Goal: Information Seeking & Learning: Learn about a topic

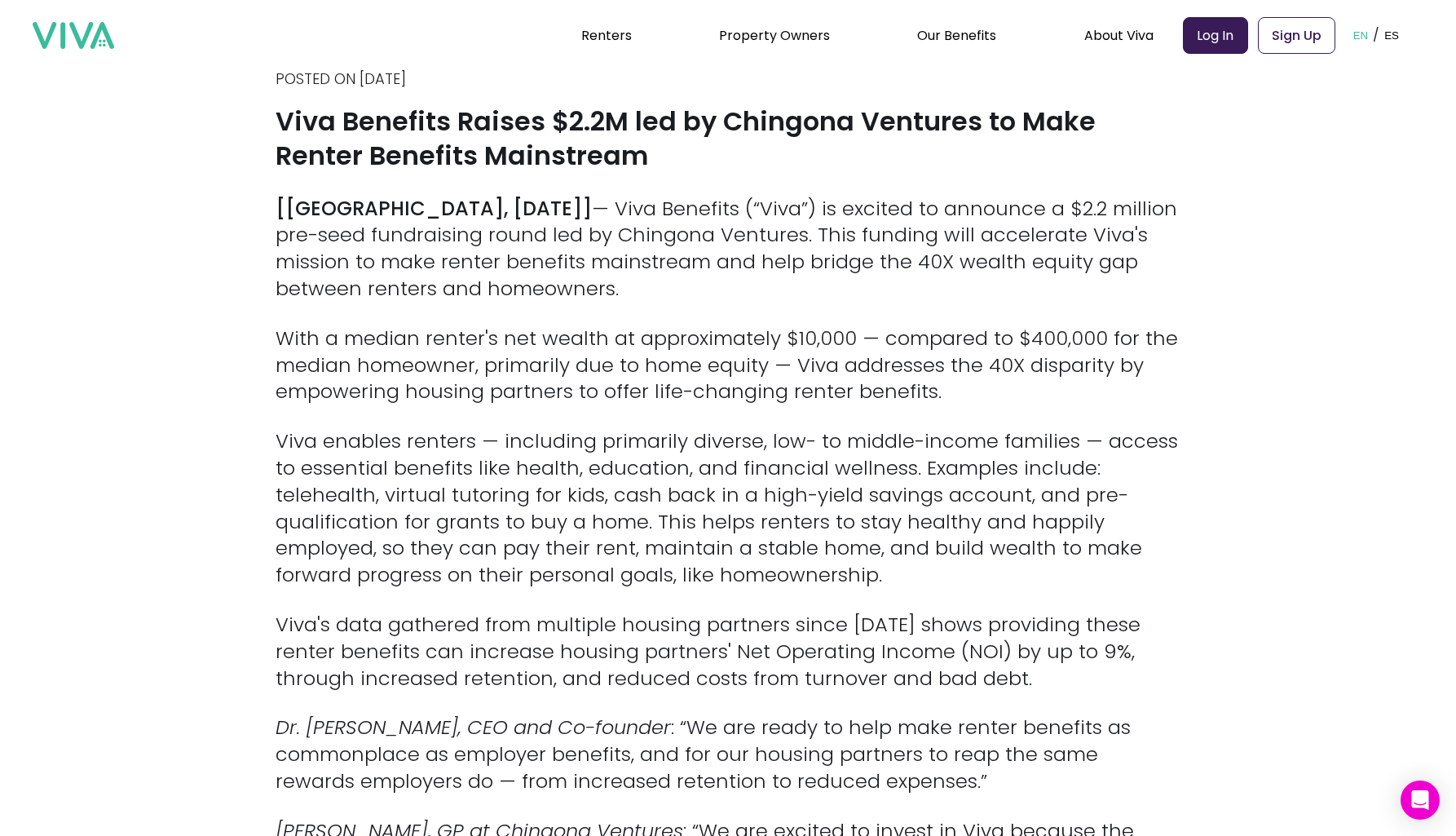
scroll to position [462, 0]
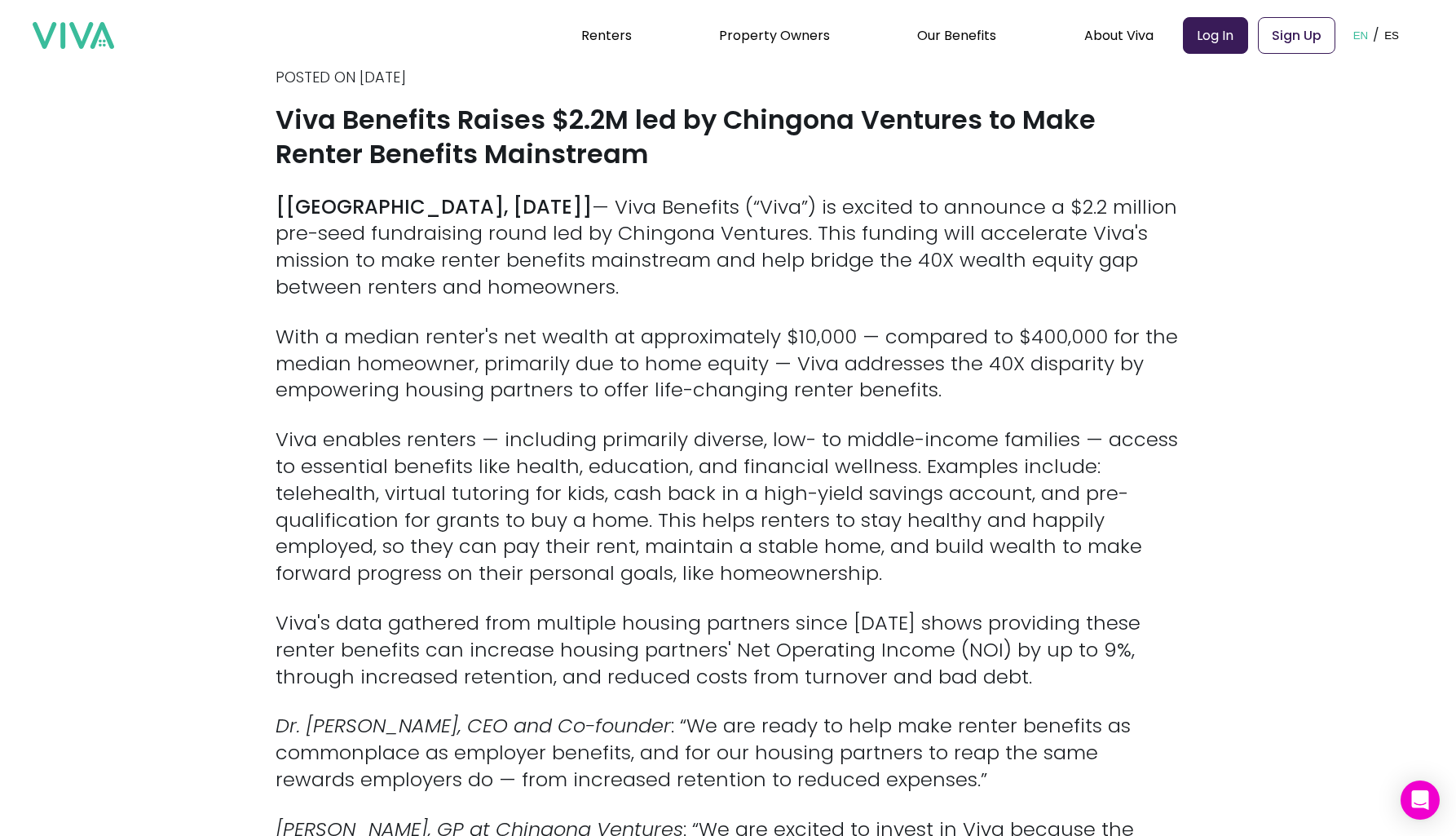
click at [800, 165] on h1 "Viva Benefits Raises $2.2M led by Chingona Ventures to Make Renter Benefits Mai…" at bounding box center [728, 136] width 905 height 69
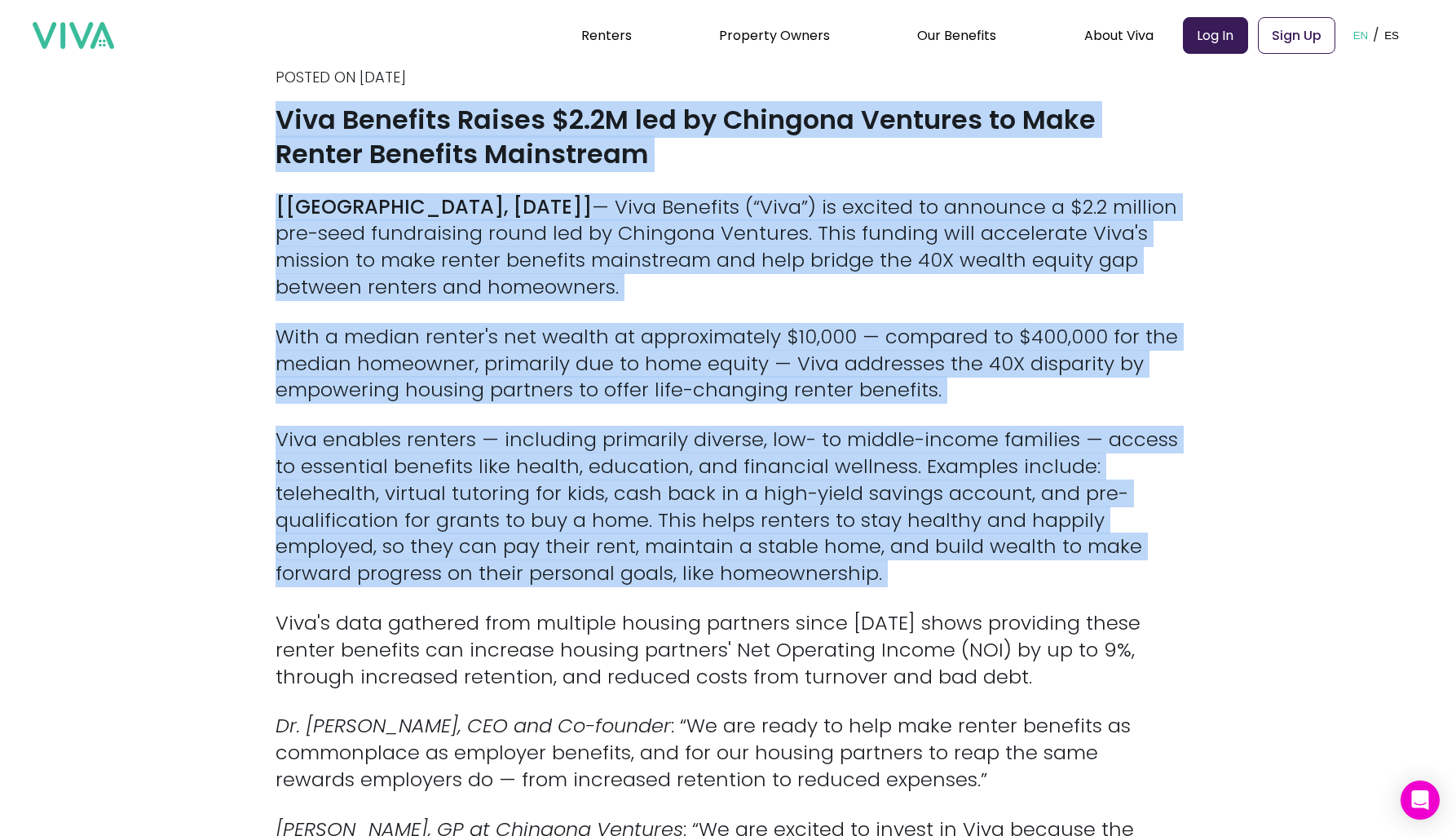
drag, startPoint x: 800, startPoint y: 165, endPoint x: 629, endPoint y: 449, distance: 331.5
click at [629, 449] on p "Viva enables renters — including primarily diverse, low- to middle-income famil…" at bounding box center [728, 507] width 905 height 161
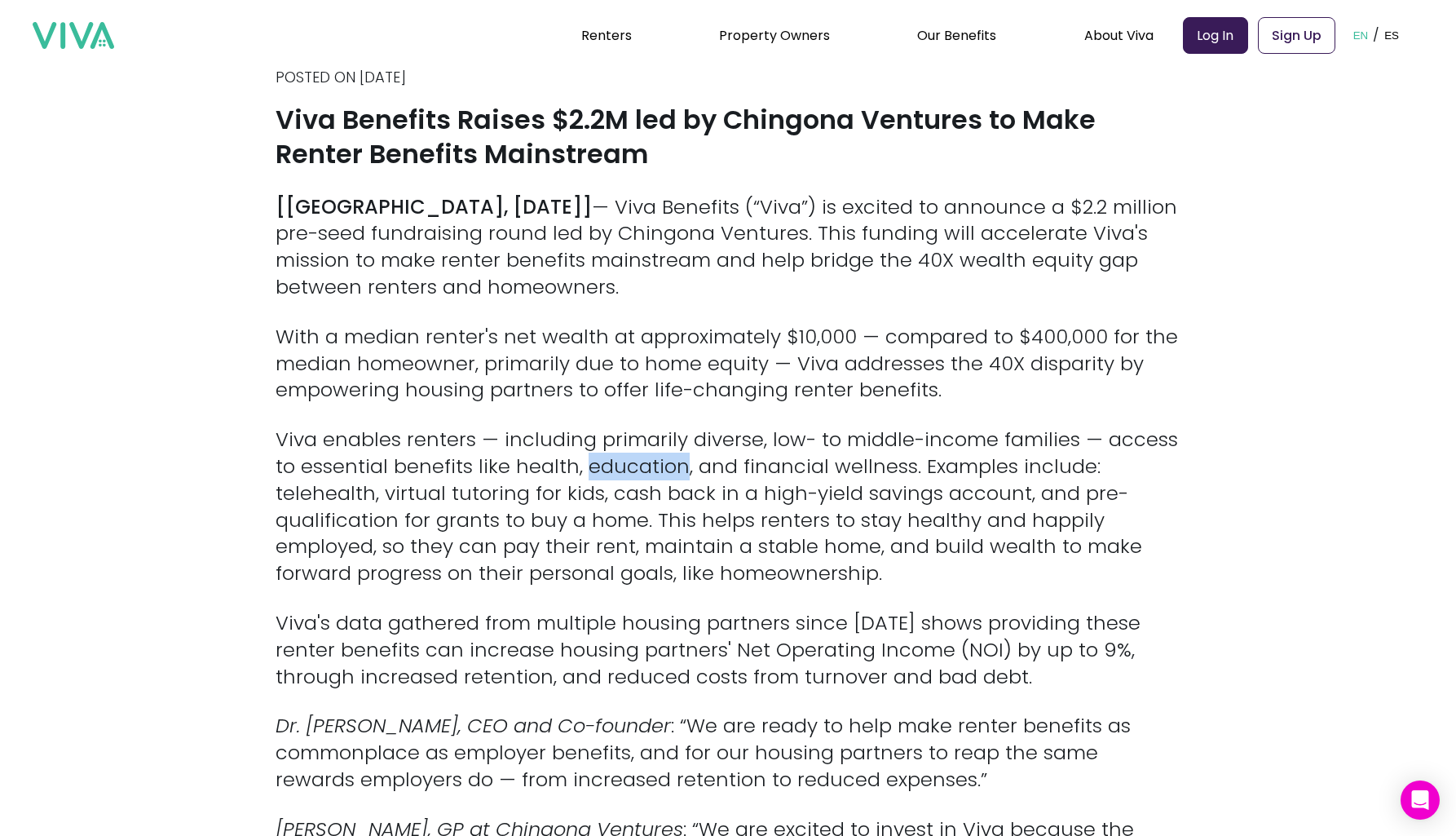
click at [629, 449] on p "Viva enables renters — including primarily diverse, low- to middle-income famil…" at bounding box center [728, 507] width 905 height 161
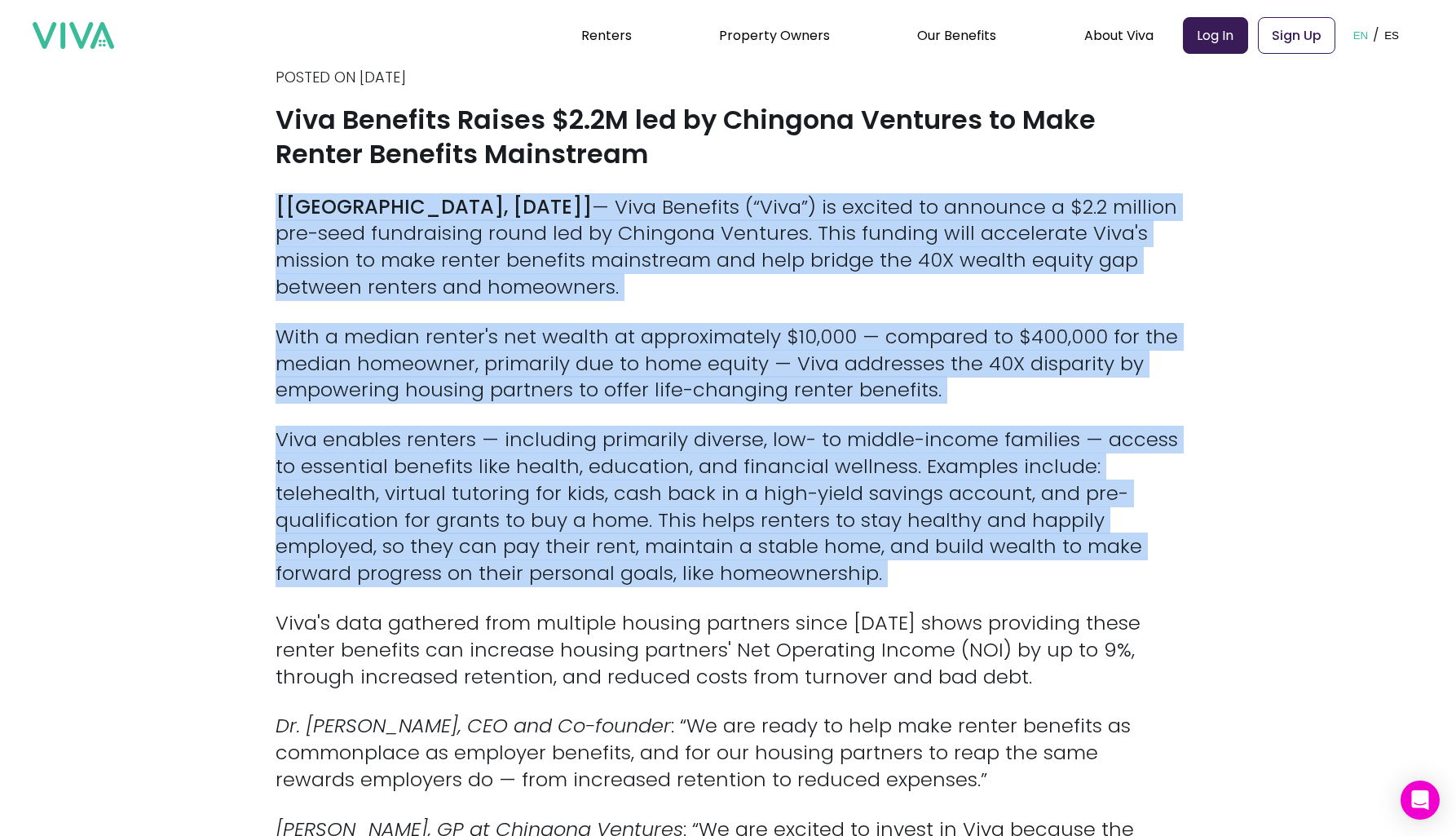
drag, startPoint x: 629, startPoint y: 449, endPoint x: 636, endPoint y: 270, distance: 179.1
click at [636, 270] on p "[[PERSON_NAME], [DATE]] — Viva Benefits (“Viva”) is excited to announce a $2.2 …" at bounding box center [728, 247] width 905 height 107
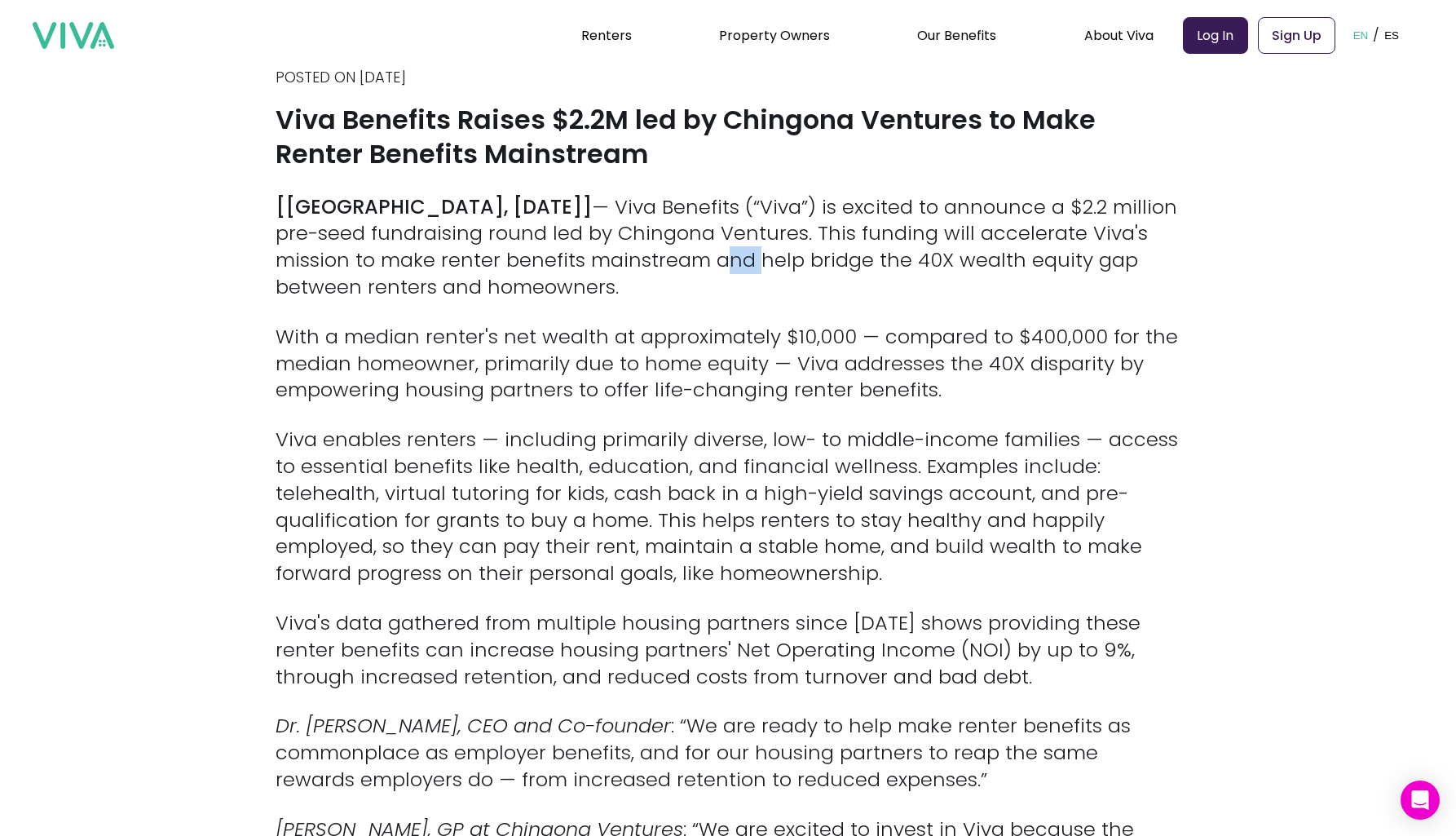
click at [636, 270] on p "[[PERSON_NAME], [DATE]] — Viva Benefits (“Viva”) is excited to announce a $2.2 …" at bounding box center [728, 247] width 905 height 107
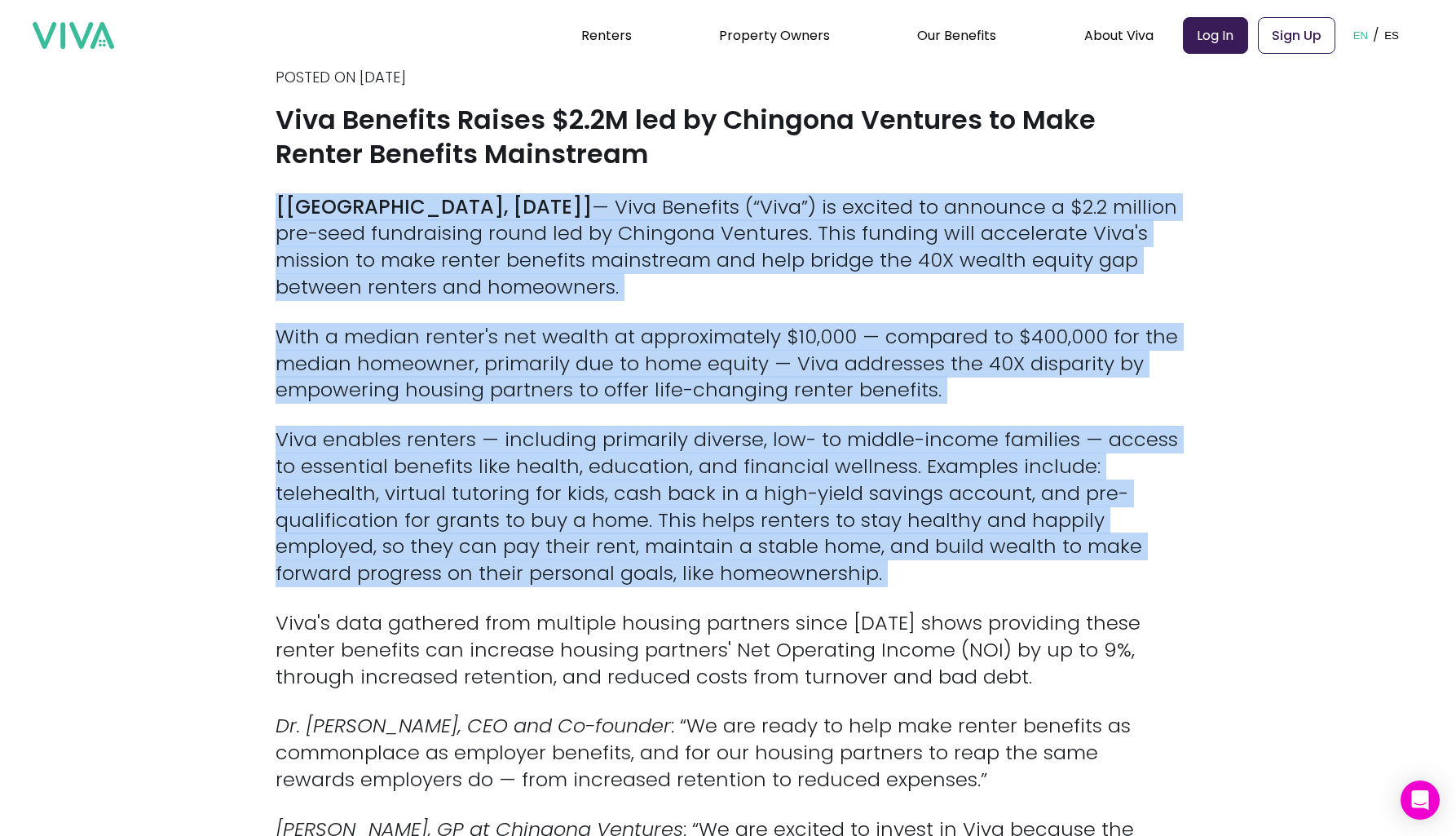
drag, startPoint x: 636, startPoint y: 270, endPoint x: 646, endPoint y: 463, distance: 193.3
click at [646, 463] on p "Viva enables renters — including primarily diverse, low- to middle-income famil…" at bounding box center [728, 507] width 905 height 161
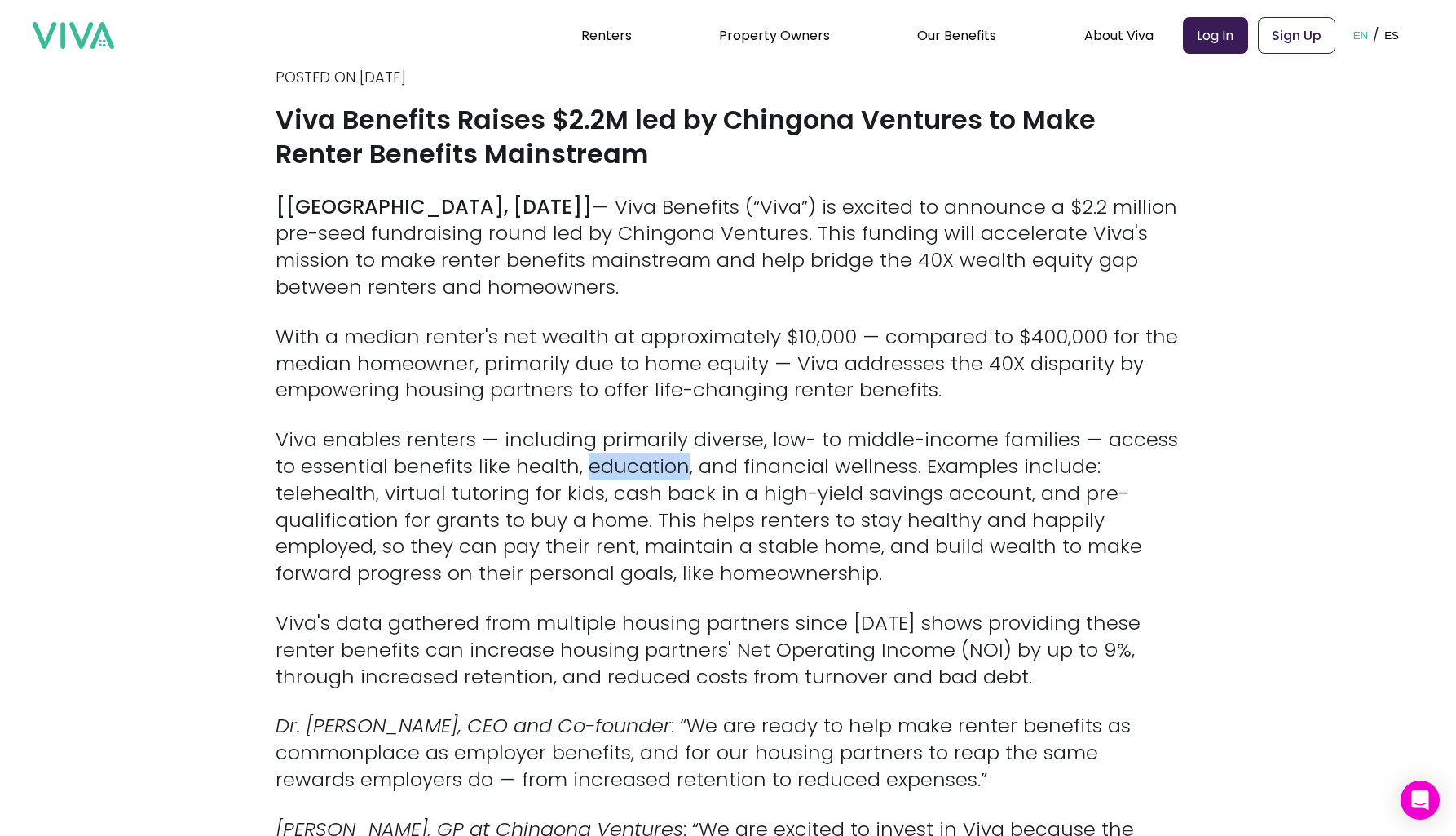
click at [646, 463] on p "Viva enables renters — including primarily diverse, low- to middle-income famil…" at bounding box center [728, 507] width 905 height 161
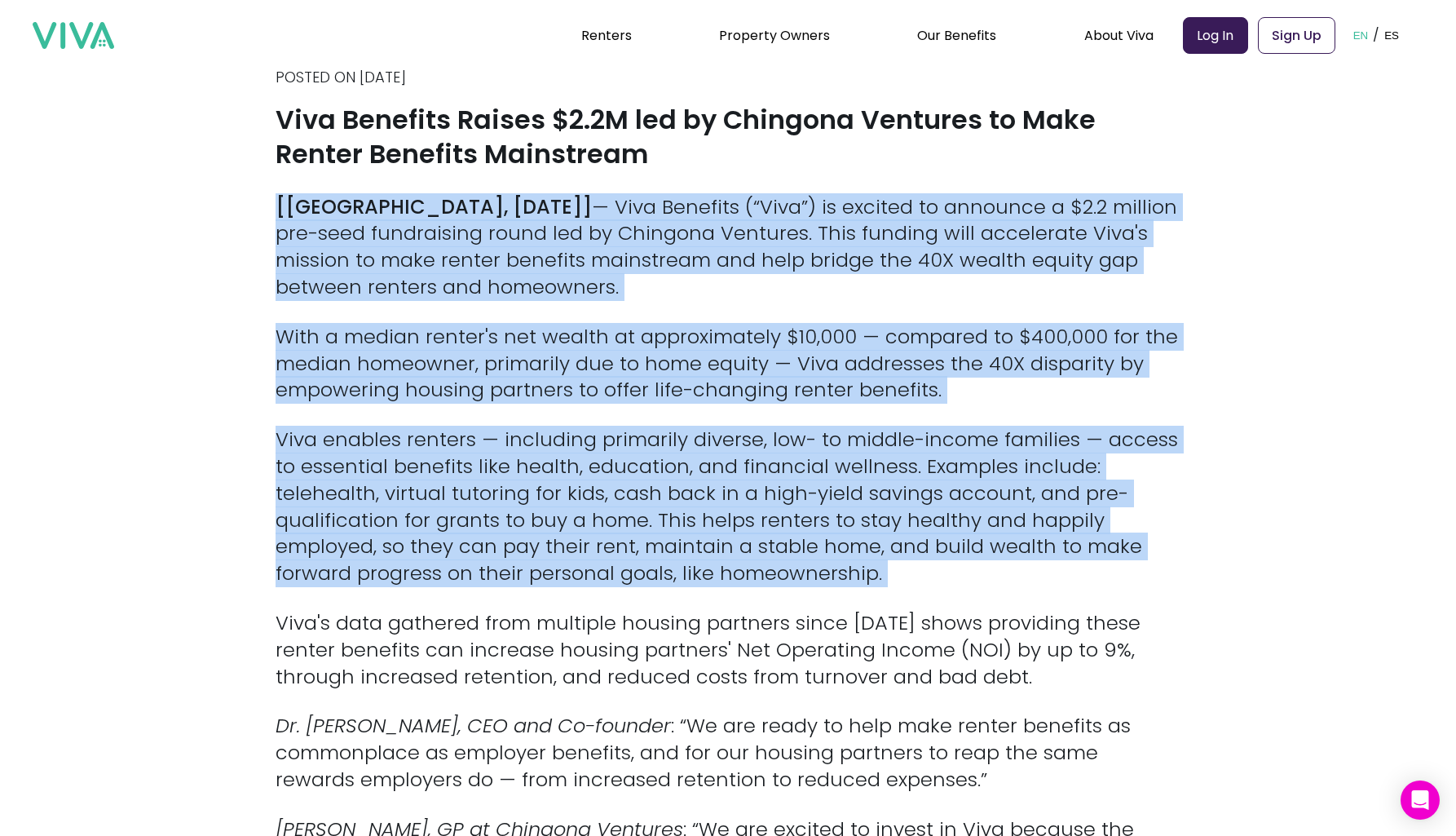
drag, startPoint x: 646, startPoint y: 463, endPoint x: 640, endPoint y: 260, distance: 203.1
click at [640, 260] on p "[[PERSON_NAME], [DATE]] — Viva Benefits (“Viva”) is excited to announce a $2.2 …" at bounding box center [728, 247] width 905 height 107
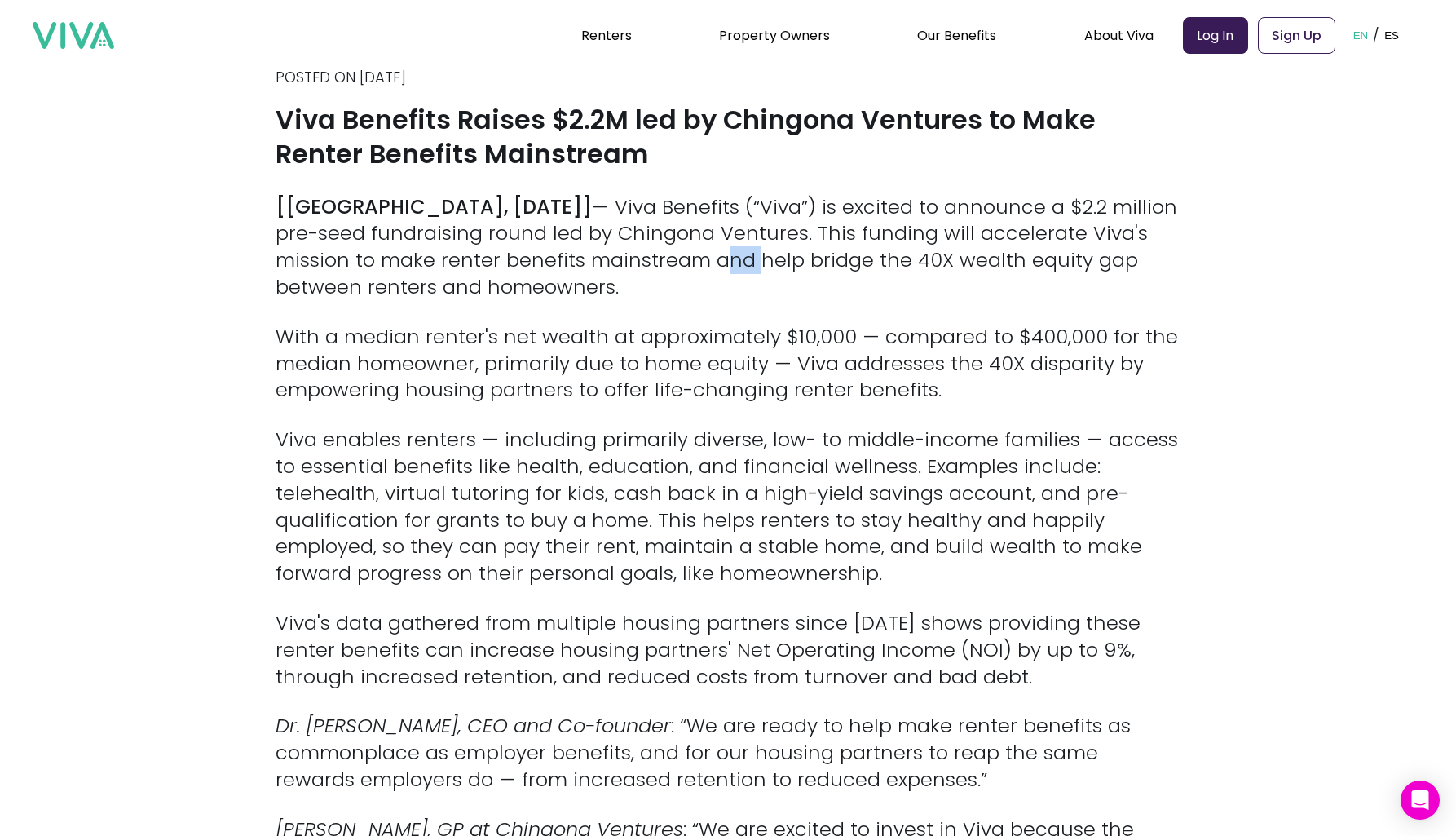
click at [640, 260] on p "[[PERSON_NAME], [DATE]] — Viva Benefits (“Viva”) is excited to announce a $2.2 …" at bounding box center [728, 247] width 905 height 107
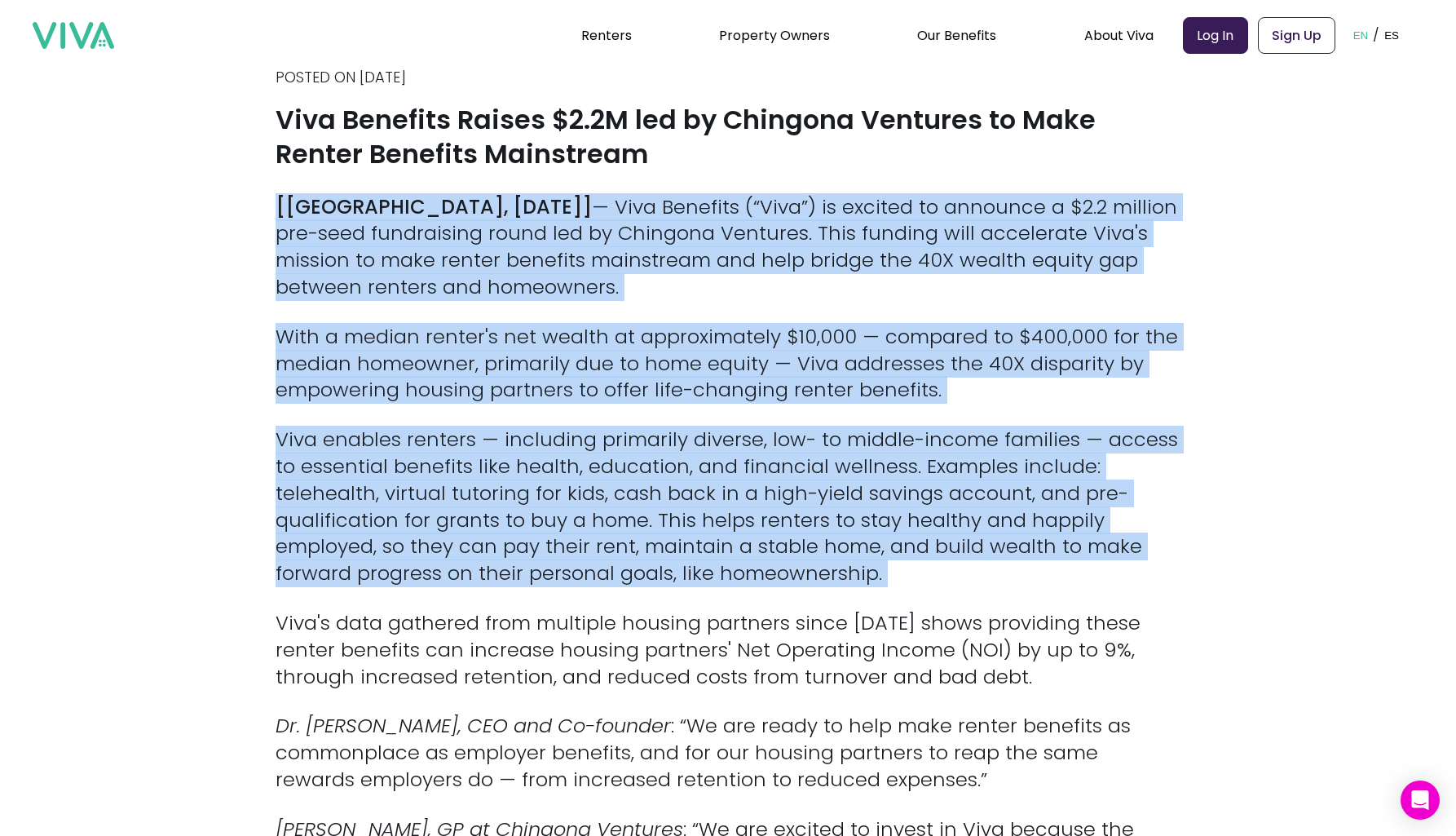
drag, startPoint x: 640, startPoint y: 260, endPoint x: 739, endPoint y: 547, distance: 303.6
click at [739, 547] on p "Viva enables renters — including primarily diverse, low- to middle-income famil…" at bounding box center [728, 507] width 905 height 161
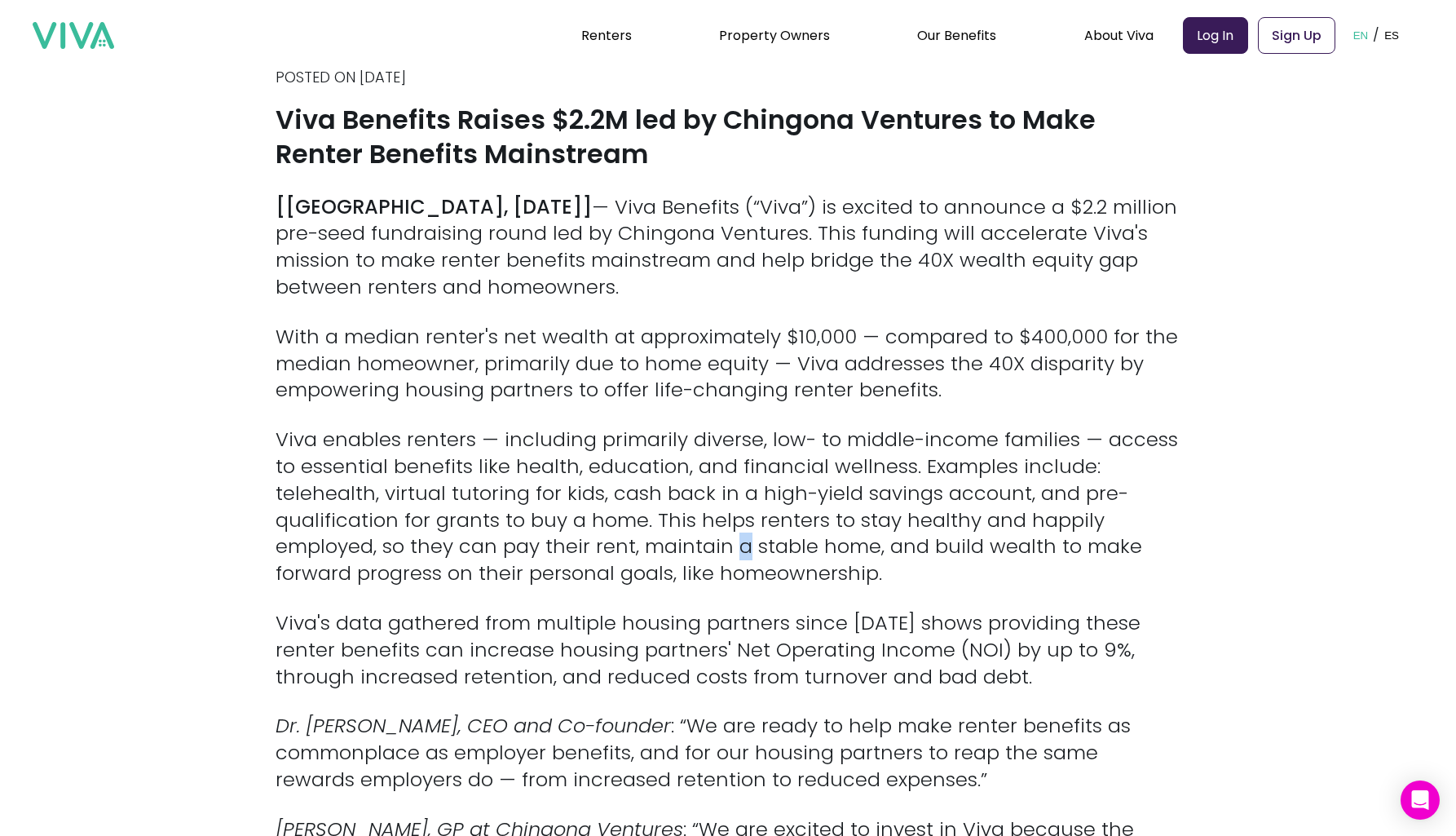
click at [739, 547] on p "Viva enables renters — including primarily diverse, low- to middle-income famil…" at bounding box center [728, 507] width 905 height 161
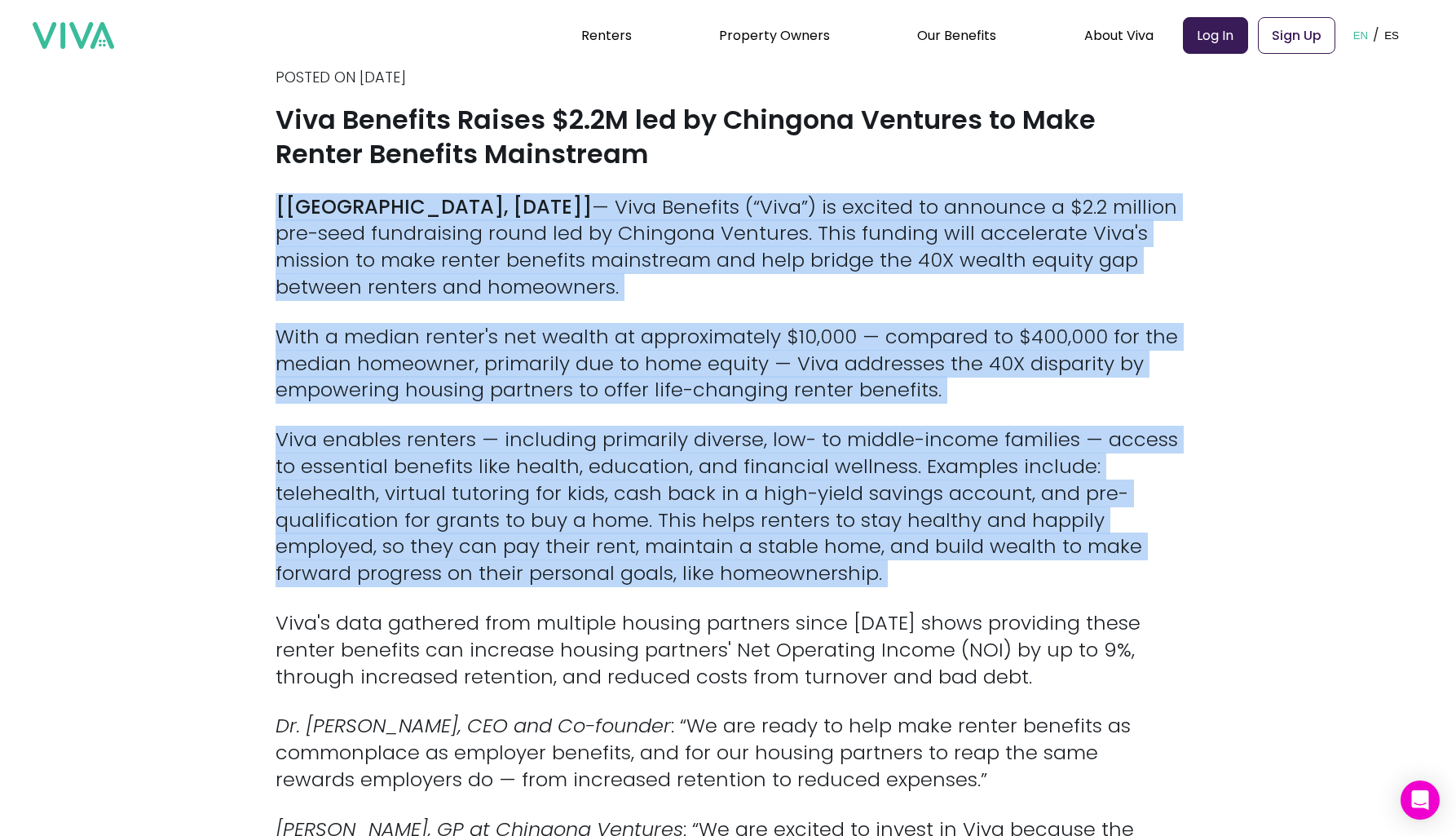
drag, startPoint x: 739, startPoint y: 547, endPoint x: 726, endPoint y: 262, distance: 285.3
click at [726, 262] on p "[[PERSON_NAME], [DATE]] — Viva Benefits (“Viva”) is excited to announce a $2.2 …" at bounding box center [728, 247] width 905 height 107
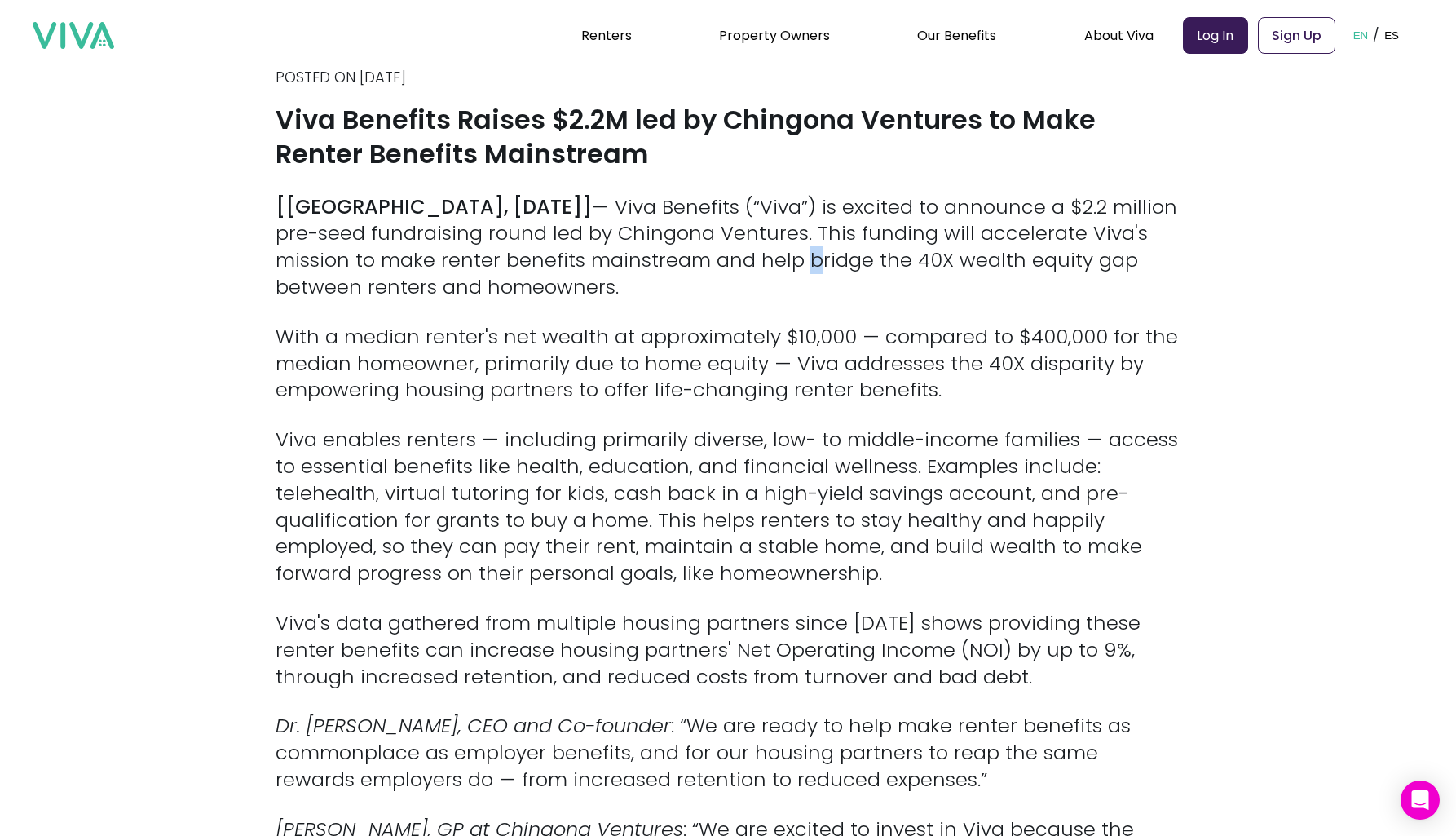
click at [726, 262] on p "[[PERSON_NAME], [DATE]] — Viva Benefits (“Viva”) is excited to announce a $2.2 …" at bounding box center [728, 247] width 905 height 107
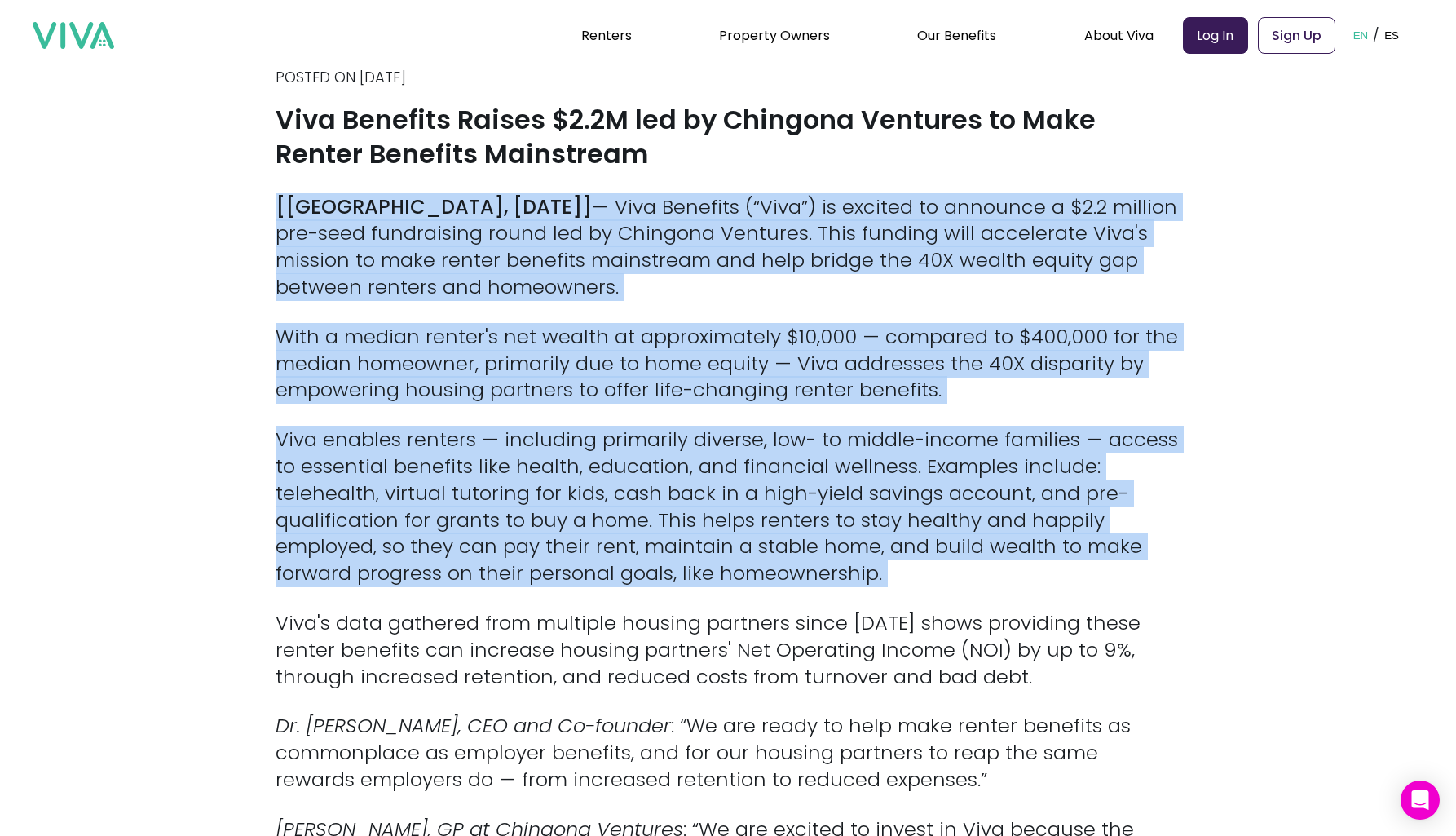
drag, startPoint x: 726, startPoint y: 262, endPoint x: 808, endPoint y: 522, distance: 272.6
click at [808, 522] on p "Viva enables renters — including primarily diverse, low- to middle-income famil…" at bounding box center [728, 507] width 905 height 161
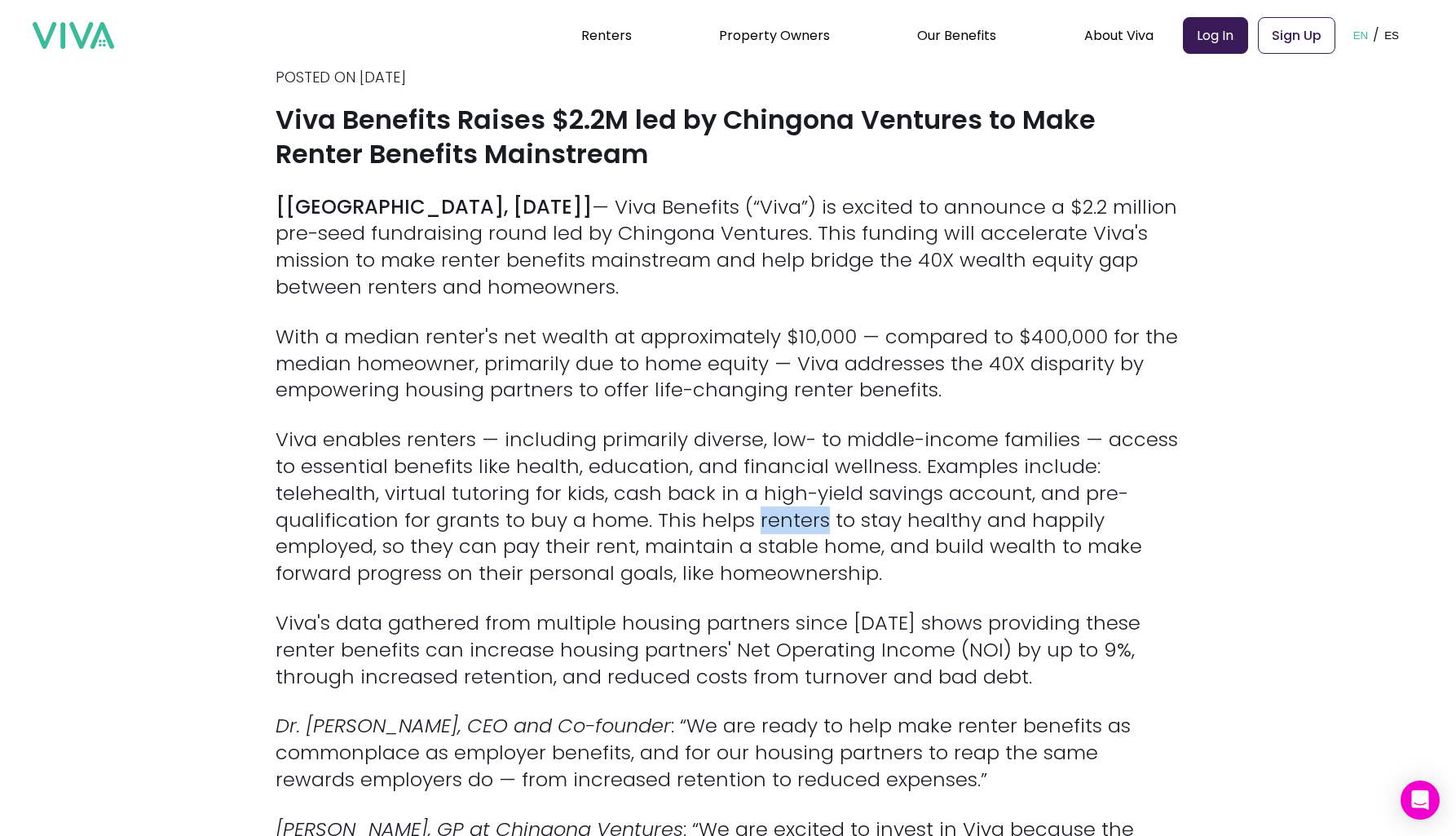
click at [808, 522] on p "Viva enables renters — including primarily diverse, low- to middle-income famil…" at bounding box center [728, 507] width 905 height 161
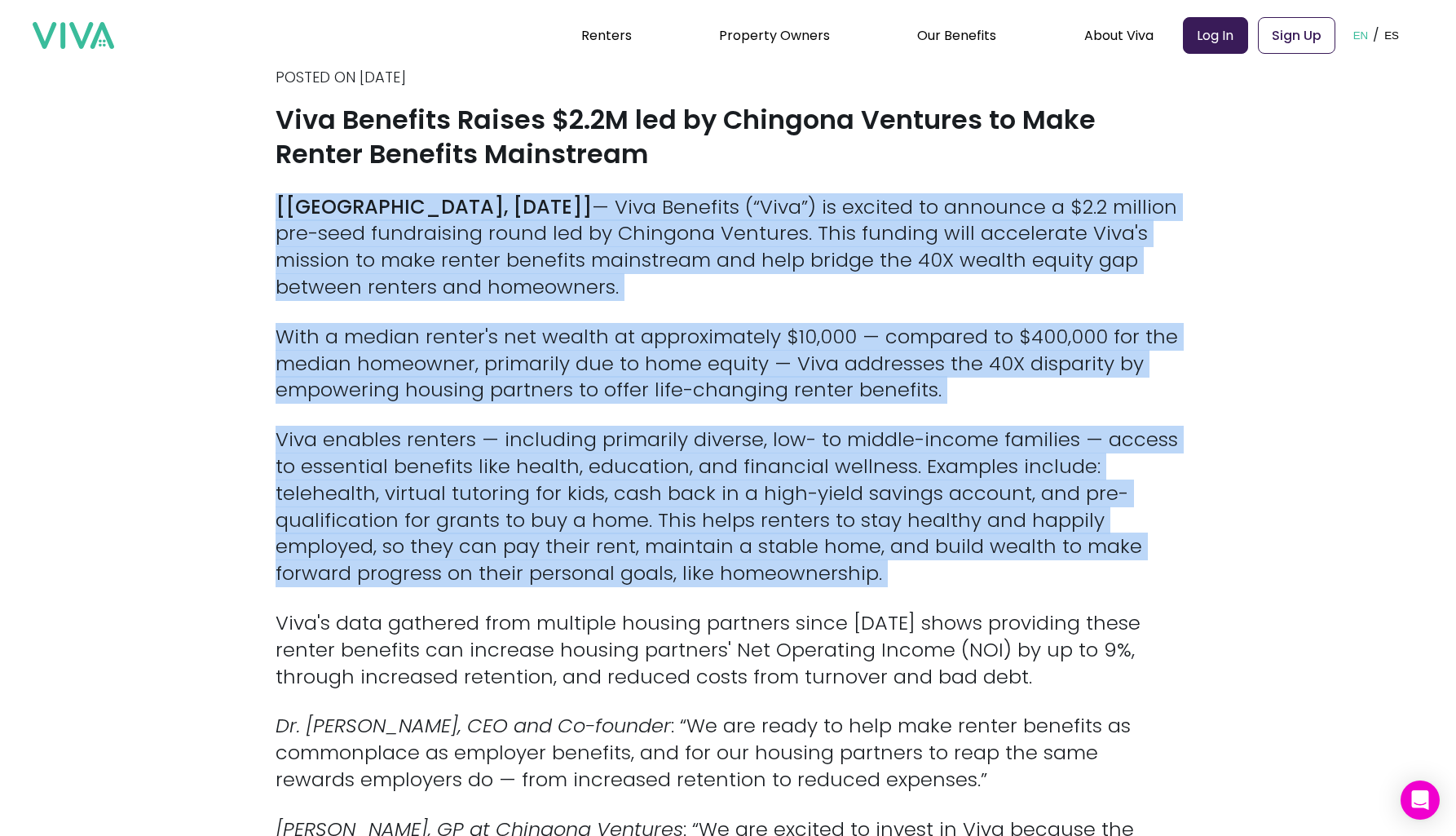
drag, startPoint x: 808, startPoint y: 522, endPoint x: 693, endPoint y: 252, distance: 293.5
click at [693, 252] on p "[[PERSON_NAME], [DATE]] — Viva Benefits (“Viva”) is excited to announce a $2.2 …" at bounding box center [728, 247] width 905 height 107
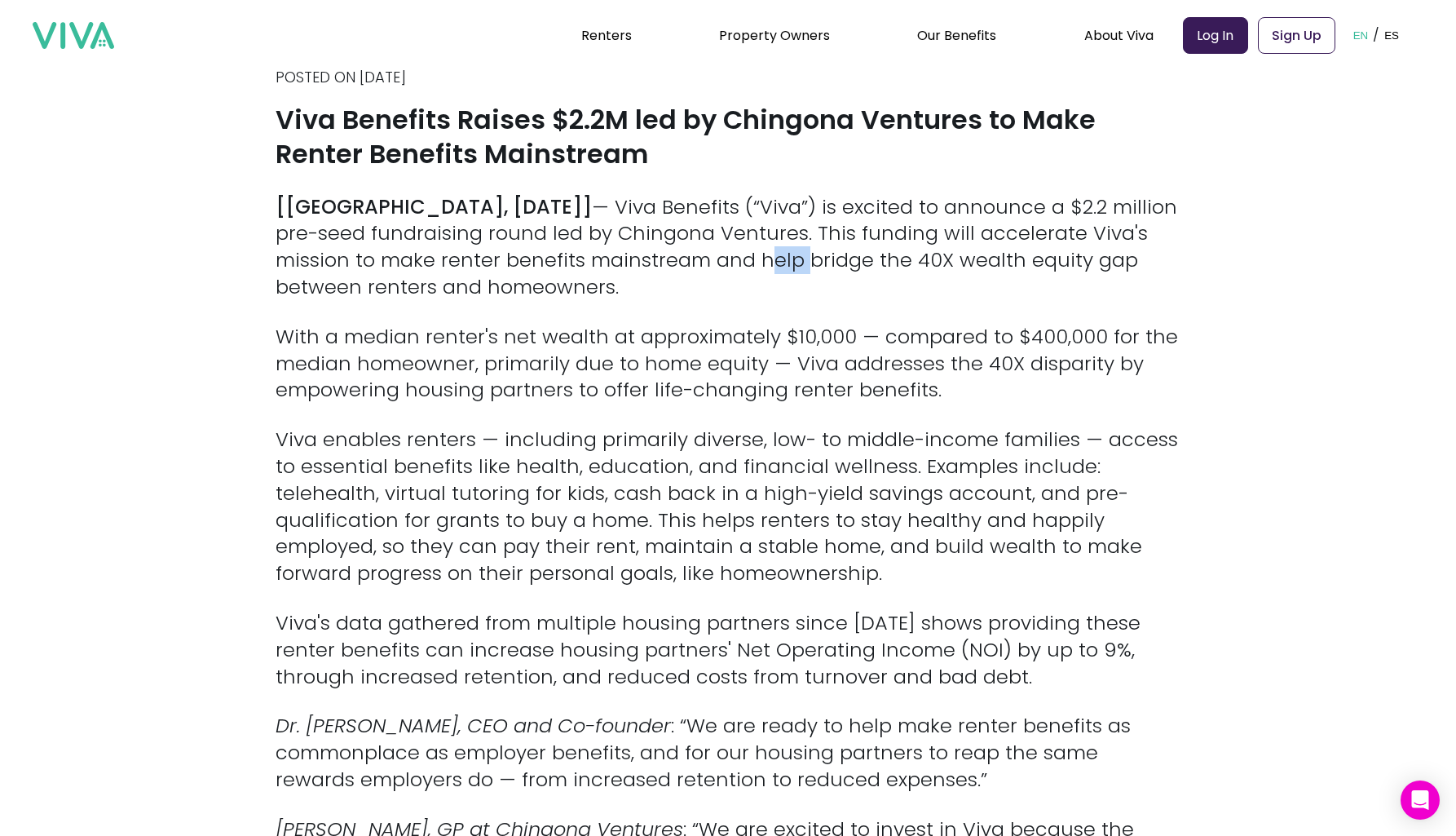
click at [693, 252] on p "[[PERSON_NAME], [DATE]] — Viva Benefits (“Viva”) is excited to announce a $2.2 …" at bounding box center [728, 247] width 905 height 107
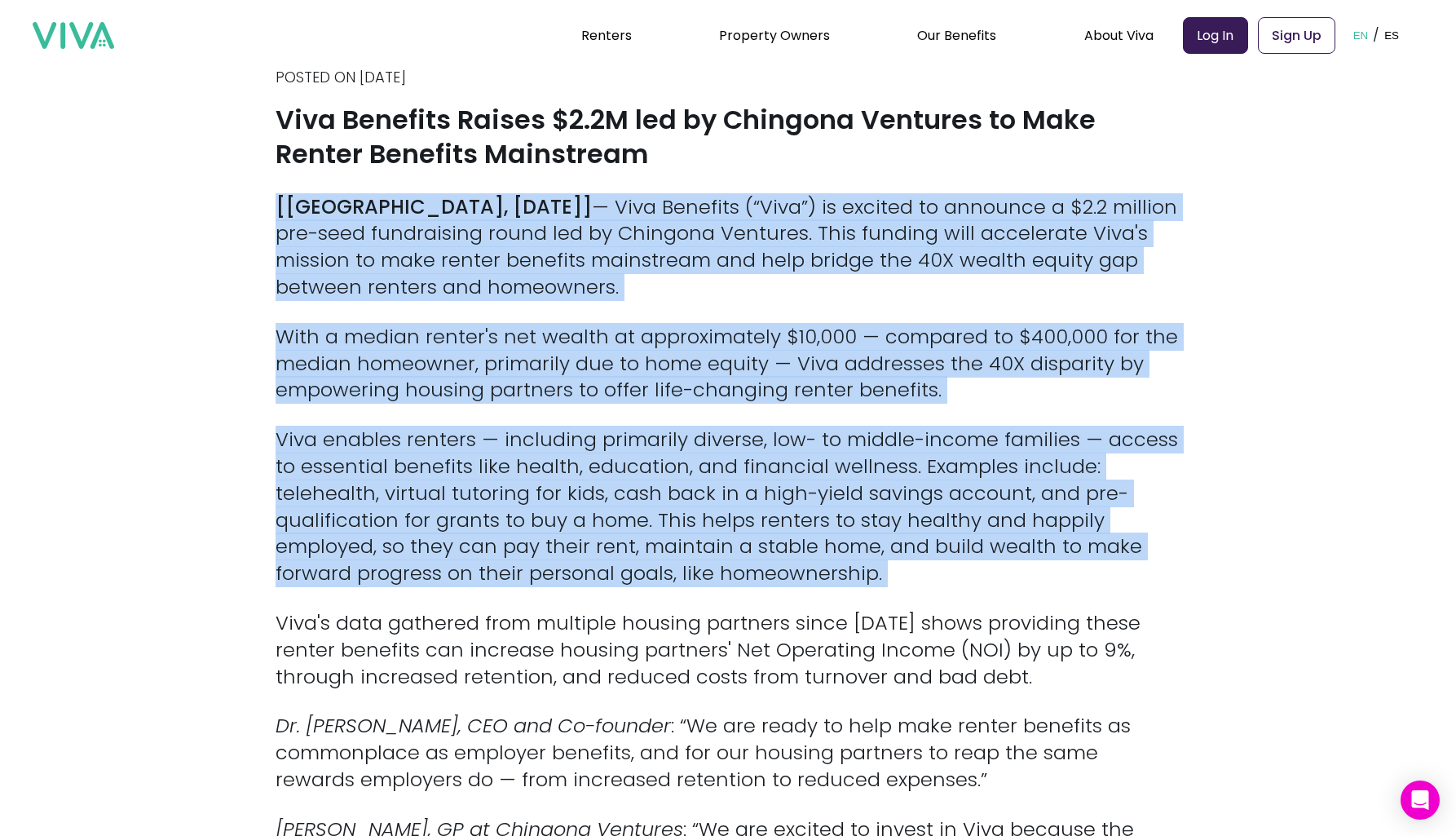
drag, startPoint x: 693, startPoint y: 252, endPoint x: 721, endPoint y: 436, distance: 186.1
click at [721, 436] on p "Viva enables renters — including primarily diverse, low- to middle-income famil…" at bounding box center [728, 507] width 905 height 161
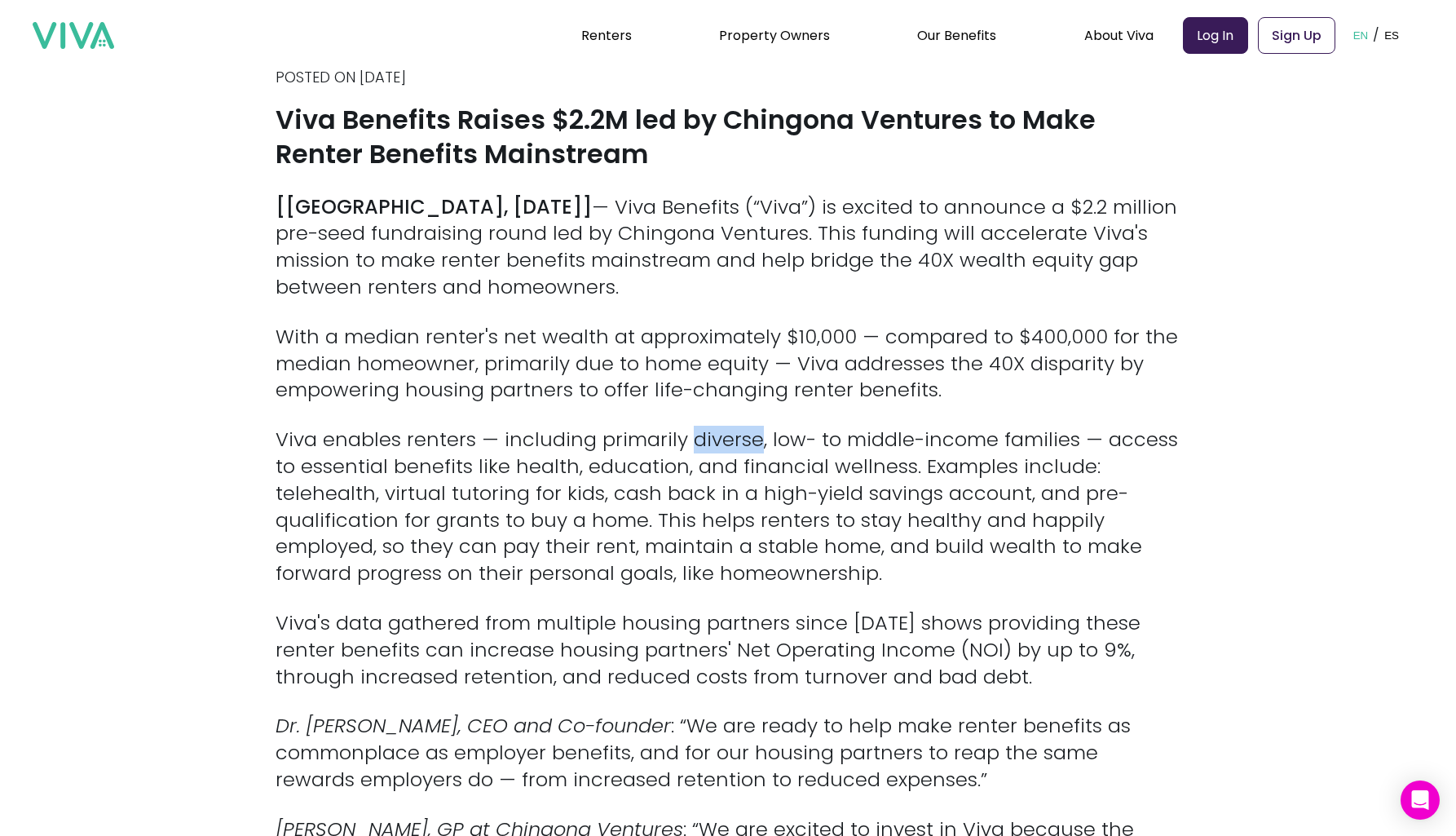
click at [721, 436] on p "Viva enables renters — including primarily diverse, low- to middle-income famil…" at bounding box center [728, 507] width 905 height 161
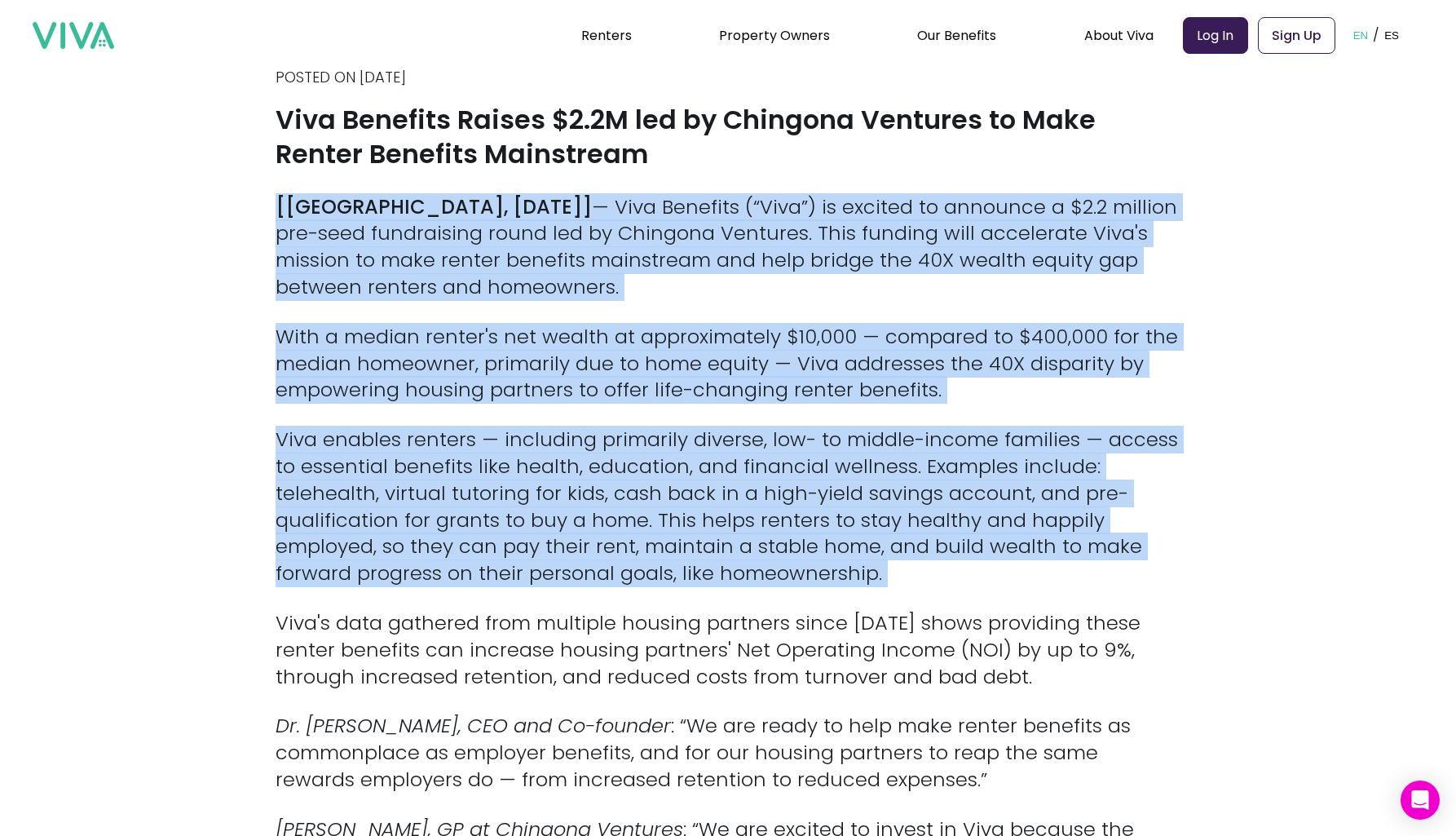
drag, startPoint x: 721, startPoint y: 436, endPoint x: 670, endPoint y: 244, distance: 198.7
click at [670, 244] on p "[[PERSON_NAME], [DATE]] — Viva Benefits (“Viva”) is excited to announce a $2.2 …" at bounding box center [728, 247] width 905 height 107
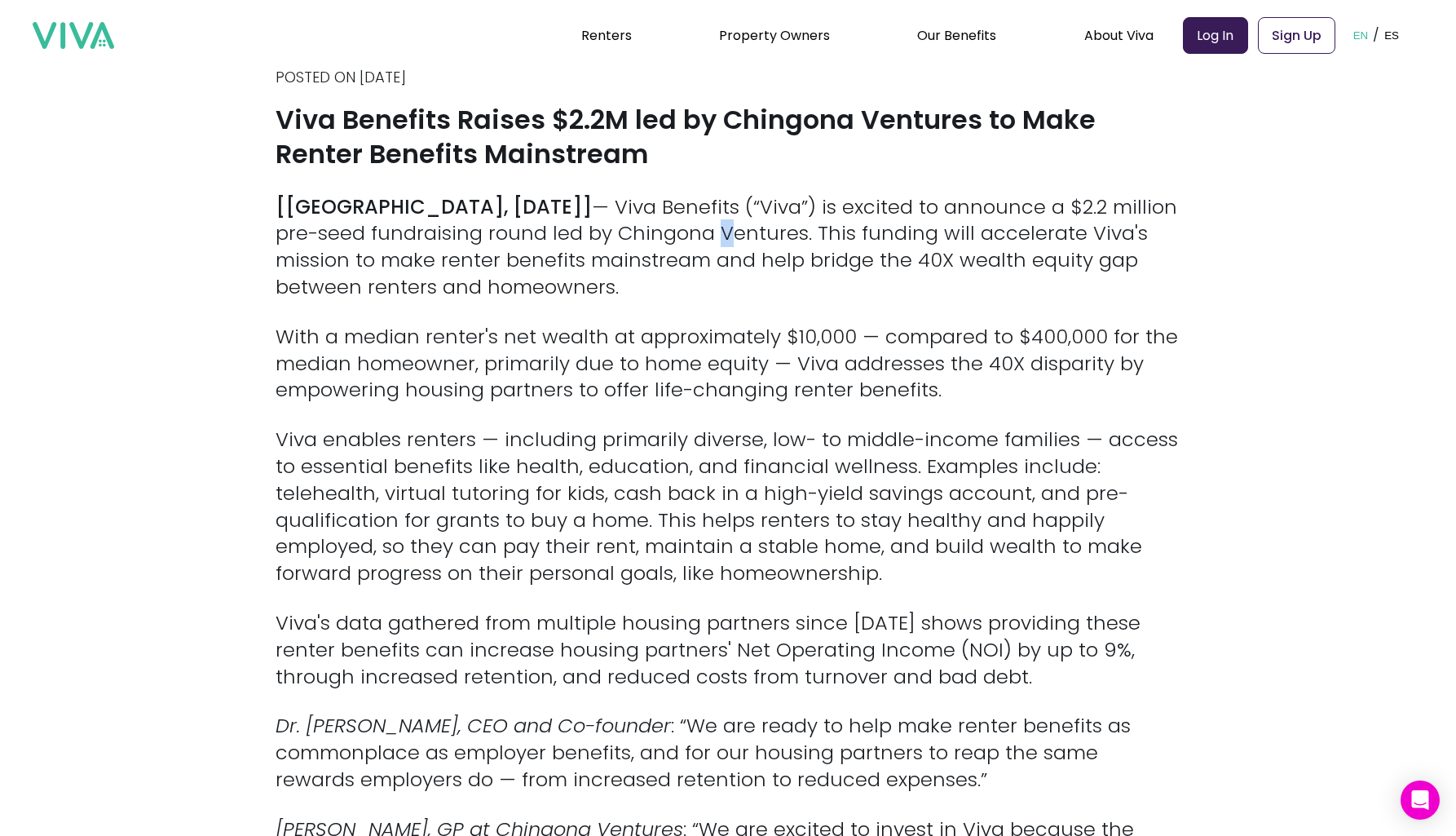
click at [670, 244] on p "[[PERSON_NAME], [DATE]] — Viva Benefits (“Viva”) is excited to announce a $2.2 …" at bounding box center [728, 247] width 905 height 107
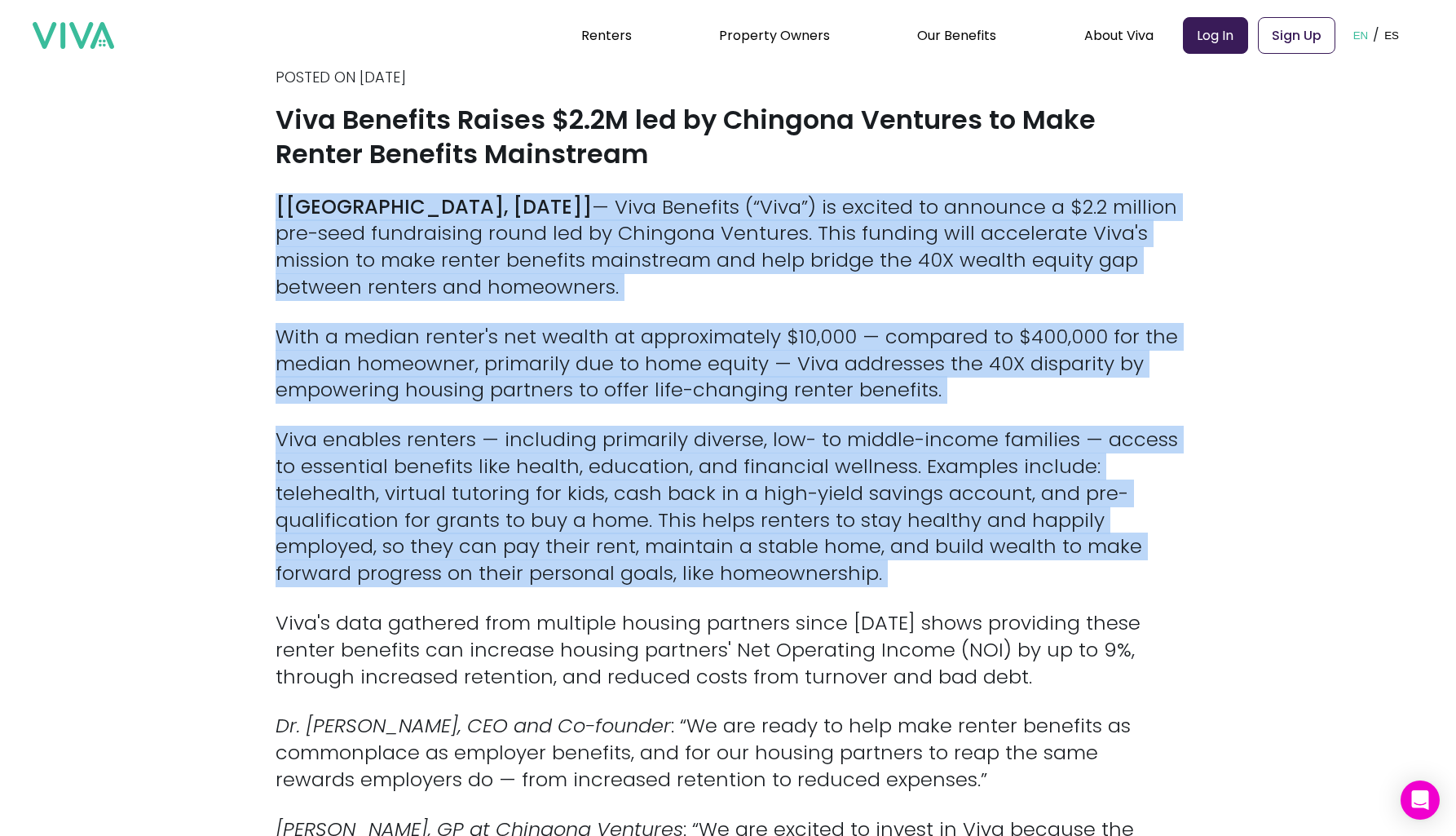
drag, startPoint x: 670, startPoint y: 244, endPoint x: 732, endPoint y: 465, distance: 229.5
click at [732, 465] on p "Viva enables renters — including primarily diverse, low- to middle-income famil…" at bounding box center [728, 507] width 905 height 161
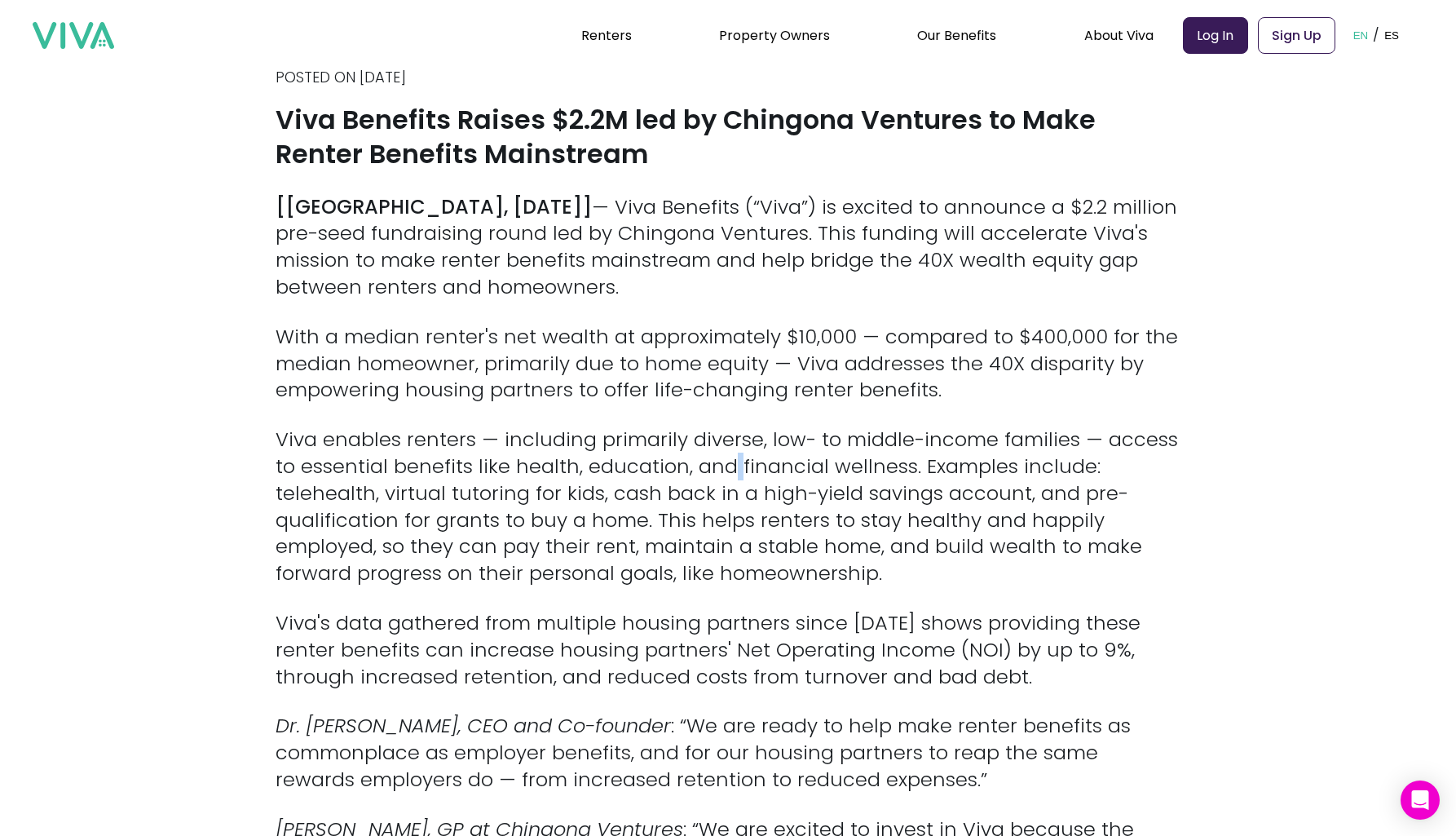
click at [732, 465] on p "Viva enables renters — including primarily diverse, low- to middle-income famil…" at bounding box center [728, 507] width 905 height 161
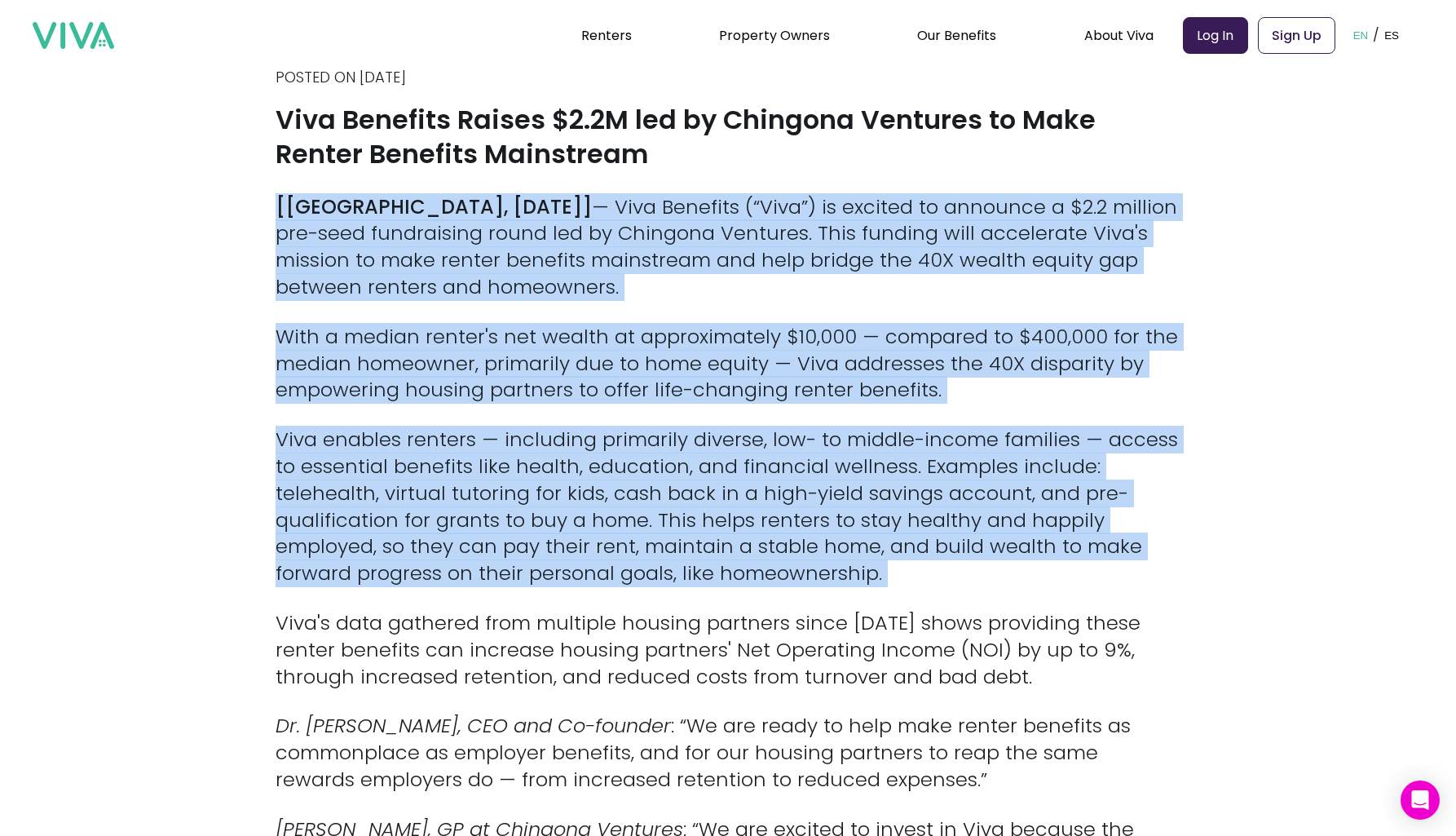
drag, startPoint x: 732, startPoint y: 465, endPoint x: 698, endPoint y: 246, distance: 221.6
click at [698, 246] on p "[[PERSON_NAME], [DATE]] — Viva Benefits (“Viva”) is excited to announce a $2.2 …" at bounding box center [728, 247] width 905 height 107
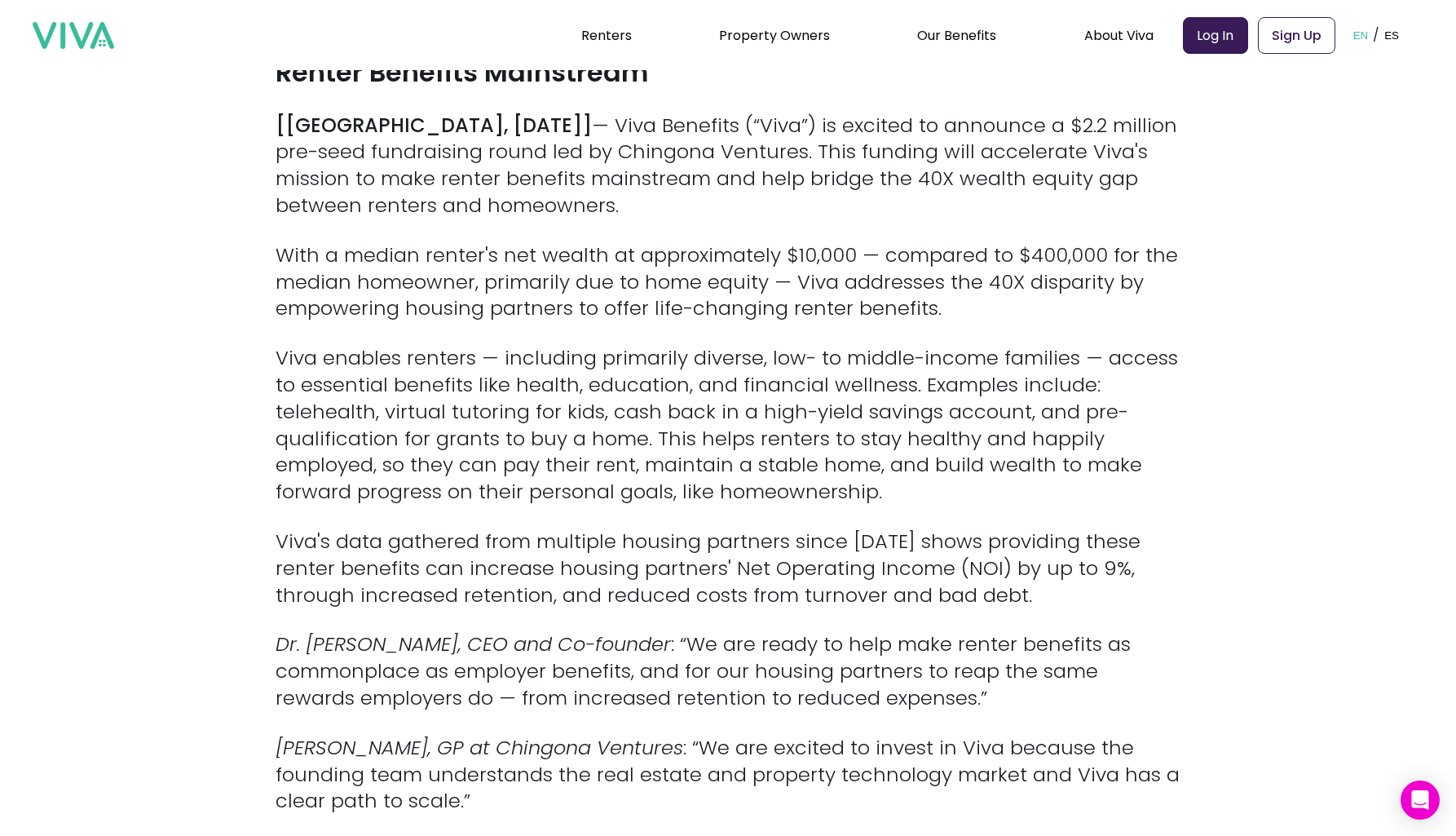
scroll to position [563, 0]
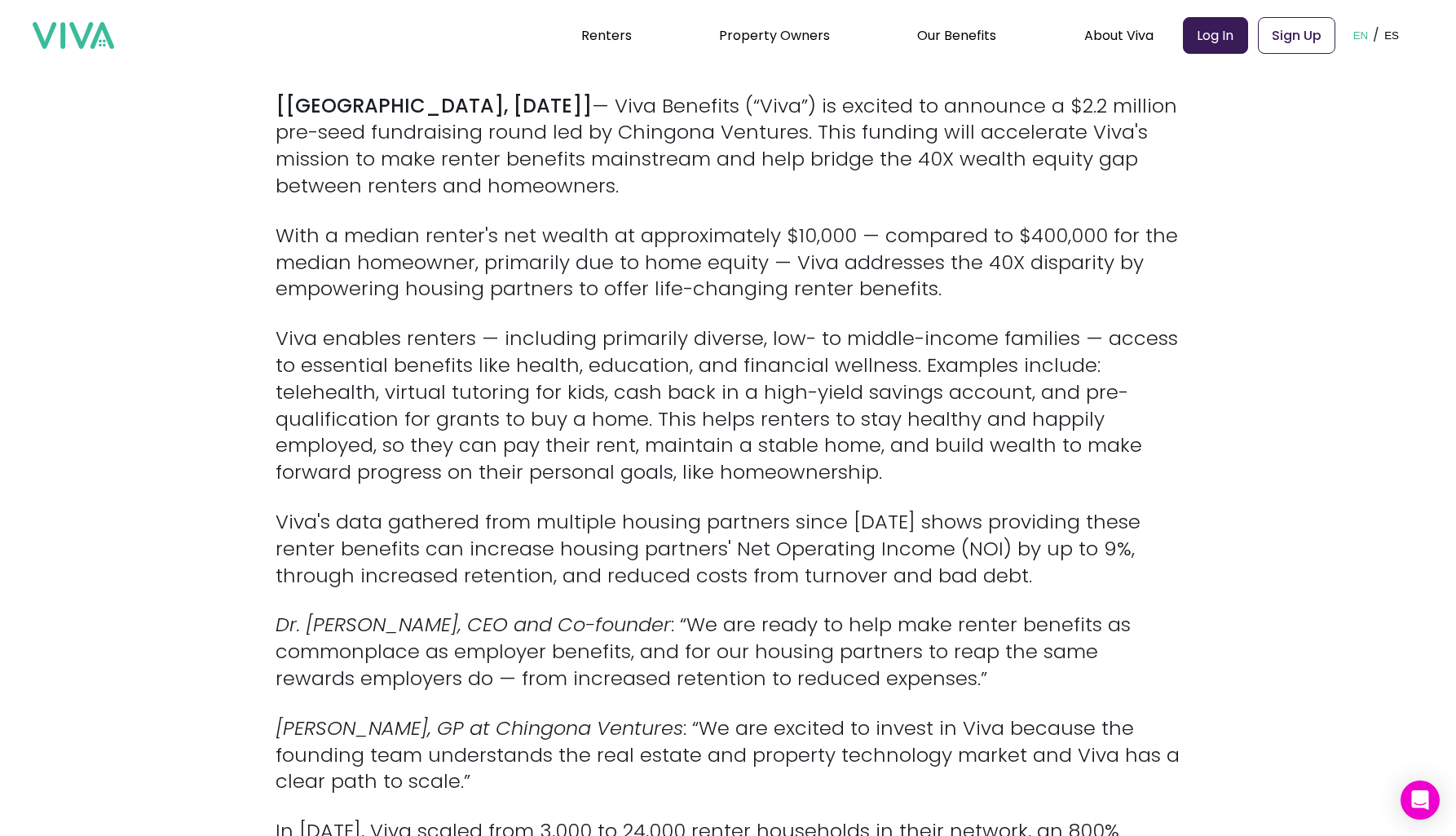
click at [735, 244] on p "With a median renter's net wealth at approximately $10,000 — compared to $400,0…" at bounding box center [728, 262] width 905 height 80
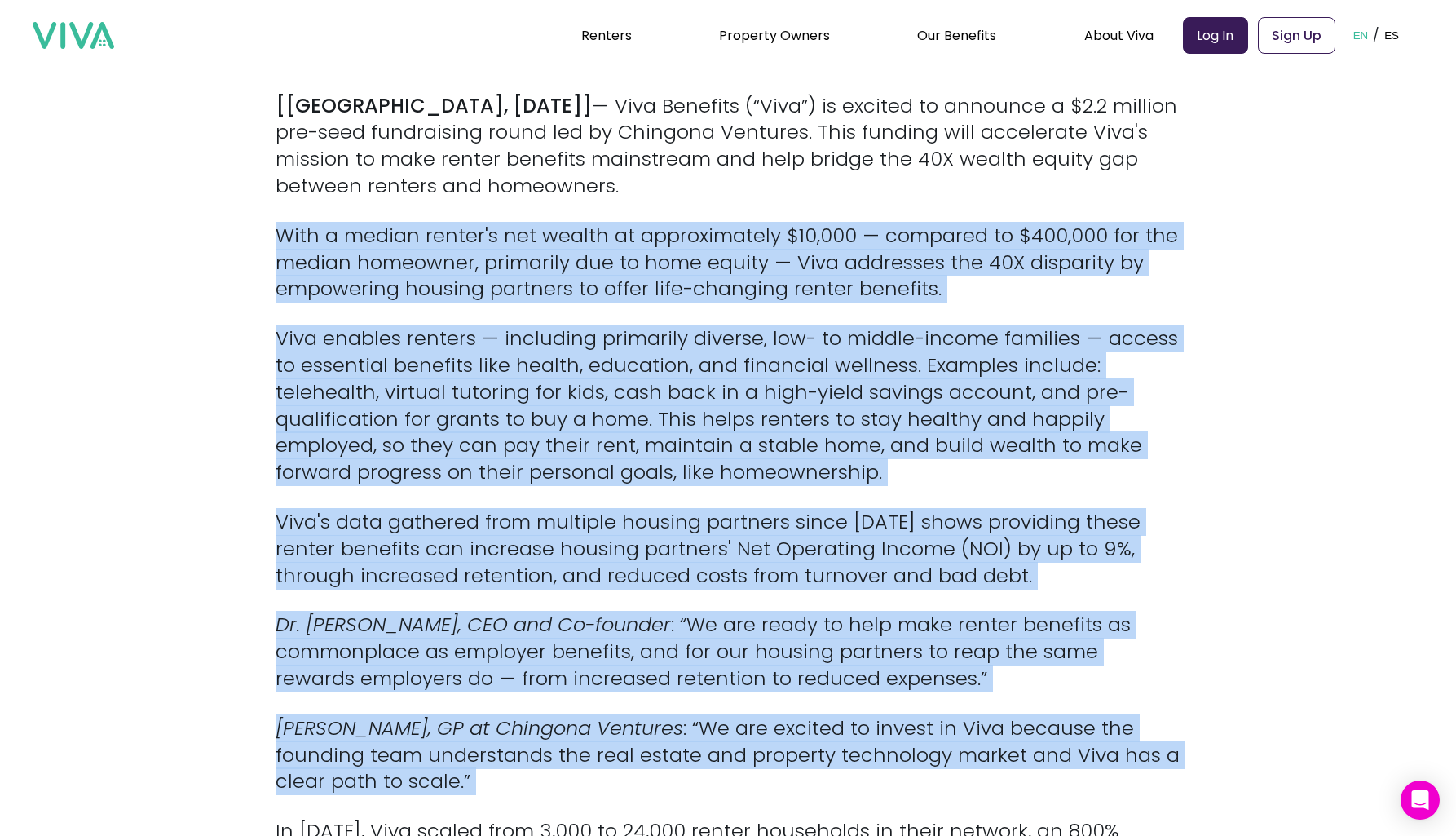
drag, startPoint x: 735, startPoint y: 244, endPoint x: 490, endPoint y: 685, distance: 504.5
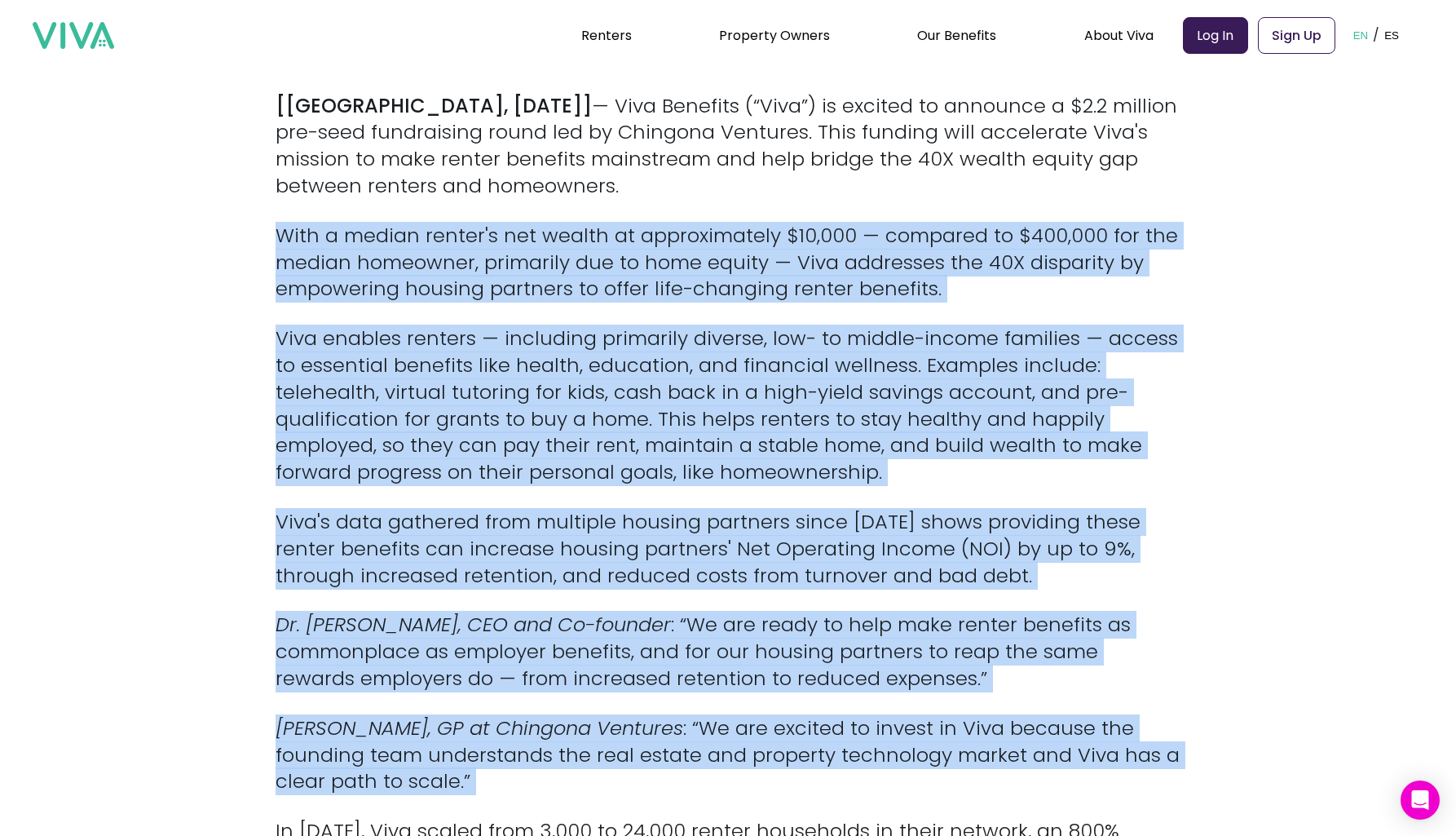
drag, startPoint x: 490, startPoint y: 685, endPoint x: 532, endPoint y: 273, distance: 414.1
click at [532, 273] on p "With a median renter's net wealth at approximately $10,000 — compared to $400,0…" at bounding box center [728, 262] width 905 height 80
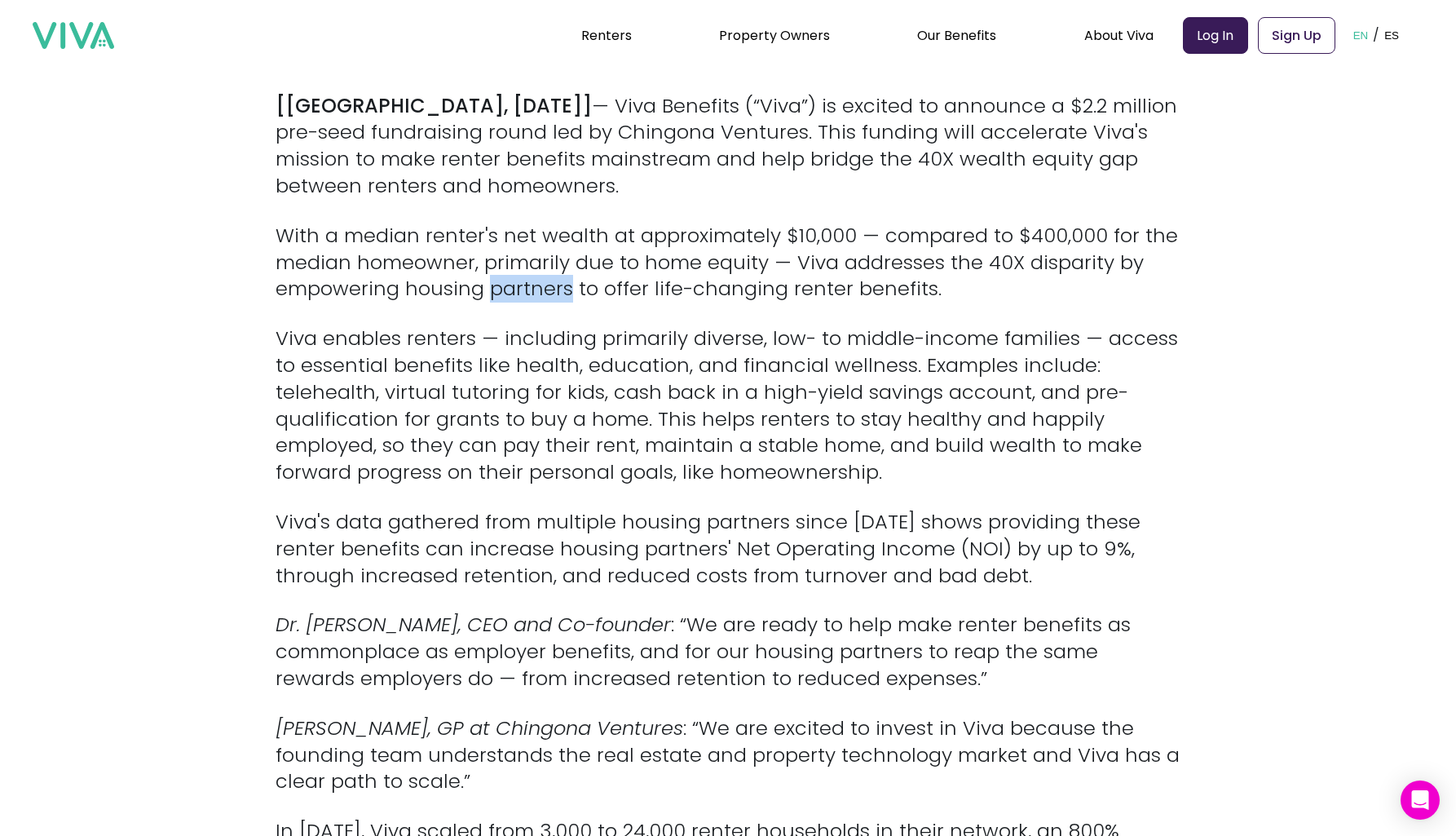
click at [532, 273] on p "With a median renter's net wealth at approximately $10,000 — compared to $400,0…" at bounding box center [728, 262] width 905 height 80
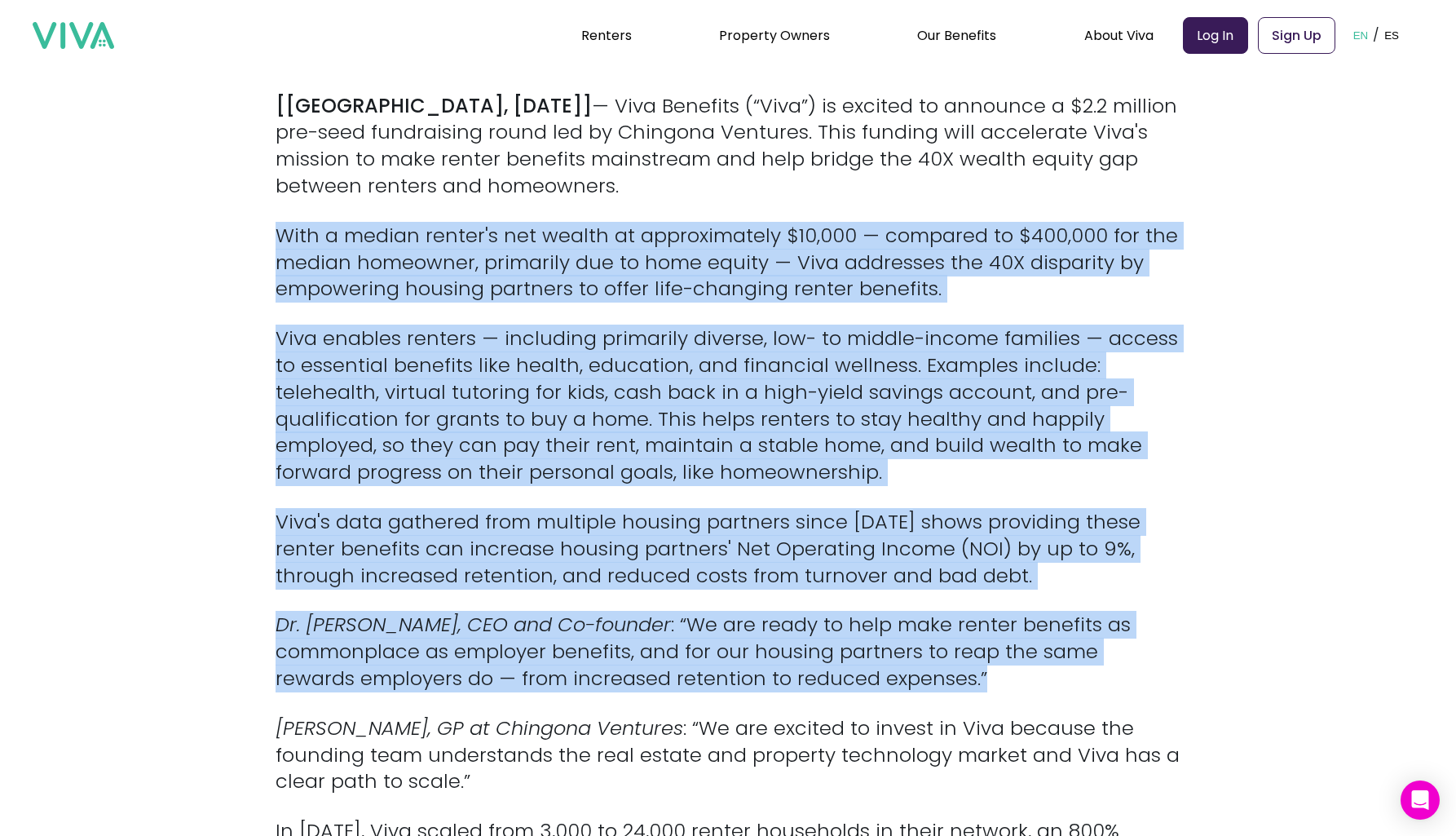
drag, startPoint x: 532, startPoint y: 273, endPoint x: 672, endPoint y: 665, distance: 416.2
click at [672, 665] on p "Dr. [PERSON_NAME], CEO and Co-founder : “We are ready to help make renter benef…" at bounding box center [728, 652] width 905 height 80
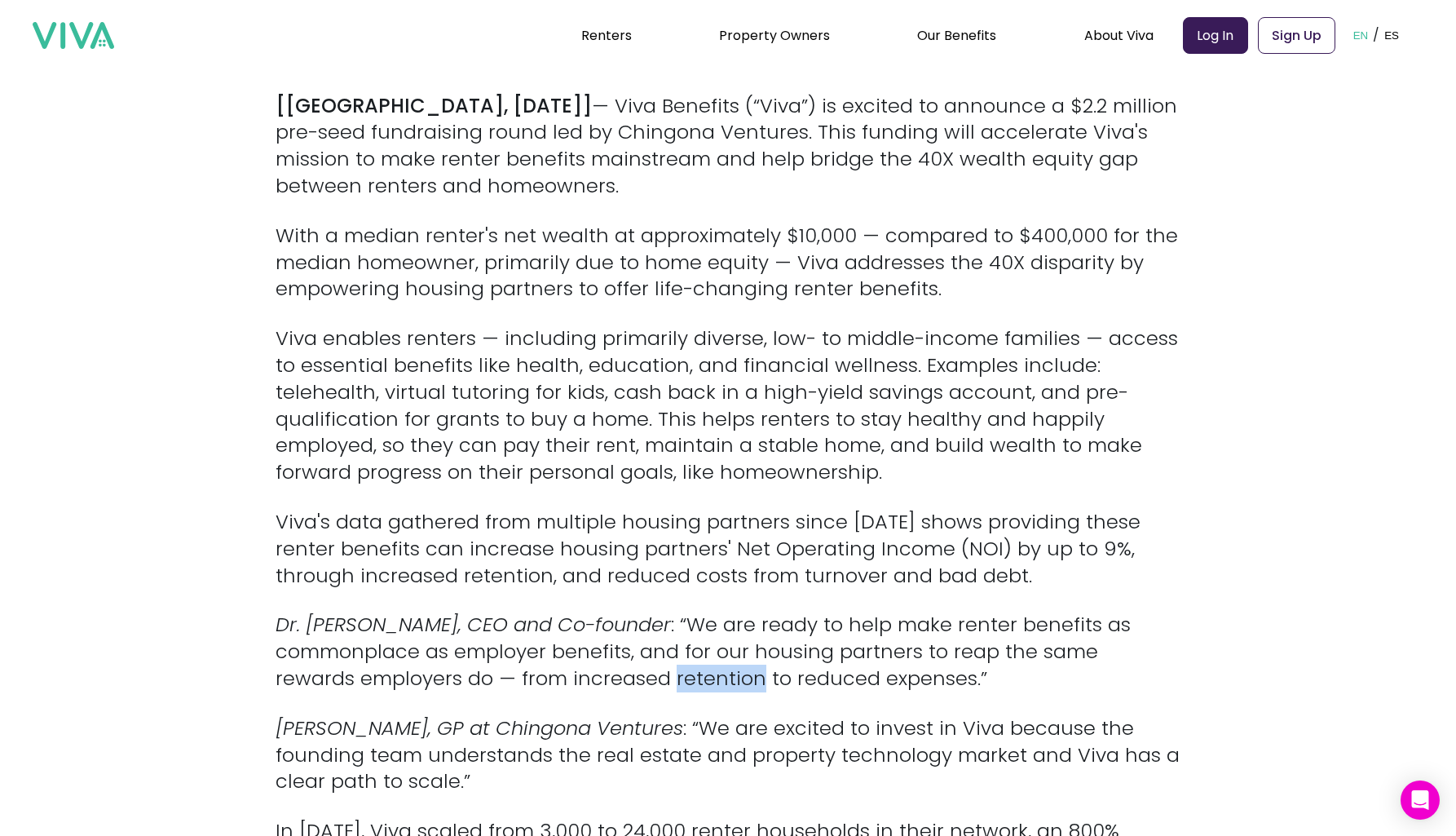
click at [672, 665] on p "Dr. [PERSON_NAME], CEO and Co-founder : “We are ready to help make renter benef…" at bounding box center [728, 652] width 905 height 80
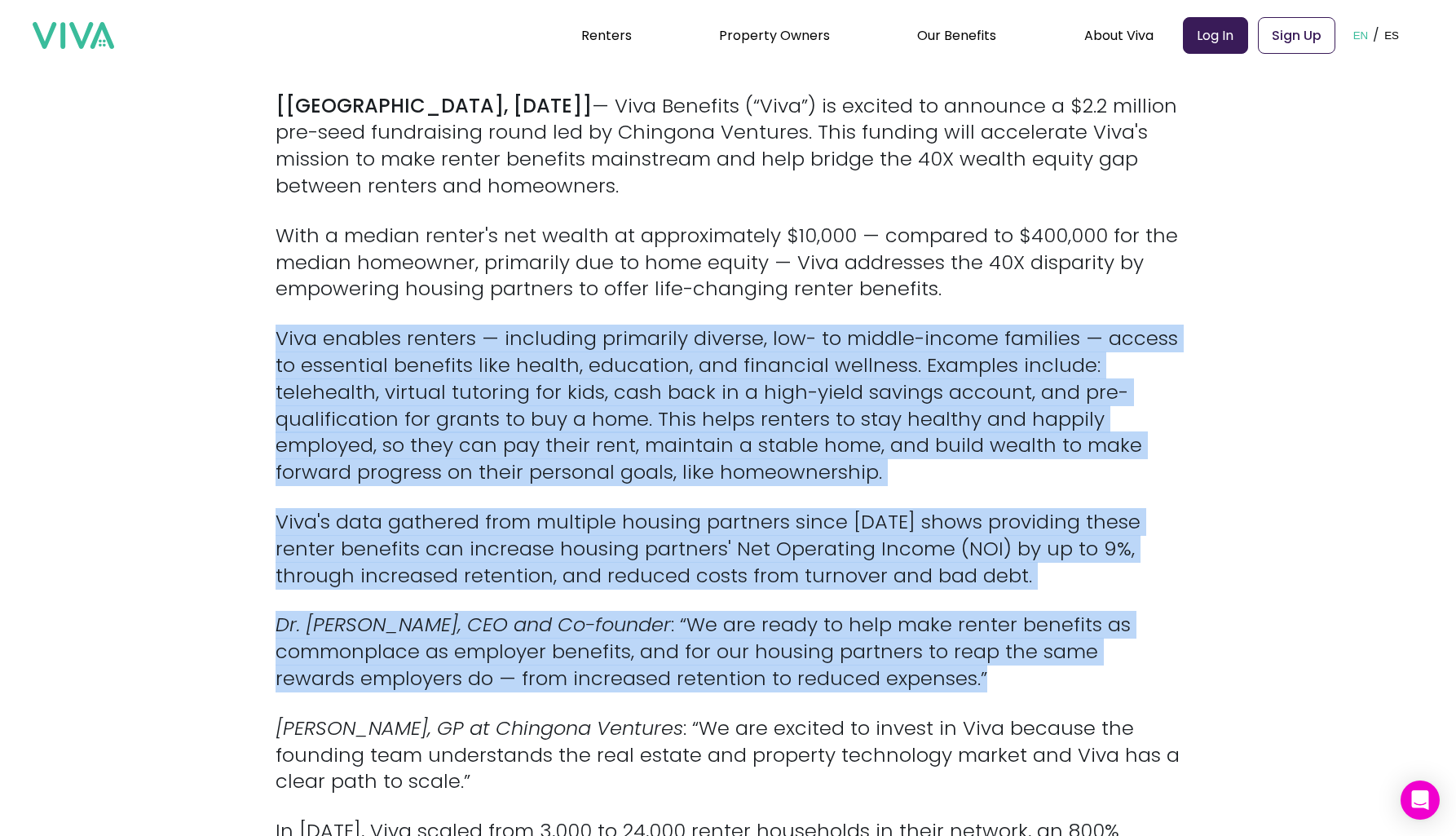
drag, startPoint x: 672, startPoint y: 665, endPoint x: 627, endPoint y: 322, distance: 345.9
click at [627, 326] on p "Viva enables renters — including primarily diverse, low- to middle-income famil…" at bounding box center [728, 406] width 905 height 161
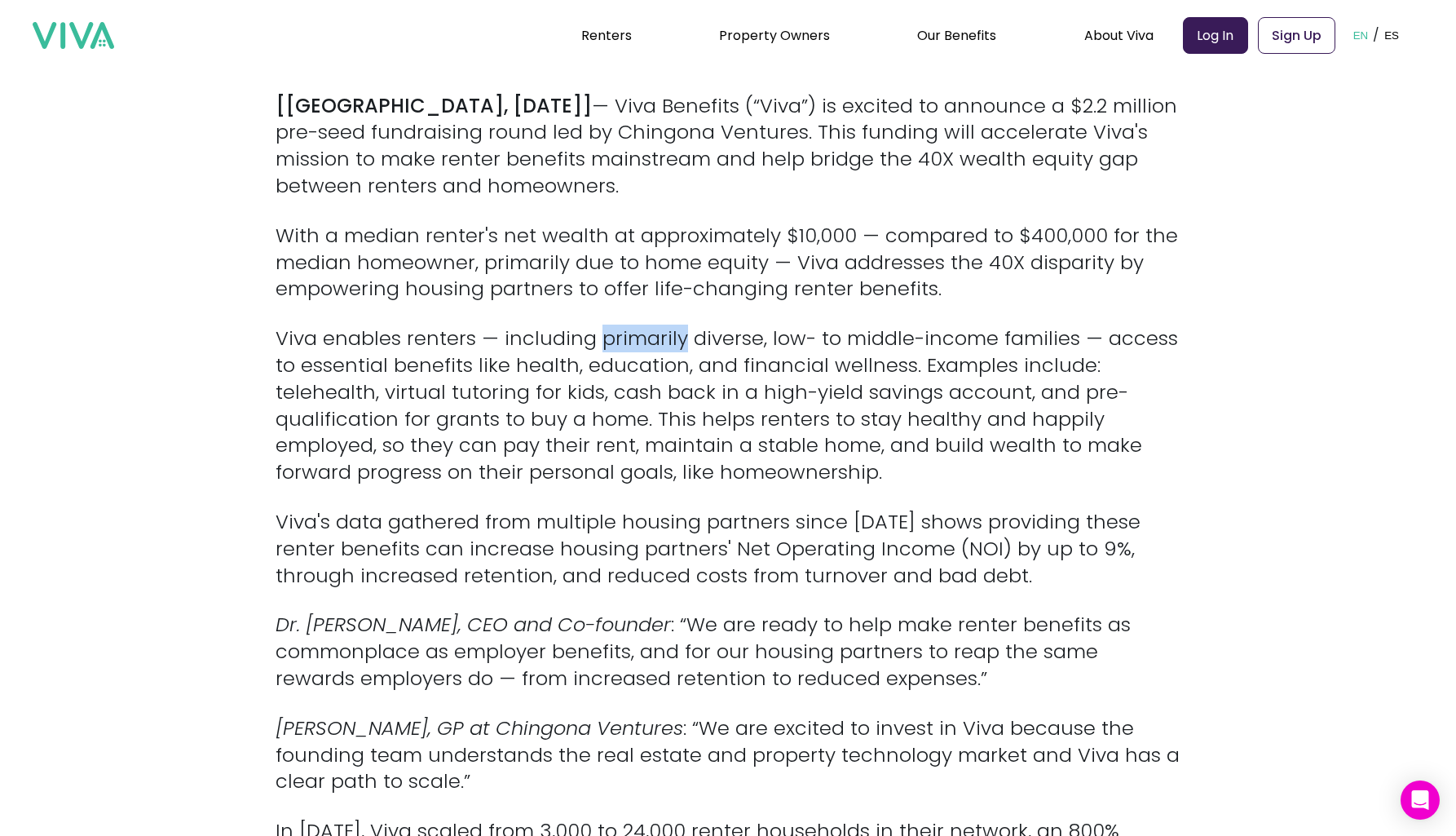
click at [627, 326] on p "Viva enables renters — including primarily diverse, low- to middle-income famil…" at bounding box center [728, 406] width 905 height 161
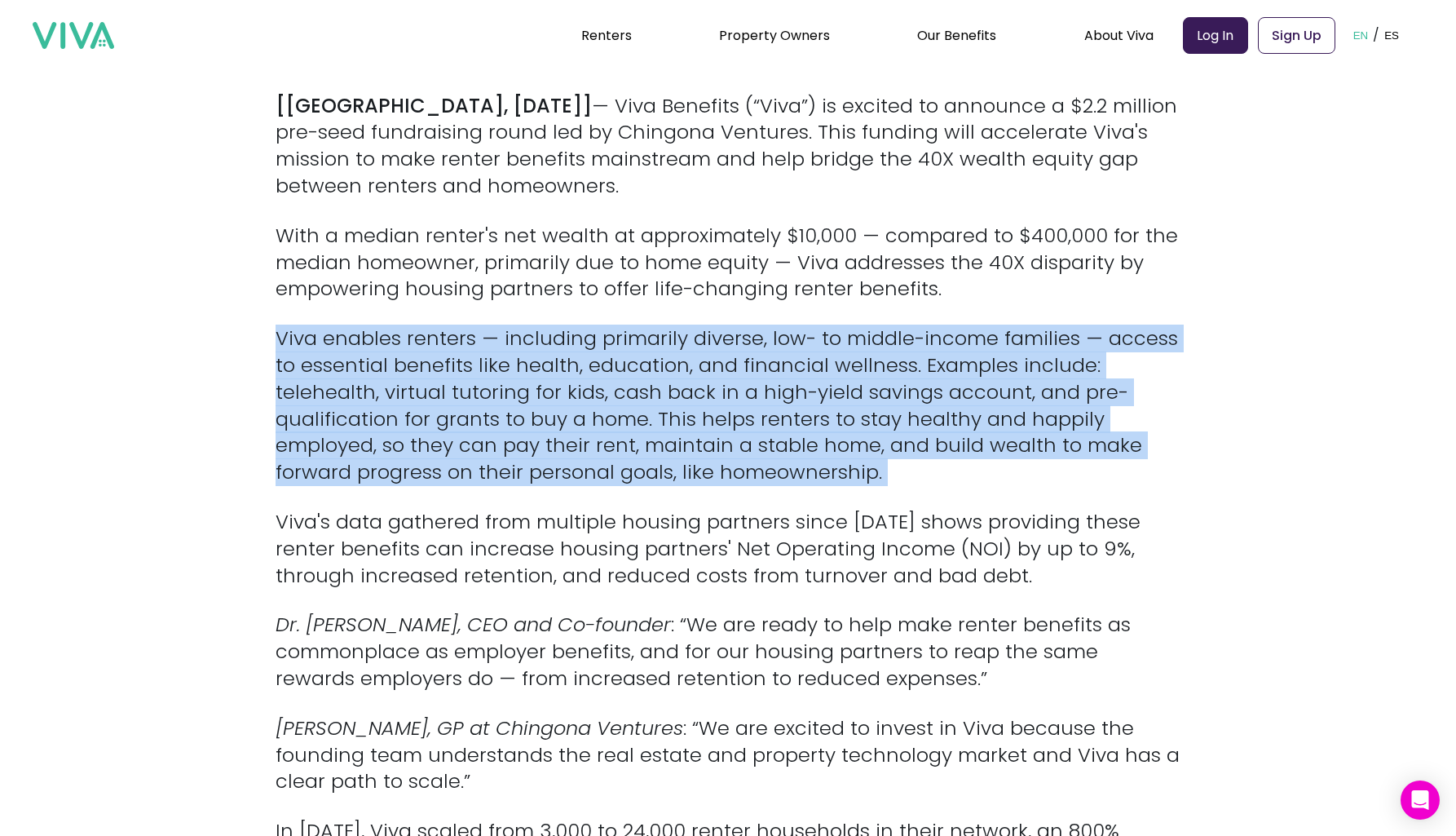
click at [627, 326] on p "Viva enables renters — including primarily diverse, low- to middle-income famil…" at bounding box center [728, 406] width 905 height 161
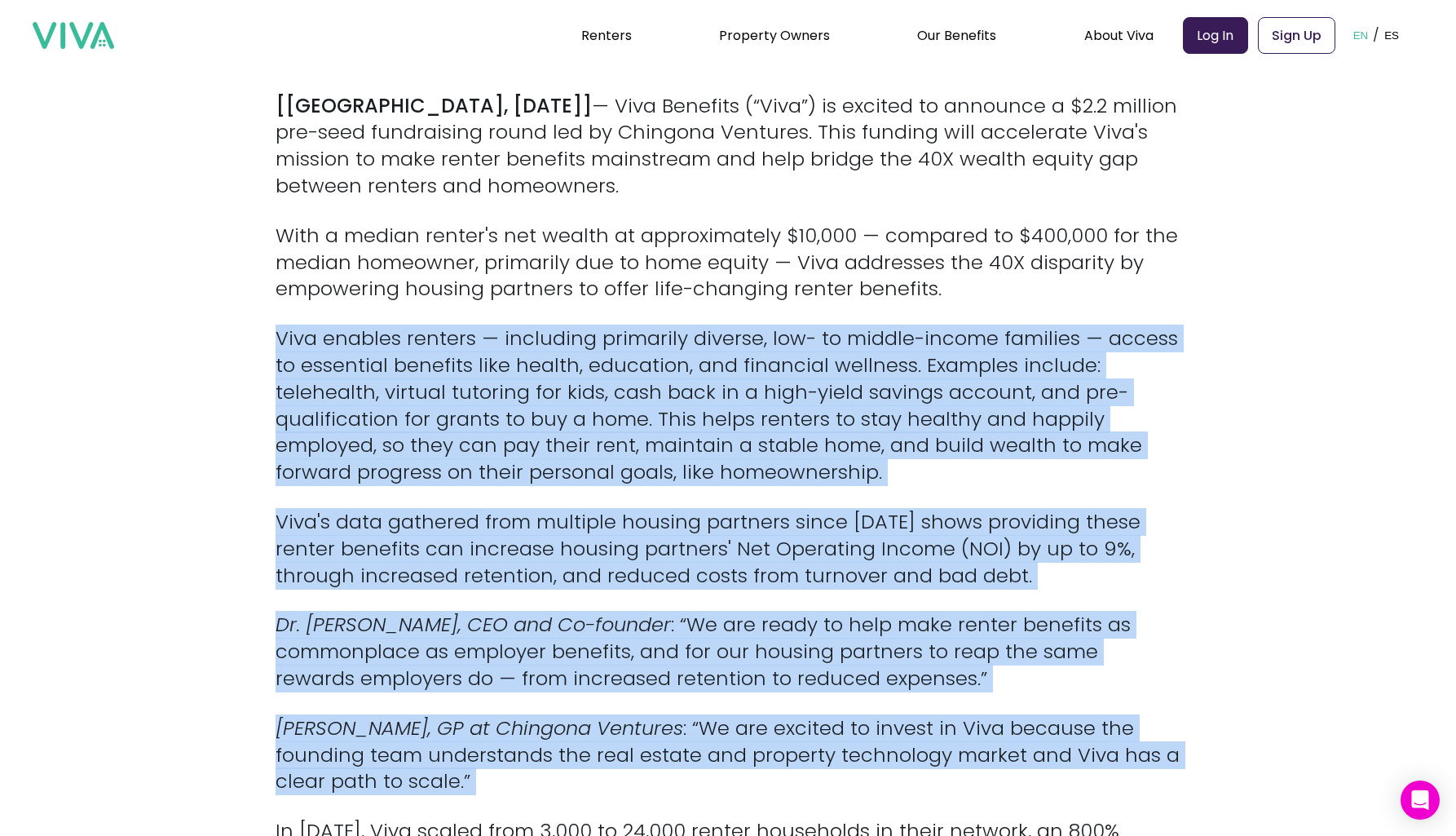
drag, startPoint x: 627, startPoint y: 322, endPoint x: 786, endPoint y: 720, distance: 428.6
click at [786, 720] on p "[PERSON_NAME], GP at Chingona Ventures : “We are excited to invest in Viva beca…" at bounding box center [728, 755] width 905 height 80
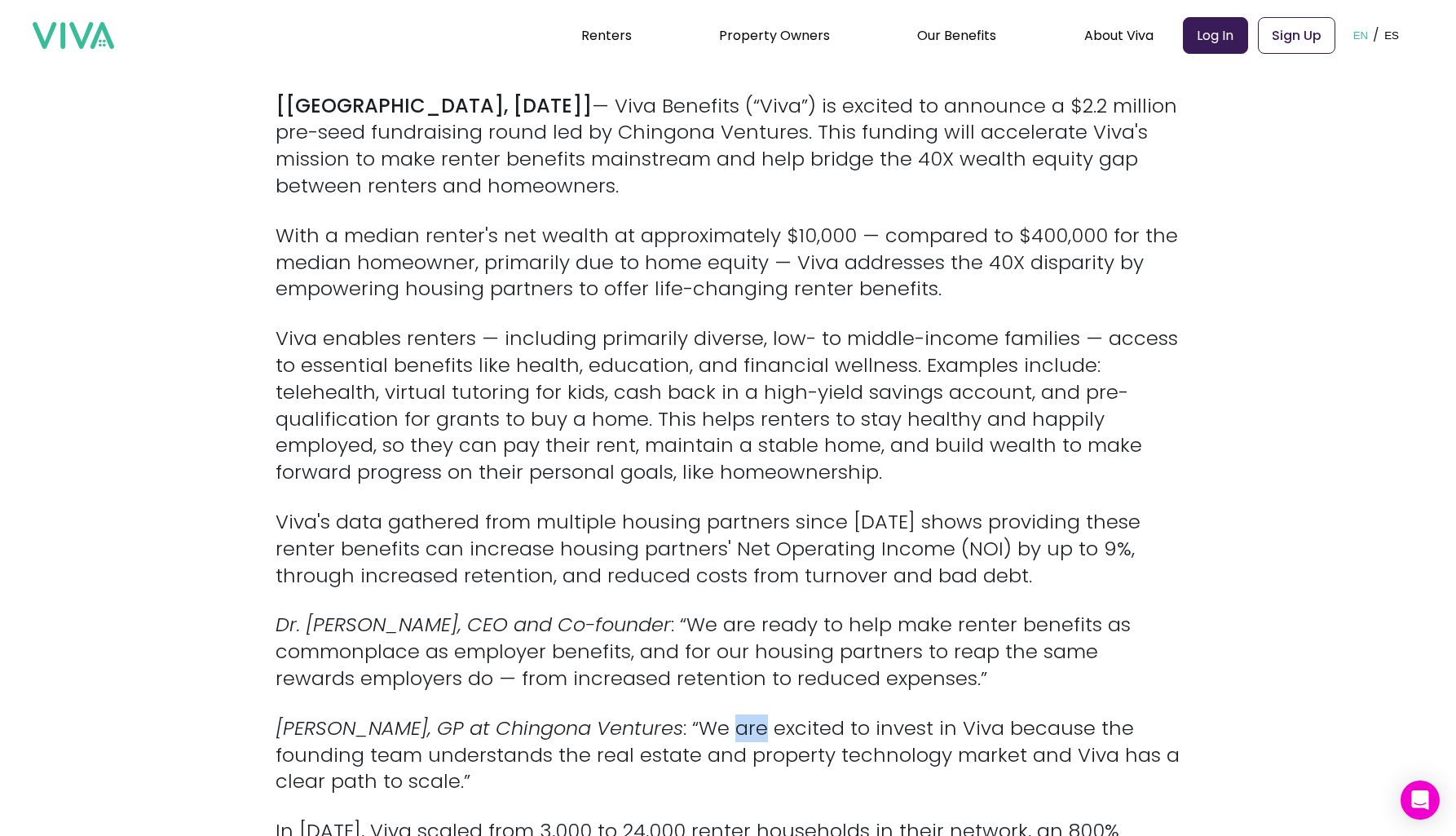
click at [786, 720] on p "[PERSON_NAME], GP at Chingona Ventures : “We are excited to invest in Viva beca…" at bounding box center [728, 755] width 905 height 80
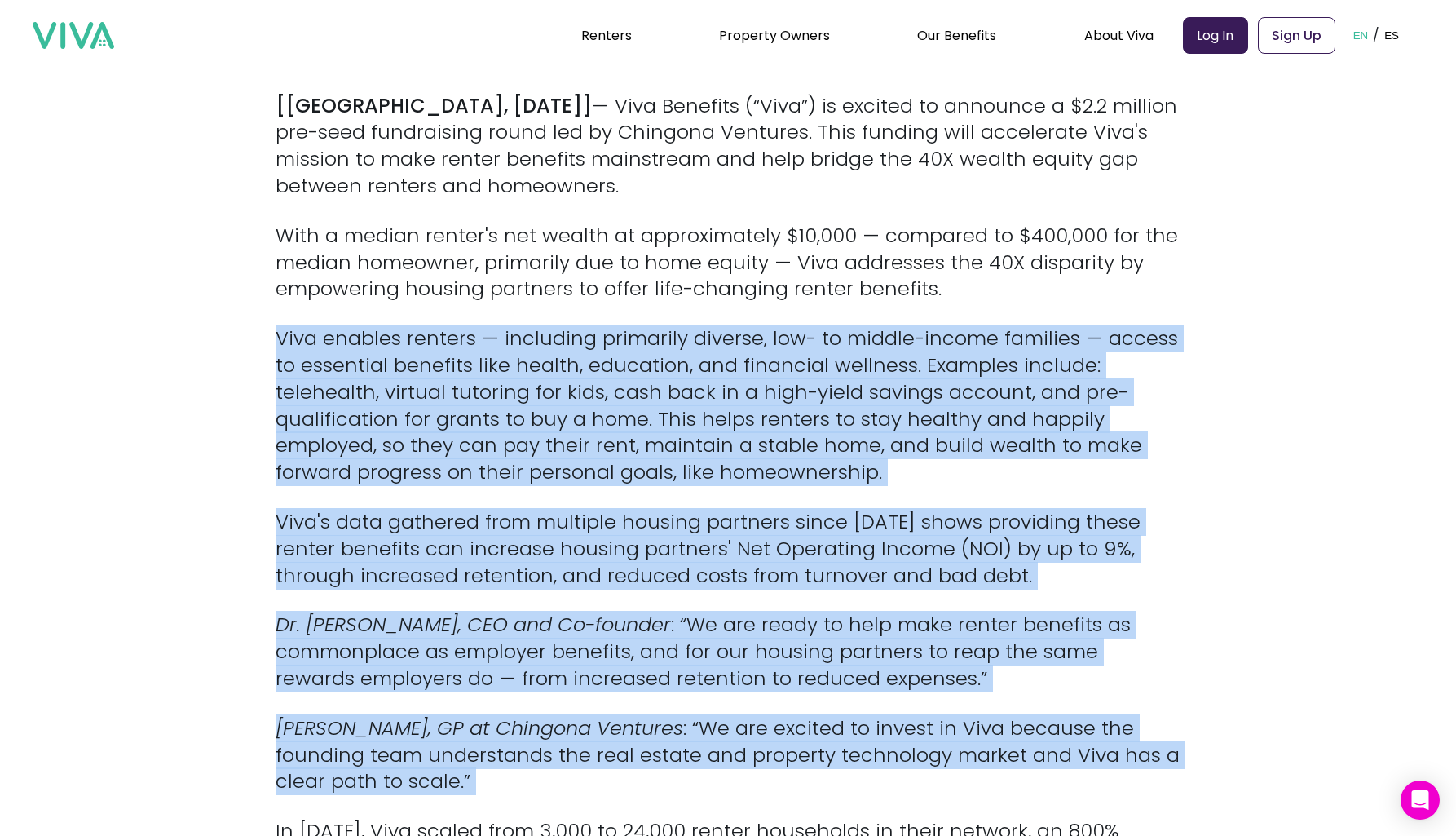
drag, startPoint x: 786, startPoint y: 720, endPoint x: 680, endPoint y: 412, distance: 325.7
click at [680, 412] on p "Viva enables renters — including primarily diverse, low- to middle-income famil…" at bounding box center [728, 406] width 905 height 161
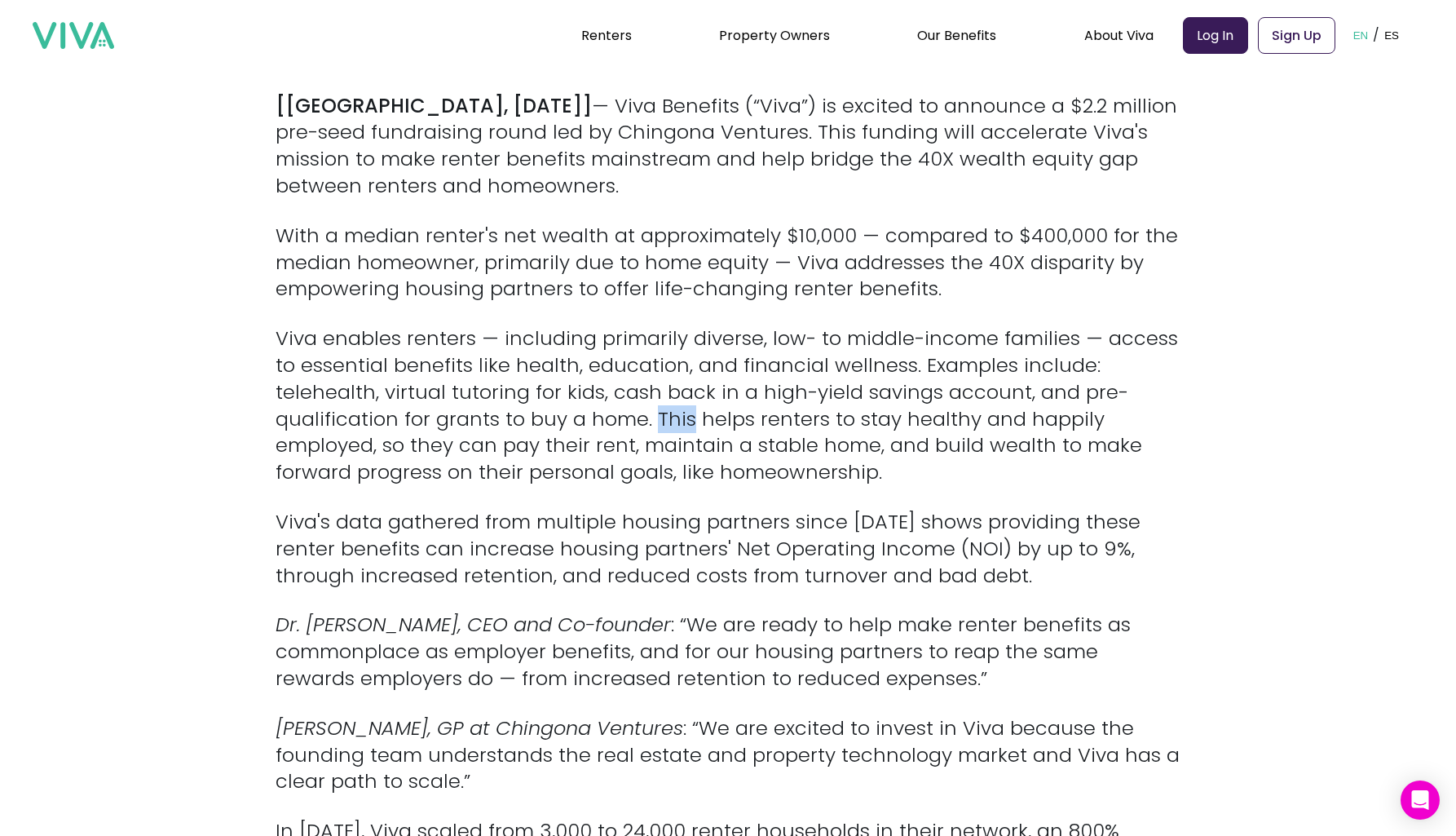
click at [680, 412] on p "Viva enables renters — including primarily diverse, low- to middle-income famil…" at bounding box center [728, 406] width 905 height 161
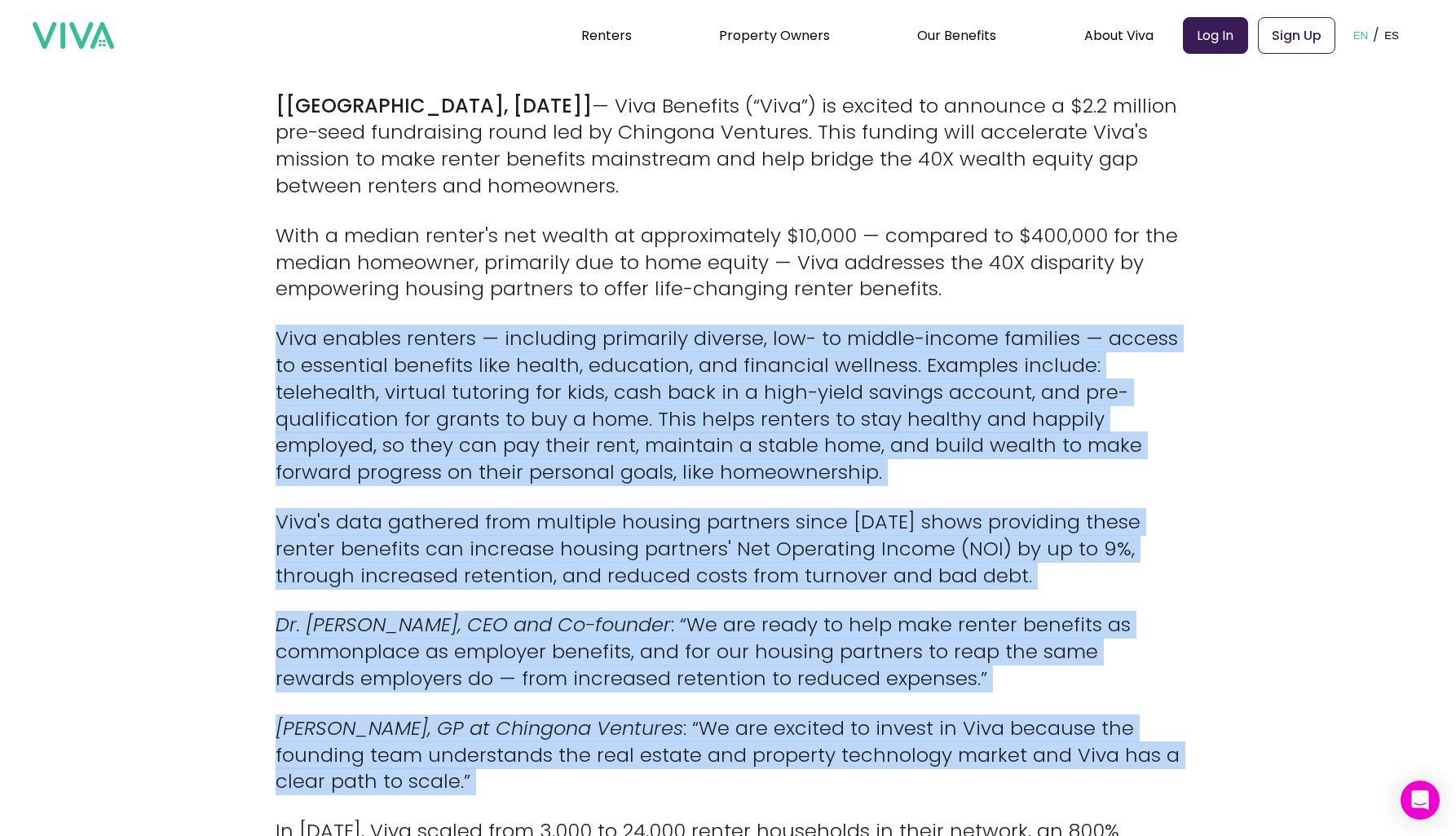
drag, startPoint x: 680, startPoint y: 412, endPoint x: 736, endPoint y: 687, distance: 280.6
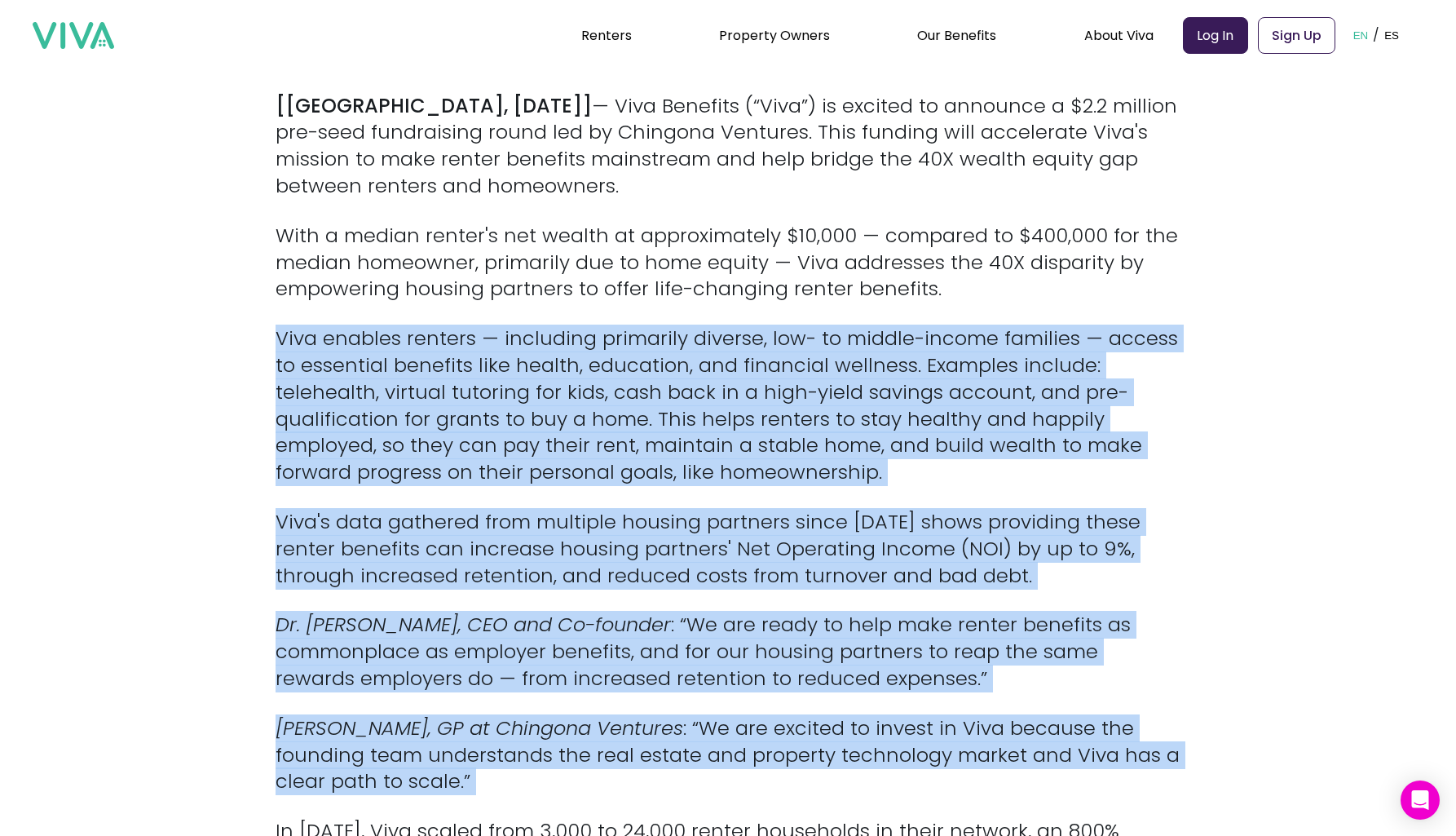
drag, startPoint x: 736, startPoint y: 687, endPoint x: 727, endPoint y: 414, distance: 273.1
click at [727, 414] on p "Viva enables renters — including primarily diverse, low- to middle-income famil…" at bounding box center [728, 406] width 905 height 161
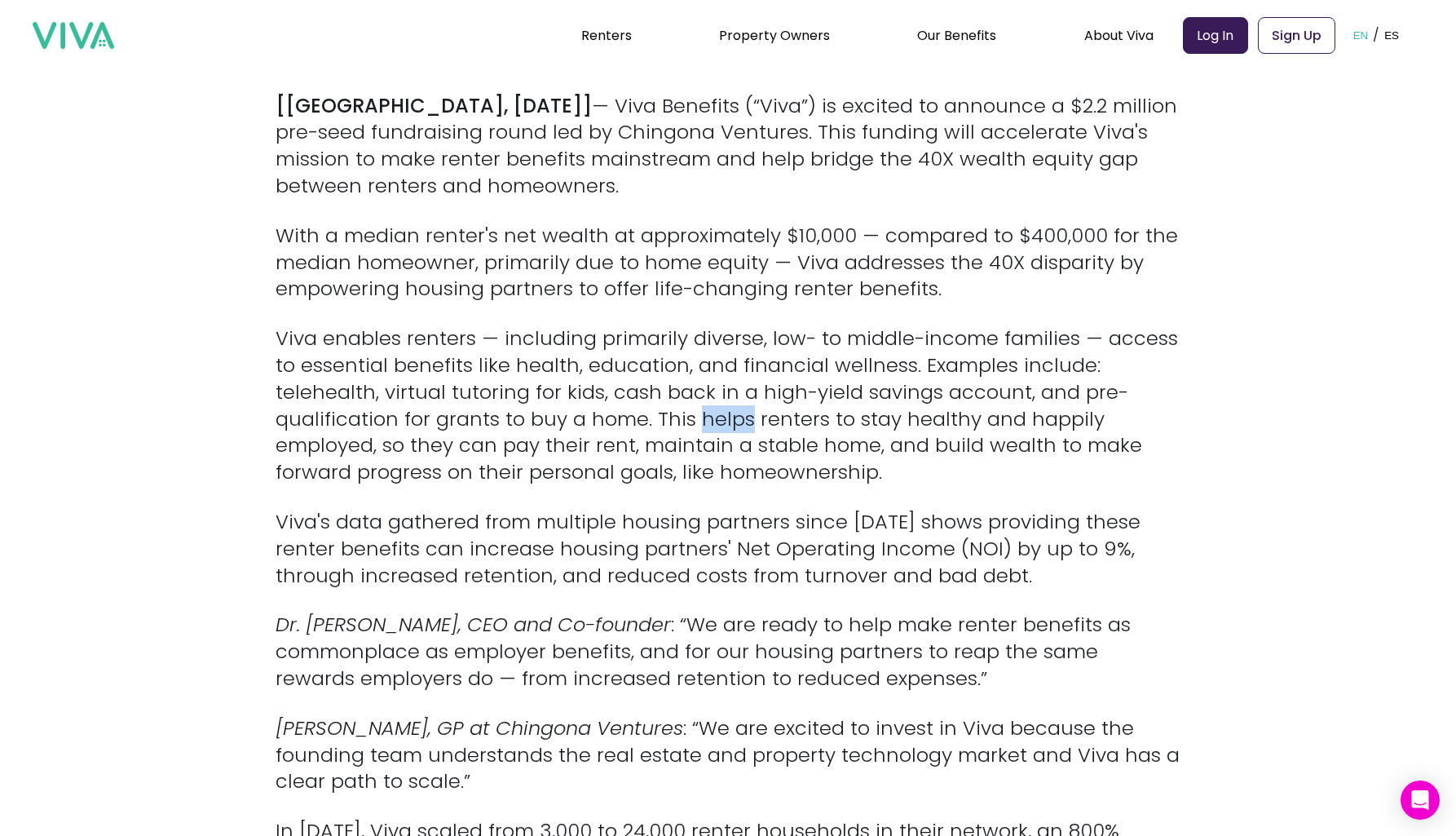
click at [727, 414] on p "Viva enables renters — including primarily diverse, low- to middle-income famil…" at bounding box center [728, 406] width 905 height 161
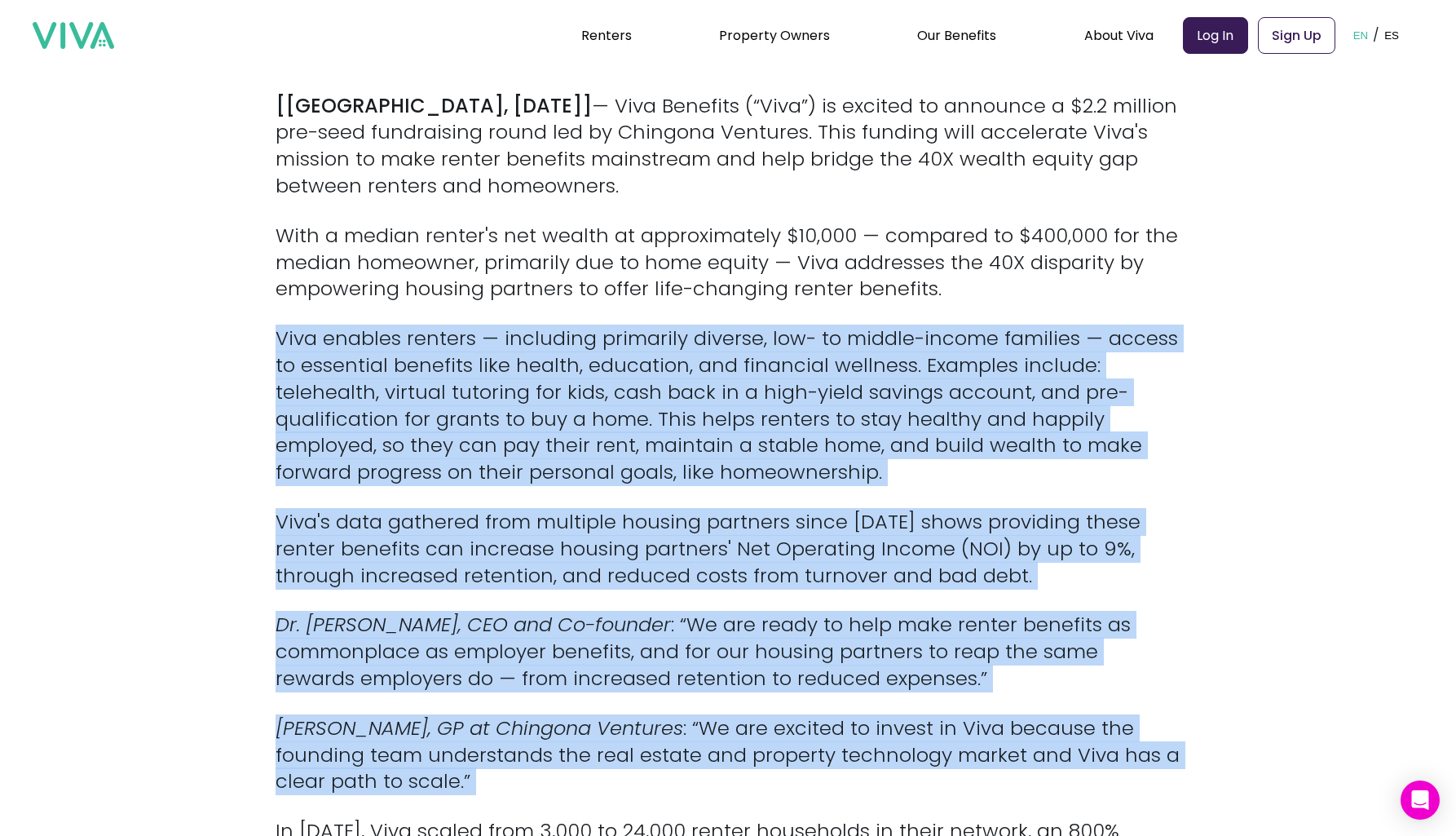
drag, startPoint x: 727, startPoint y: 414, endPoint x: 805, endPoint y: 704, distance: 300.3
click at [805, 715] on p "[PERSON_NAME], GP at Chingona Ventures : “We are excited to invest in Viva beca…" at bounding box center [728, 755] width 905 height 80
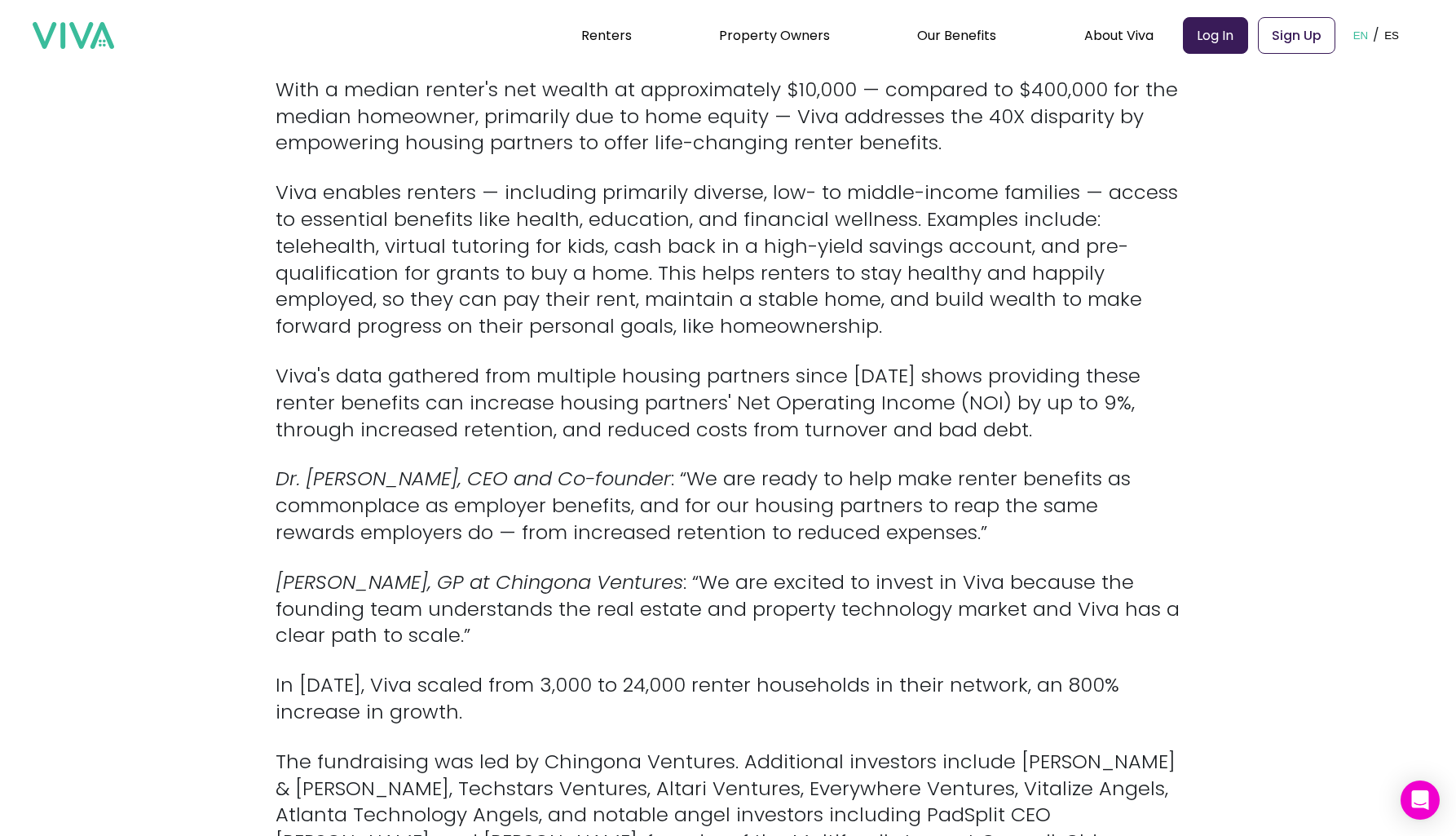
scroll to position [794, 0]
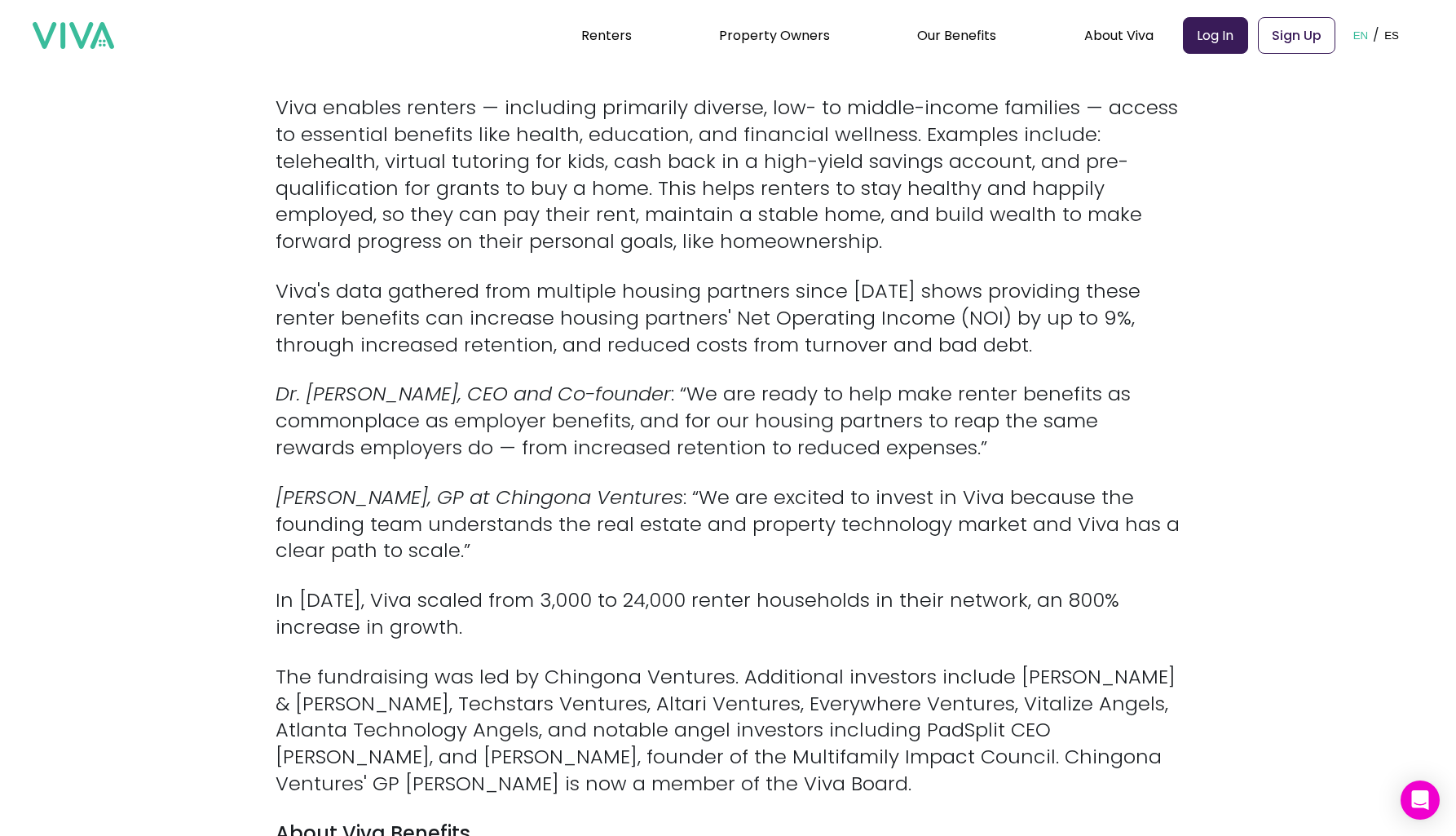
click at [807, 679] on p "The fundraising was led by Chingona Ventures. Additional investors include [PER…" at bounding box center [728, 731] width 905 height 134
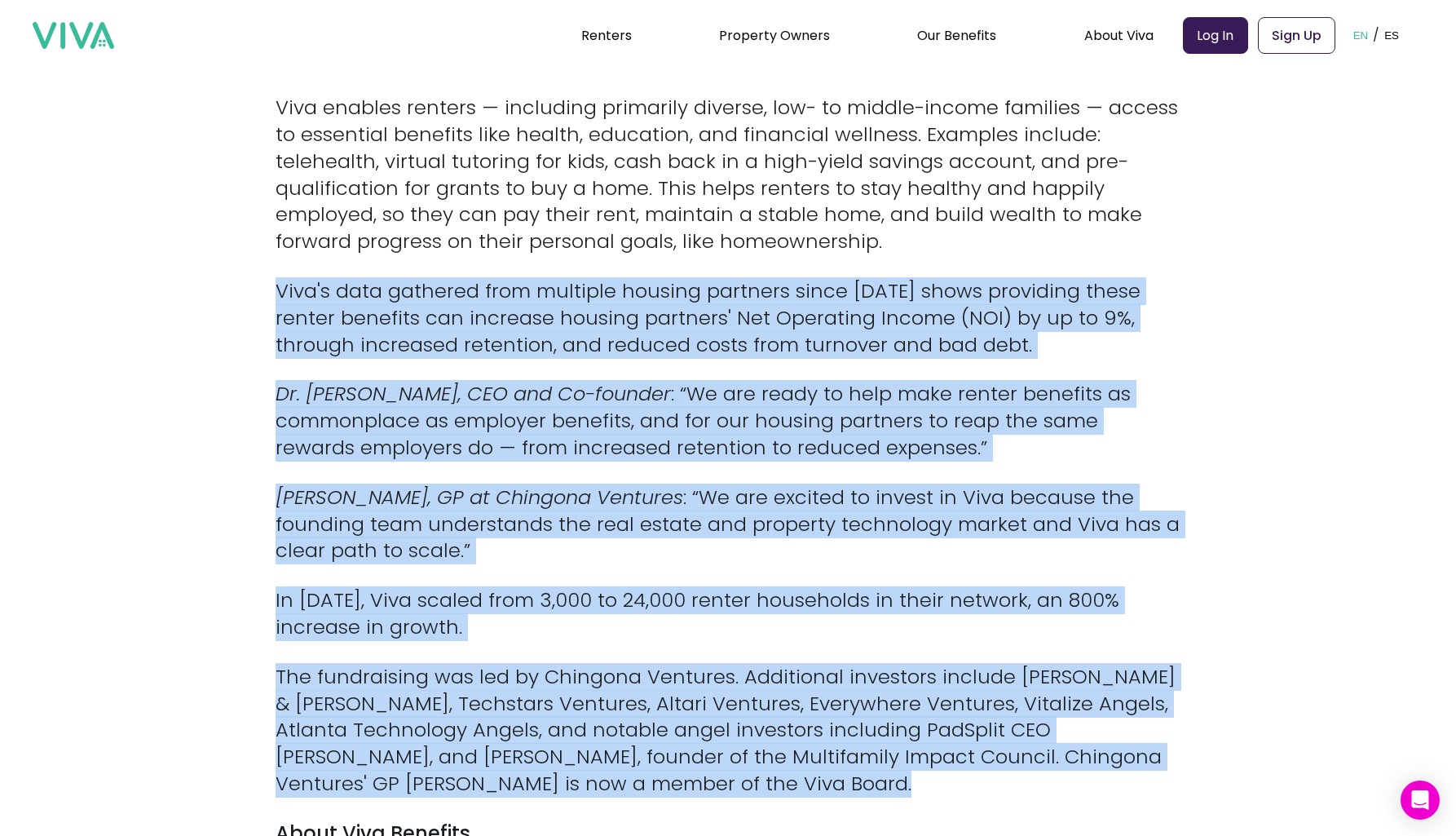
drag, startPoint x: 807, startPoint y: 679, endPoint x: 757, endPoint y: 305, distance: 377.3
click at [757, 305] on p "Viva's data gathered from multiple housing partners since [DATE] shows providin…" at bounding box center [728, 318] width 905 height 80
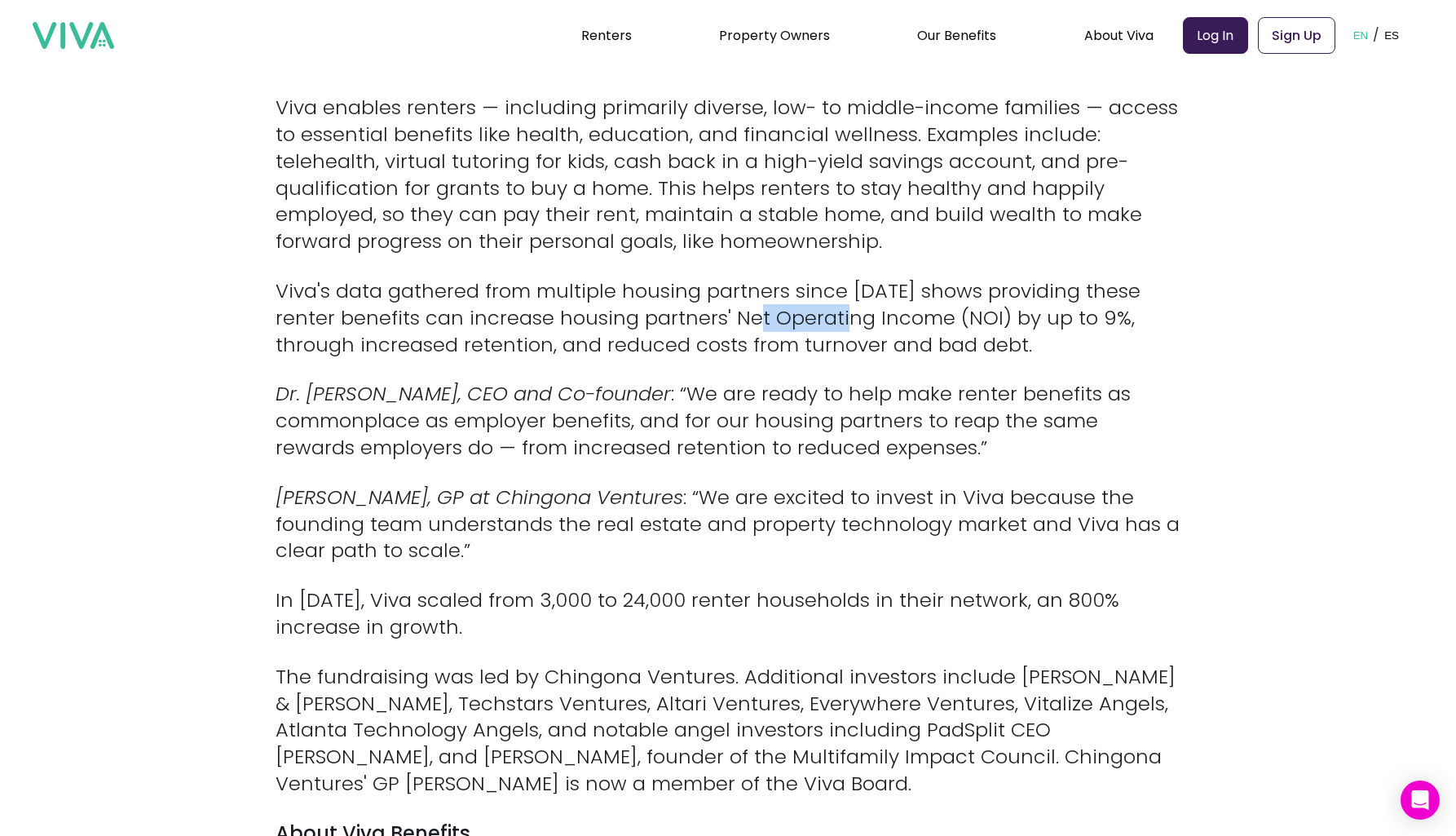
click at [757, 305] on p "Viva's data gathered from multiple housing partners since [DATE] shows providin…" at bounding box center [728, 318] width 905 height 80
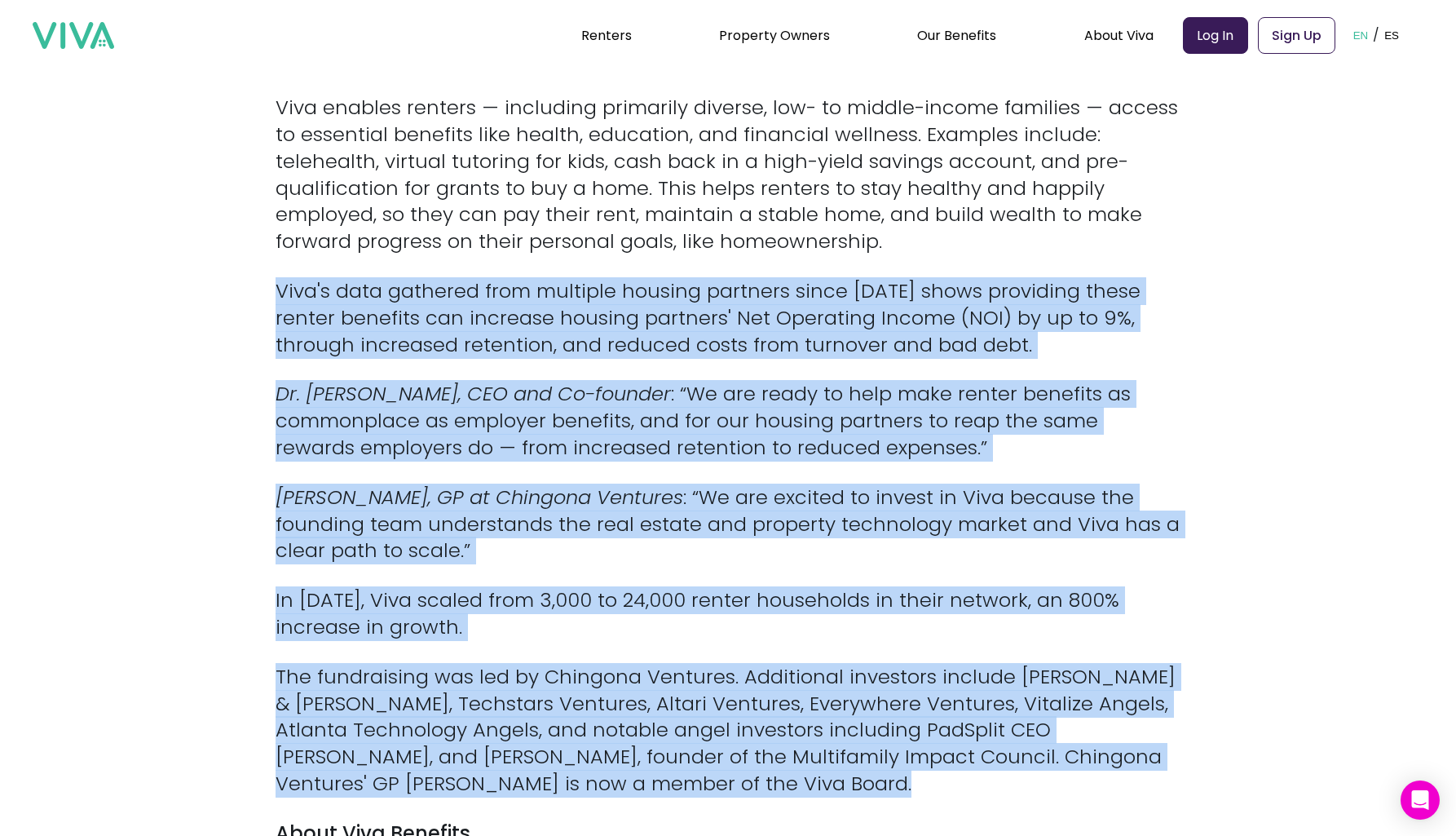
drag, startPoint x: 757, startPoint y: 305, endPoint x: 750, endPoint y: 718, distance: 413.1
click at [750, 718] on p "The fundraising was led by Chingona Ventures. Additional investors include [PER…" at bounding box center [728, 731] width 905 height 134
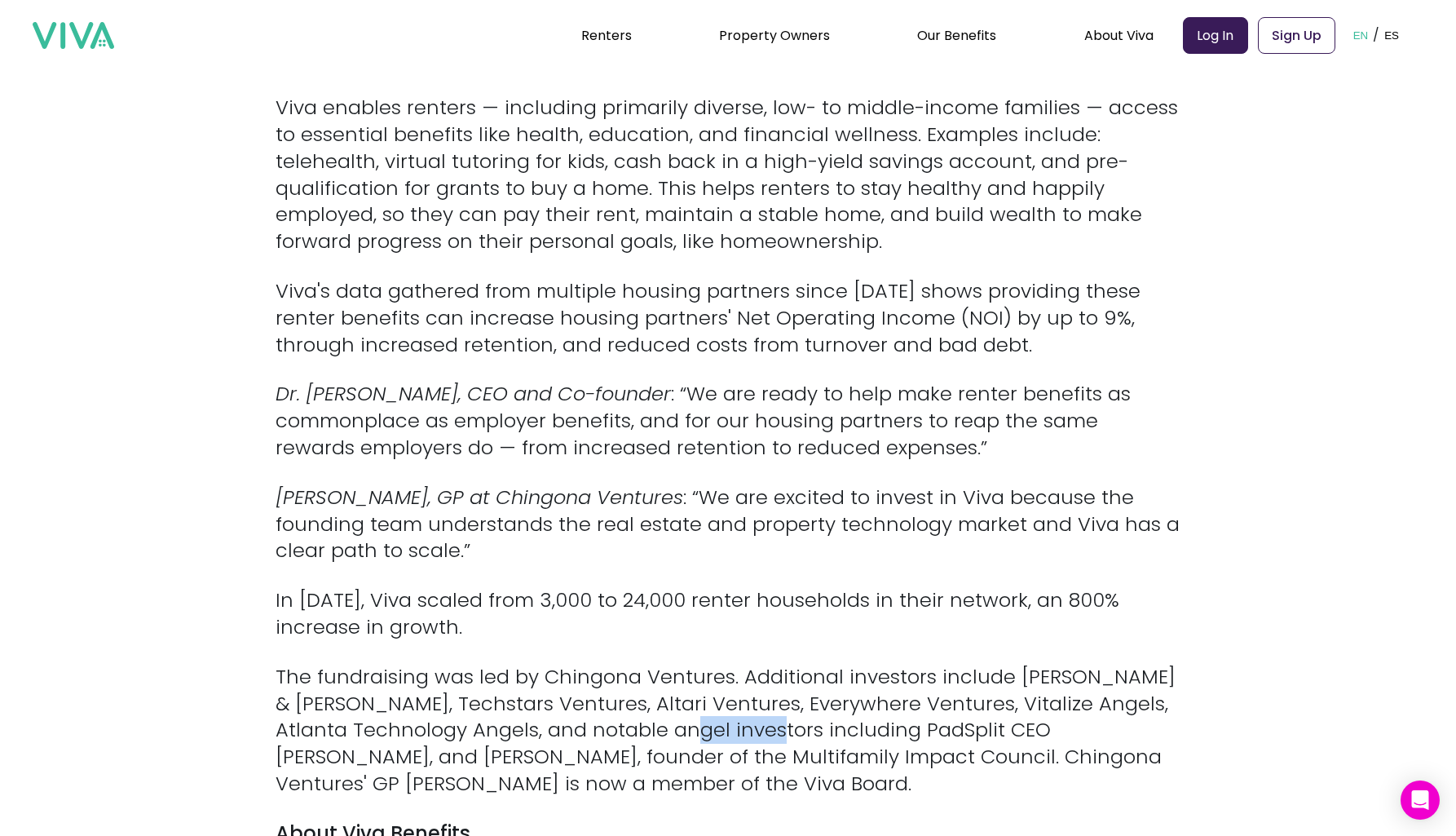
click at [750, 718] on p "The fundraising was led by Chingona Ventures. Additional investors include [PER…" at bounding box center [728, 731] width 905 height 134
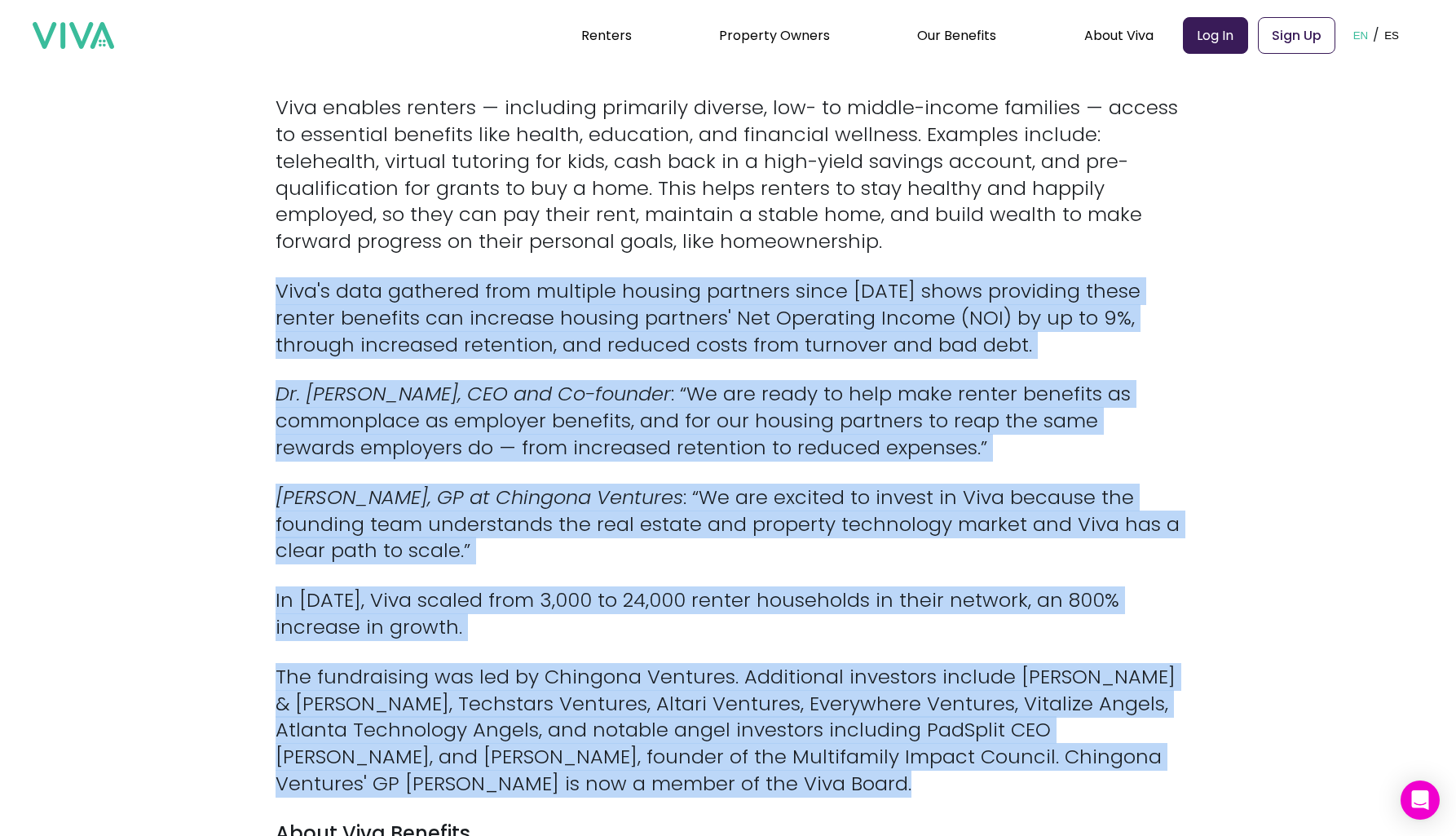
drag, startPoint x: 750, startPoint y: 718, endPoint x: 809, endPoint y: 327, distance: 395.4
click at [809, 327] on p "Viva's data gathered from multiple housing partners since [DATE] shows providin…" at bounding box center [728, 318] width 905 height 80
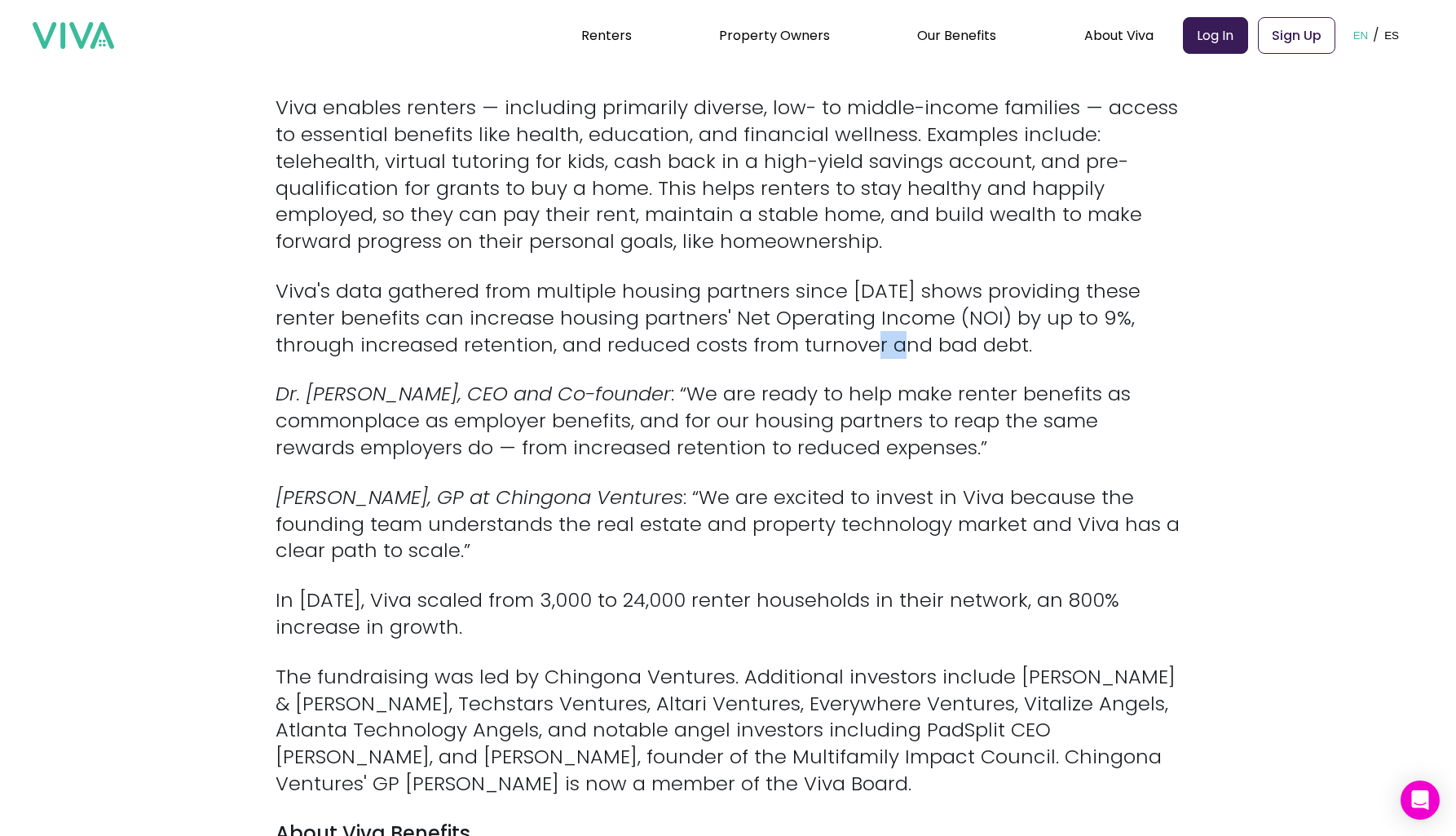
click at [809, 327] on p "Viva's data gathered from multiple housing partners since [DATE] shows providin…" at bounding box center [728, 318] width 905 height 80
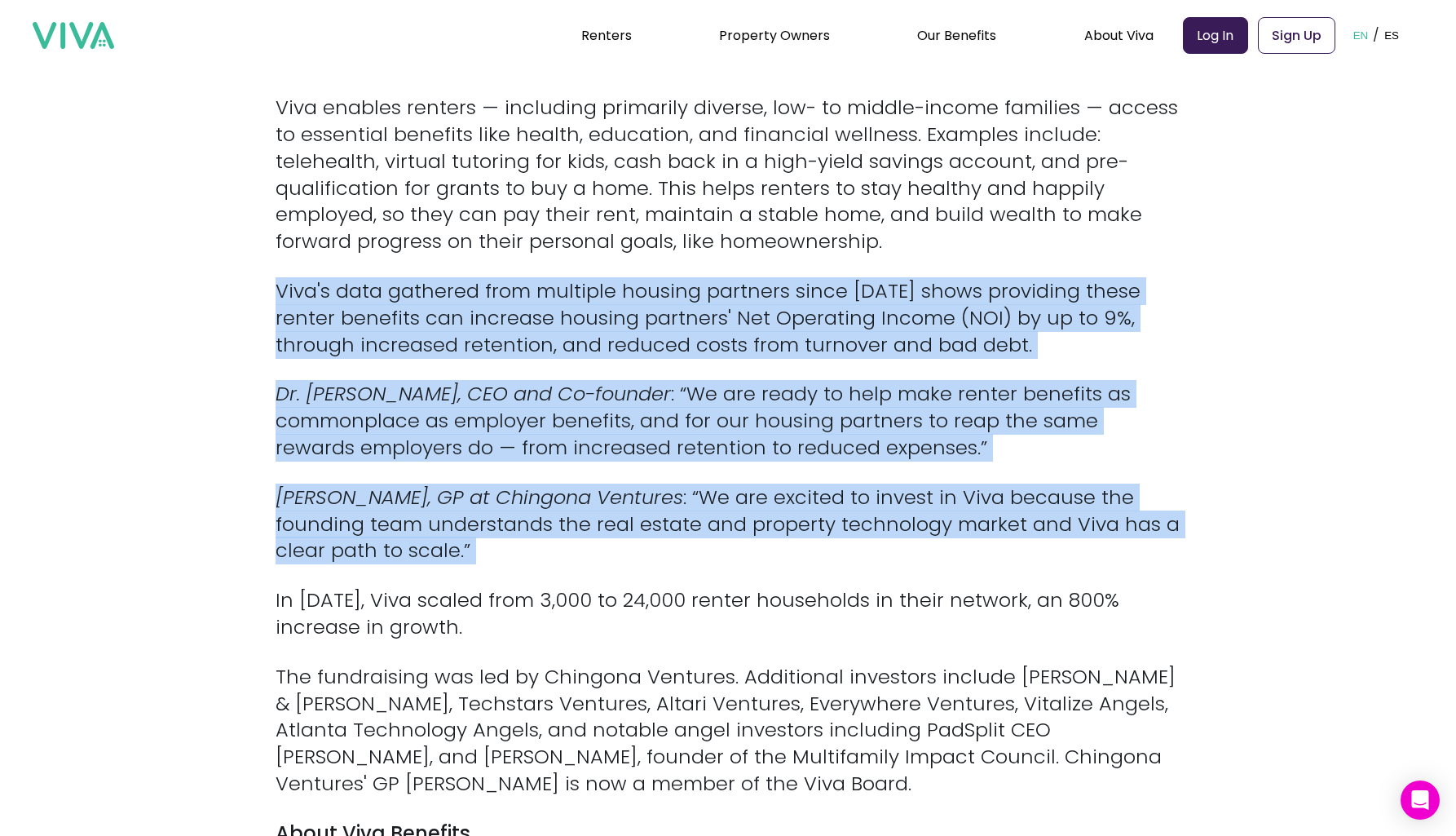
drag, startPoint x: 809, startPoint y: 327, endPoint x: 782, endPoint y: 548, distance: 222.6
click at [782, 548] on p "[PERSON_NAME], GP at Chingona Ventures : “We are excited to invest in Viva beca…" at bounding box center [728, 525] width 905 height 80
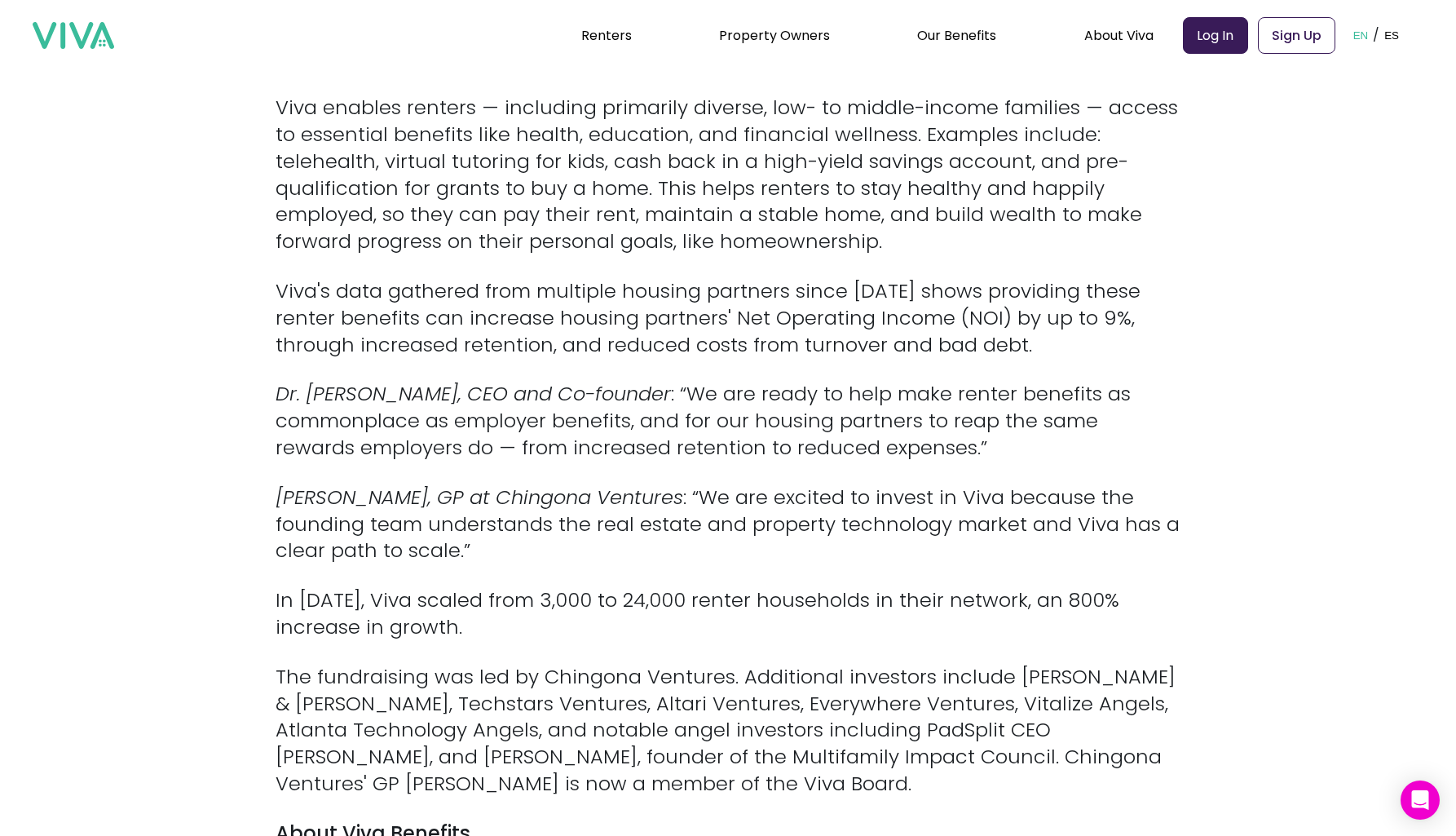
click at [782, 548] on p "[PERSON_NAME], GP at Chingona Ventures : “We are excited to invest in Viva beca…" at bounding box center [728, 525] width 905 height 80
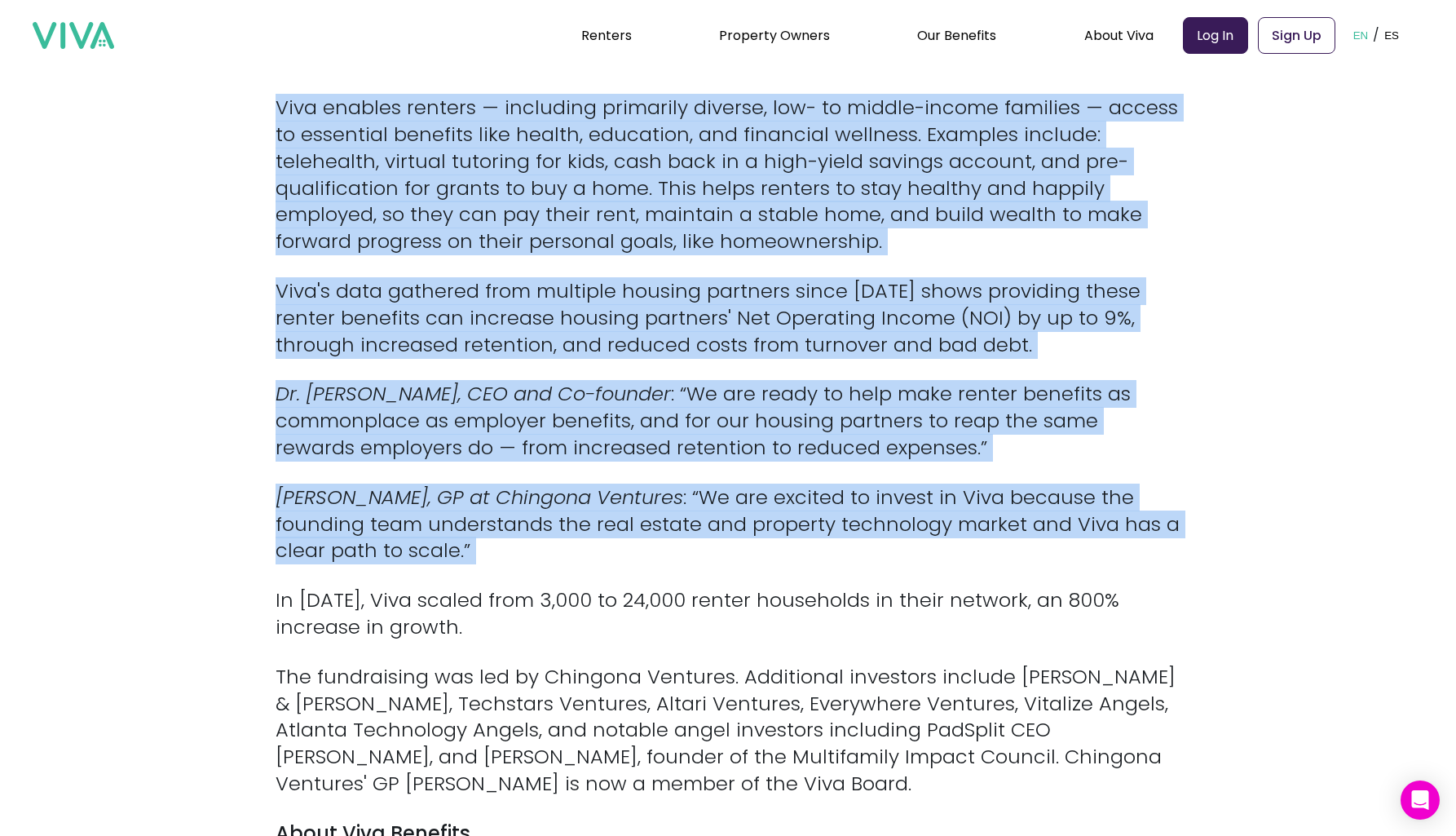
drag, startPoint x: 782, startPoint y: 548, endPoint x: 825, endPoint y: 215, distance: 335.8
click at [825, 215] on p "Viva enables renters — including primarily diverse, low- to middle-income famil…" at bounding box center [728, 175] width 905 height 161
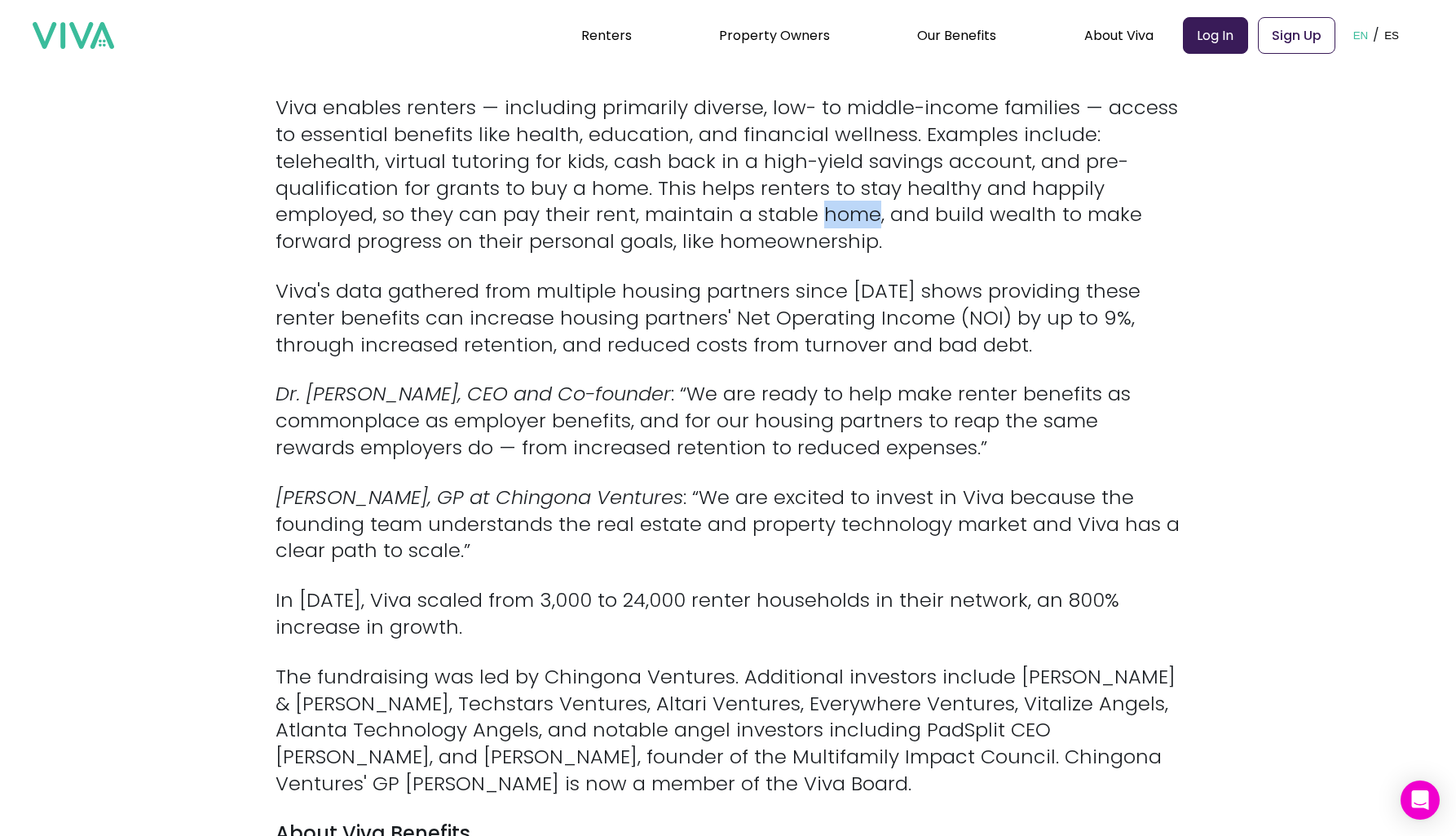
click at [825, 215] on p "Viva enables renters — including primarily diverse, low- to middle-income famil…" at bounding box center [728, 175] width 905 height 161
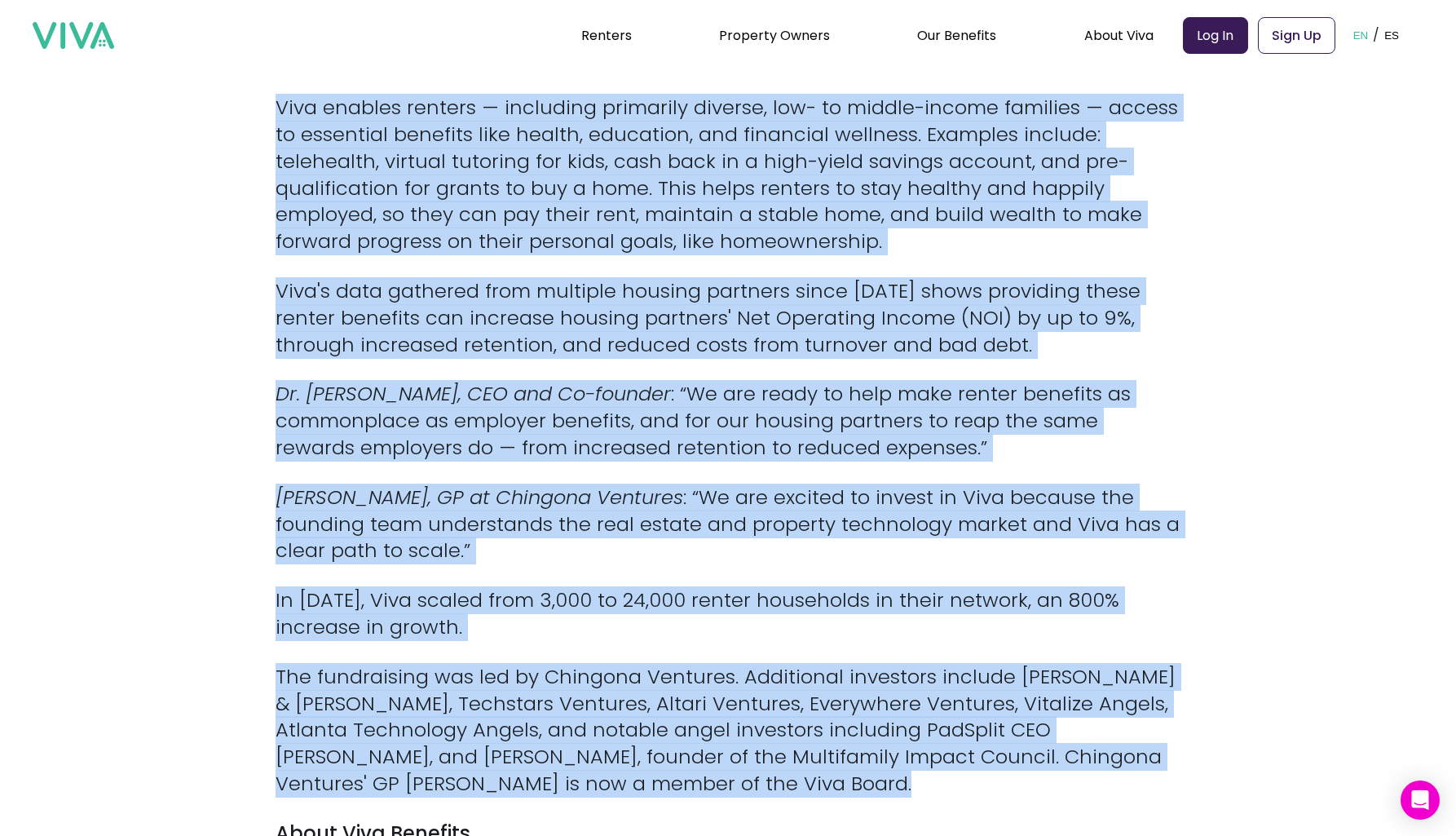
drag, startPoint x: 825, startPoint y: 215, endPoint x: 722, endPoint y: 657, distance: 453.8
click at [722, 664] on p "The fundraising was led by Chingona Ventures. Additional investors include [PER…" at bounding box center [728, 731] width 905 height 134
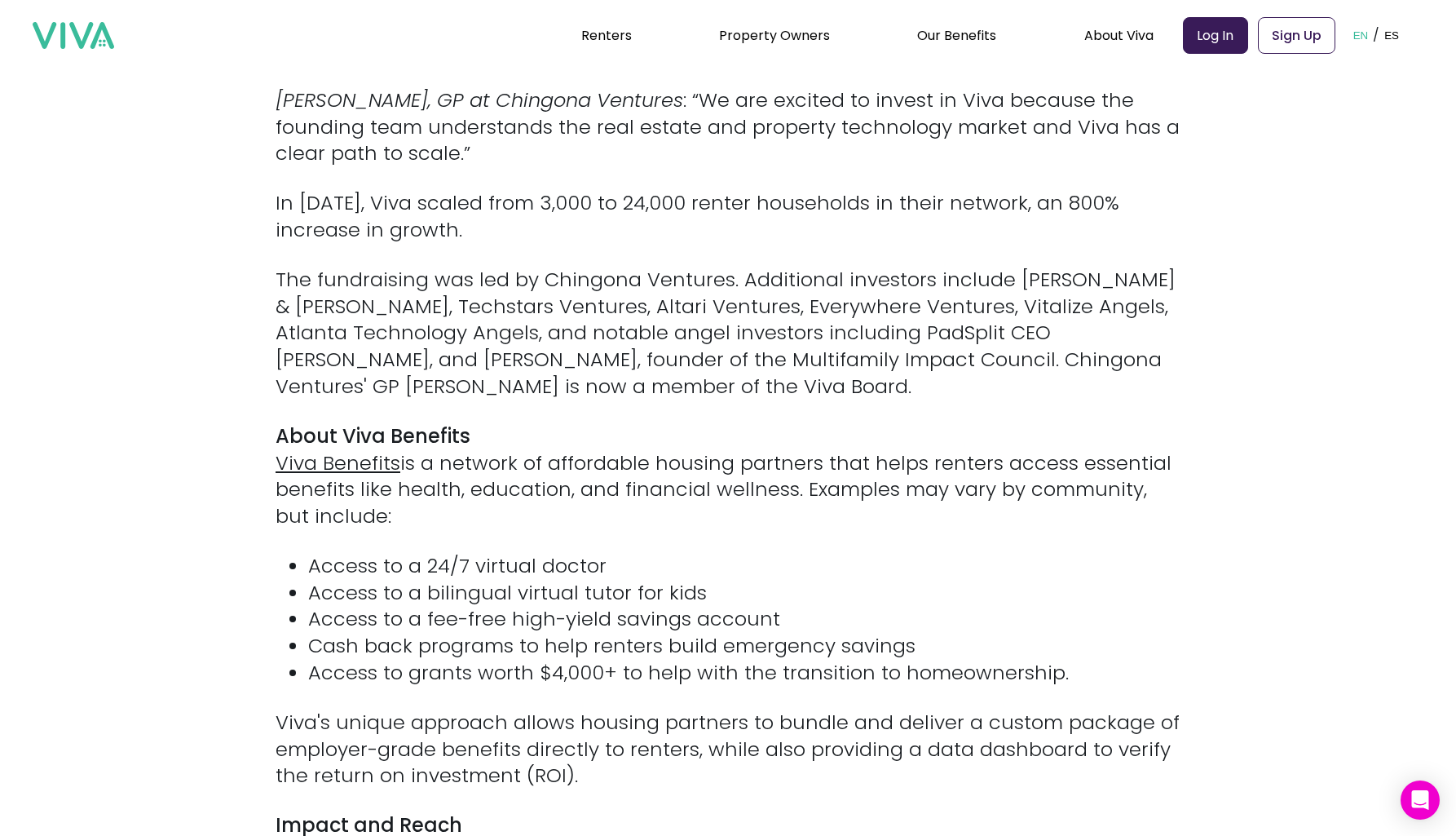
scroll to position [1243, 0]
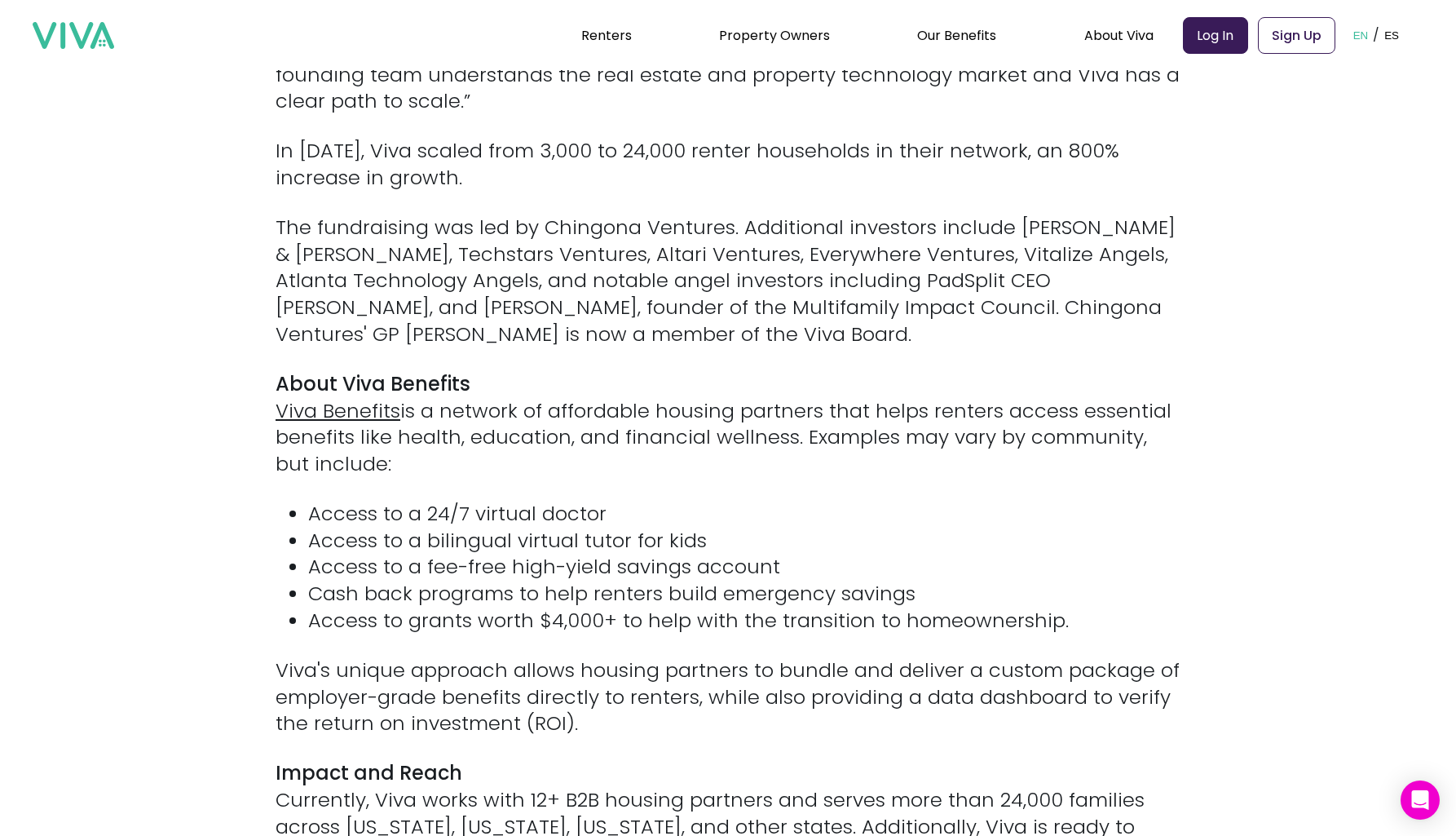
click at [785, 419] on p "About Viva Benefits Viva Benefits is a network of affordable housing partners t…" at bounding box center [728, 425] width 905 height 107
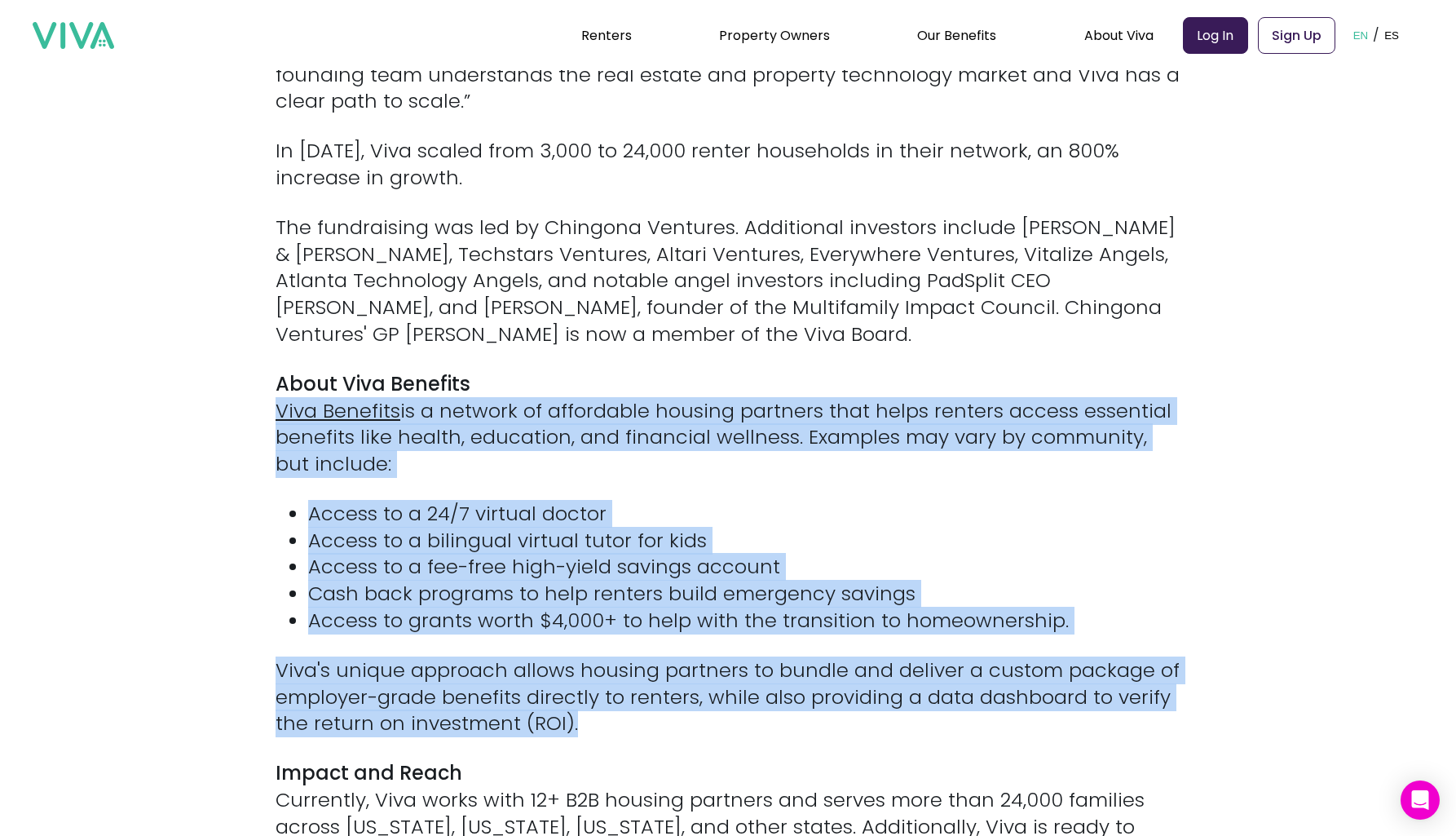
drag, startPoint x: 785, startPoint y: 419, endPoint x: 757, endPoint y: 662, distance: 244.6
click at [757, 662] on div "[[PERSON_NAME], [DATE]] — Viva Benefits (“Viva”) is excited to announce a $2.2 …" at bounding box center [728, 569] width 905 height 2313
click at [757, 662] on p "Viva's unique approach allows housing partners to bundle and deliver a custom p…" at bounding box center [728, 697] width 905 height 80
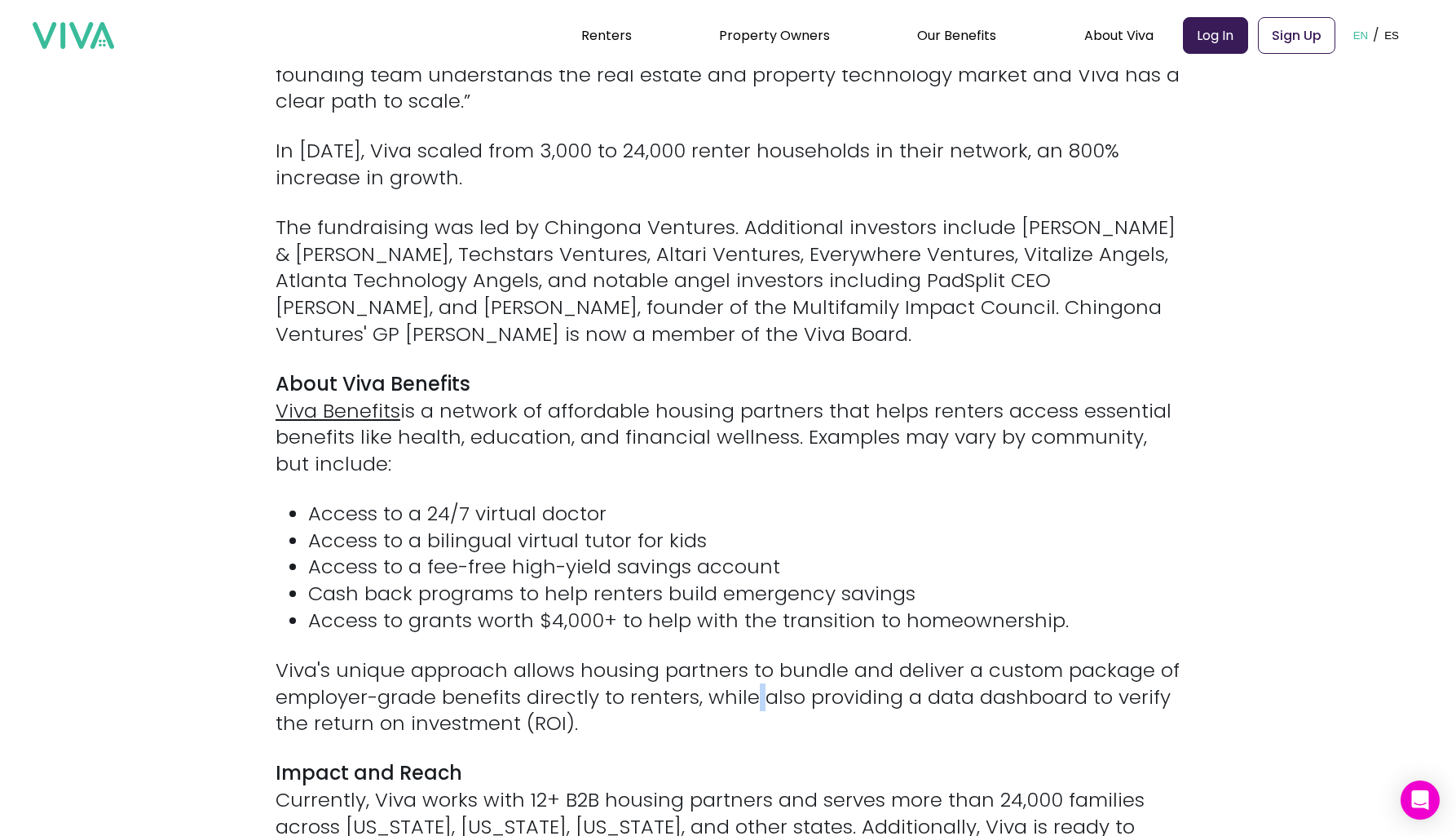
click at [757, 662] on p "Viva's unique approach allows housing partners to bundle and deliver a custom p…" at bounding box center [728, 697] width 905 height 80
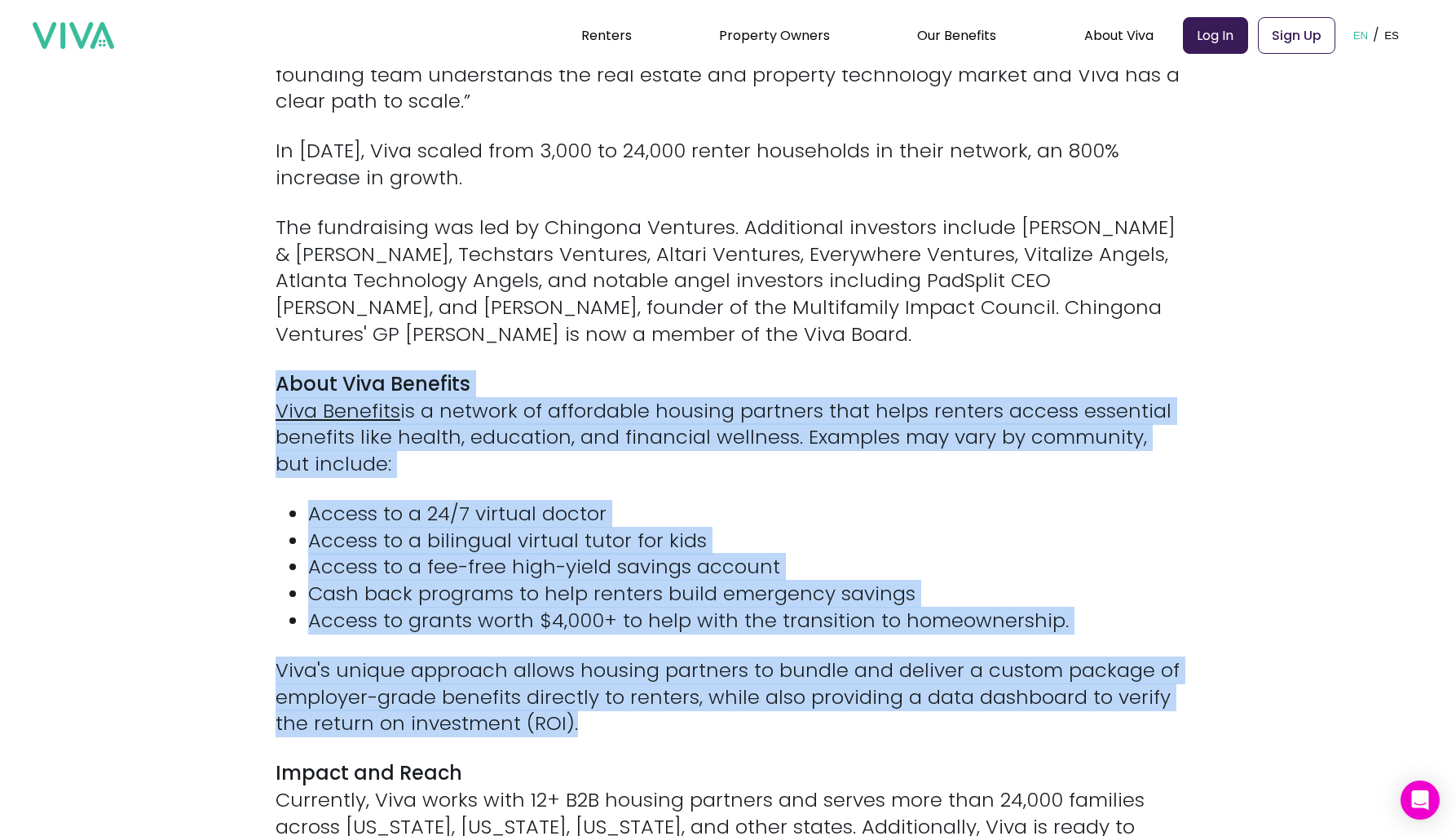
drag, startPoint x: 757, startPoint y: 662, endPoint x: 833, endPoint y: 338, distance: 332.8
click at [833, 338] on div "[[PERSON_NAME], [DATE]] — Viva Benefits (“Viva”) is excited to announce a $2.2 …" at bounding box center [728, 569] width 905 height 2313
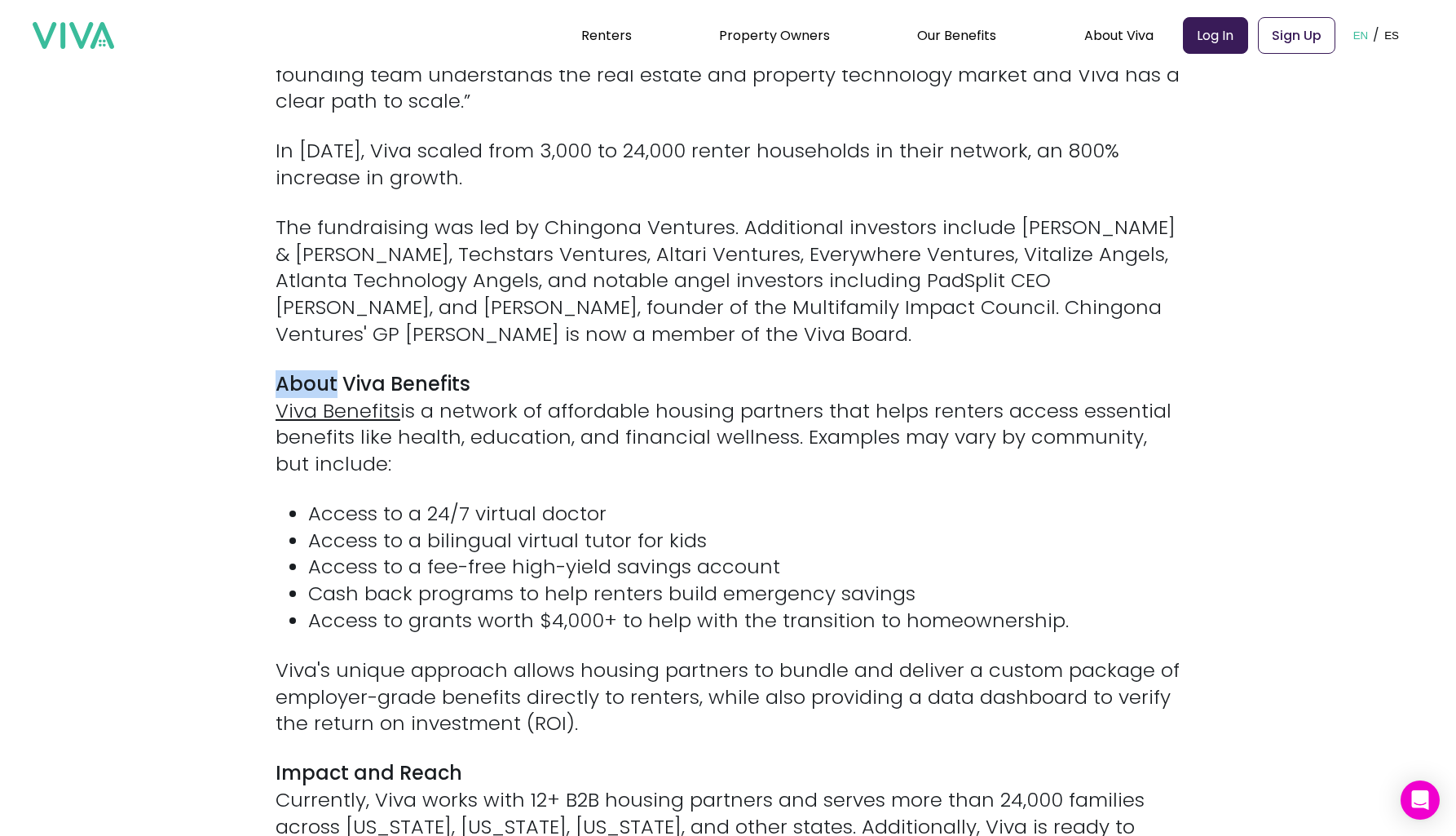
click at [833, 338] on div "[[PERSON_NAME], [DATE]] — Viva Benefits (“Viva”) is excited to announce a $2.2 …" at bounding box center [728, 569] width 905 height 2313
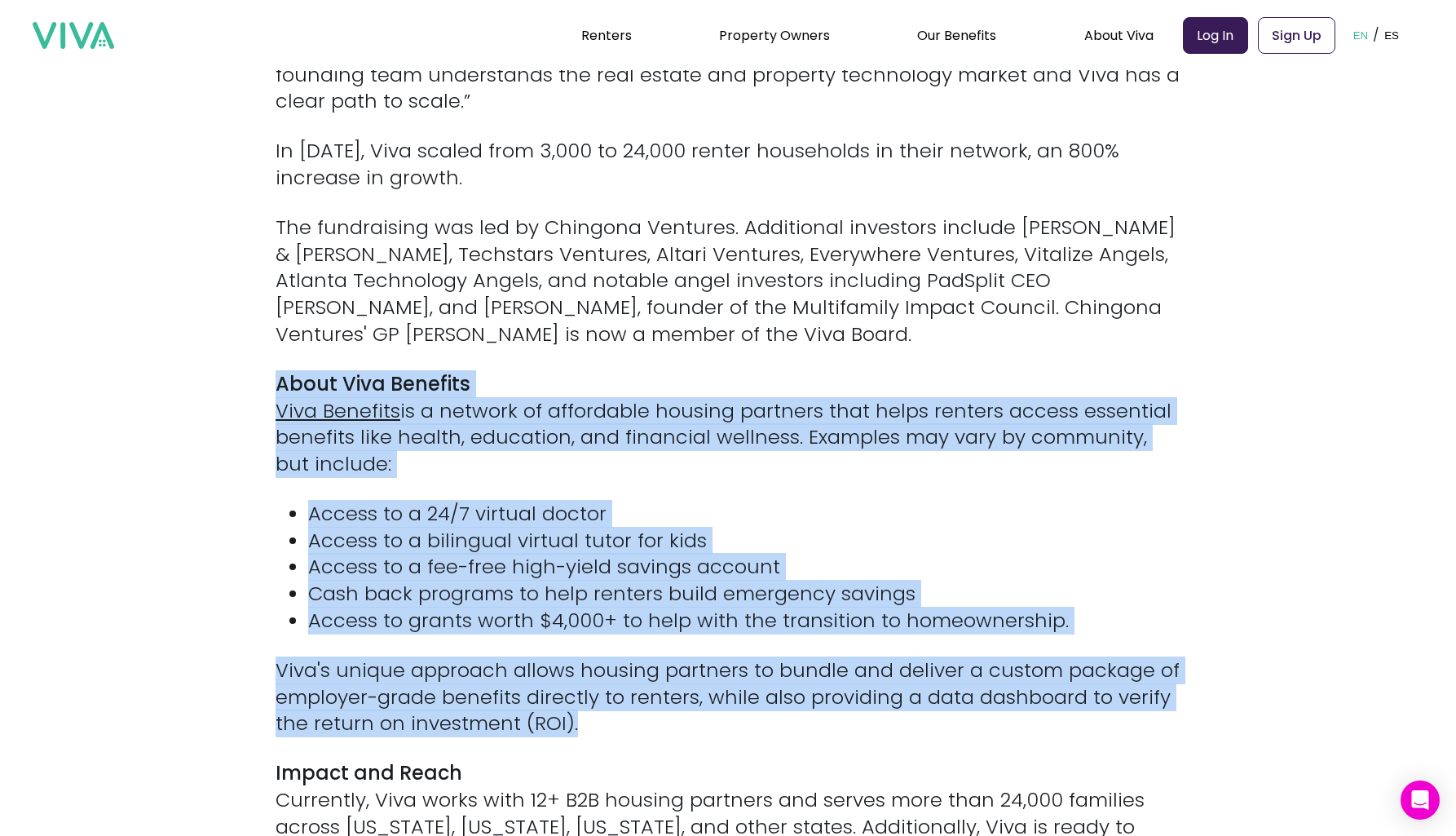
drag, startPoint x: 833, startPoint y: 338, endPoint x: 784, endPoint y: 638, distance: 304.0
click at [784, 638] on div "[[PERSON_NAME], [DATE]] — Viva Benefits (“Viva”) is excited to announce a $2.2 …" at bounding box center [728, 569] width 905 height 2313
click at [784, 657] on p "Viva's unique approach allows housing partners to bundle and deliver a custom p…" at bounding box center [728, 697] width 905 height 80
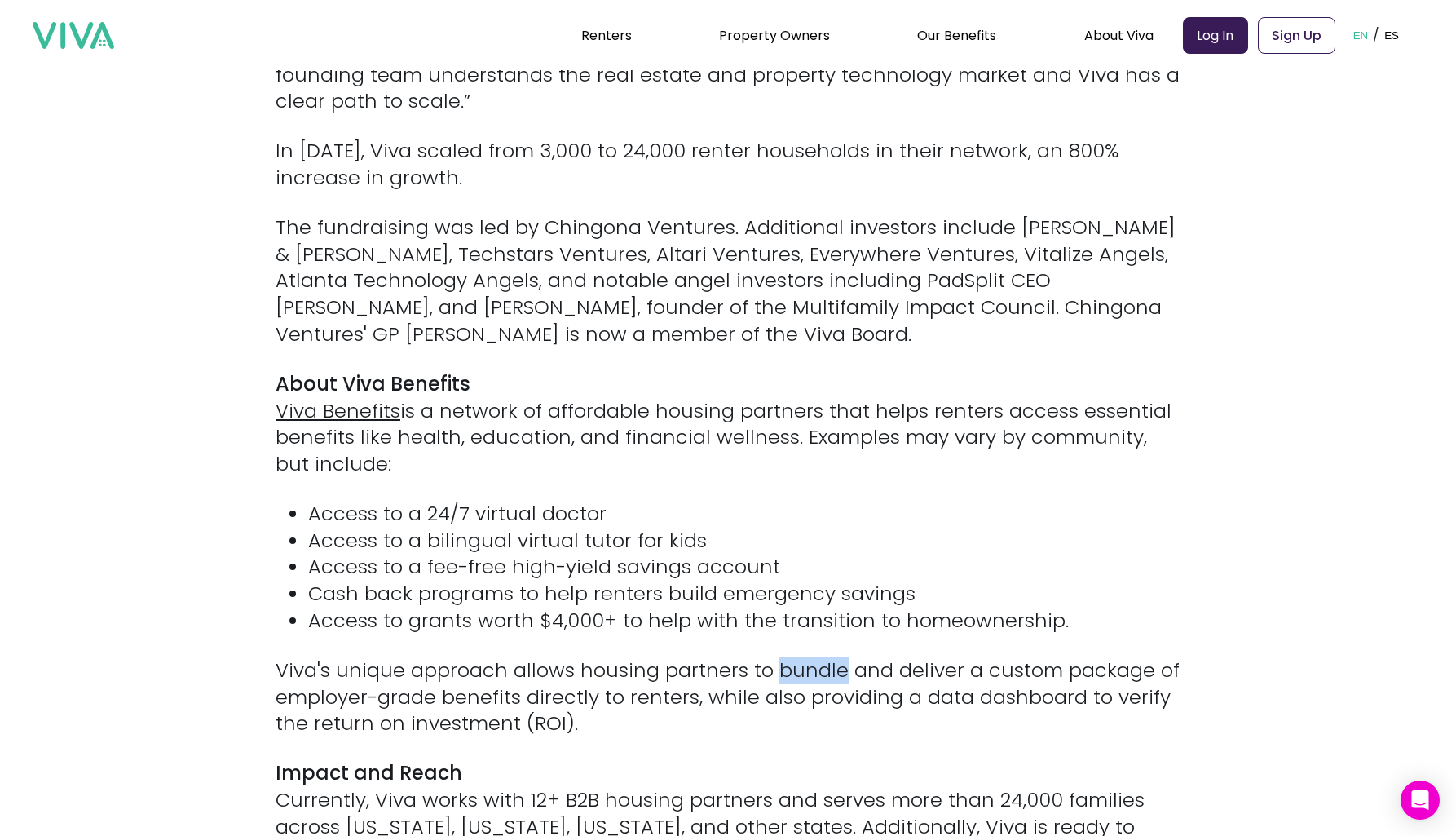
click at [784, 657] on p "Viva's unique approach allows housing partners to bundle and deliver a custom p…" at bounding box center [728, 697] width 905 height 80
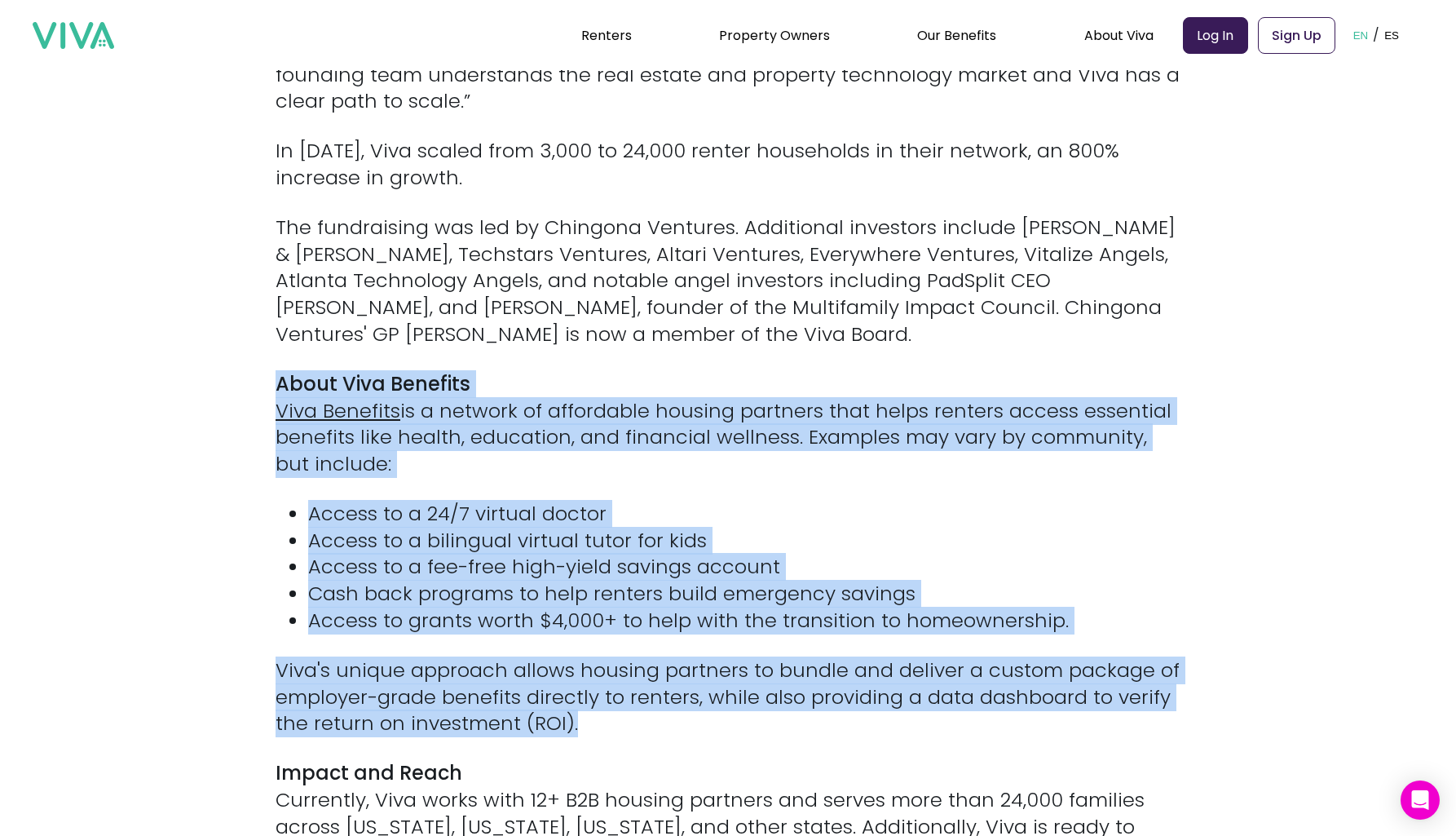
drag
click at [846, 375] on div "[[PERSON_NAME], [DATE]] — Viva Benefits (“Viva”) is excited to announce a $2.2 …" at bounding box center [728, 569] width 905 height 2313
click at [846, 375] on p "About Viva Benefits Viva Benefits is a network of affordable housing partners t…" at bounding box center [728, 425] width 905 height 107
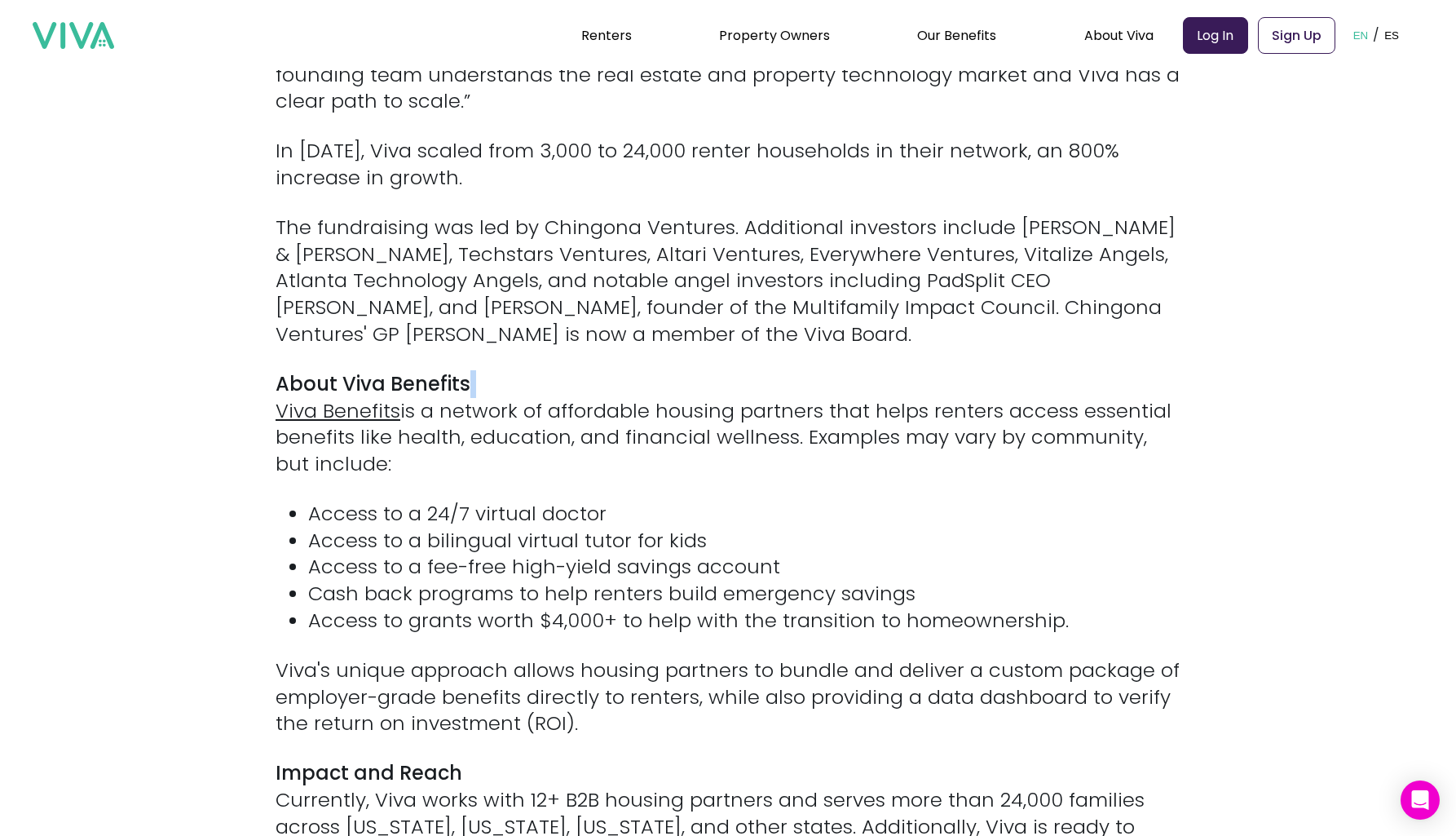
click at [846, 375] on p "About Viva Benefits Viva Benefits is a network of affordable housing partners t…" at bounding box center [728, 425] width 905 height 107
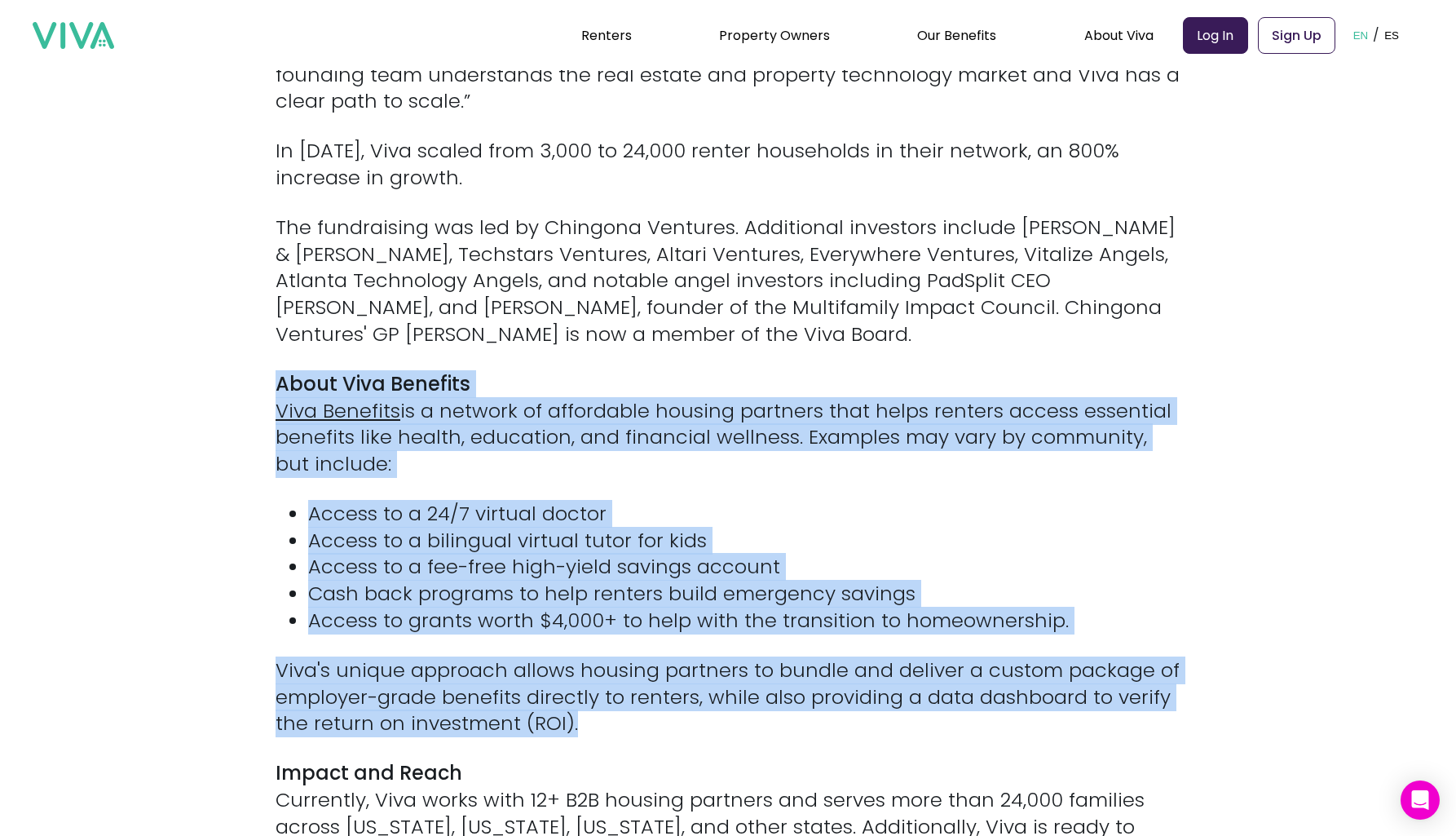
click at [752, 660] on div "[[PERSON_NAME], [DATE]] — Viva Benefits (“Viva”) is excited to announce a $2.2 …" at bounding box center [728, 569] width 905 height 2313
click at [752, 660] on p "Viva's unique approach allows housing partners to bundle and deliver a custom p…" at bounding box center [728, 697] width 905 height 80
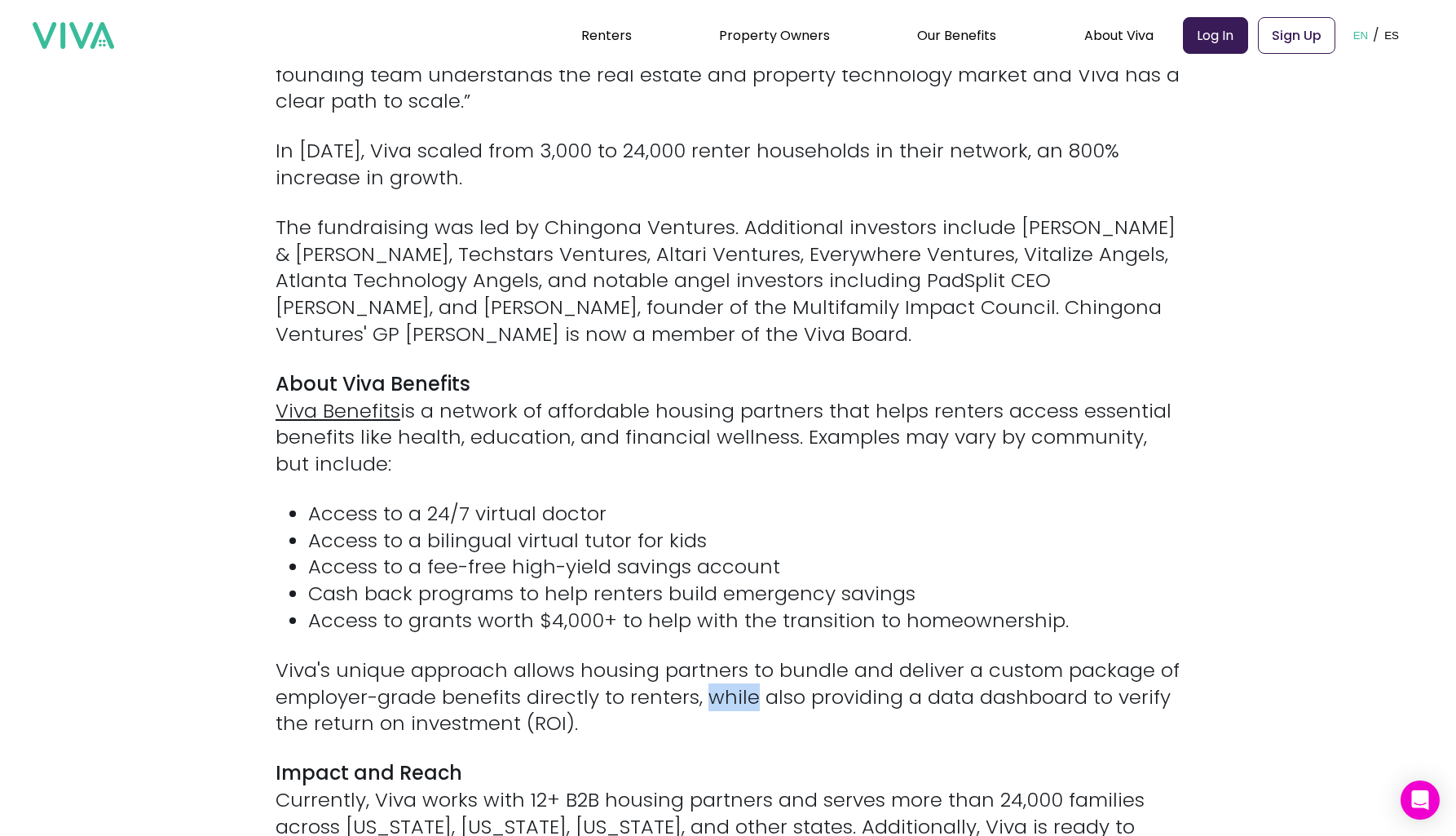
click at [752, 660] on p "Viva's unique approach allows housing partners to bundle and deliver a custom p…" at bounding box center [728, 697] width 905 height 80
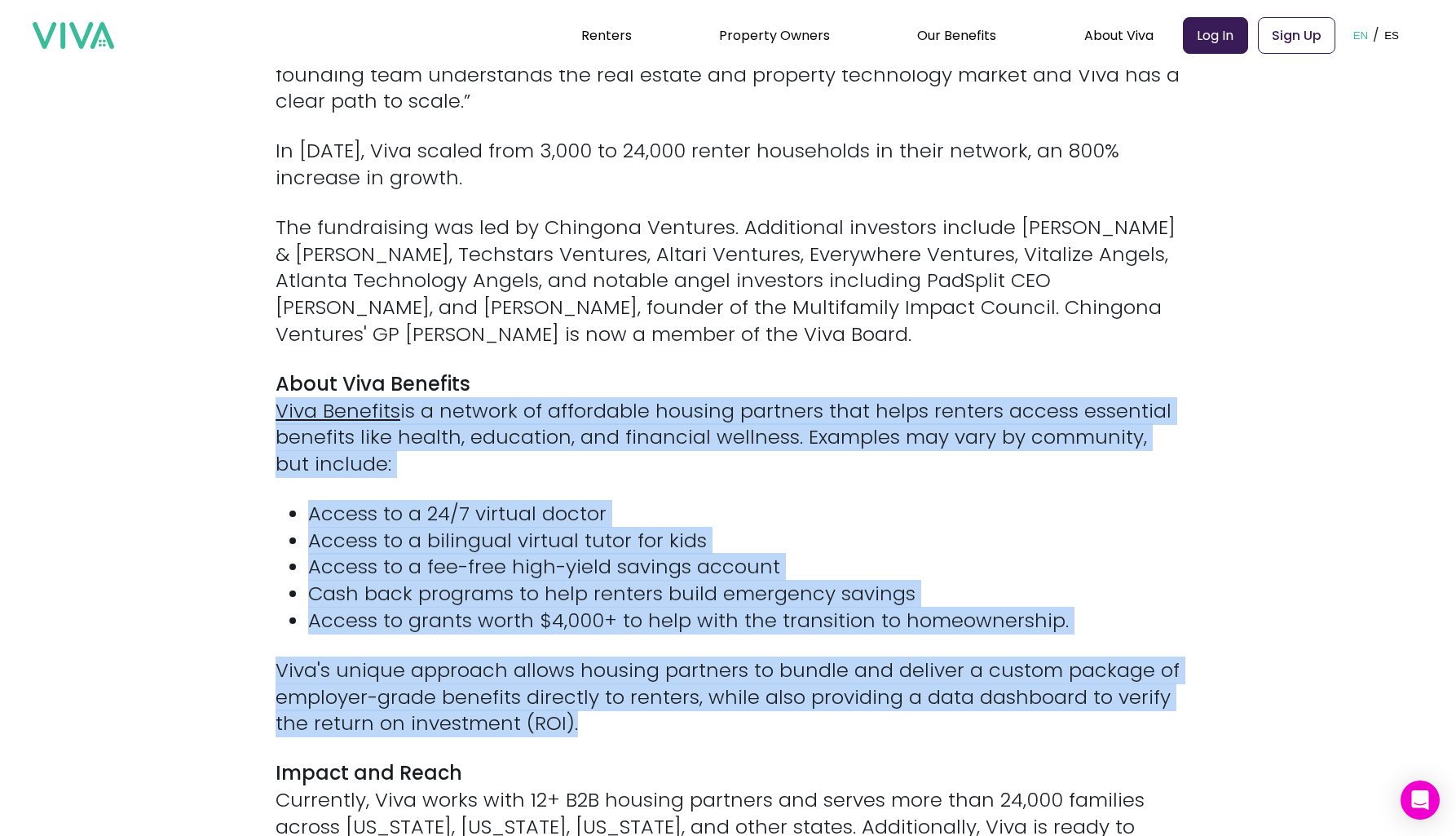
click at [851, 381] on div "[[PERSON_NAME], [DATE]] — Viva Benefits (“Viva”) is excited to announce a $2.2 …" at bounding box center [728, 569] width 905 height 2313
click at [851, 381] on p "About Viva Benefits Viva Benefits is a network of affordable housing partners t…" at bounding box center [728, 425] width 905 height 107
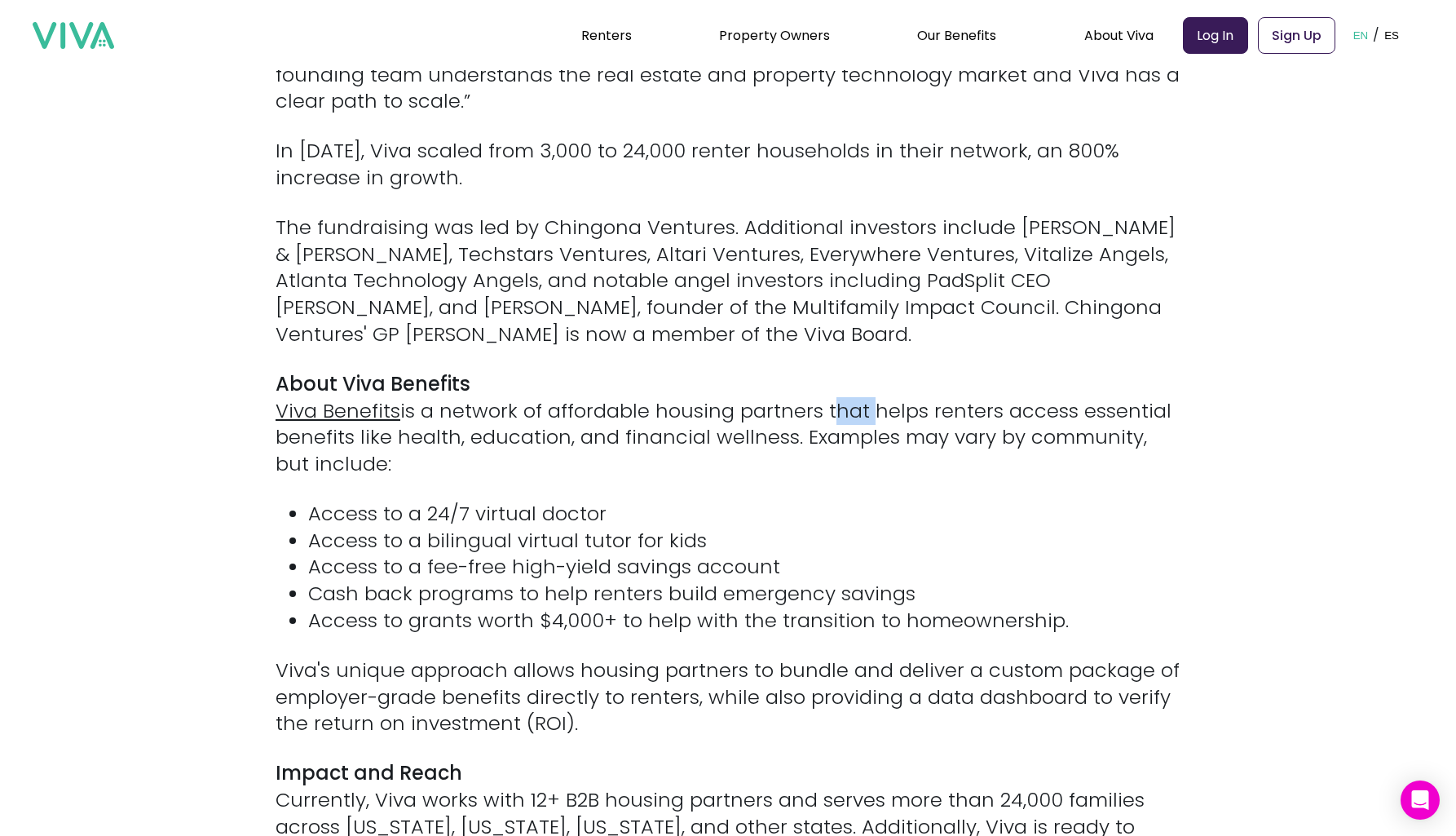
click at [851, 381] on p "About Viva Benefits Viva Benefits is a network of affordable housing partners t…" at bounding box center [728, 425] width 905 height 107
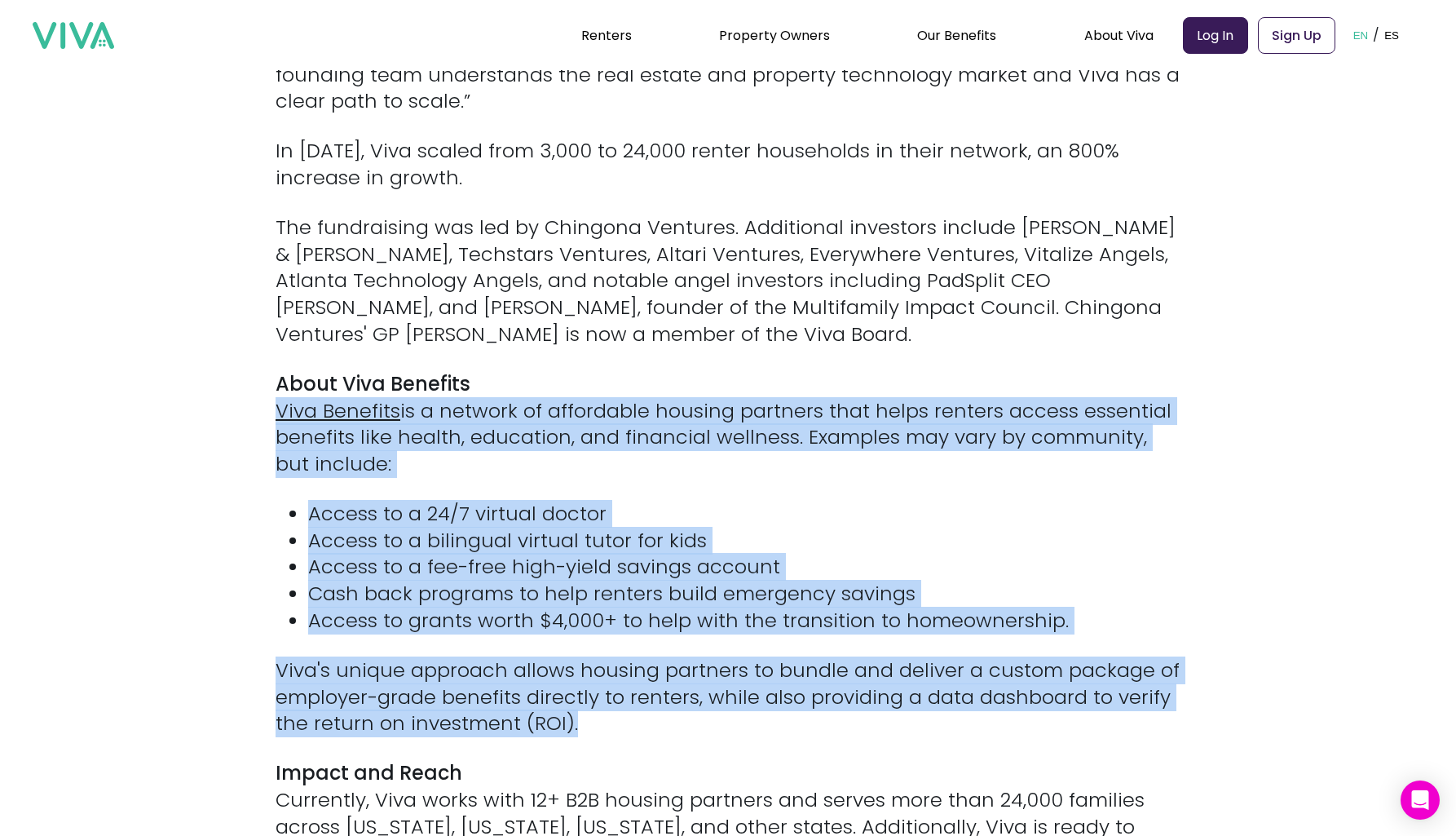
click at [783, 618] on div "[[PERSON_NAME], [DATE]] — Viva Benefits (“Viva”) is excited to announce a $2.2 …" at bounding box center [728, 569] width 905 height 2313
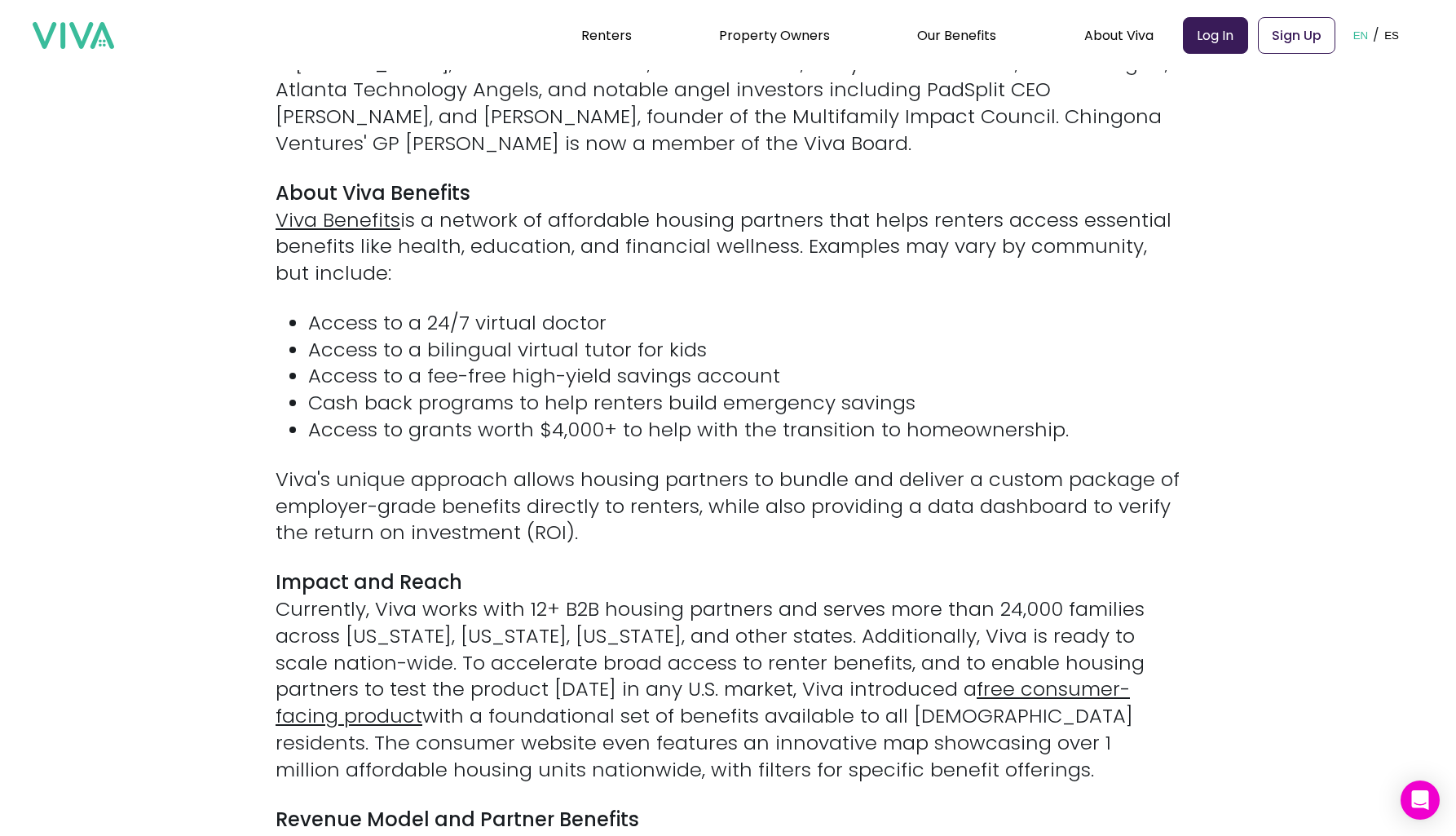
scroll to position [1477, 0]
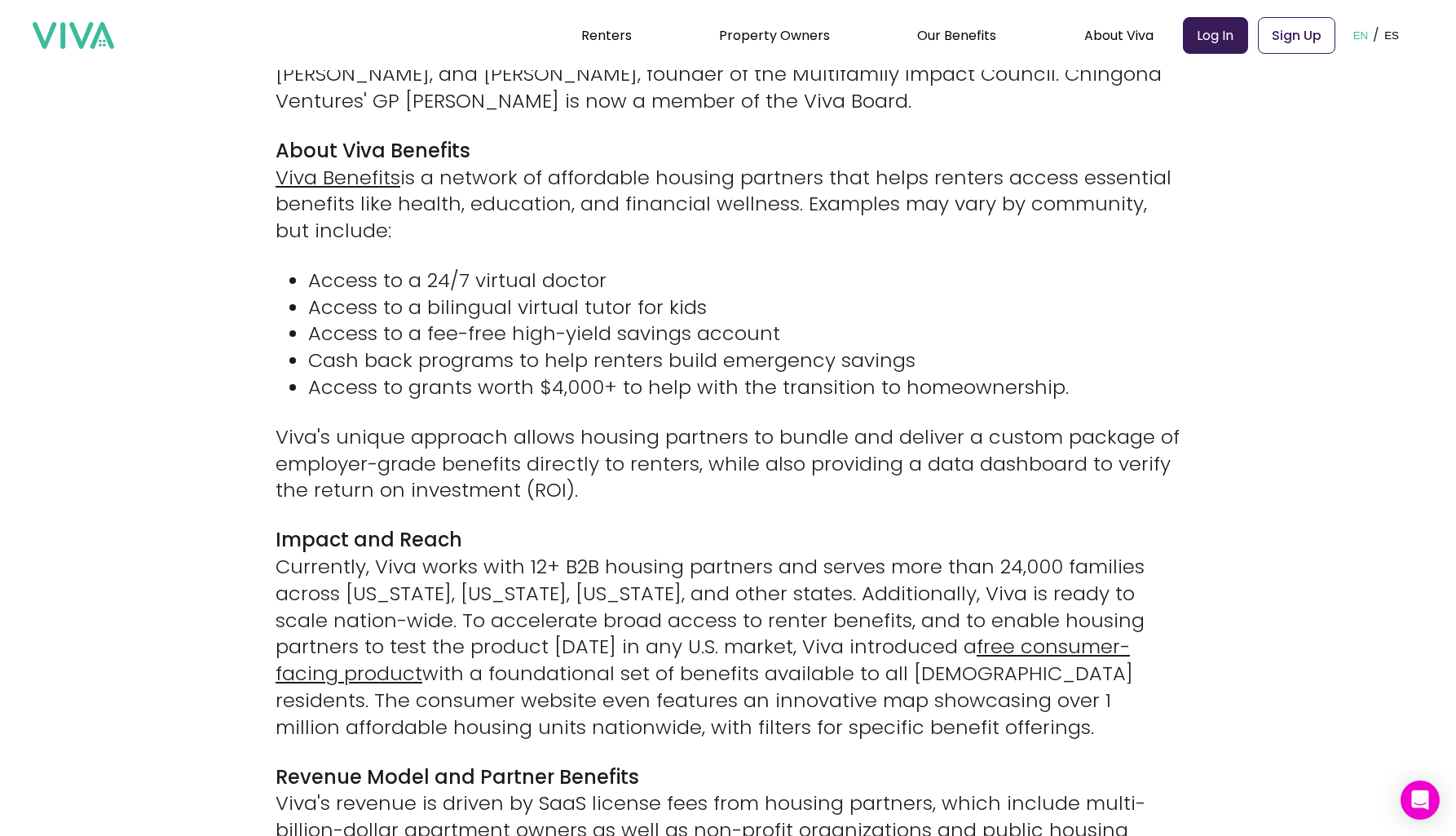
click at [854, 424] on p "Viva's unique approach allows housing partners to bundle and deliver a custom p…" at bounding box center [728, 464] width 905 height 80
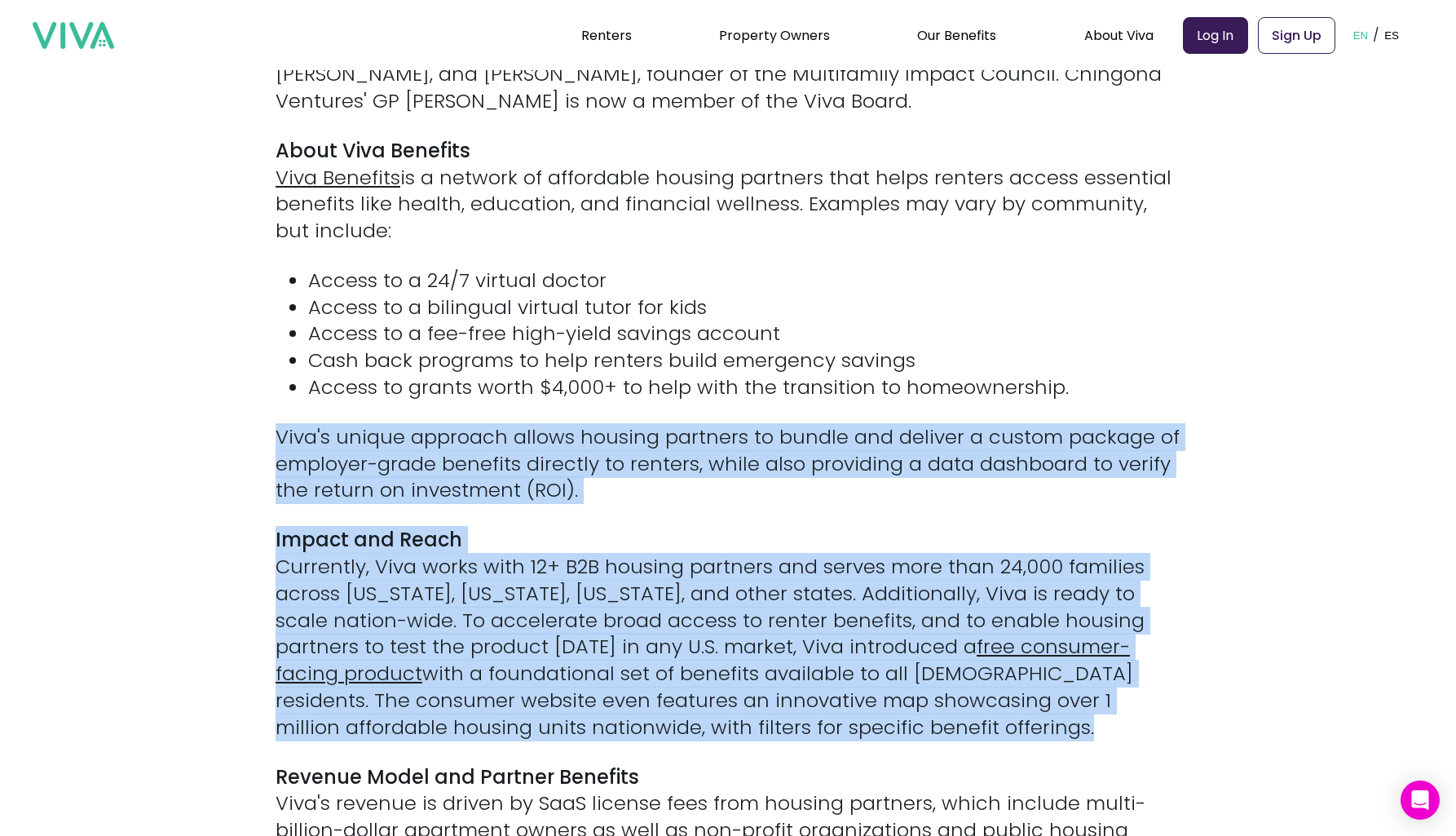
click at [826, 674] on div "[[PERSON_NAME], [DATE]] — Viva Benefits (“Viva”) is excited to announce a $2.2 …" at bounding box center [728, 336] width 905 height 2313
click at [826, 674] on p "Impact and Reach Currently, Viva works with 12+ B2B housing partners and serves…" at bounding box center [728, 634] width 905 height 214
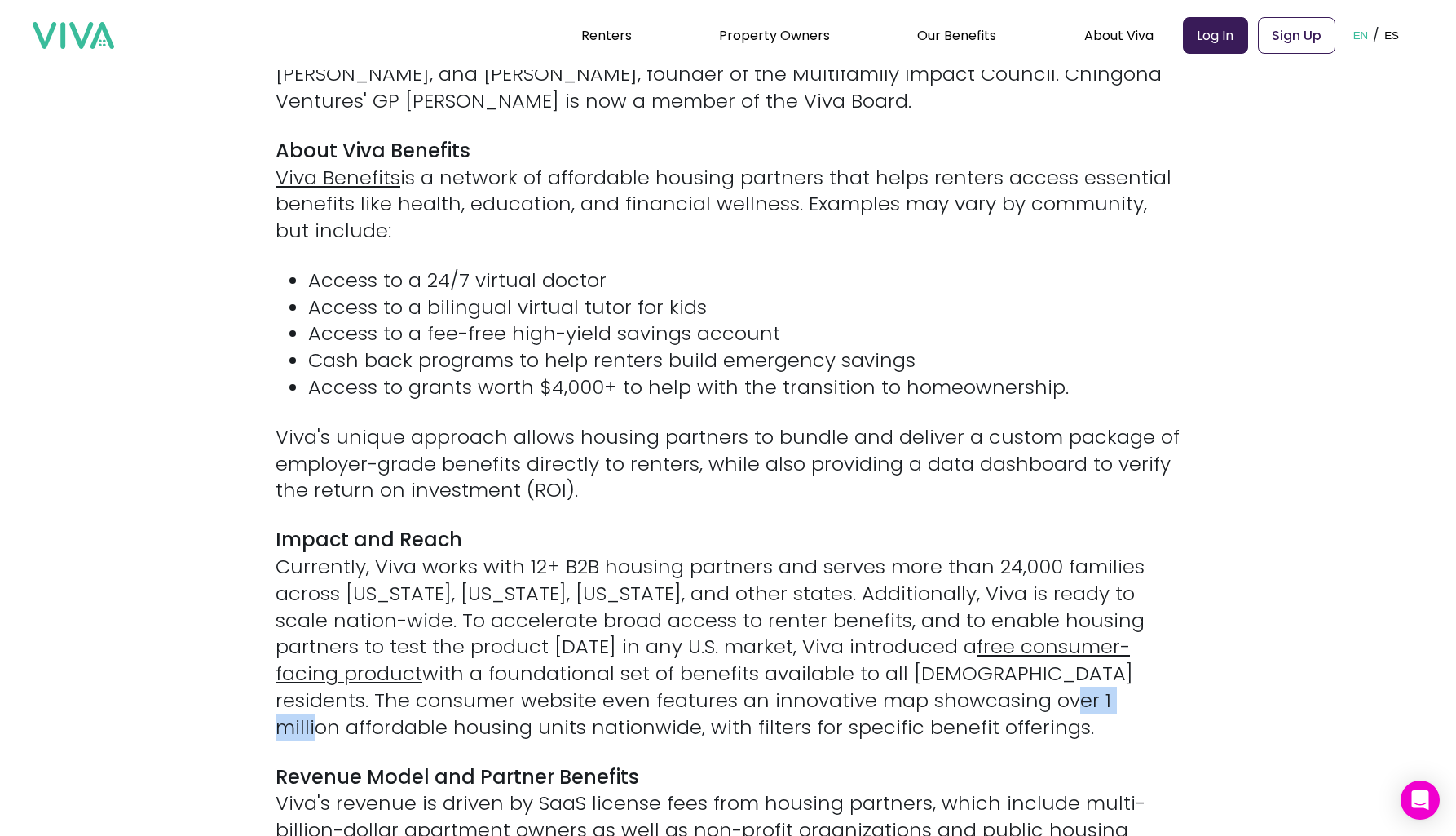
click at [826, 674] on p "Impact and Reach Currently, Viva works with 12+ B2B housing partners and serves…" at bounding box center [728, 634] width 905 height 214
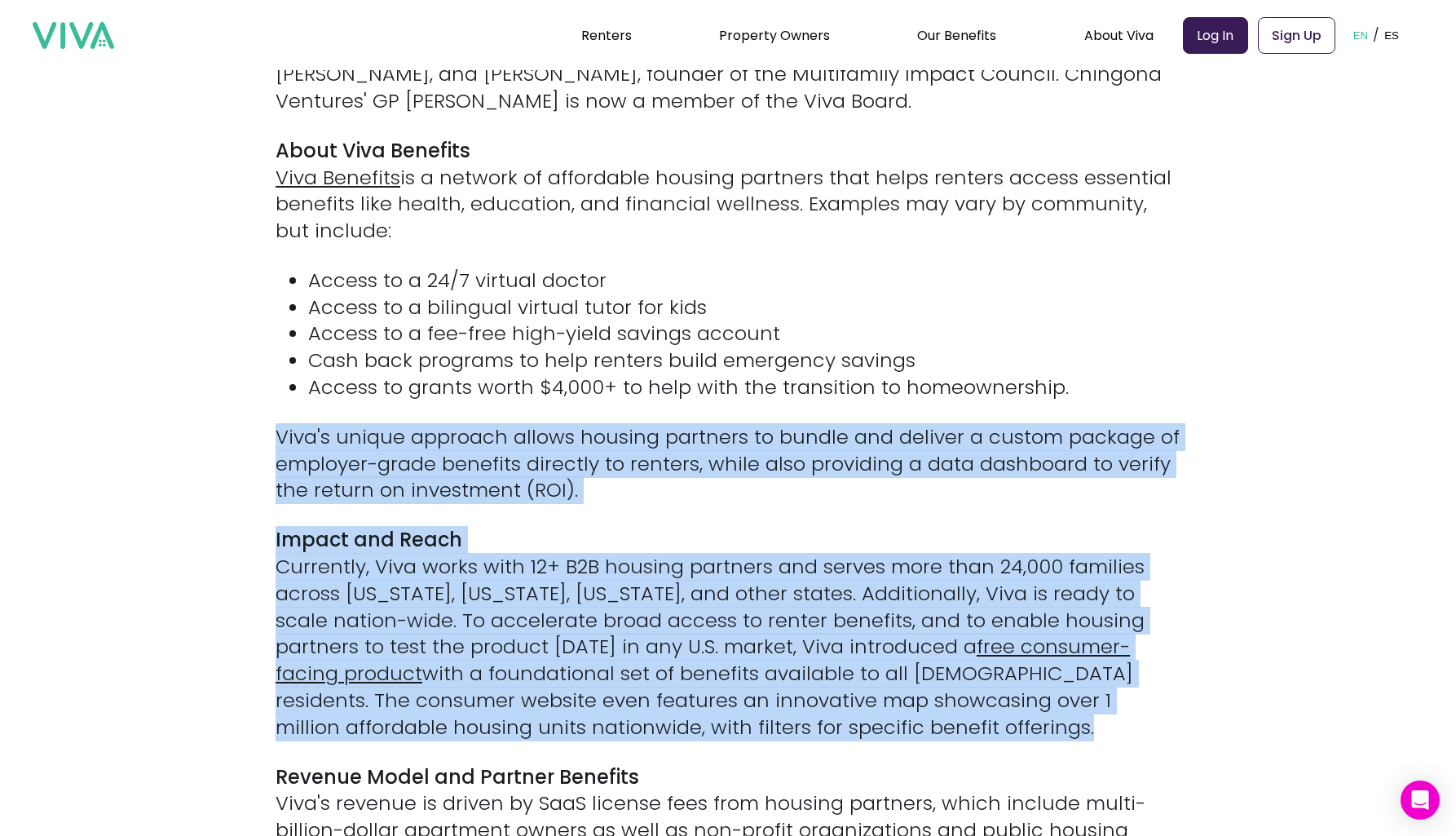
click at [830, 461] on div "[[PERSON_NAME], [DATE]] — Viva Benefits (“Viva”) is excited to announce a $2.2 …" at bounding box center [728, 336] width 905 height 2313
click at [830, 461] on p "Viva's unique approach allows housing partners to bundle and deliver a custom p…" at bounding box center [728, 464] width 905 height 80
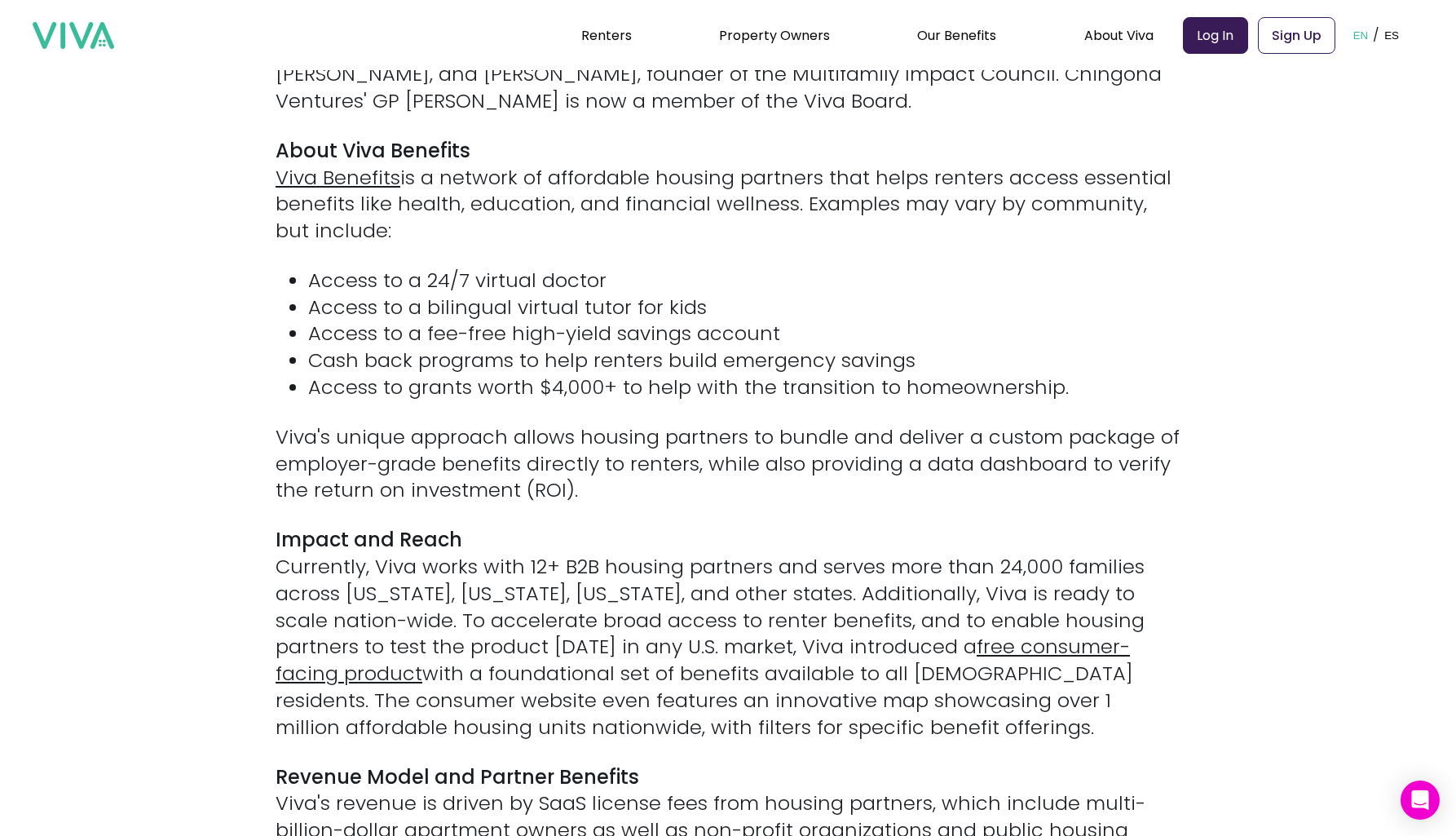
click at [830, 461] on p "Viva's unique approach allows housing partners to bundle and deliver a custom p…" at bounding box center [728, 464] width 905 height 80
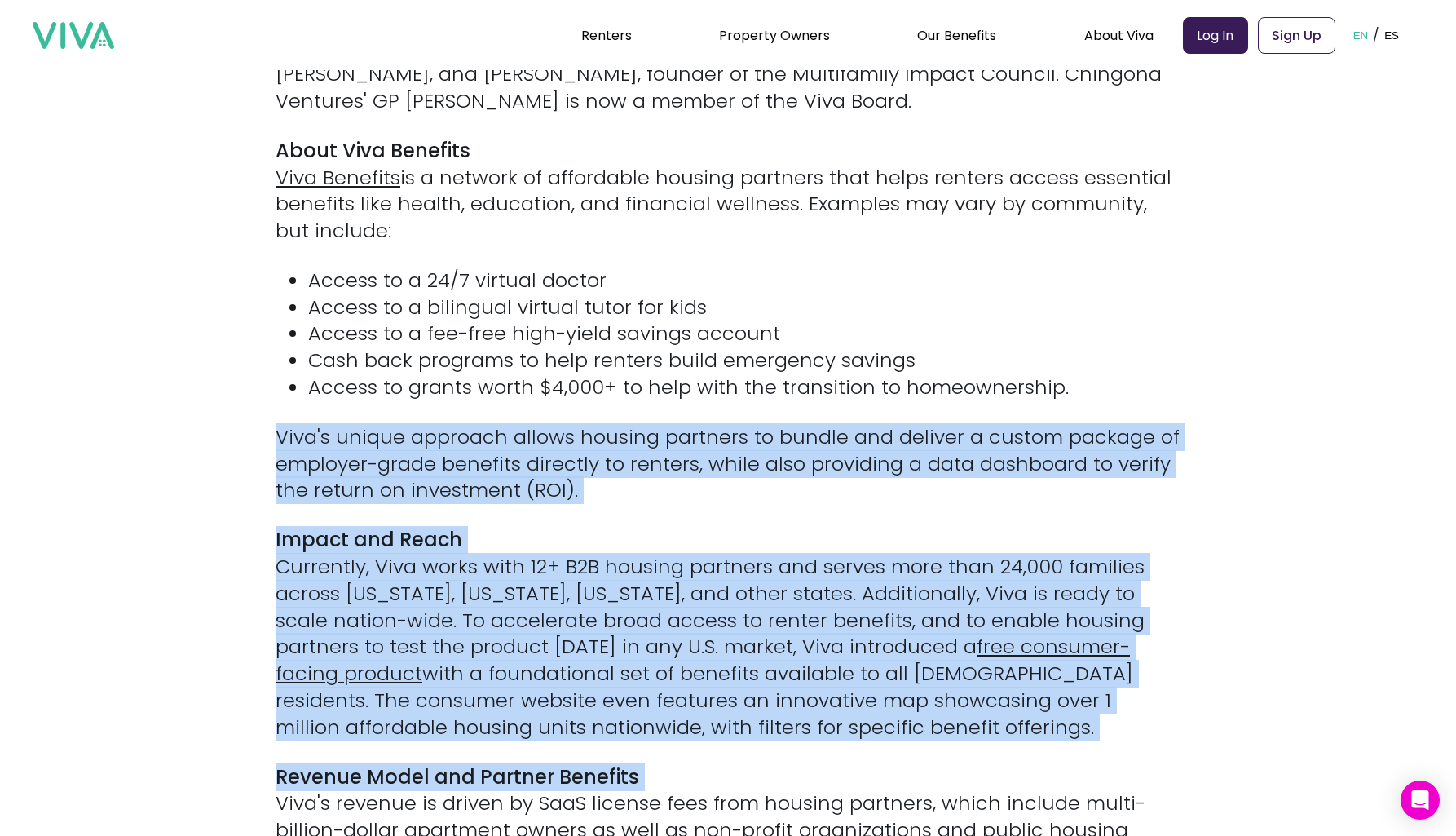
click at [821, 730] on div "[[PERSON_NAME], [DATE]] — Viva Benefits (“Viva”) is excited to announce a $2.2 …" at bounding box center [728, 336] width 905 height 2313
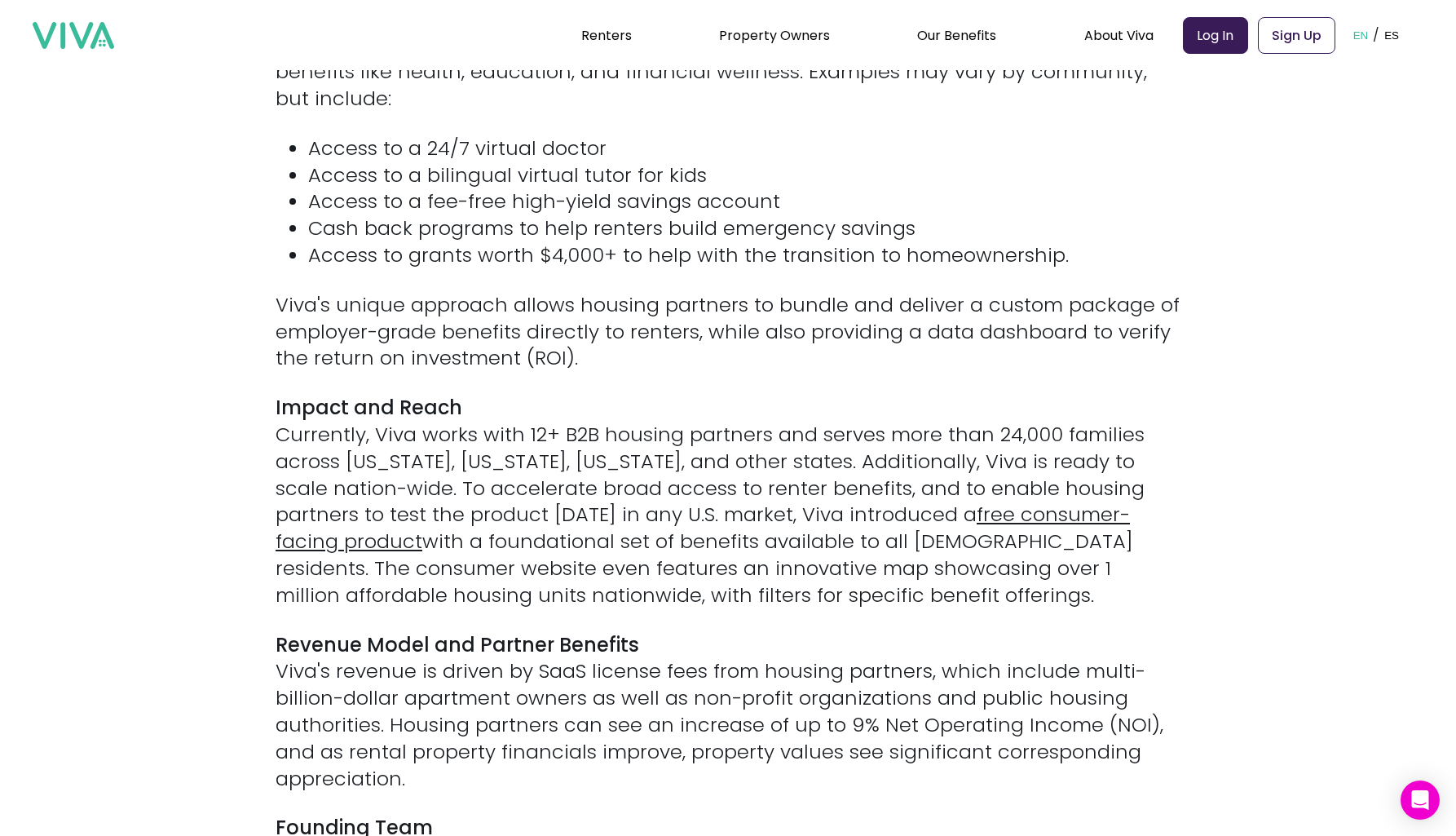
scroll to position [1797, 0]
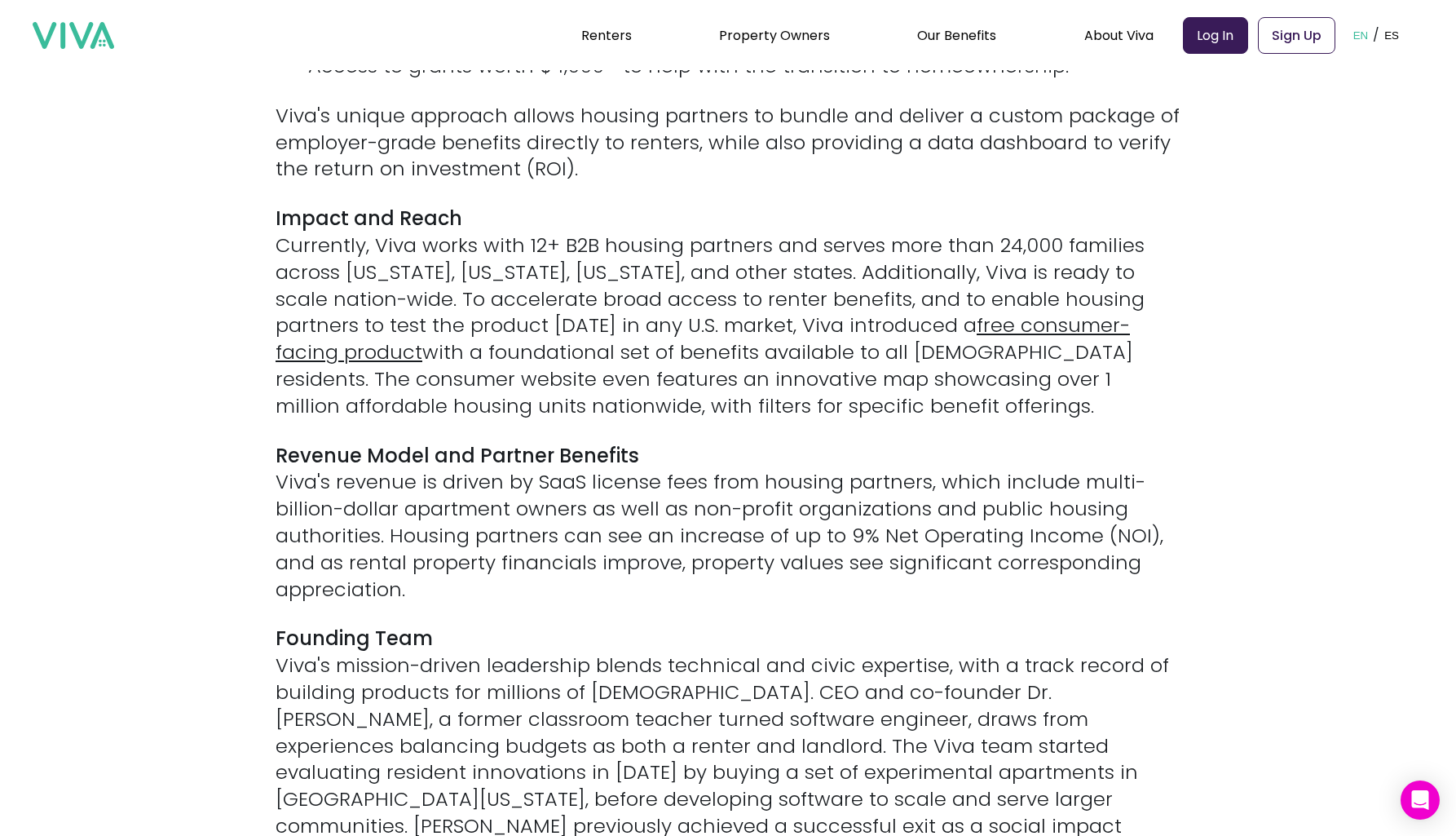
click at [840, 163] on div "[[PERSON_NAME], [DATE]] — Viva Benefits (“Viva”) is excited to announce a $2.2 …" at bounding box center [728, 15] width 905 height 2313
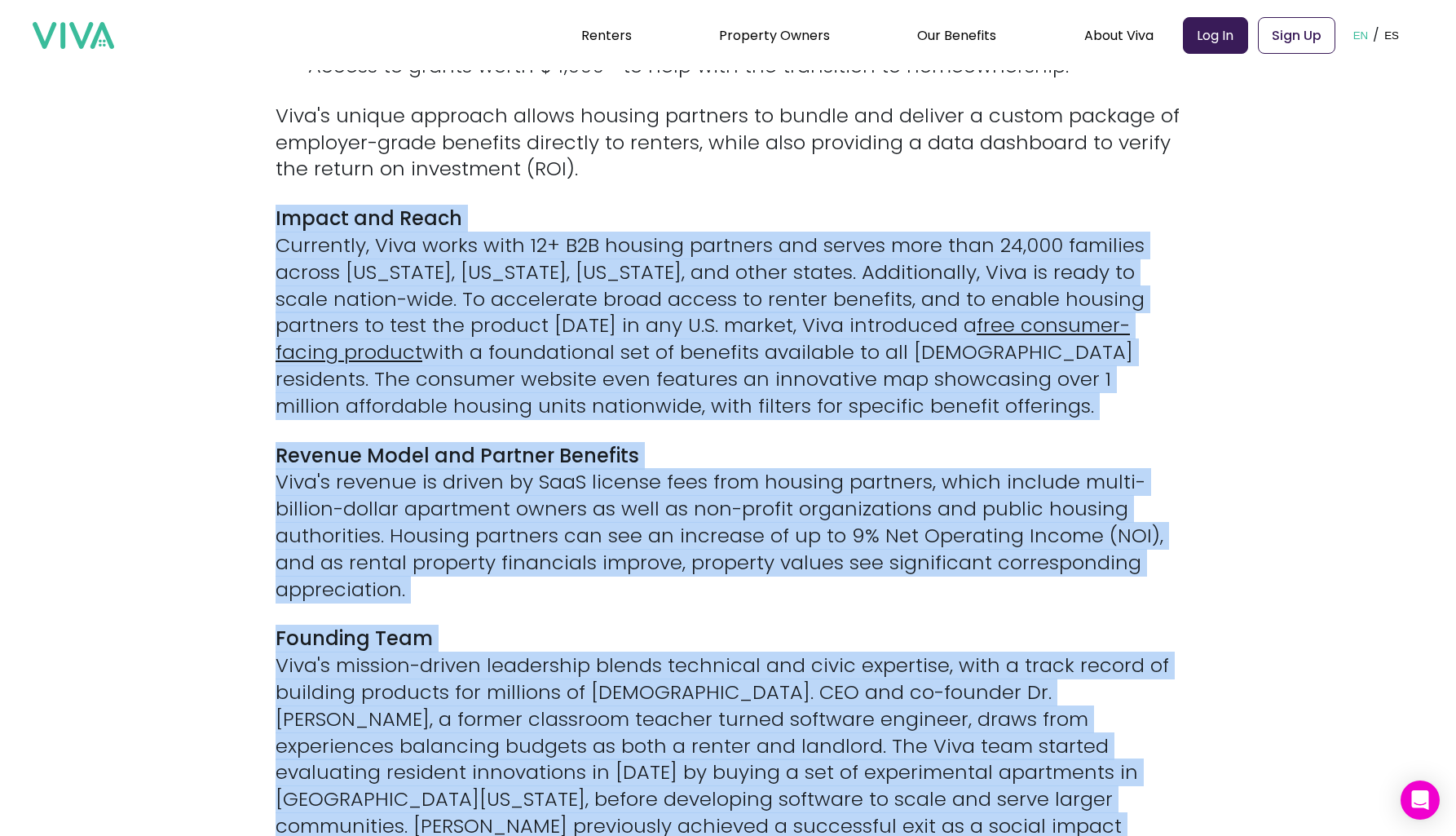
drag, startPoint x: 840, startPoint y: 163, endPoint x: 753, endPoint y: 620, distance: 465.2
click at [753, 620] on div "[[PERSON_NAME], [DATE]] — Viva Benefits (“Viva”) is excited to announce a $2.2 …" at bounding box center [728, 15] width 905 height 2313
click at [753, 625] on p "Founding Team Viva's mission-driven leadership blends technical and civic exper…" at bounding box center [728, 759] width 905 height 267
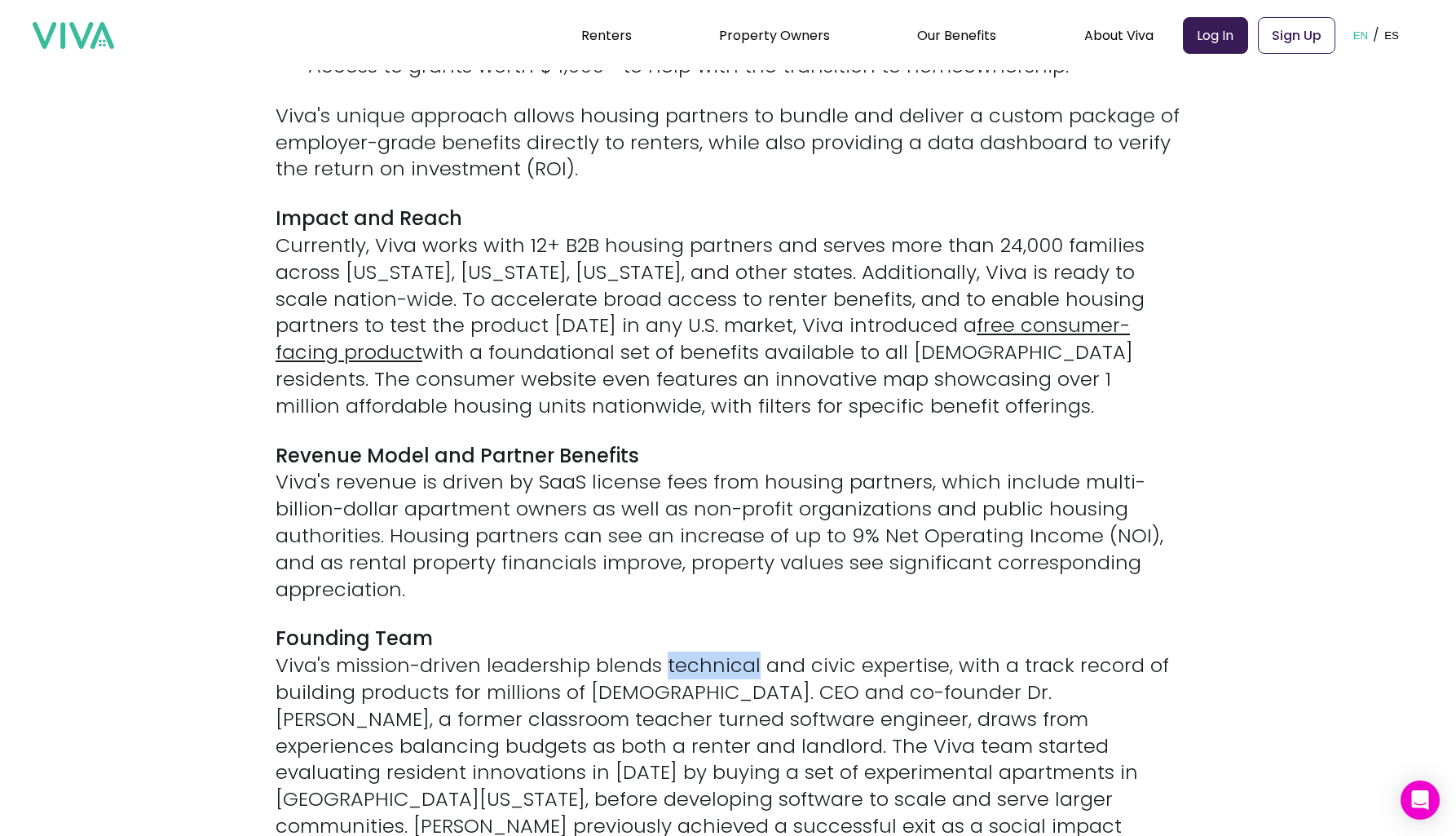
click at [753, 625] on p "Founding Team Viva's mission-driven leadership blends technical and civic exper…" at bounding box center [728, 759] width 905 height 267
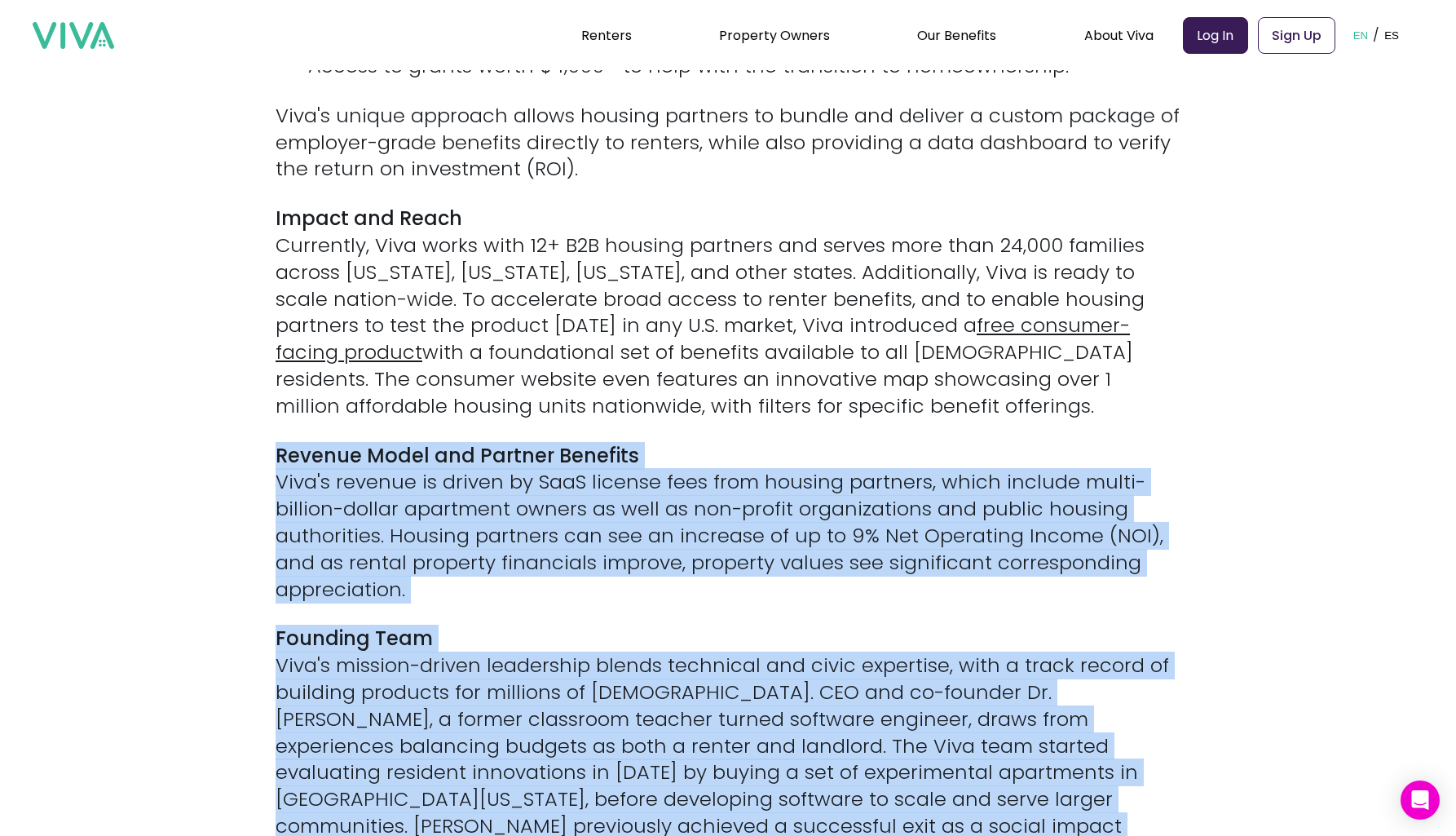
drag, startPoint x: 753, startPoint y: 620, endPoint x: 733, endPoint y: 410, distance: 211.0
click at [733, 410] on div "[[PERSON_NAME], [DATE]] — Viva Benefits (“Viva”) is excited to announce a $2.2 …" at bounding box center [728, 15] width 905 height 2313
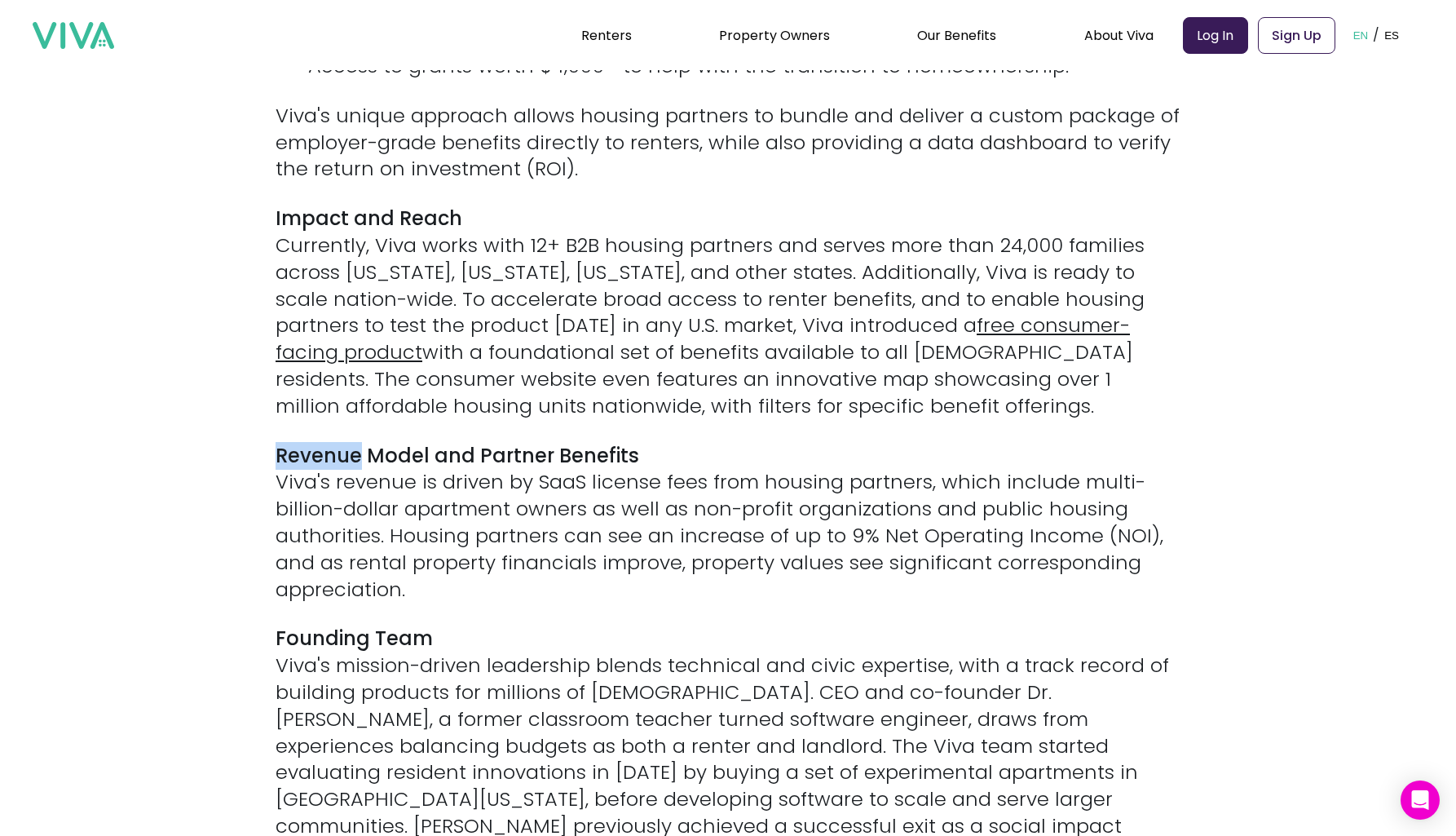
click at [733, 410] on div "[[PERSON_NAME], [DATE]] — Viva Benefits (“Viva”) is excited to announce a $2.2 …" at bounding box center [728, 15] width 905 height 2313
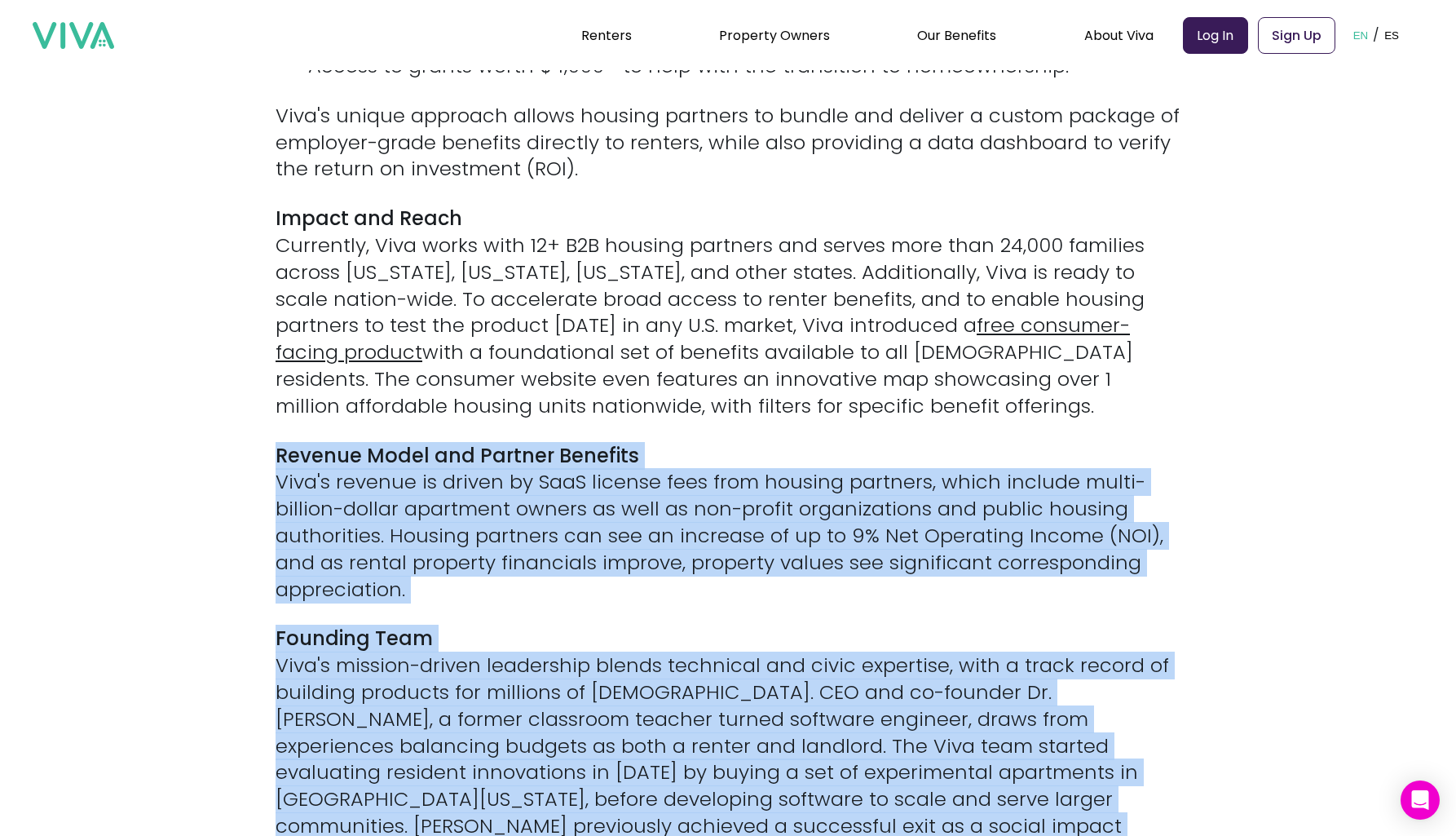
drag, startPoint x: 733, startPoint y: 410, endPoint x: 805, endPoint y: 663, distance: 263.0
click at [805, 663] on div "[[PERSON_NAME], [DATE]] — Viva Benefits (“Viva”) is excited to announce a $2.2 …" at bounding box center [728, 15] width 905 height 2313
click at [805, 663] on p "Founding Team Viva's mission-driven leadership blends technical and civic exper…" at bounding box center [728, 759] width 905 height 267
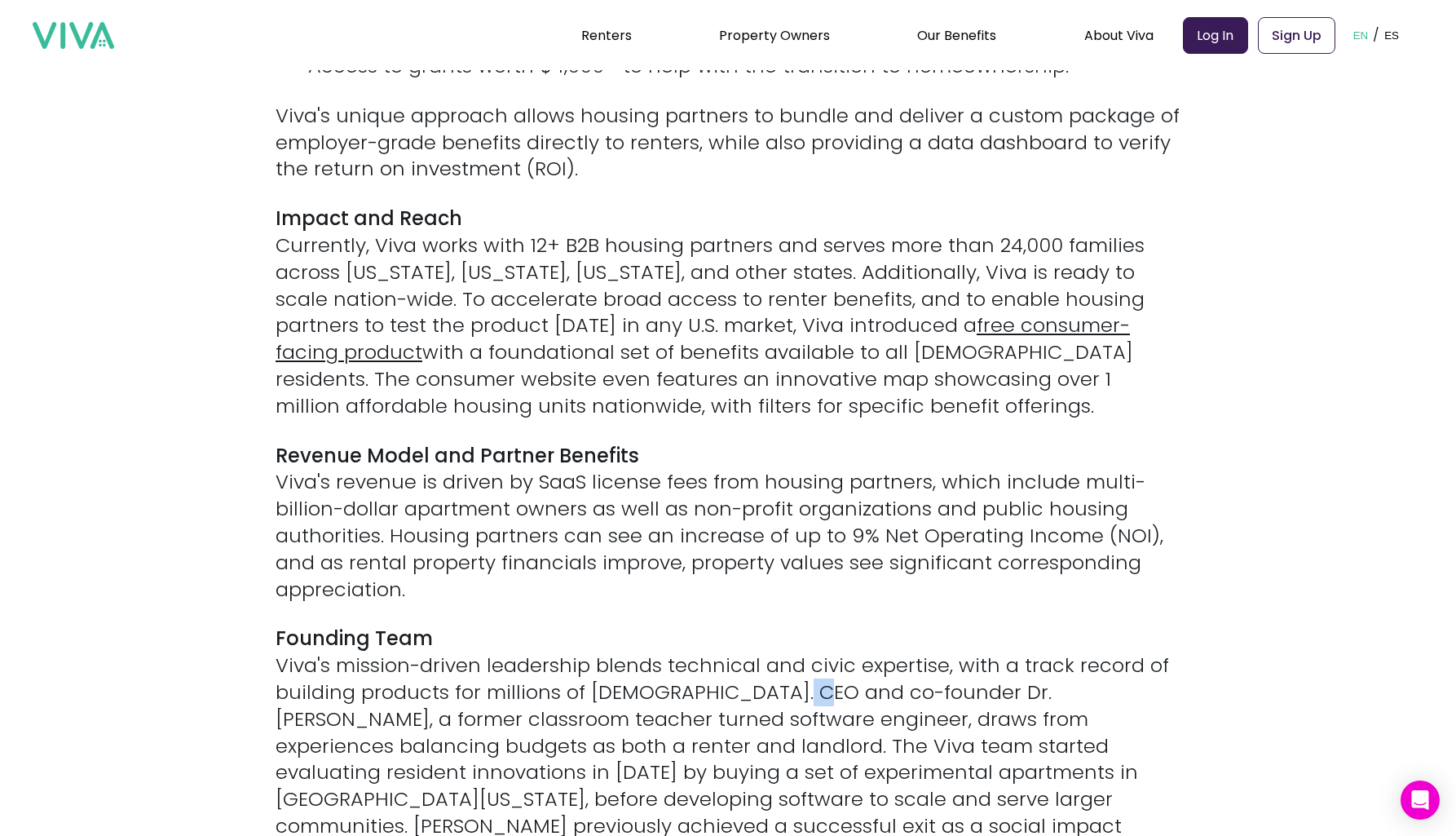
click at [805, 663] on p "Founding Team Viva's mission-driven leadership blends technical and civic exper…" at bounding box center [728, 759] width 905 height 267
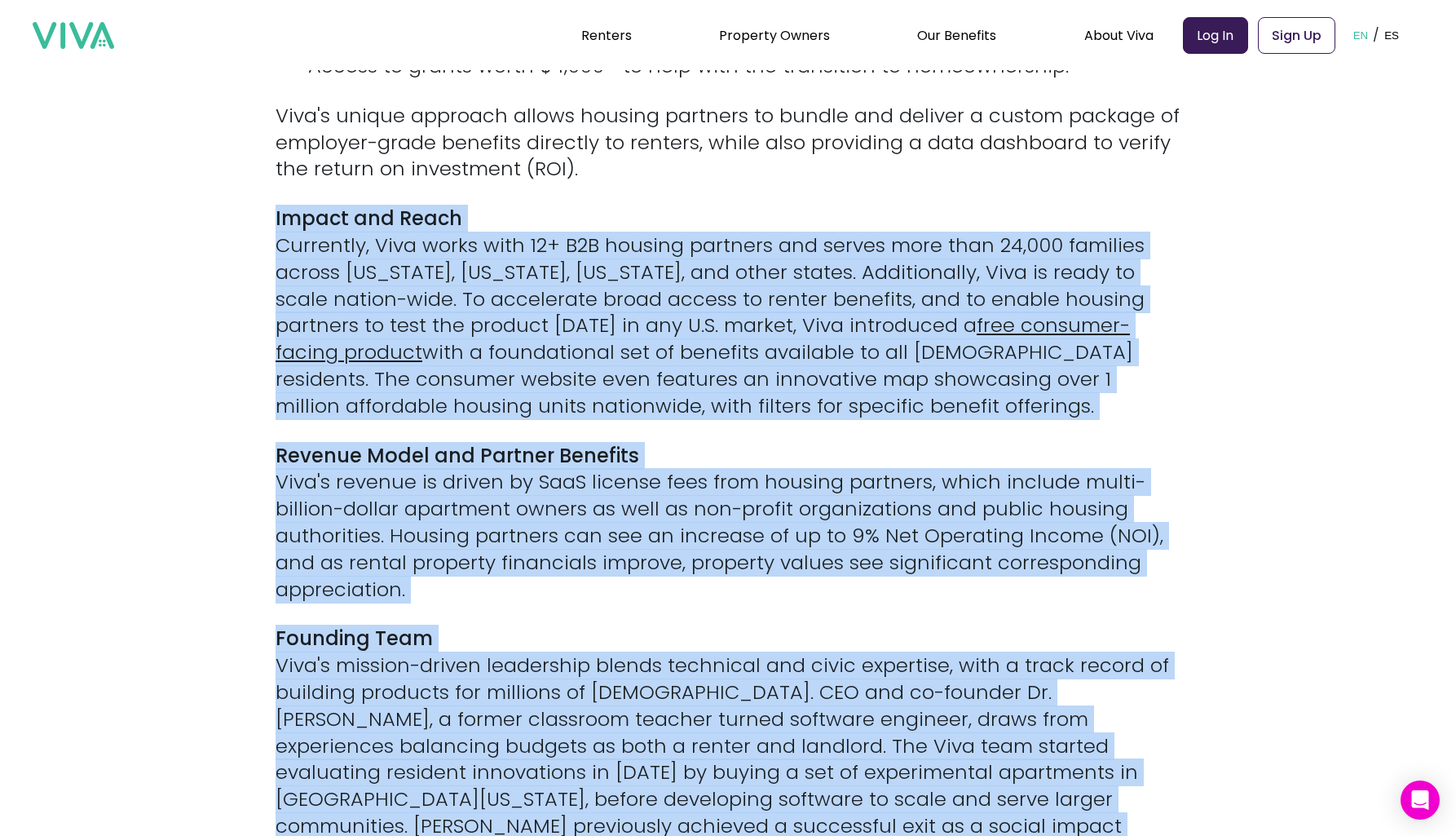
drag, startPoint x: 805, startPoint y: 663, endPoint x: 722, endPoint y: 194, distance: 476.3
click at [722, 194] on div "[[PERSON_NAME], [DATE]] — Viva Benefits (“Viva”) is excited to announce a $2.2 …" at bounding box center [728, 15] width 905 height 2313
click at [722, 206] on p "Impact and Reach Currently, Viva works with 12+ B2B housing partners and serves…" at bounding box center [728, 312] width 905 height 214
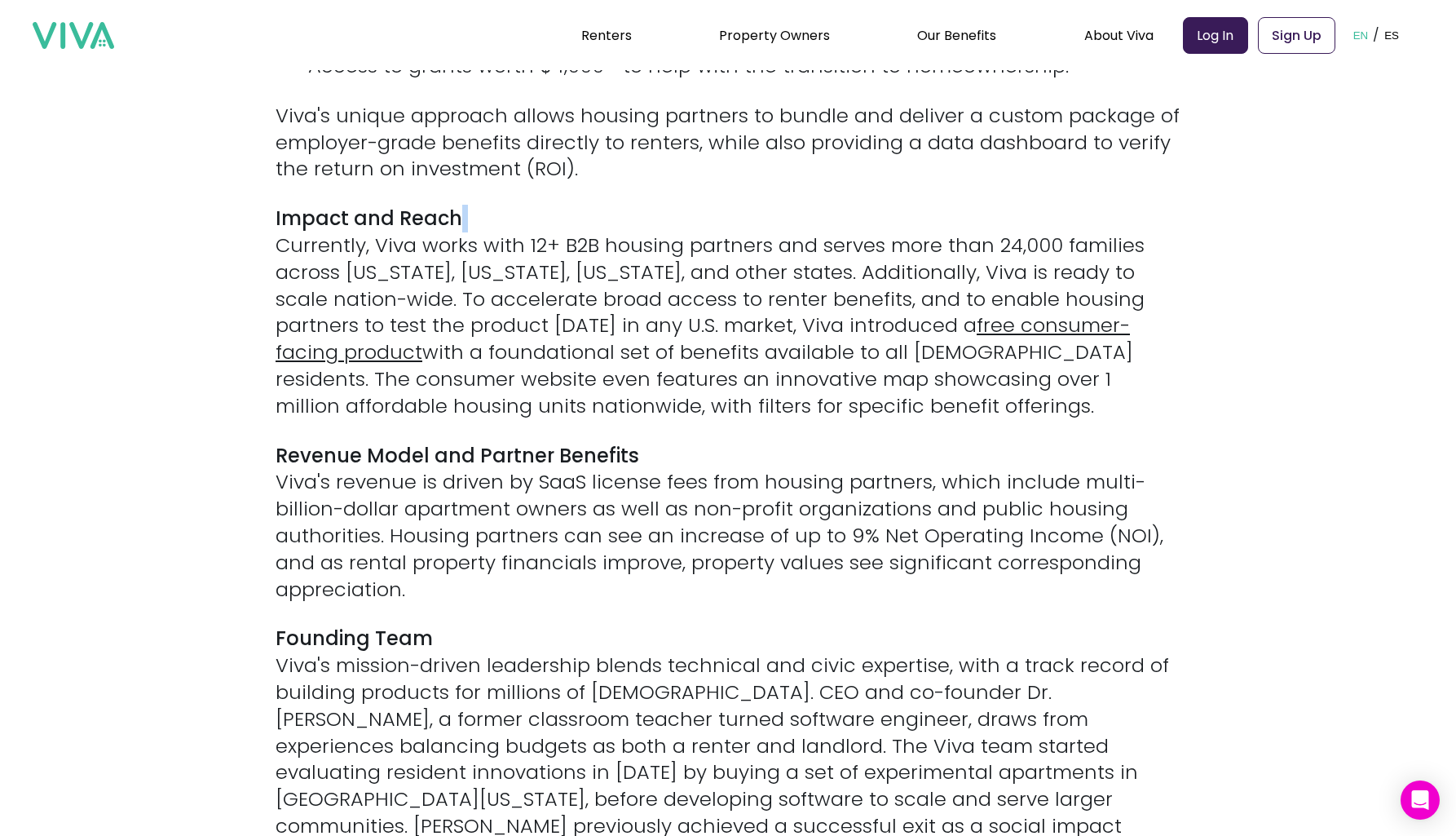
click at [722, 206] on p "Impact and Reach Currently, Viva works with 12+ B2B housing partners and serves…" at bounding box center [728, 312] width 905 height 214
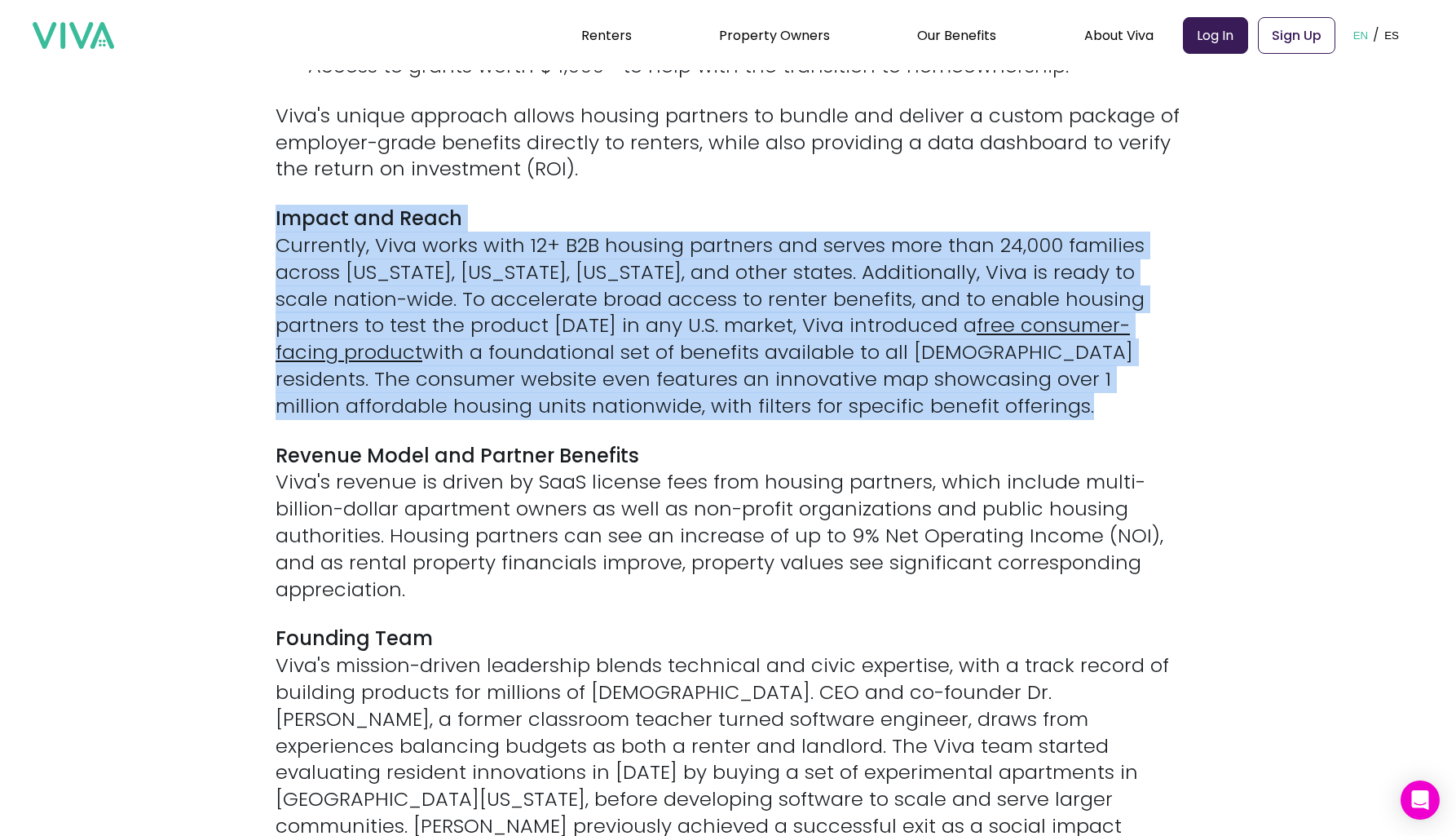
drag, startPoint x: 722, startPoint y: 194, endPoint x: 721, endPoint y: 284, distance: 90.0
click at [721, 284] on p "Impact and Reach Currently, Viva works with 12+ B2B housing partners and serves…" at bounding box center [728, 312] width 905 height 214
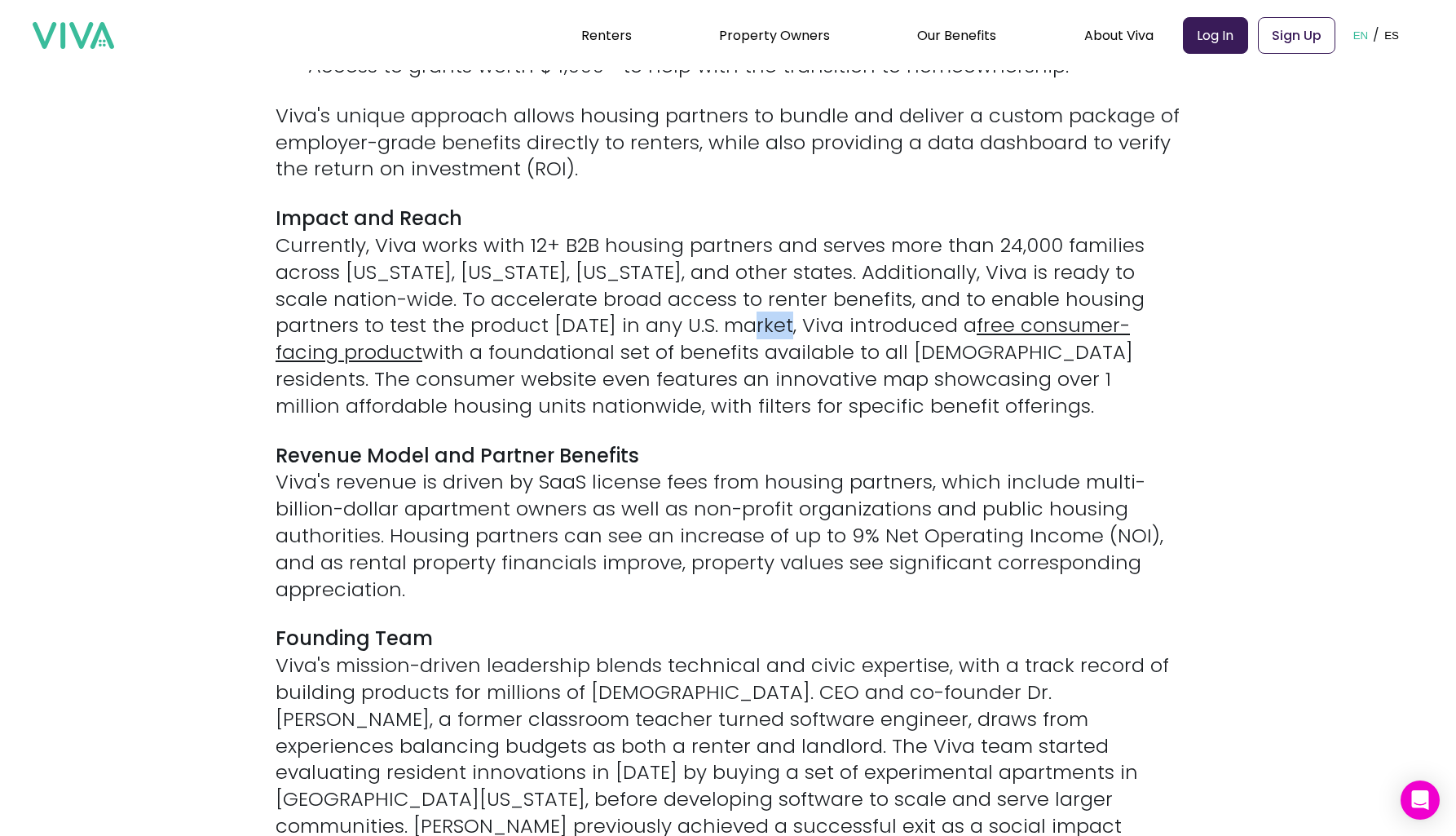
click at [721, 284] on p "Impact and Reach Currently, Viva works with 12+ B2B housing partners and serves…" at bounding box center [728, 312] width 905 height 214
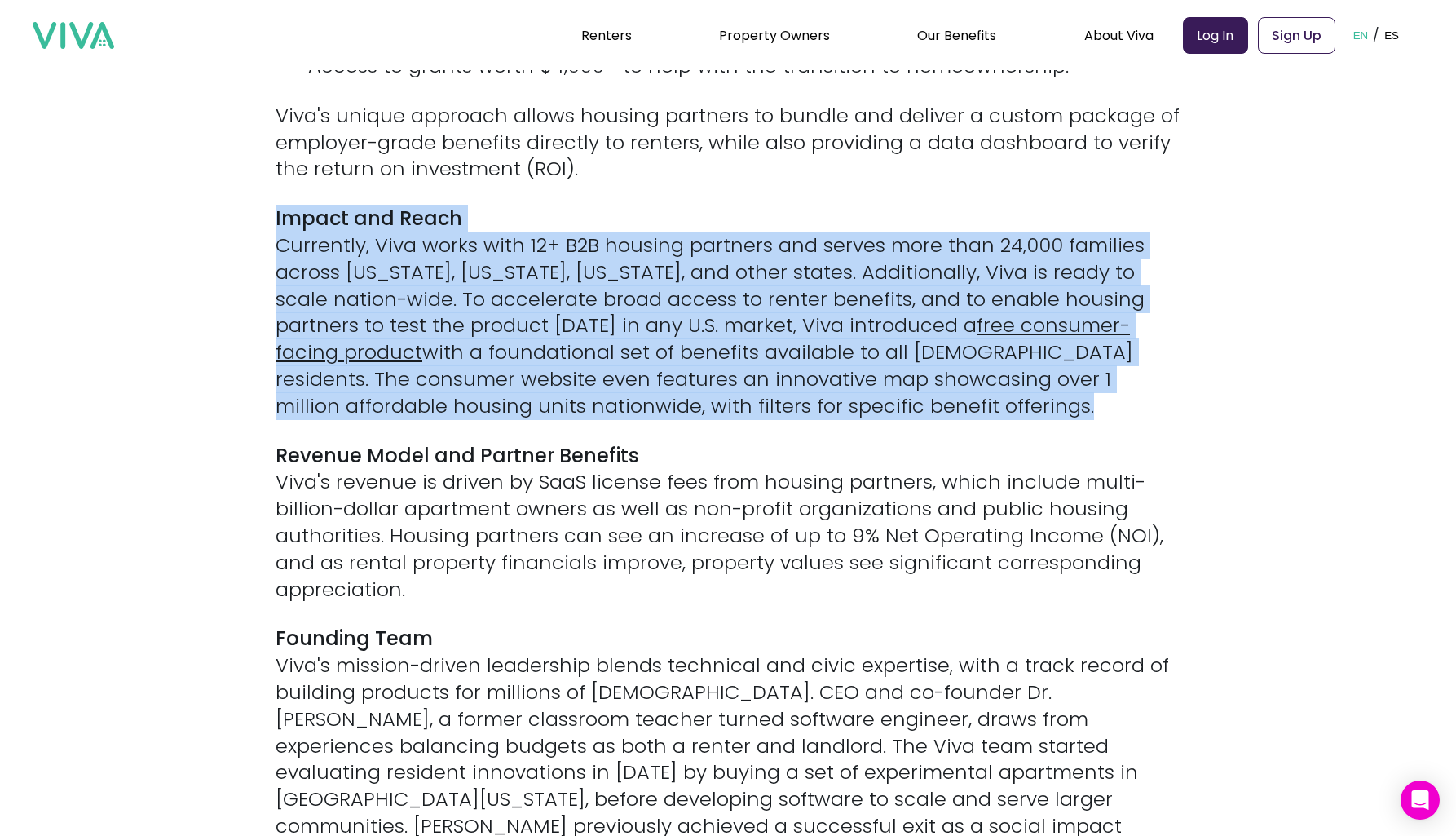
click at [721, 172] on div "[[PERSON_NAME], [DATE]] — Viva Benefits (“Viva”) is excited to announce a $2.2 …" at bounding box center [728, 15] width 905 height 2313
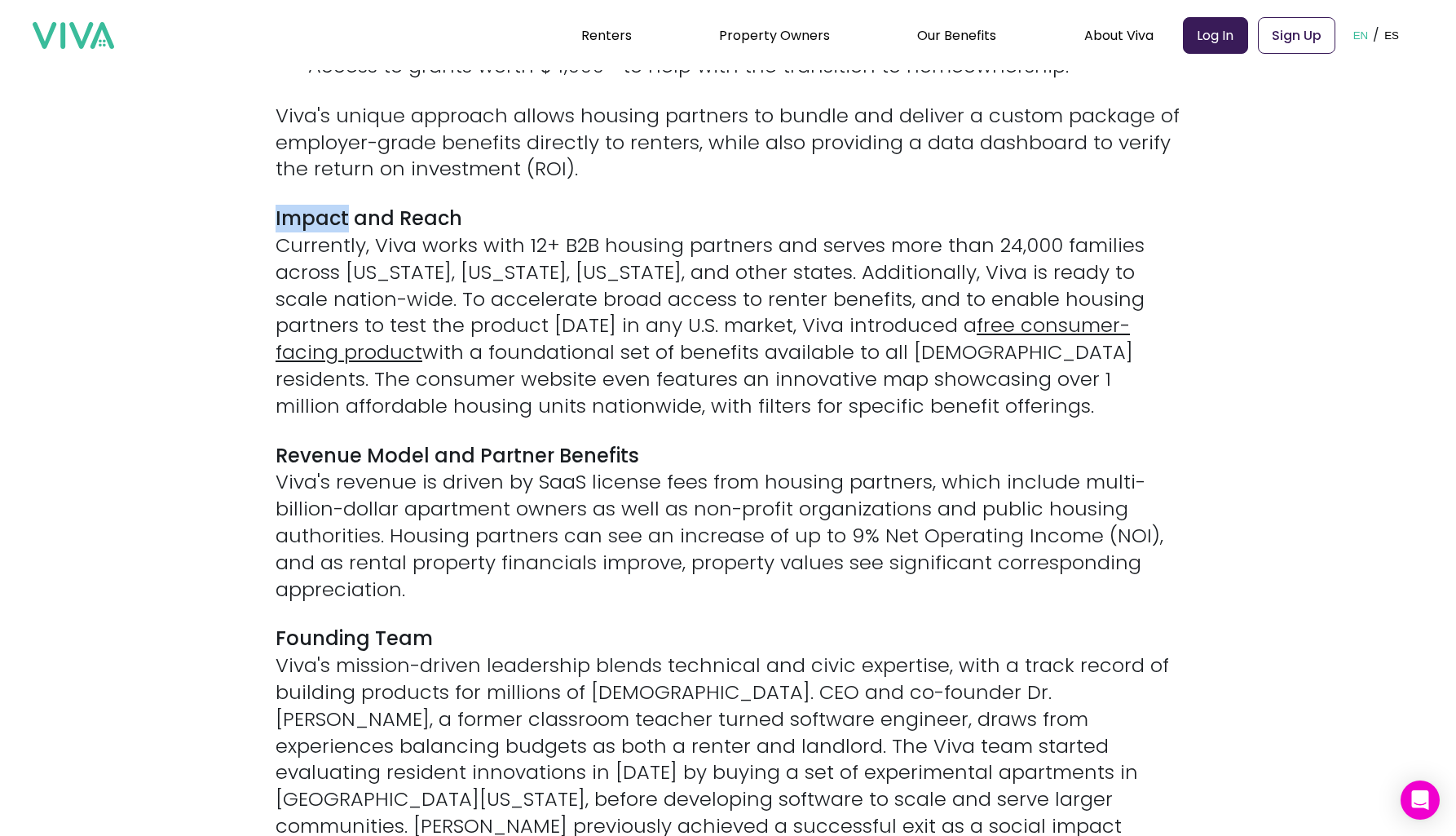
click at [721, 172] on div "[[PERSON_NAME], [DATE]] — Viva Benefits (“Viva”) is excited to announce a $2.2 …" at bounding box center [728, 15] width 905 height 2313
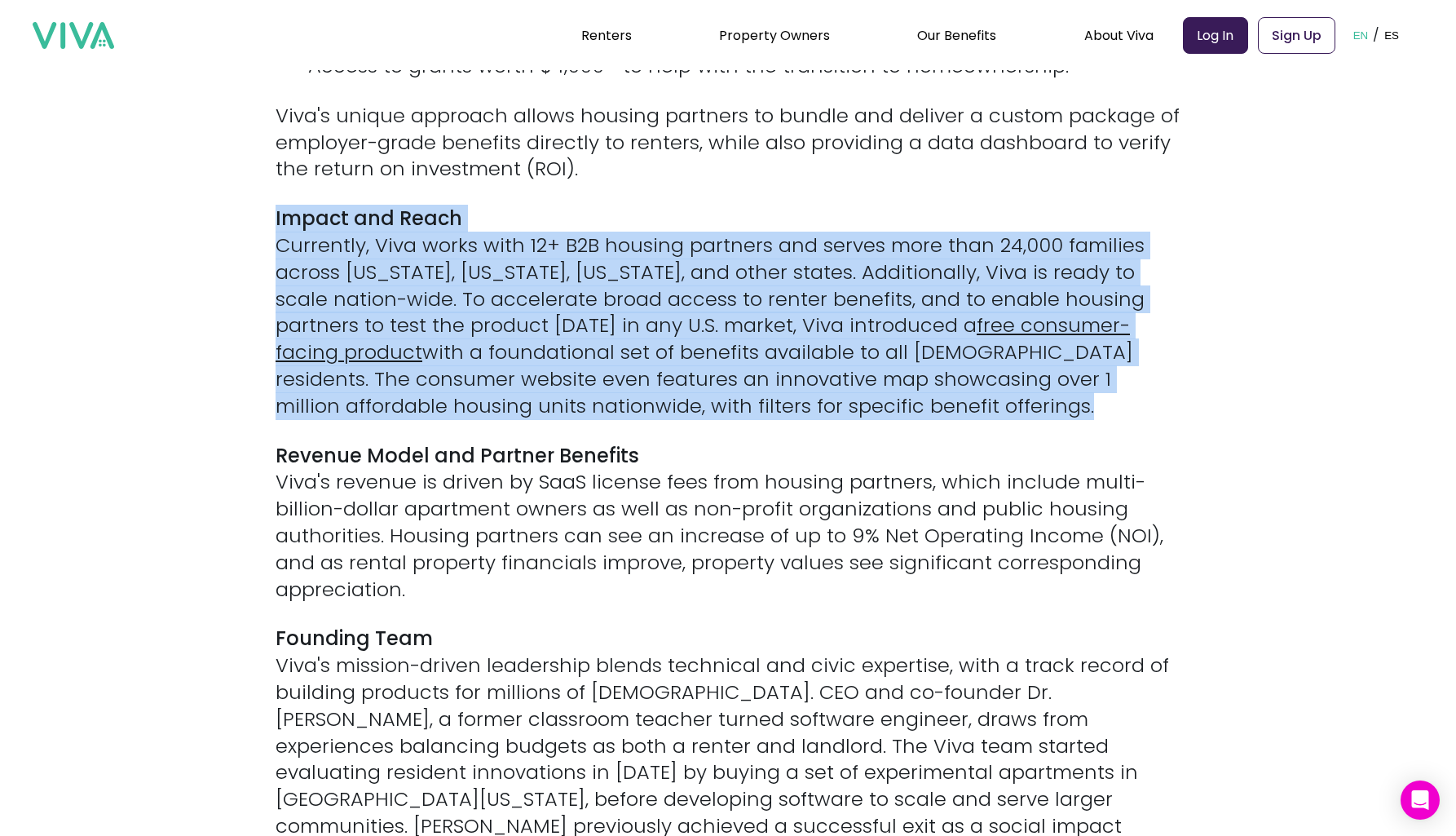
click at [721, 265] on div "[[PERSON_NAME], [DATE]] — Viva Benefits (“Viva”) is excited to announce a $2.2 …" at bounding box center [728, 15] width 905 height 2313
click at [721, 265] on p "Impact and Reach Currently, Viva works with 12+ B2B housing partners and serves…" at bounding box center [728, 312] width 905 height 214
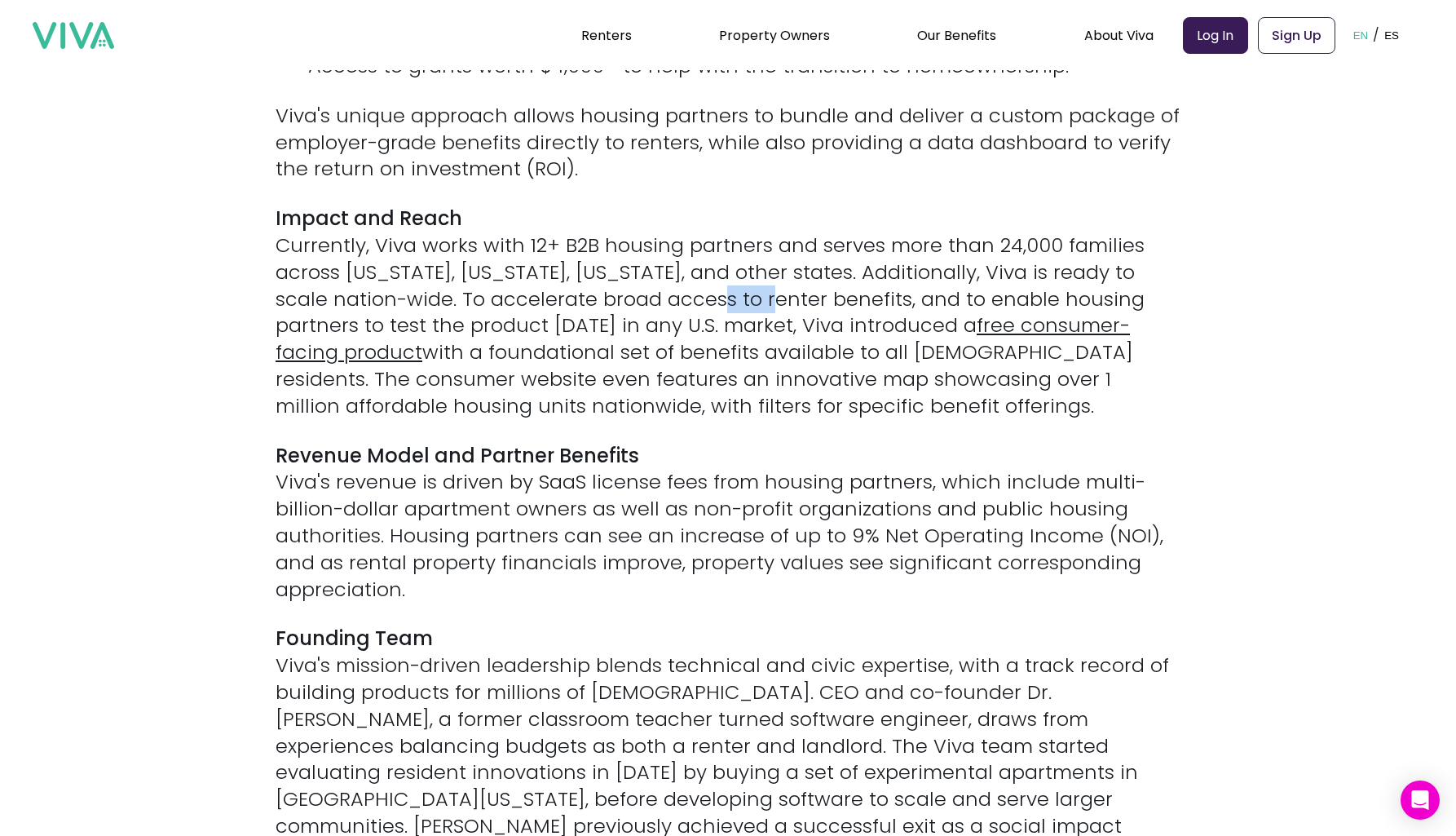
click at [721, 265] on p "Impact and Reach Currently, Viva works with 12+ B2B housing partners and serves…" at bounding box center [728, 312] width 905 height 214
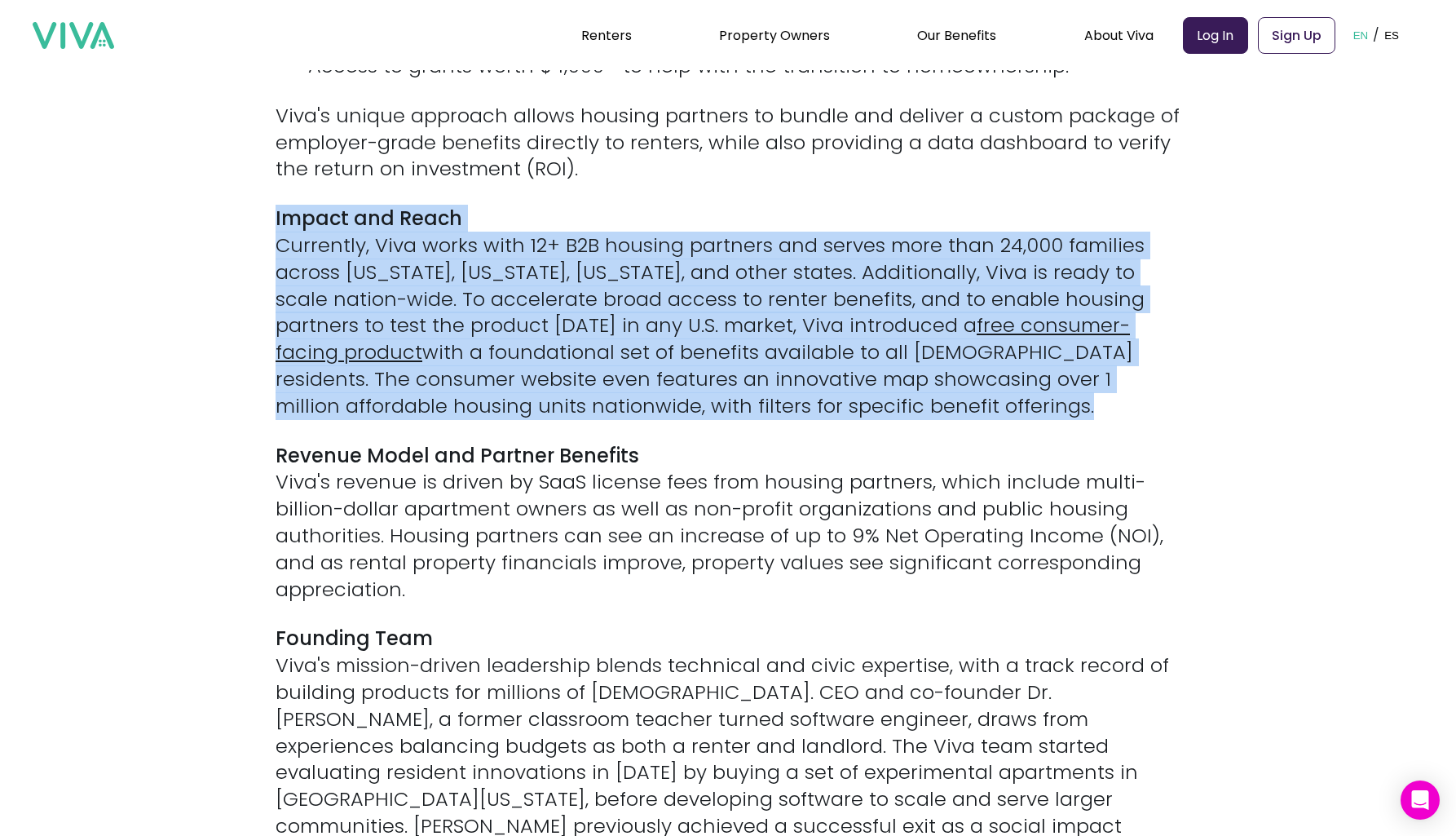
click at [732, 169] on div "[[PERSON_NAME], [DATE]] — Viva Benefits (“Viva”) is excited to announce a $2.2 …" at bounding box center [728, 15] width 905 height 2313
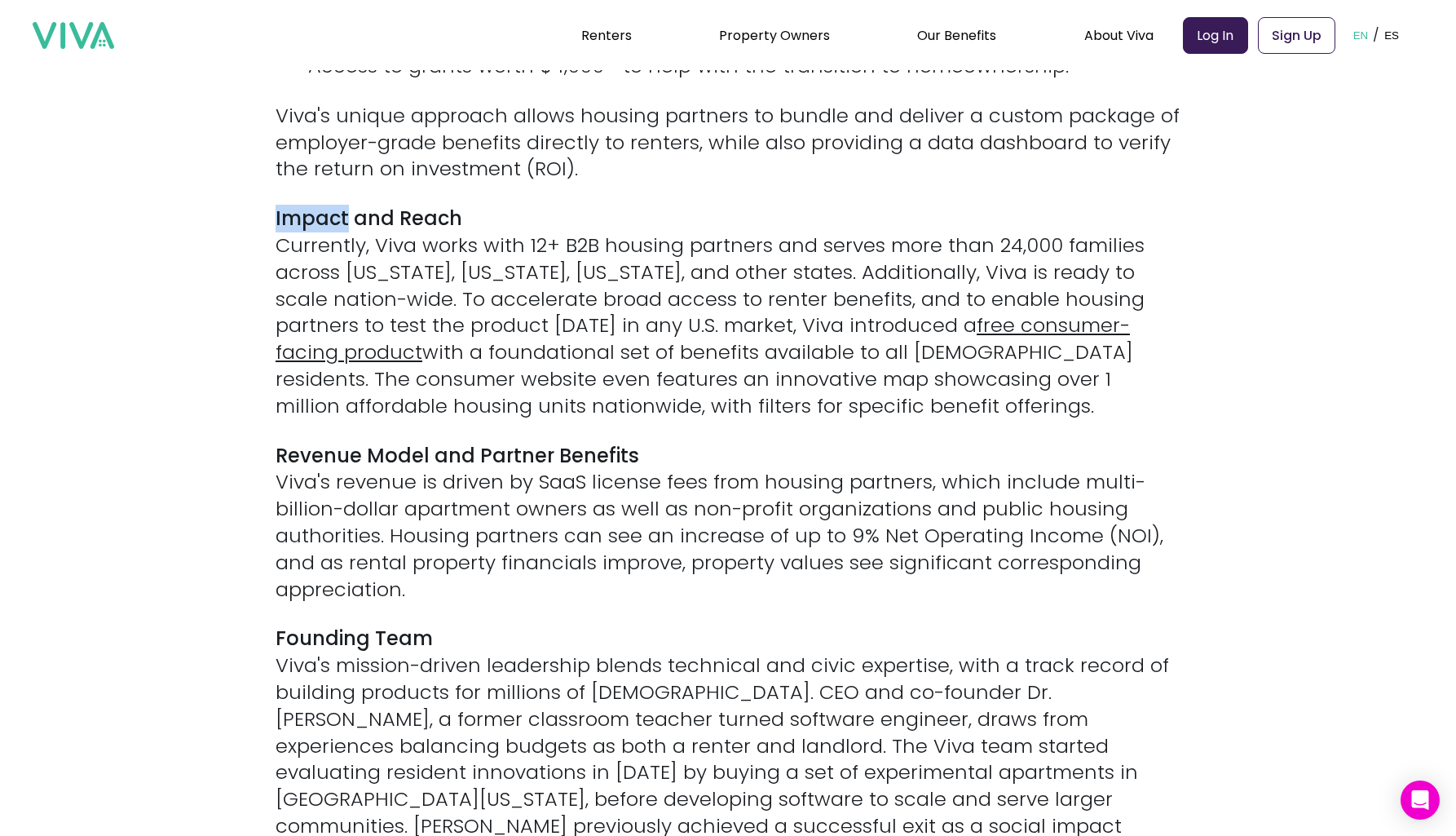
click at [732, 169] on div "[[PERSON_NAME], [DATE]] — Viva Benefits (“Viva”) is excited to announce a $2.2 …" at bounding box center [728, 15] width 905 height 2313
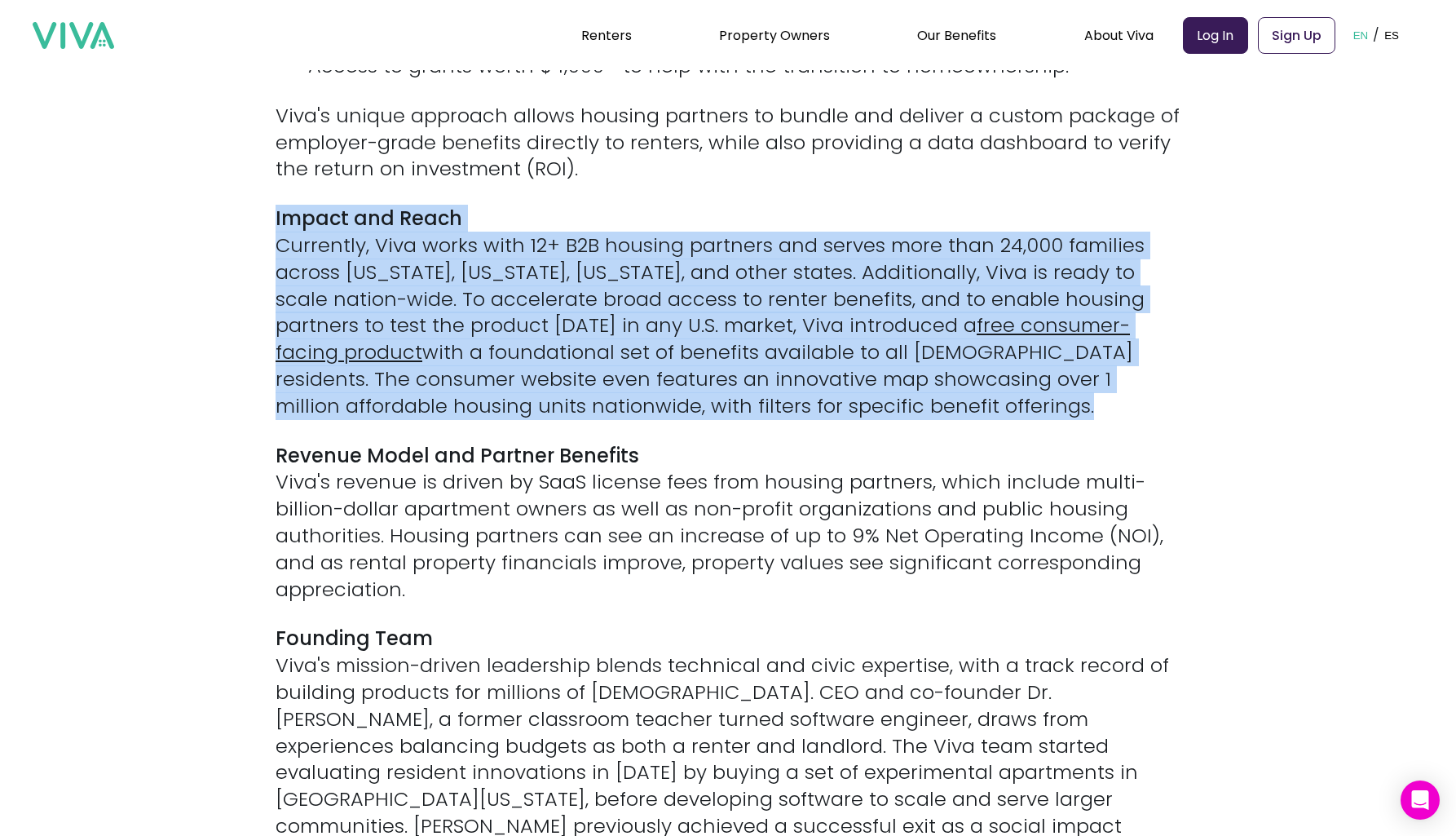
click at [715, 208] on div "[[PERSON_NAME], [DATE]] — Viva Benefits (“Viva”) is excited to announce a $2.2 …" at bounding box center [728, 15] width 905 height 2313
click at [715, 208] on p "Impact and Reach Currently, Viva works with 12+ B2B housing partners and serves…" at bounding box center [728, 312] width 905 height 214
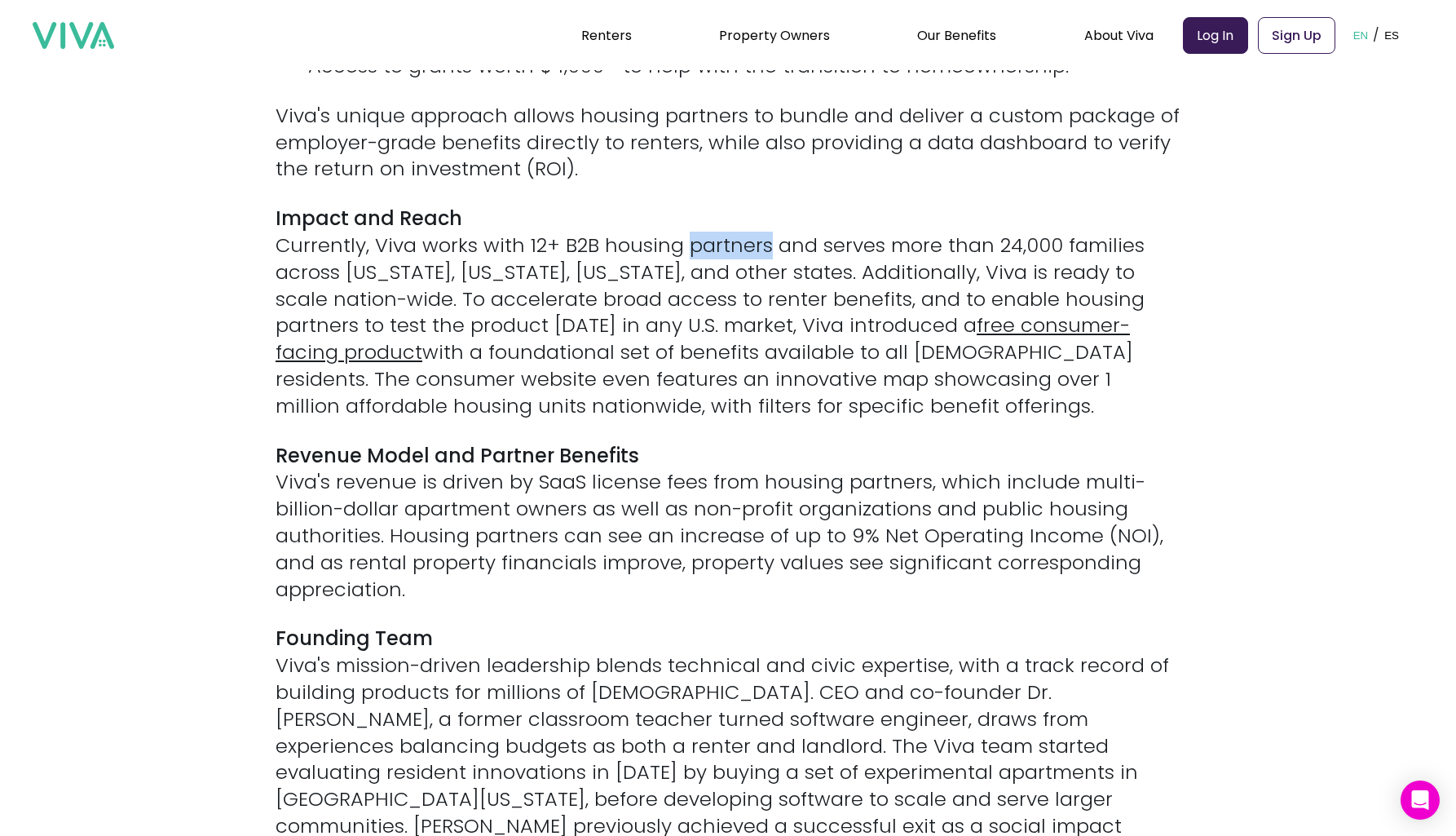
click at [715, 208] on p "Impact and Reach Currently, Viva works with 12+ B2B housing partners and serves…" at bounding box center [728, 312] width 905 height 214
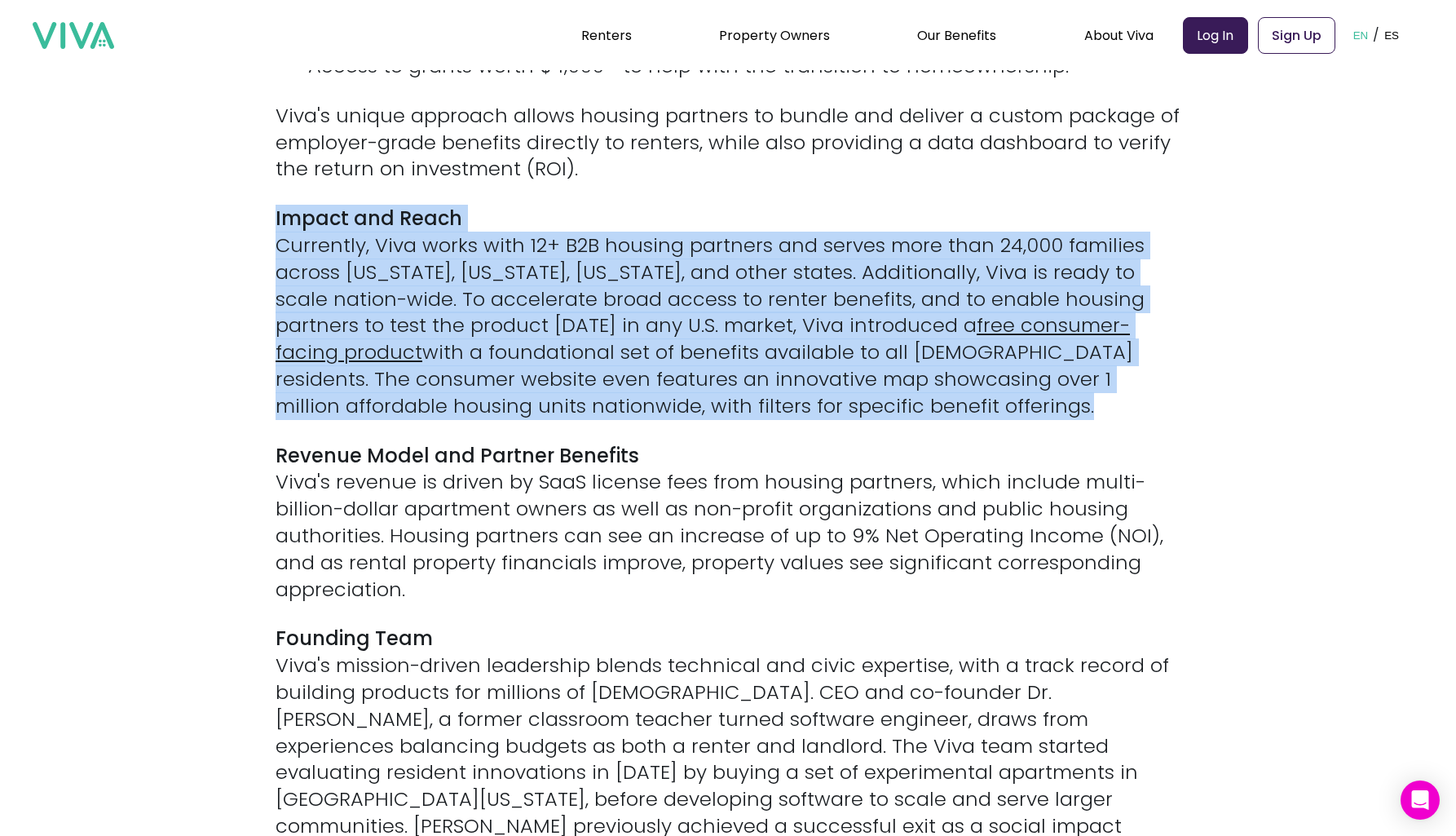
click at [721, 174] on div "[[PERSON_NAME], [DATE]] — Viva Benefits (“Viva”) is excited to announce a $2.2 …" at bounding box center [728, 15] width 905 height 2313
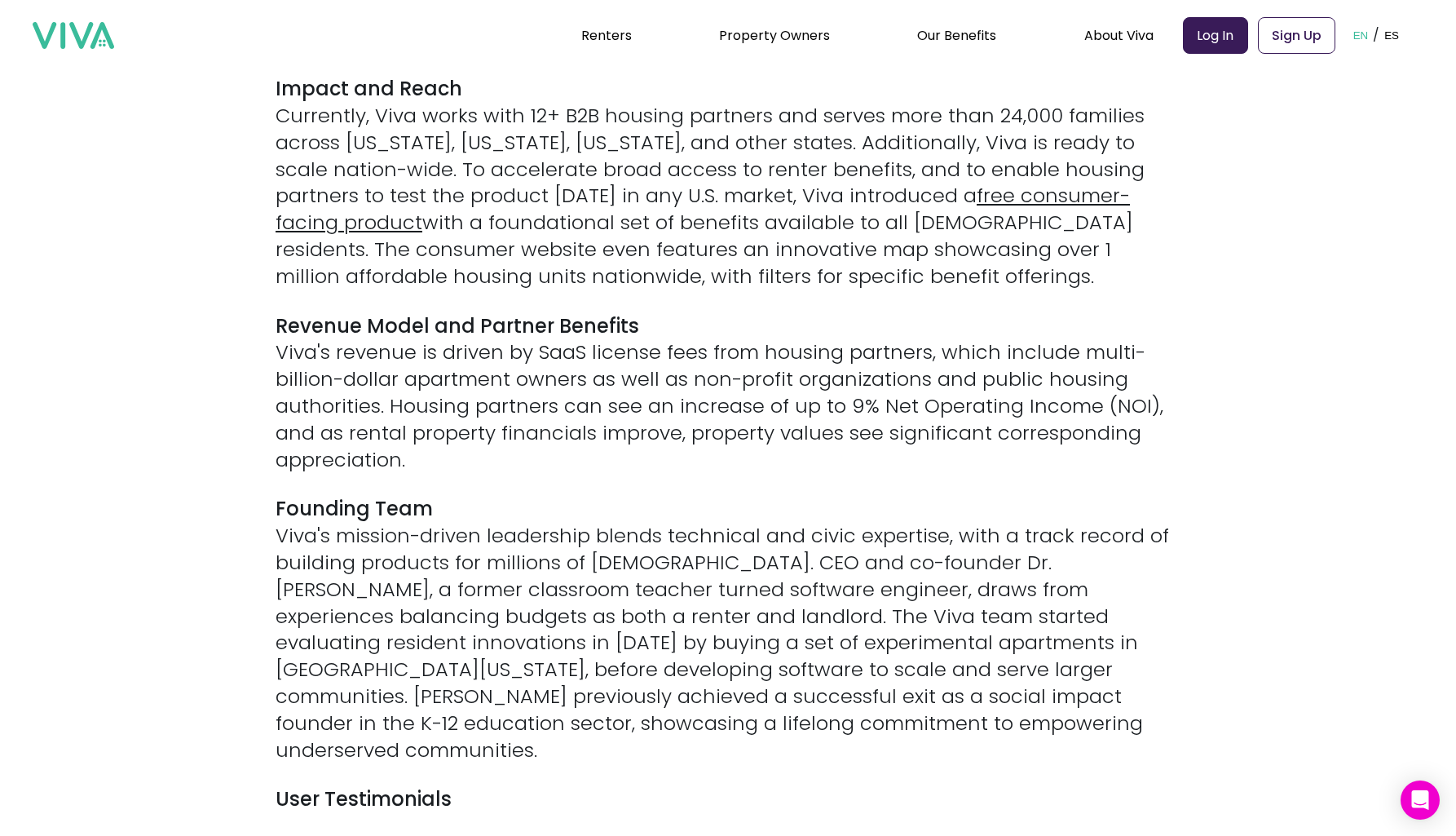
scroll to position [1944, 0]
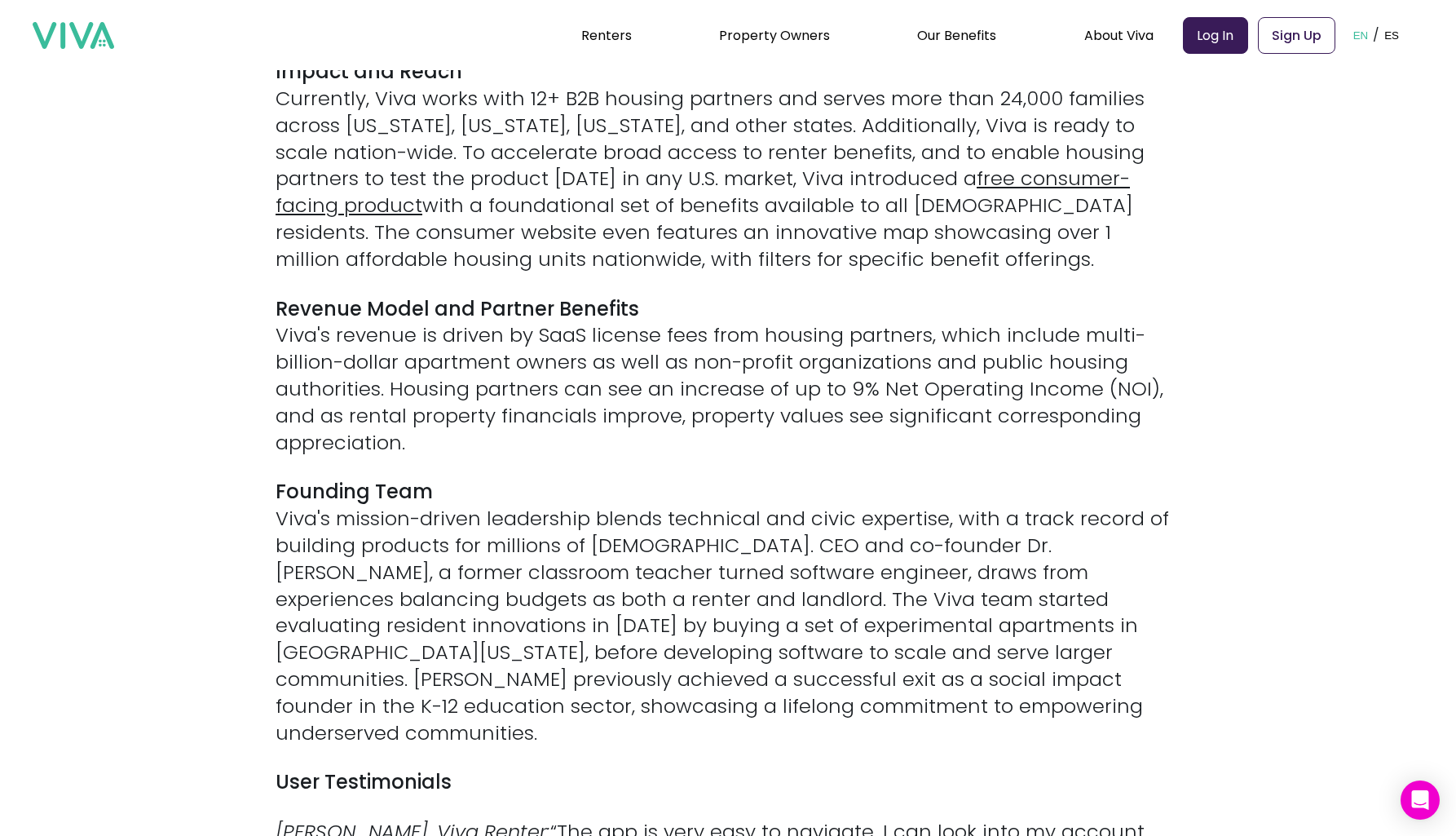
click at [622, 295] on strong "Revenue Model and Partner Benefits" at bounding box center [458, 309] width 364 height 27
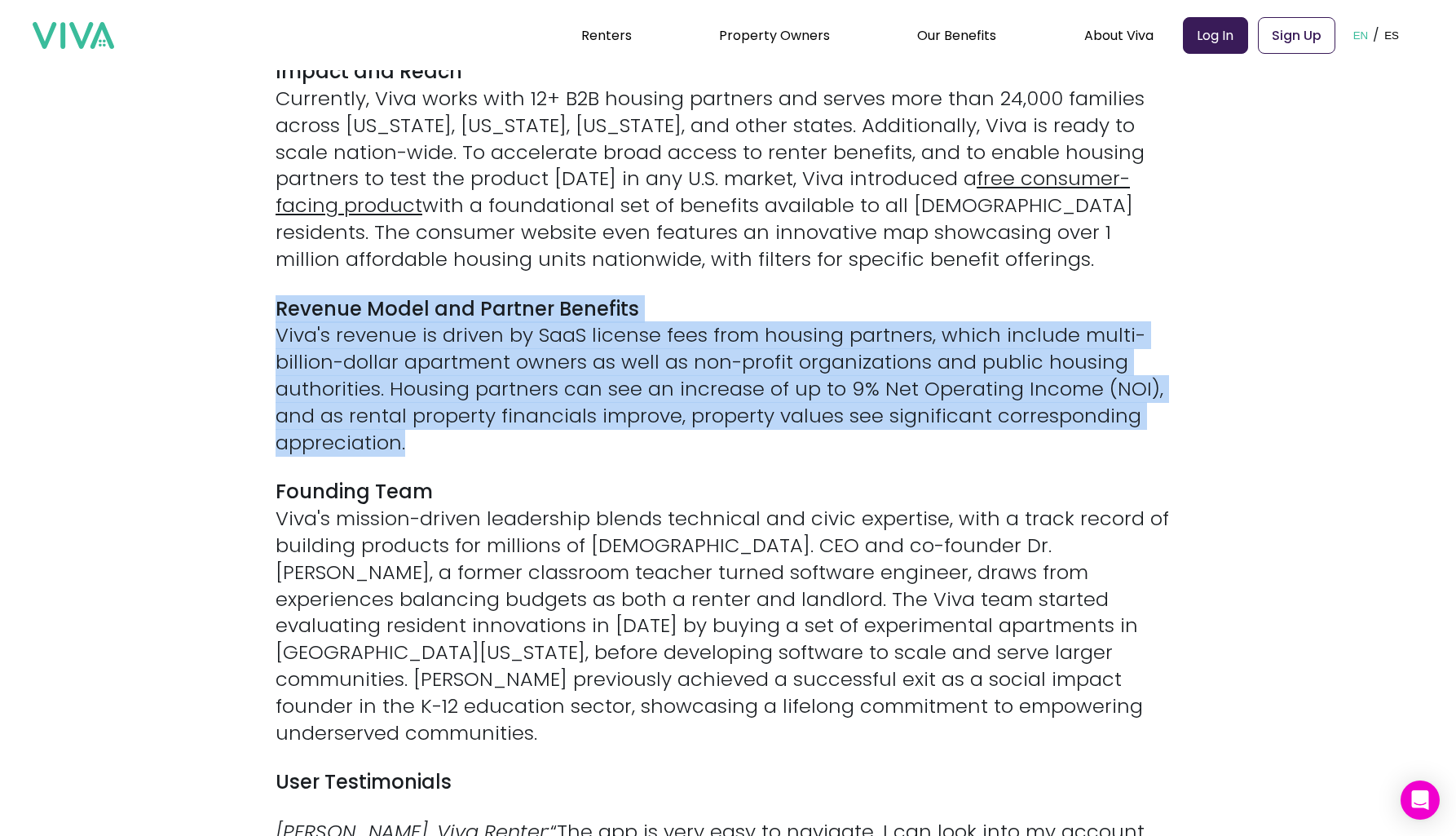
click at [622, 332] on p "Revenue Model and Partner Benefits Viva's revenue is driven by SaaS license fee…" at bounding box center [728, 377] width 905 height 161
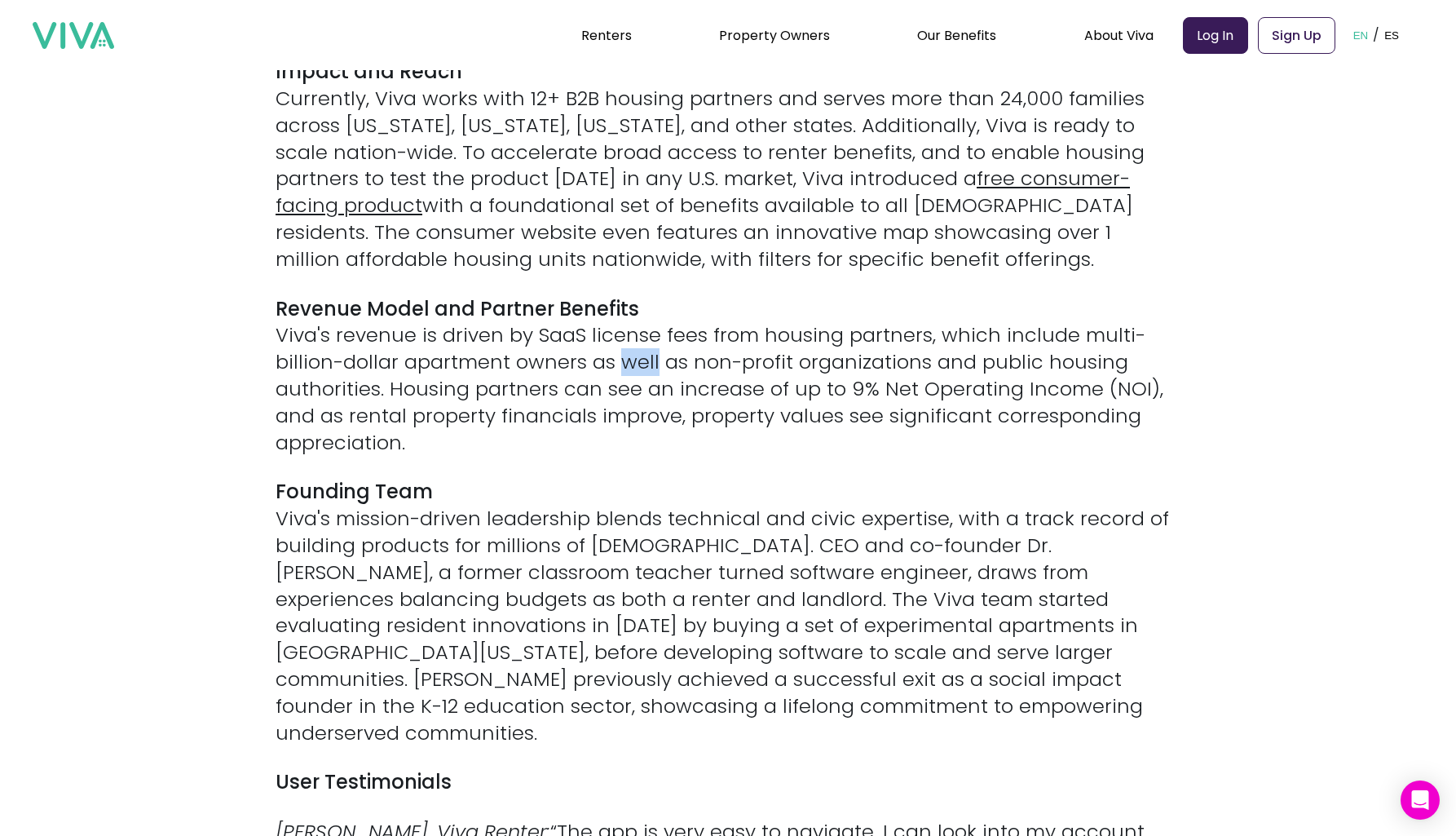
click at [622, 332] on p "Revenue Model and Partner Benefits Viva's revenue is driven by SaaS license fee…" at bounding box center [728, 377] width 905 height 161
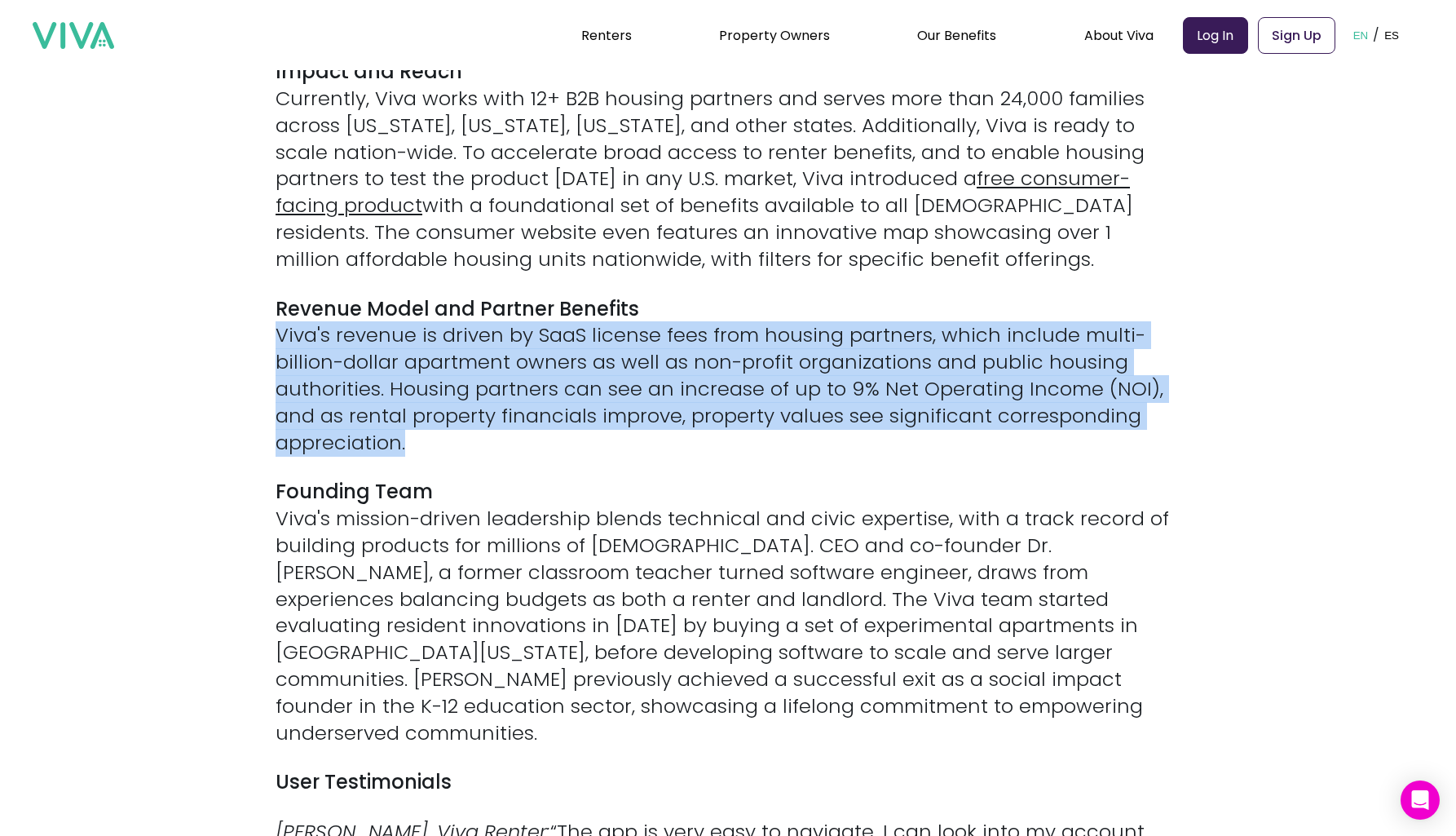
click at [515, 296] on p "Revenue Model and Partner Benefits Viva's revenue is driven by SaaS license fee…" at bounding box center [728, 377] width 905 height 161
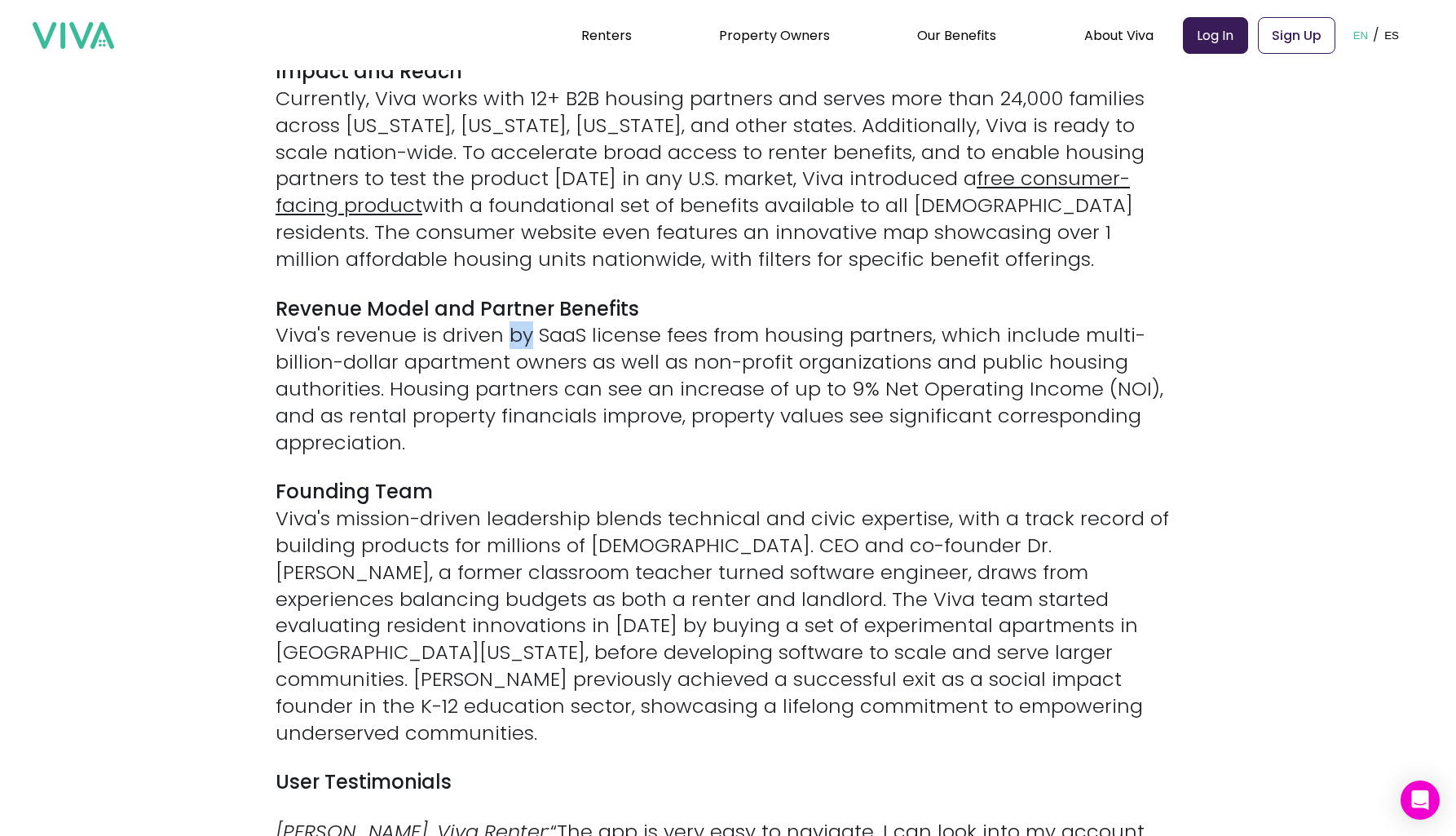
click at [515, 296] on p "Revenue Model and Partner Benefits Viva's revenue is driven by SaaS license fee…" at bounding box center [728, 377] width 905 height 161
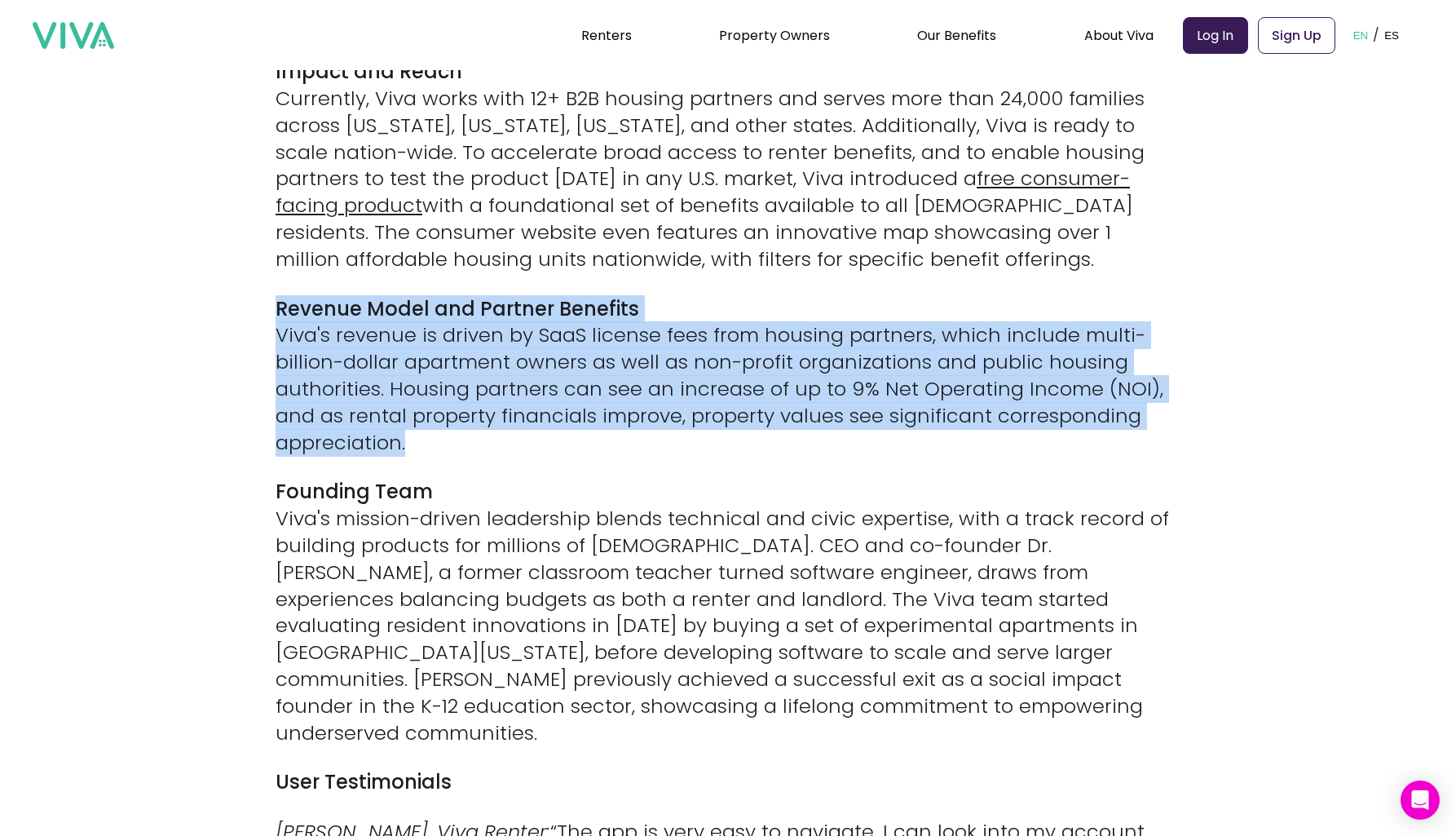
click at [479, 296] on p "Revenue Model and Partner Benefits Viva's revenue is driven by SaaS license fee…" at bounding box center [728, 377] width 905 height 161
click at [479, 295] on strong "Revenue Model and Partner Benefits" at bounding box center [458, 309] width 364 height 27
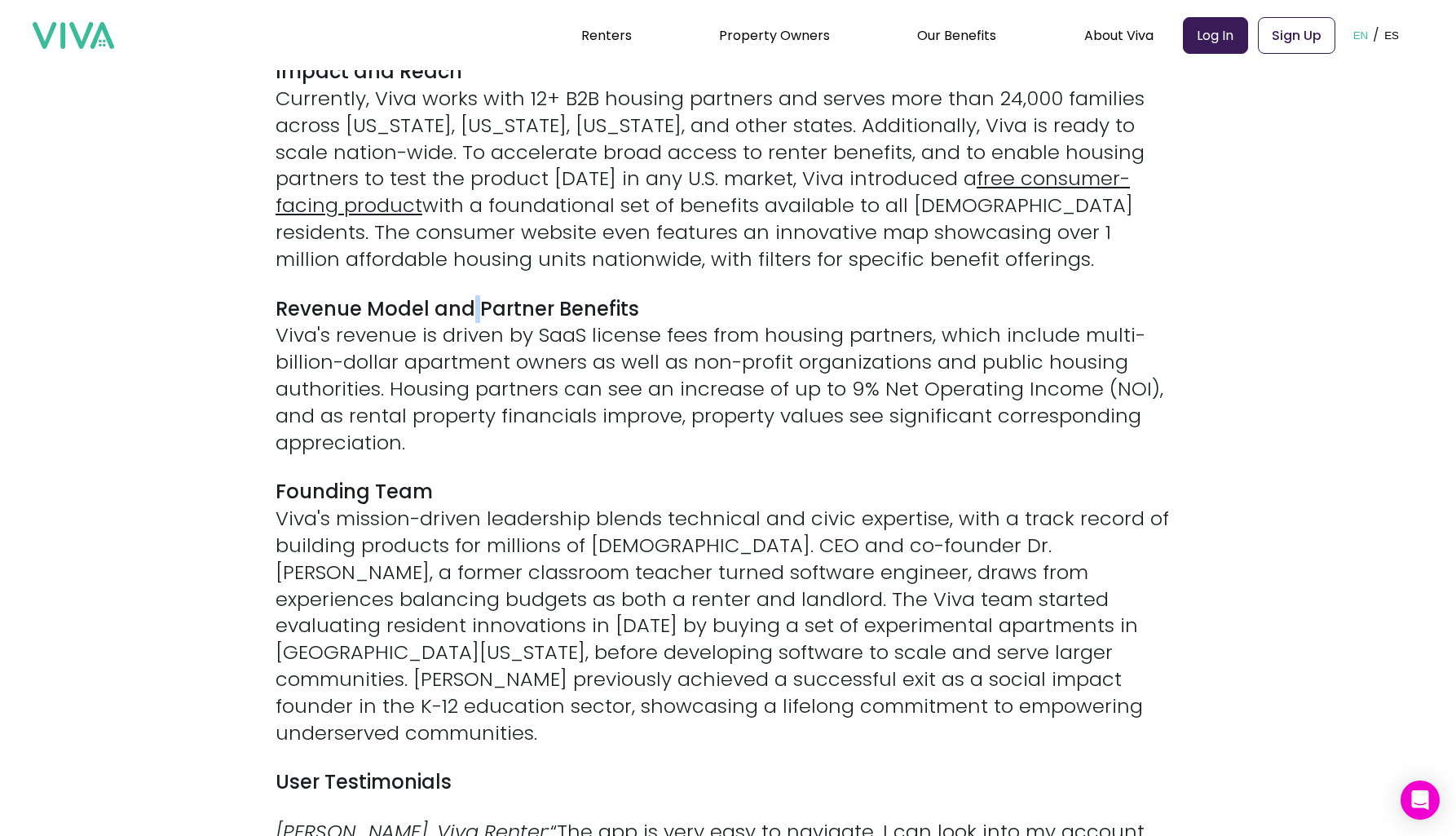
click at [479, 295] on strong "Revenue Model and Partner Benefits" at bounding box center [458, 309] width 364 height 27
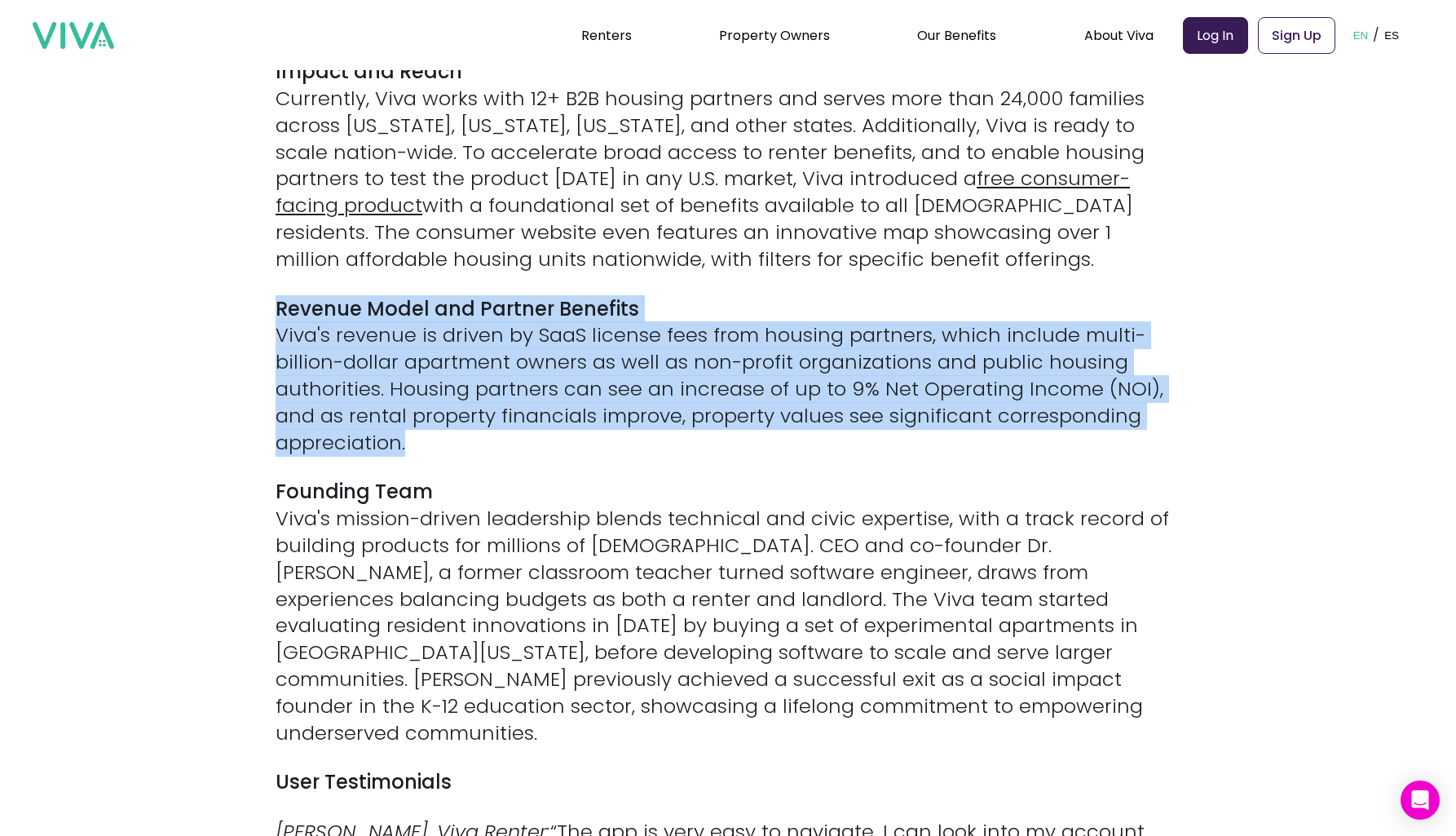
click at [555, 331] on p "Revenue Model and Partner Benefits Viva's revenue is driven by SaaS license fee…" at bounding box center [728, 377] width 905 height 161
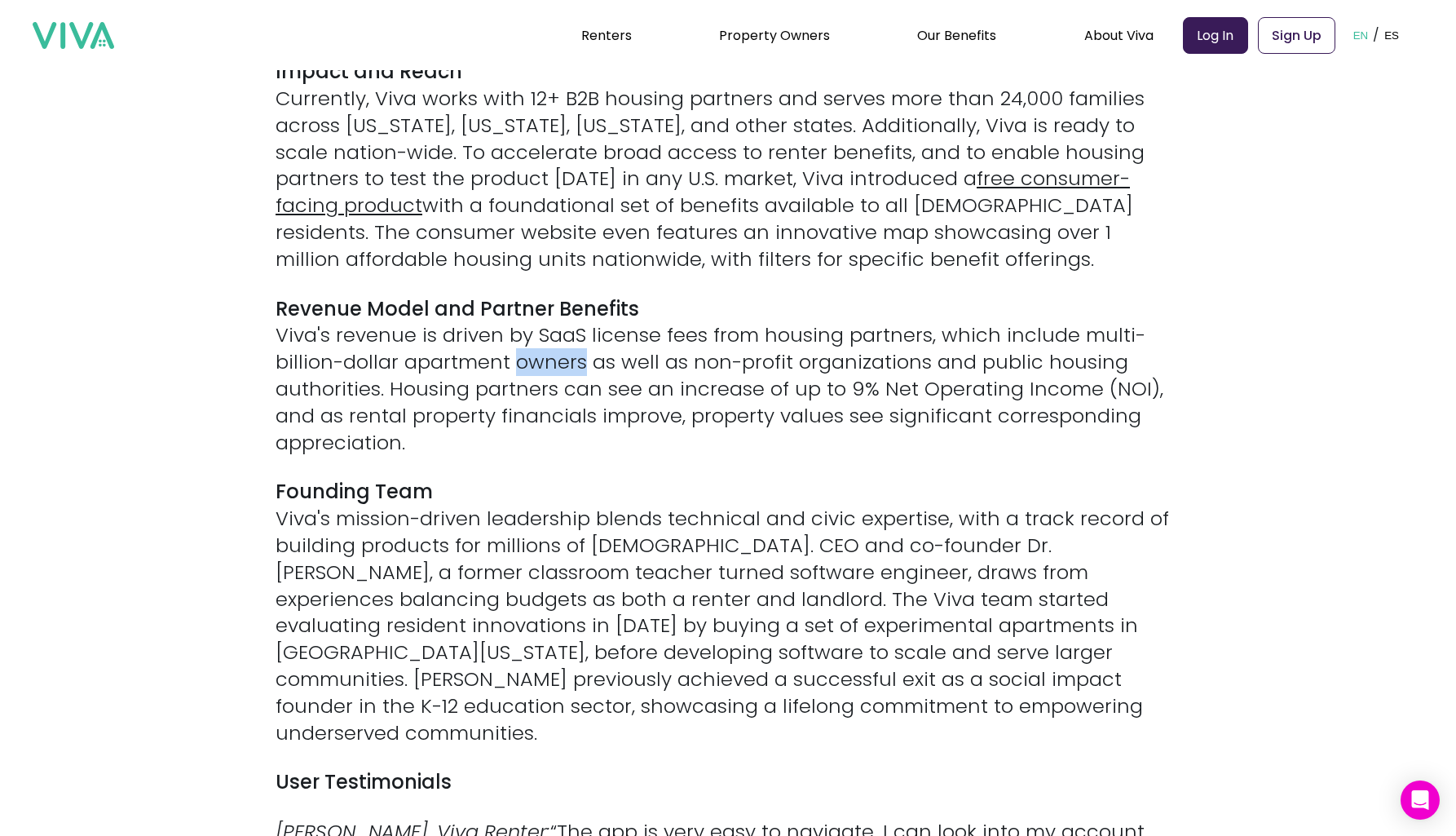
click at [555, 331] on p "Revenue Model and Partner Benefits Viva's revenue is driven by SaaS license fee…" at bounding box center [728, 377] width 905 height 161
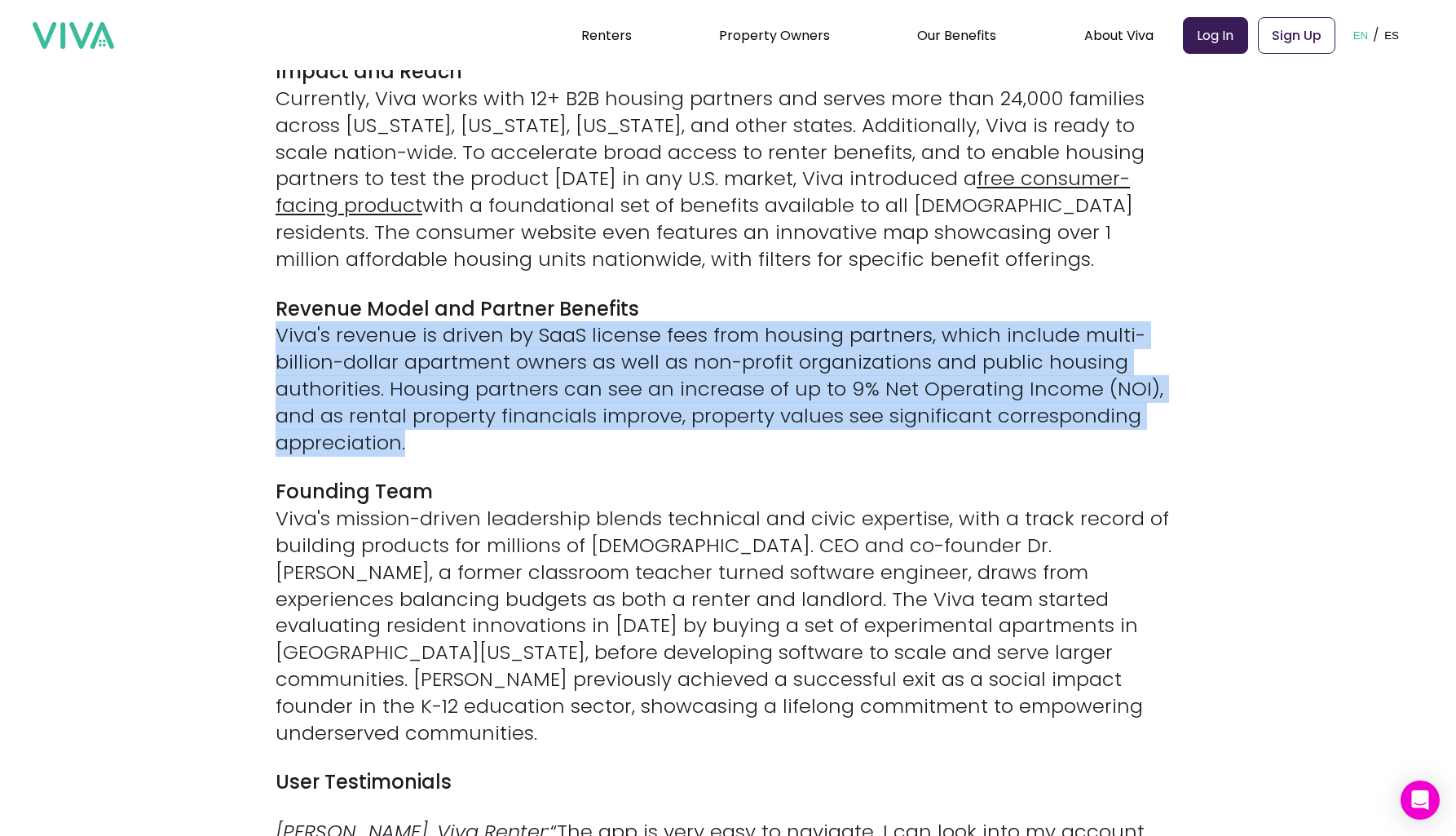
click at [459, 296] on p "Revenue Model and Partner Benefits Viva's revenue is driven by SaaS license fee…" at bounding box center [728, 377] width 905 height 161
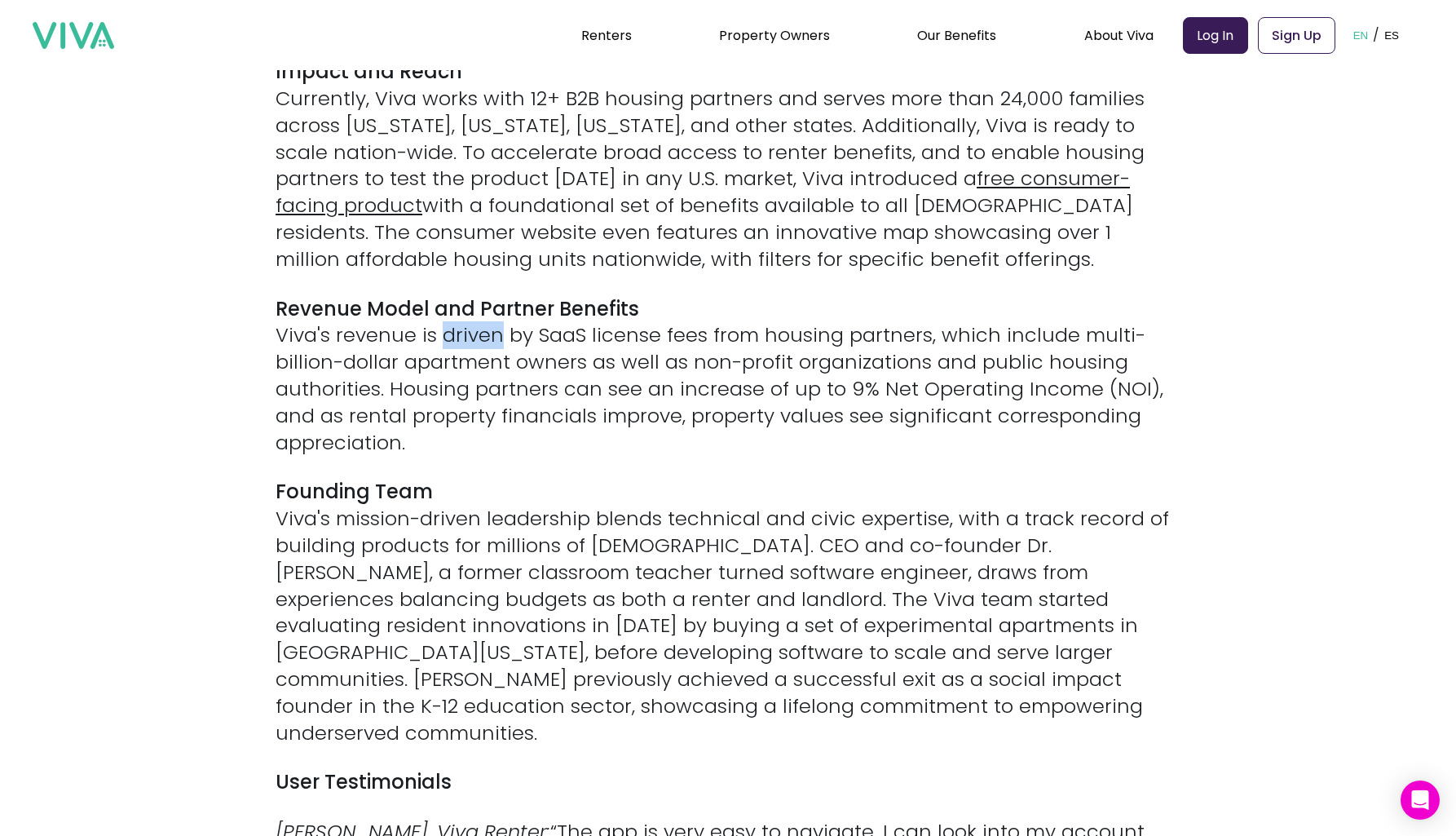
click at [459, 296] on p "Revenue Model and Partner Benefits Viva's revenue is driven by SaaS license fee…" at bounding box center [728, 377] width 905 height 161
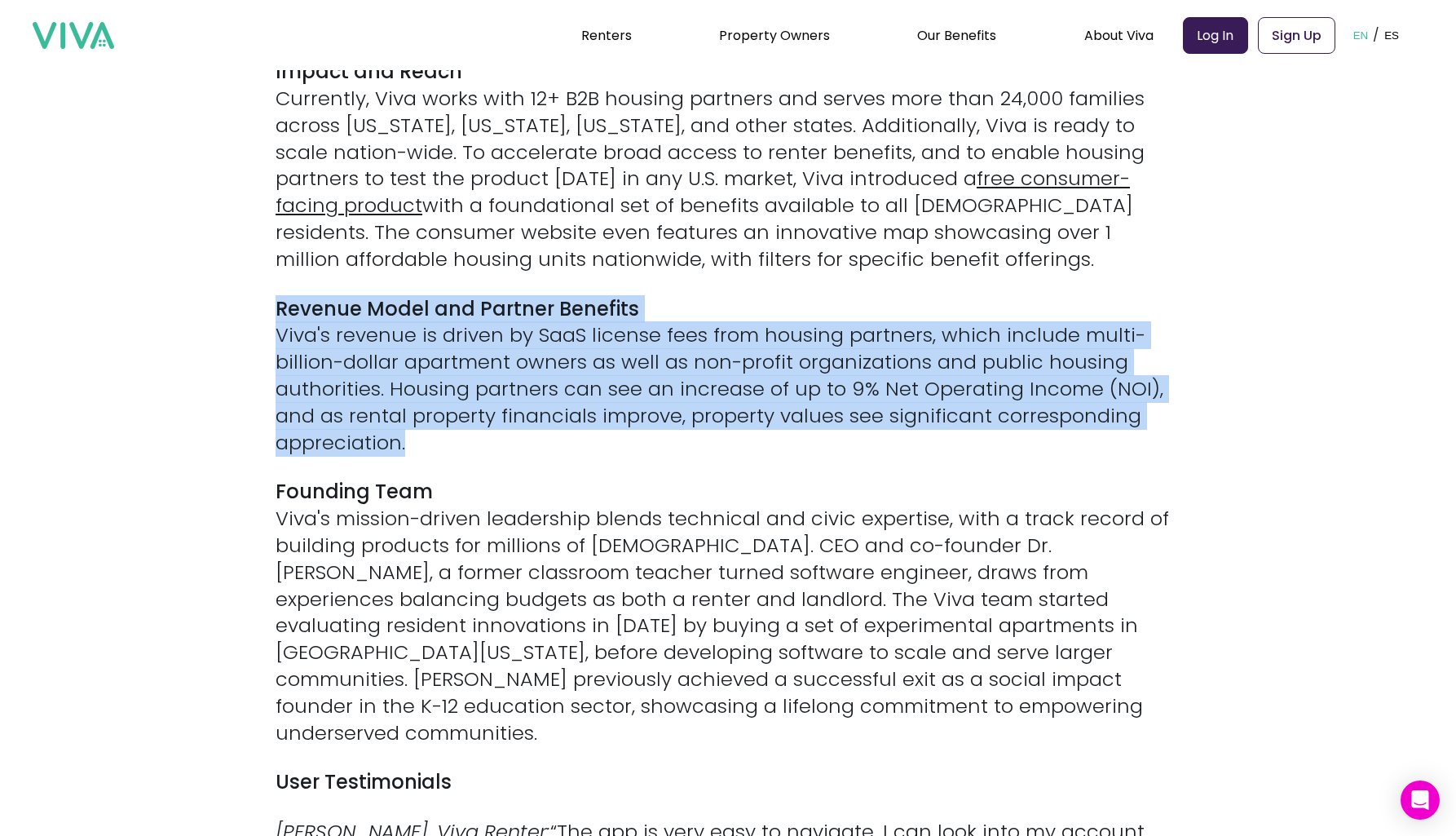
click at [444, 296] on p "Revenue Model and Partner Benefits Viva's revenue is driven by SaaS license fee…" at bounding box center [728, 377] width 905 height 161
click at [444, 295] on strong "Revenue Model and Partner Benefits" at bounding box center [458, 309] width 364 height 27
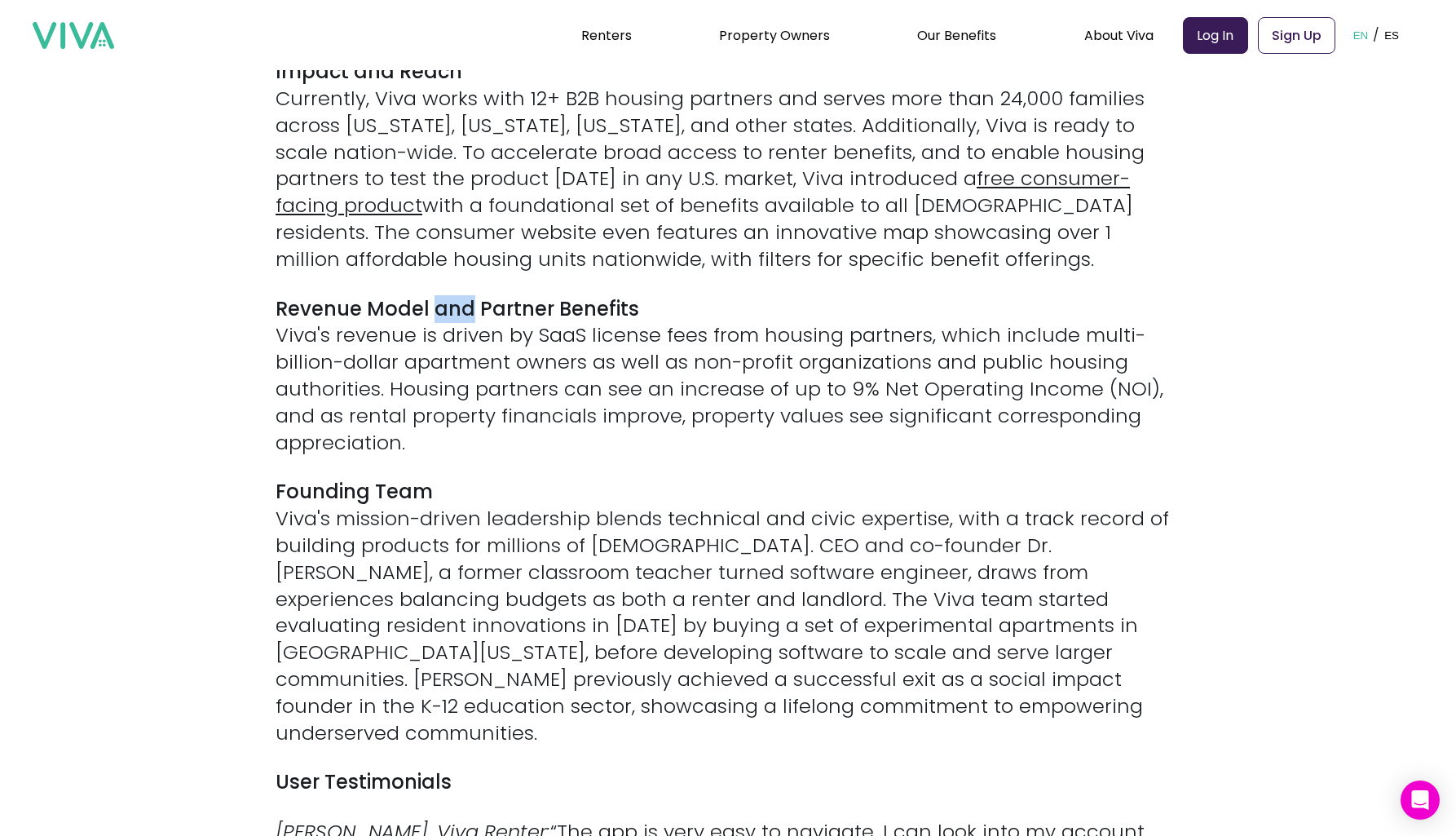
click at [444, 295] on strong "Revenue Model and Partner Benefits" at bounding box center [458, 309] width 364 height 27
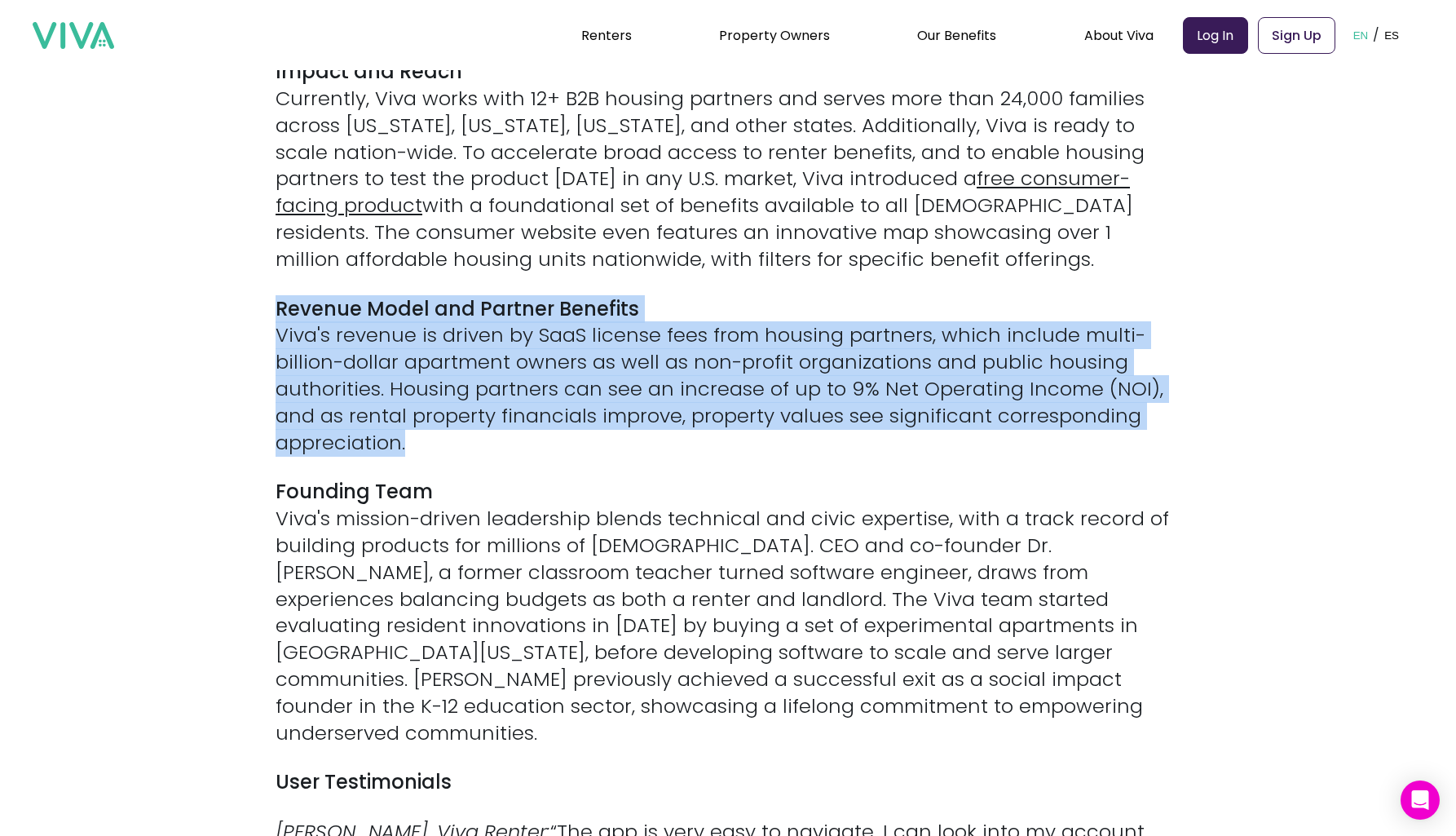
click at [451, 328] on p "Revenue Model and Partner Benefits Viva's revenue is driven by SaaS license fee…" at bounding box center [728, 377] width 905 height 161
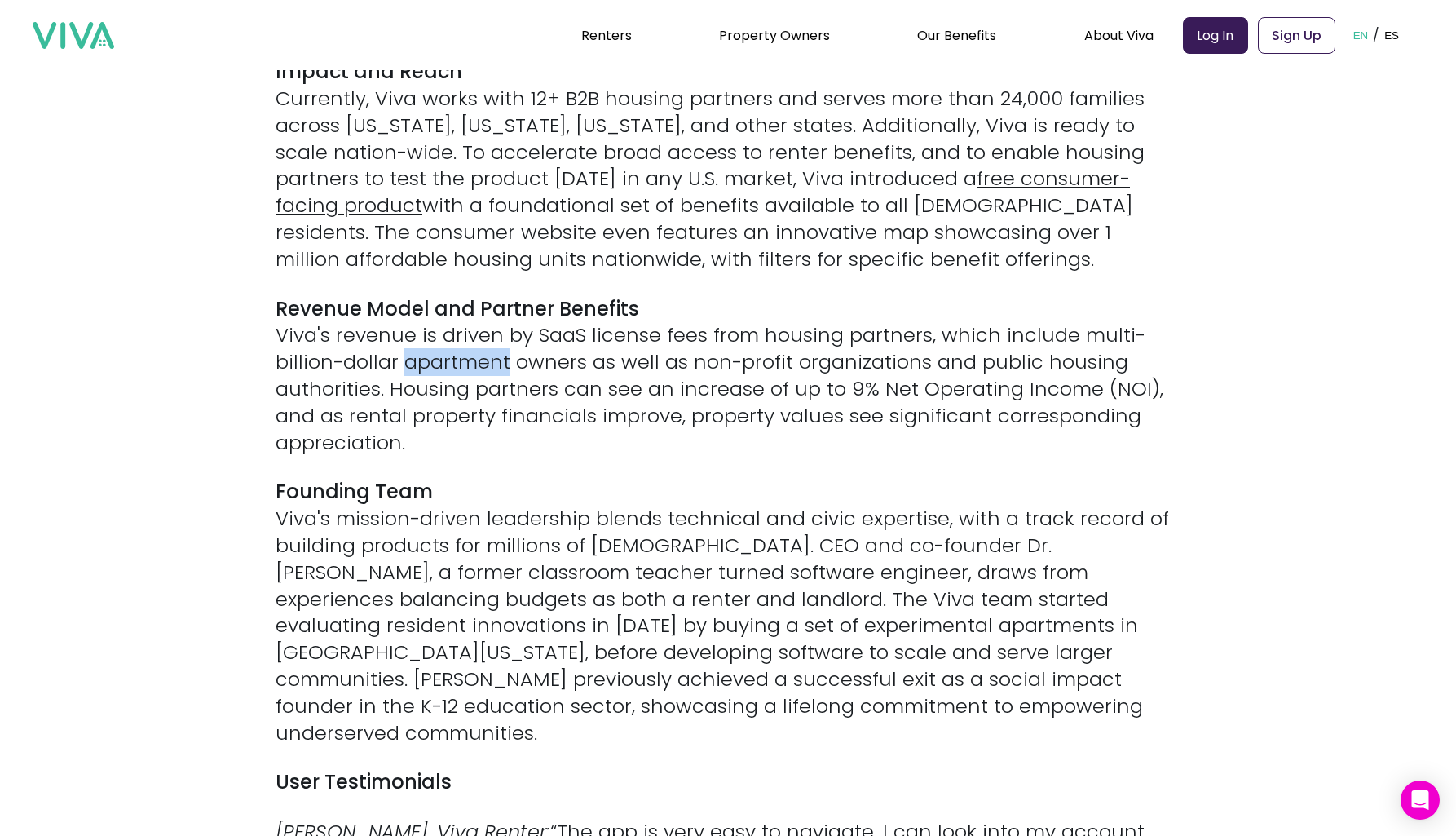
click at [451, 328] on p "Revenue Model and Partner Benefits Viva's revenue is driven by SaaS license fee…" at bounding box center [728, 377] width 905 height 161
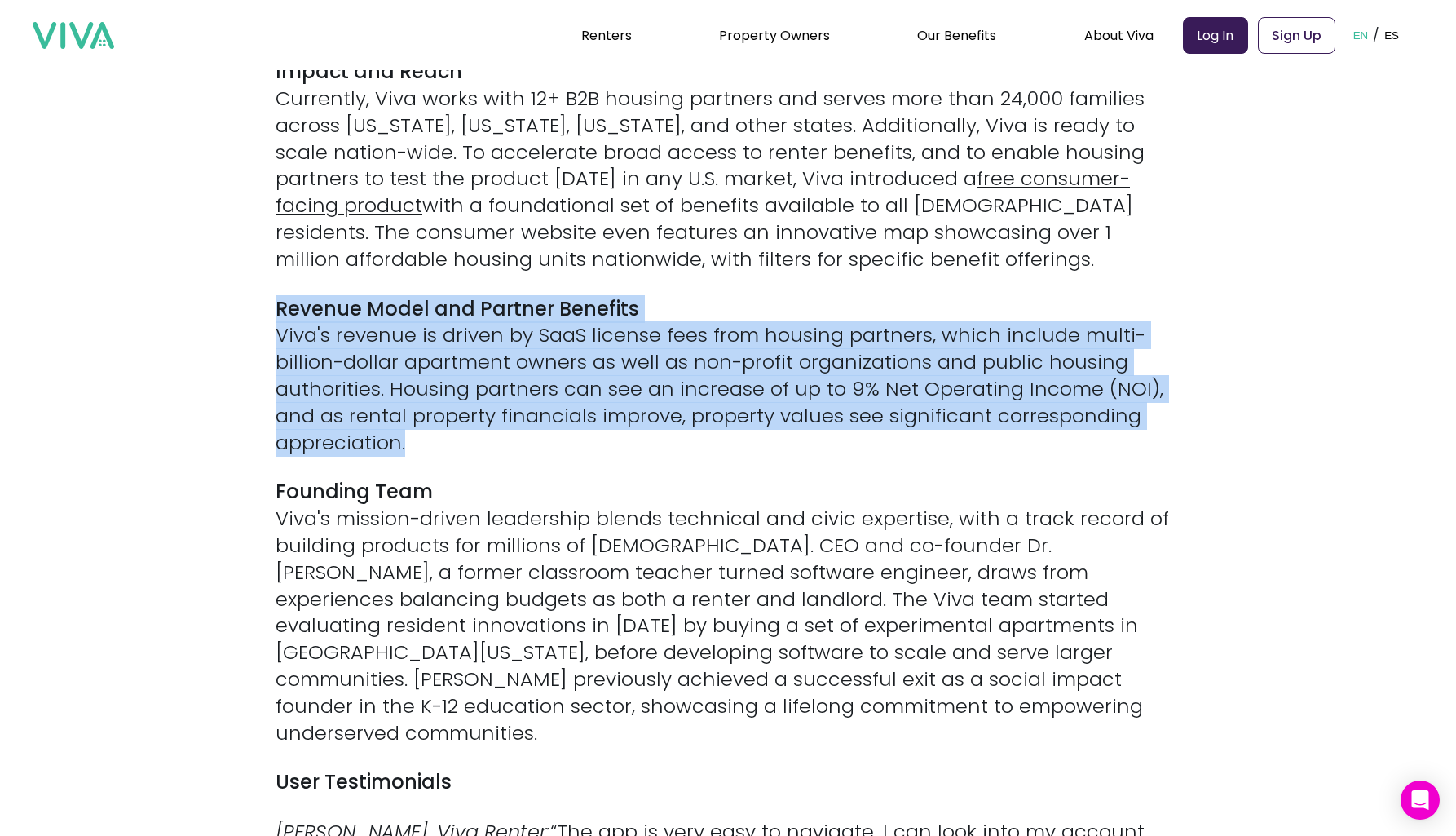
click at [434, 296] on p "Revenue Model and Partner Benefits Viva's revenue is driven by SaaS license fee…" at bounding box center [728, 377] width 905 height 161
click at [434, 295] on strong "Revenue Model and Partner Benefits" at bounding box center [458, 309] width 364 height 27
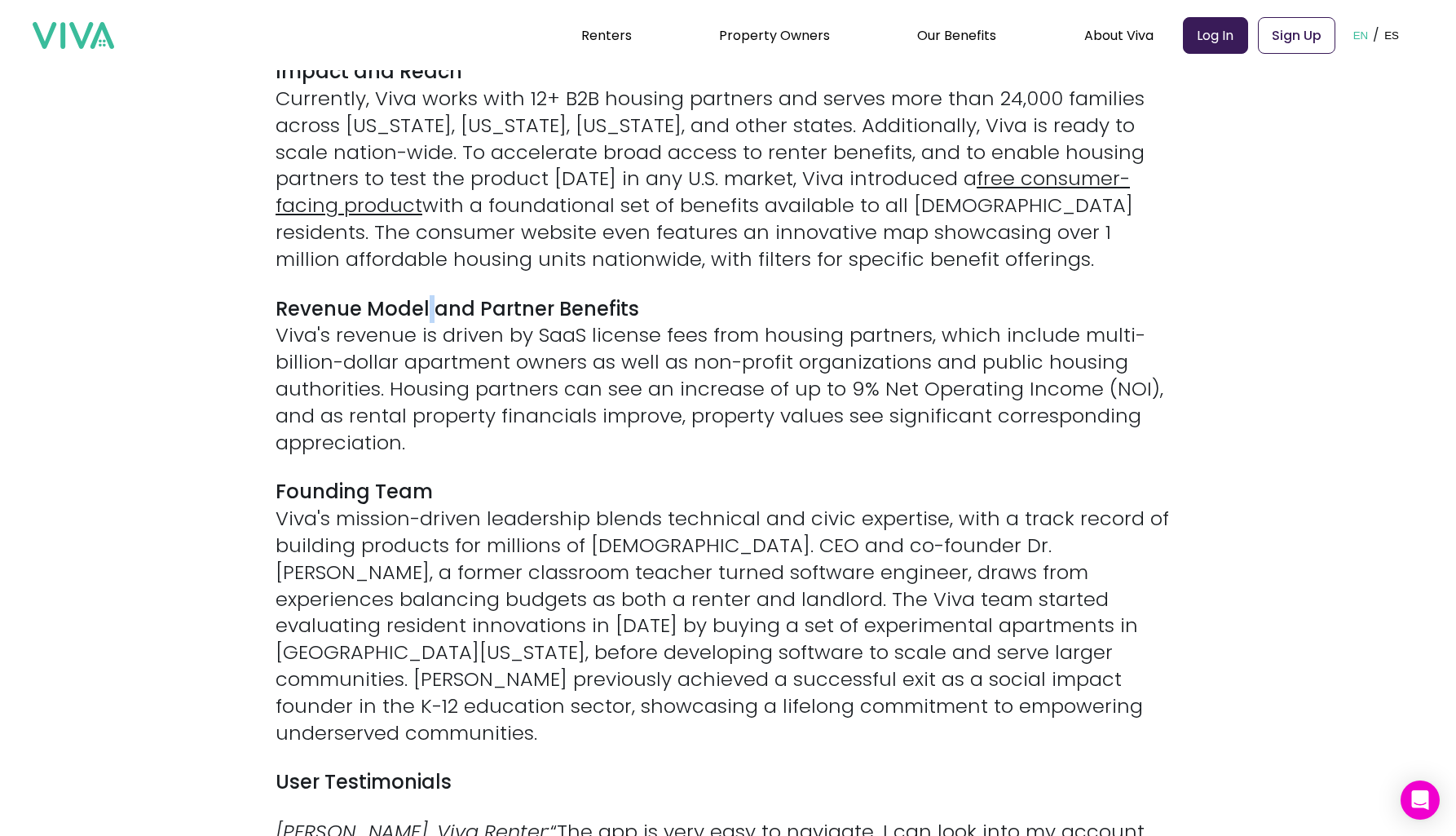
click at [434, 295] on strong "Revenue Model and Partner Benefits" at bounding box center [458, 309] width 364 height 27
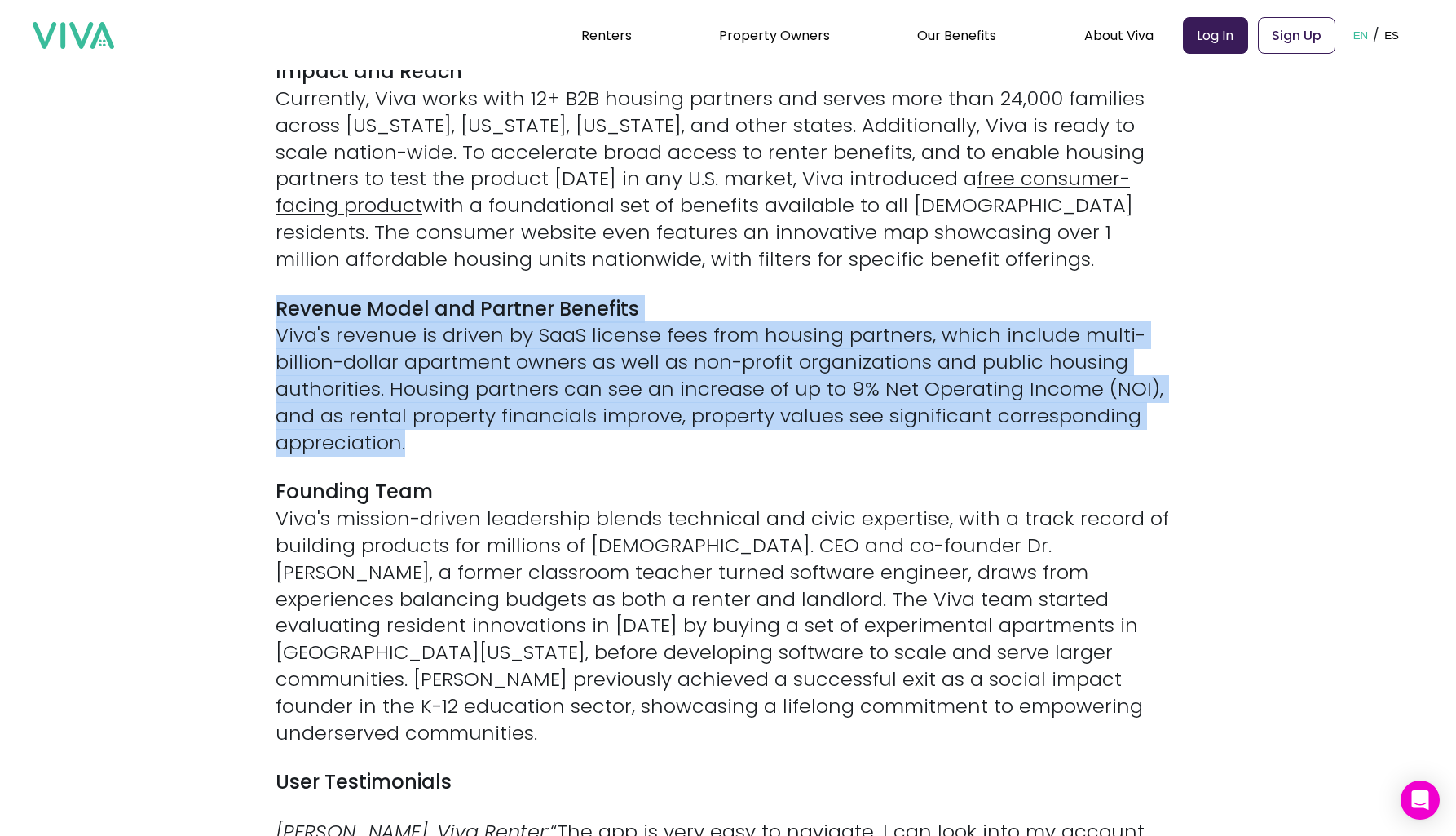
click at [432, 339] on p "Revenue Model and Partner Benefits Viva's revenue is driven by SaaS license fee…" at bounding box center [728, 377] width 905 height 161
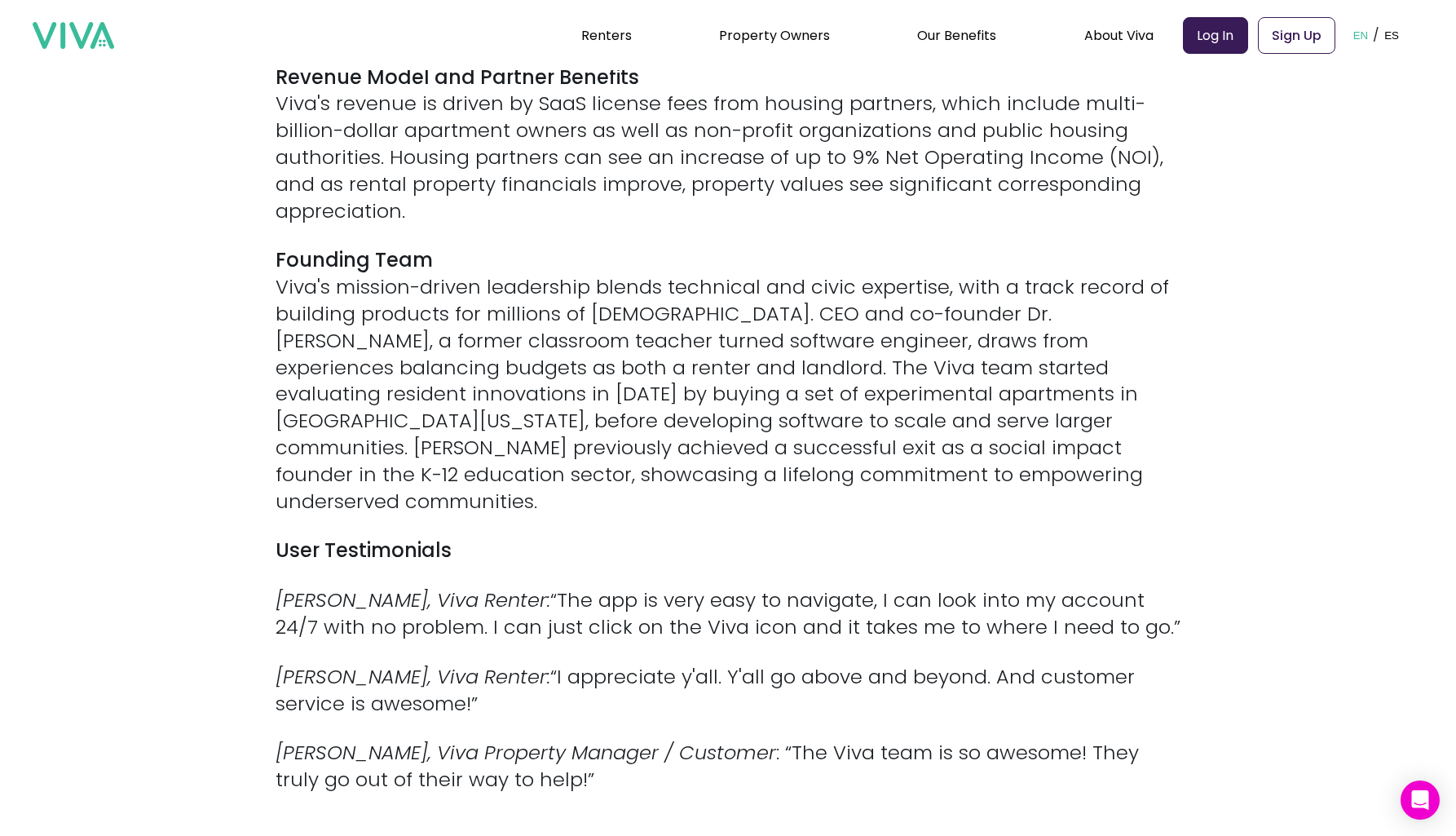
scroll to position [2228, 0]
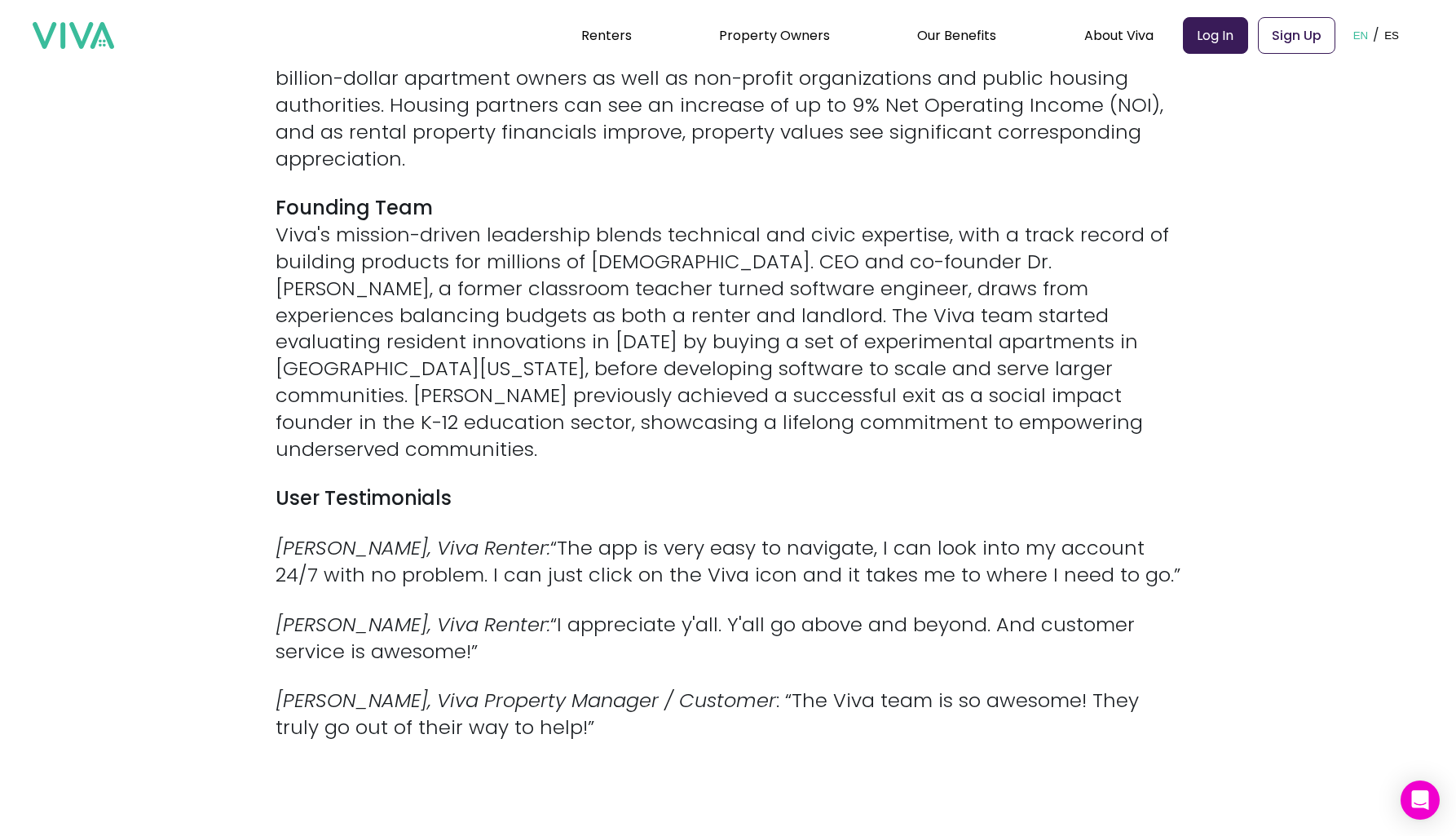
click at [508, 291] on p "Founding Team Viva's mission-driven leadership blends technical and civic exper…" at bounding box center [728, 328] width 905 height 267
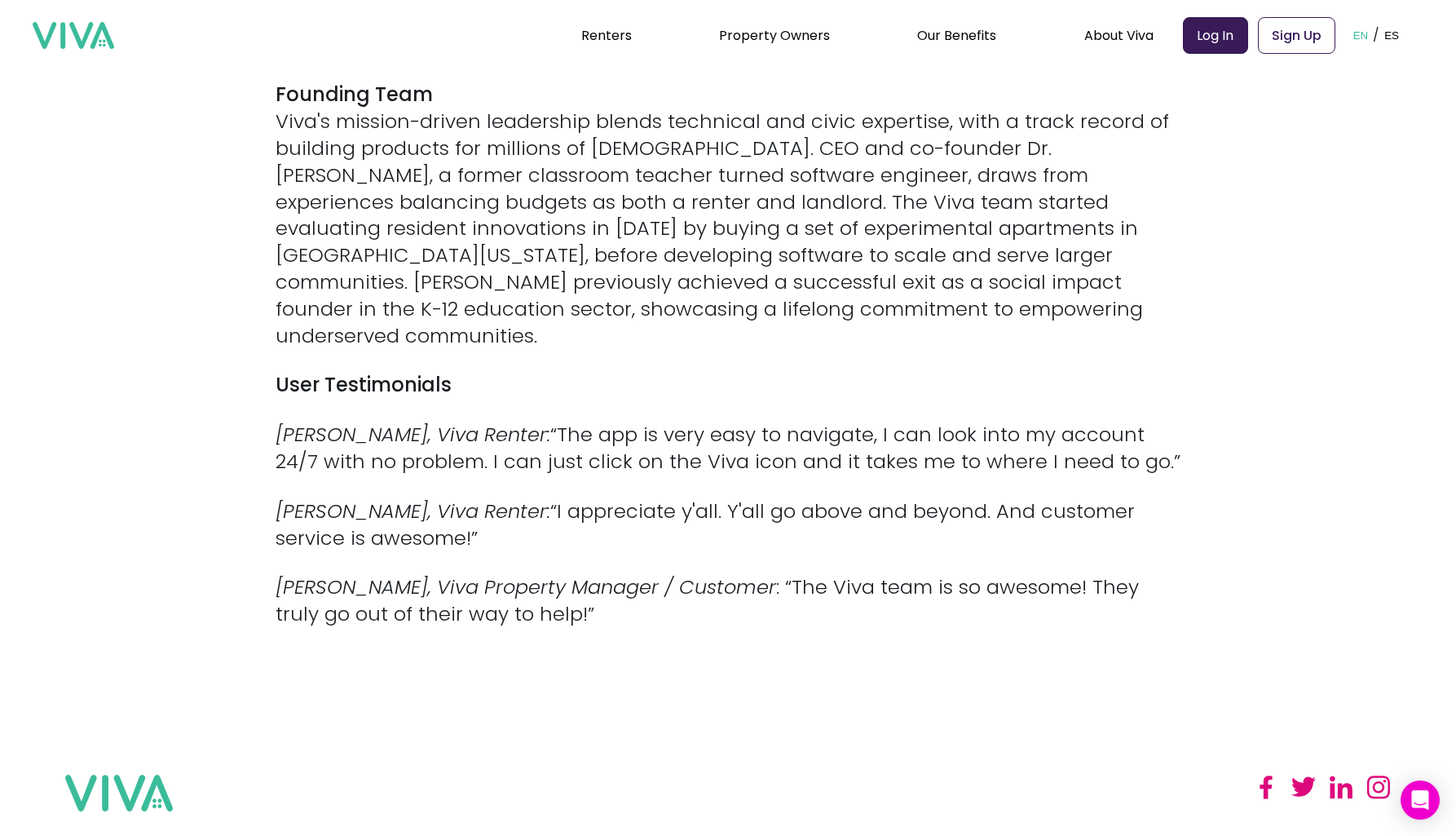
scroll to position [2394, 0]
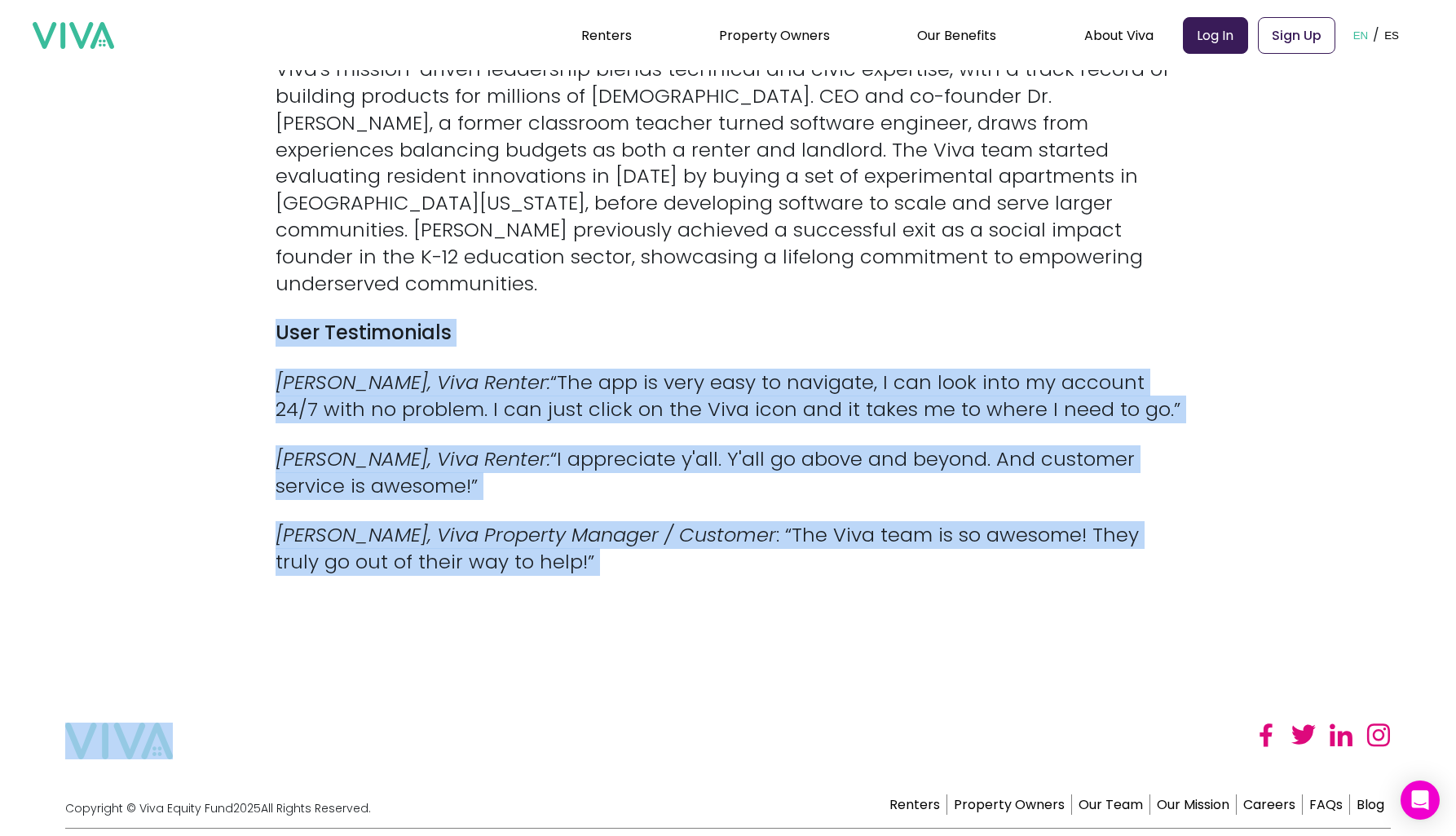
click at [600, 521] on em "[PERSON_NAME], Viva Property Manager / Customer" at bounding box center [526, 535] width 501 height 27
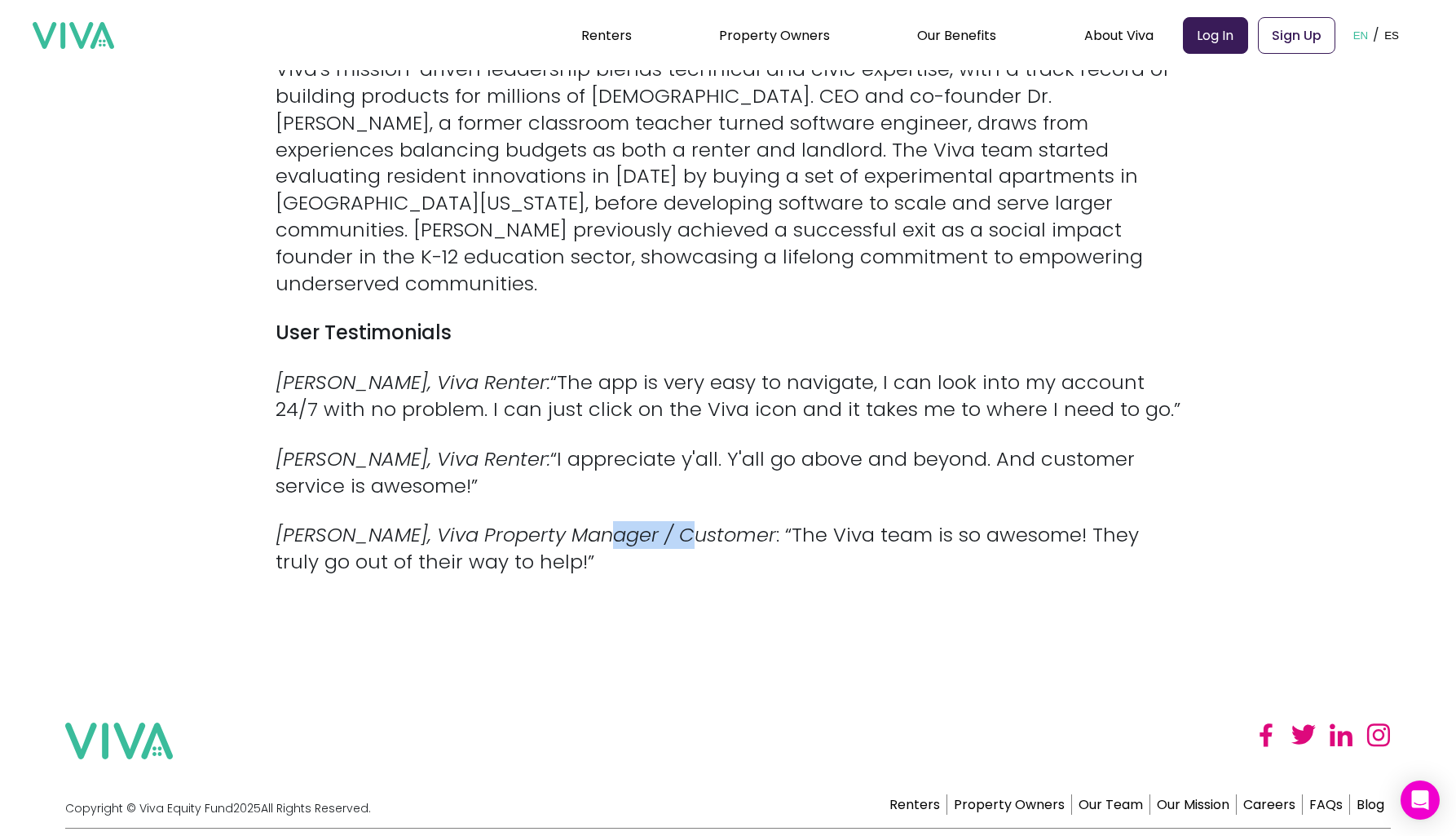
click at [600, 521] on em "[PERSON_NAME], Viva Property Manager / Customer" at bounding box center [526, 535] width 501 height 27
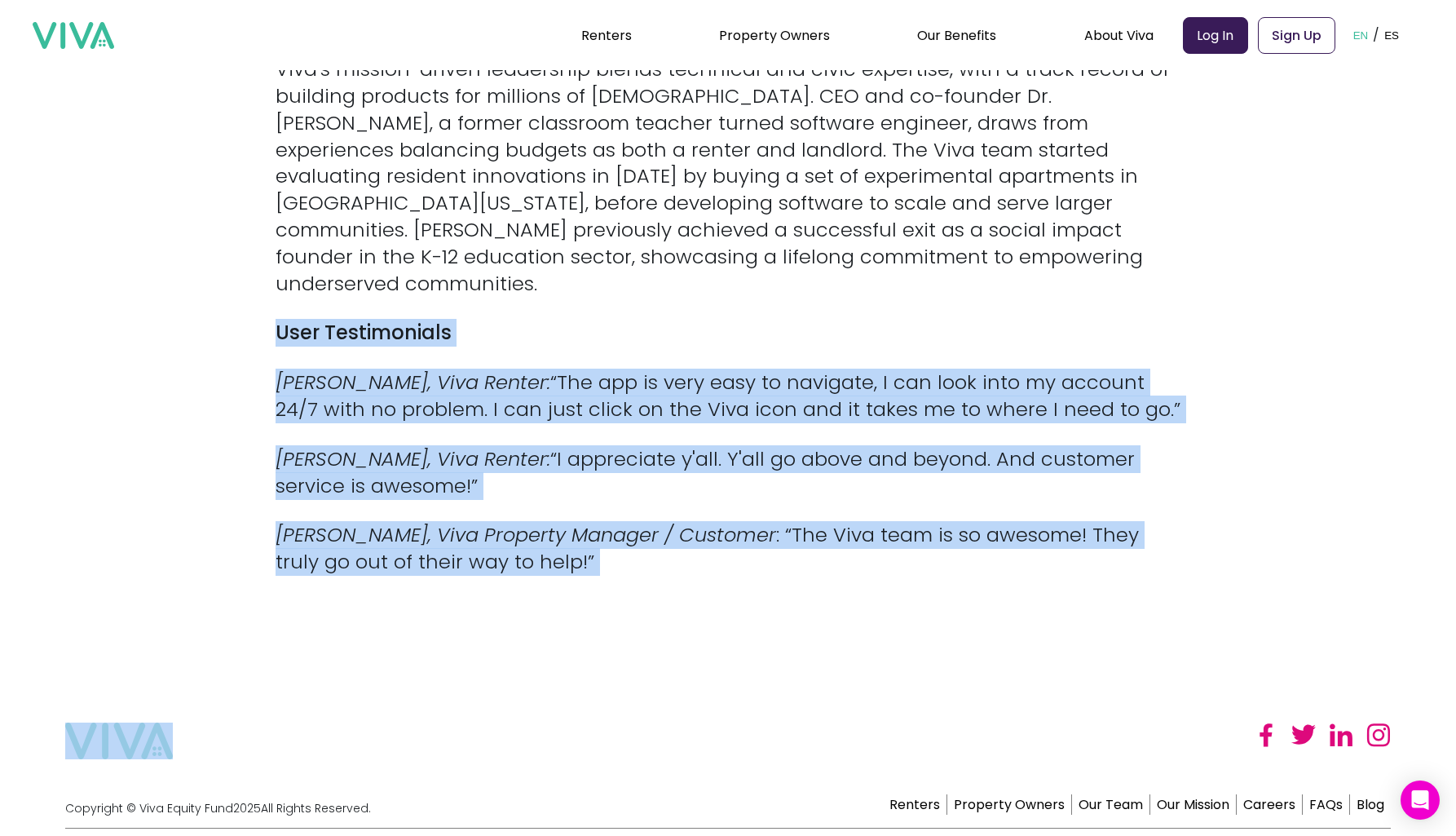
click at [656, 320] on p "User Testimonials" at bounding box center [728, 333] width 905 height 27
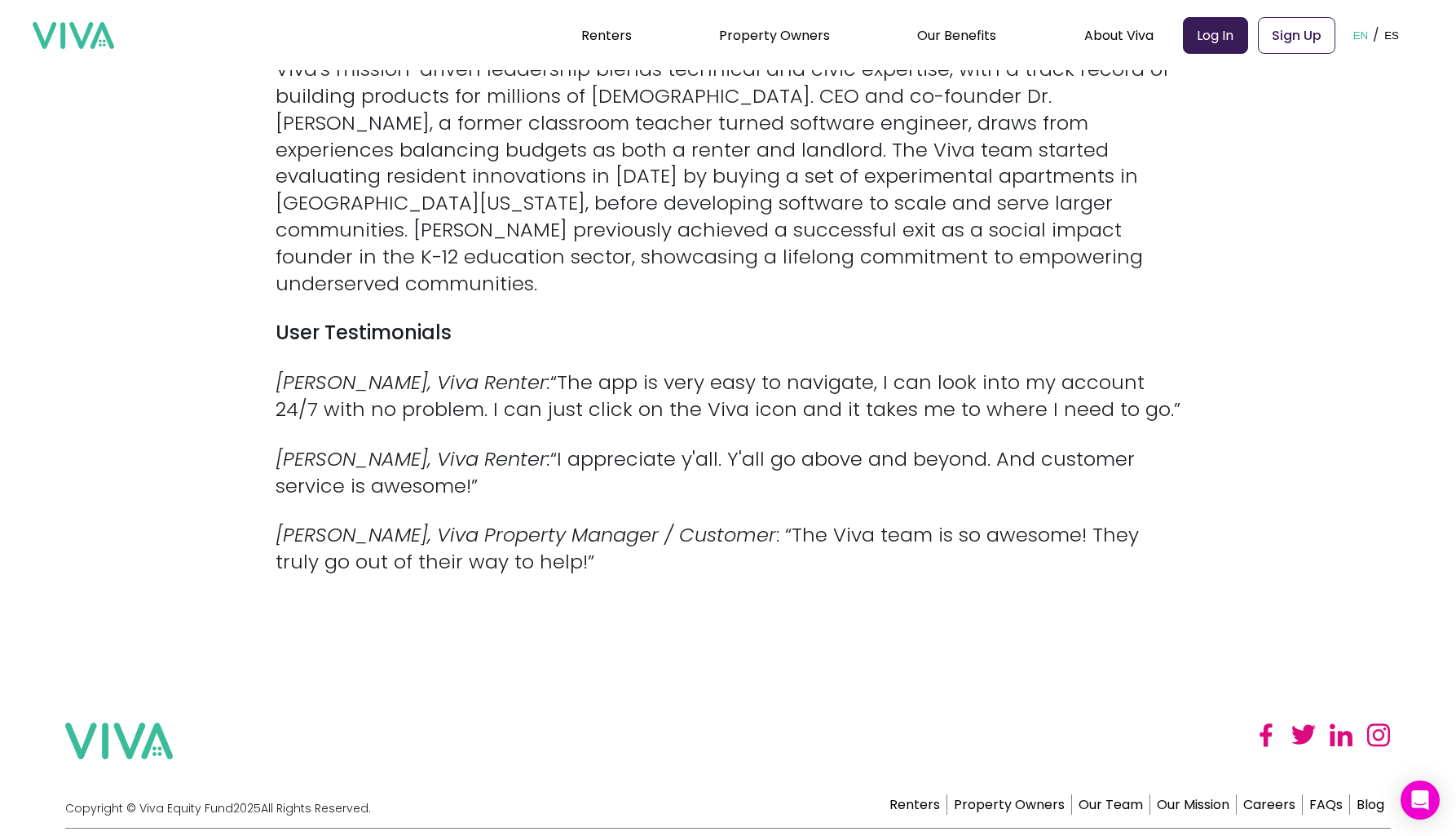
click at [656, 320] on p "User Testimonials" at bounding box center [728, 333] width 905 height 27
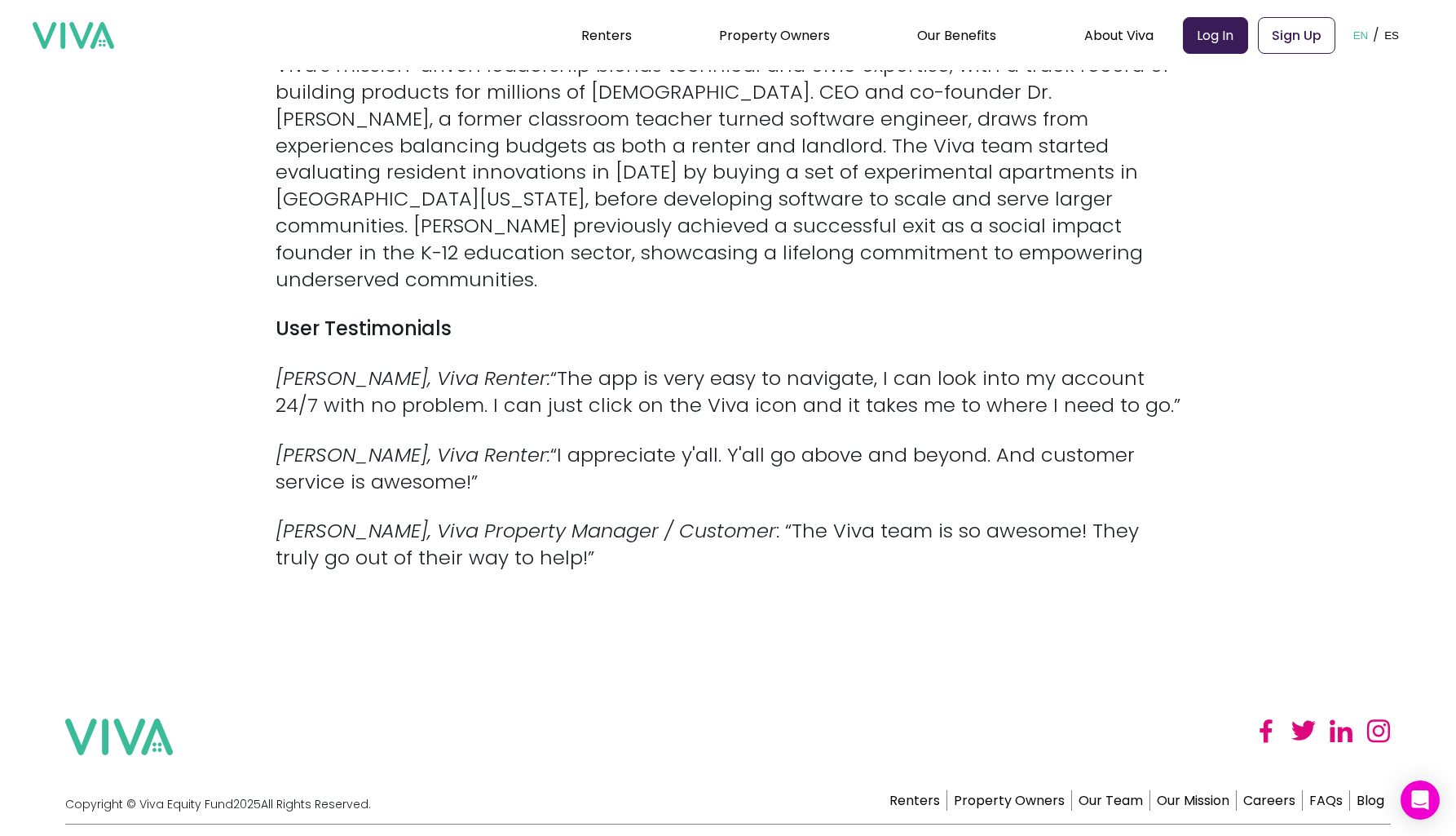
scroll to position [2397, 0]
